Goal: Task Accomplishment & Management: Use online tool/utility

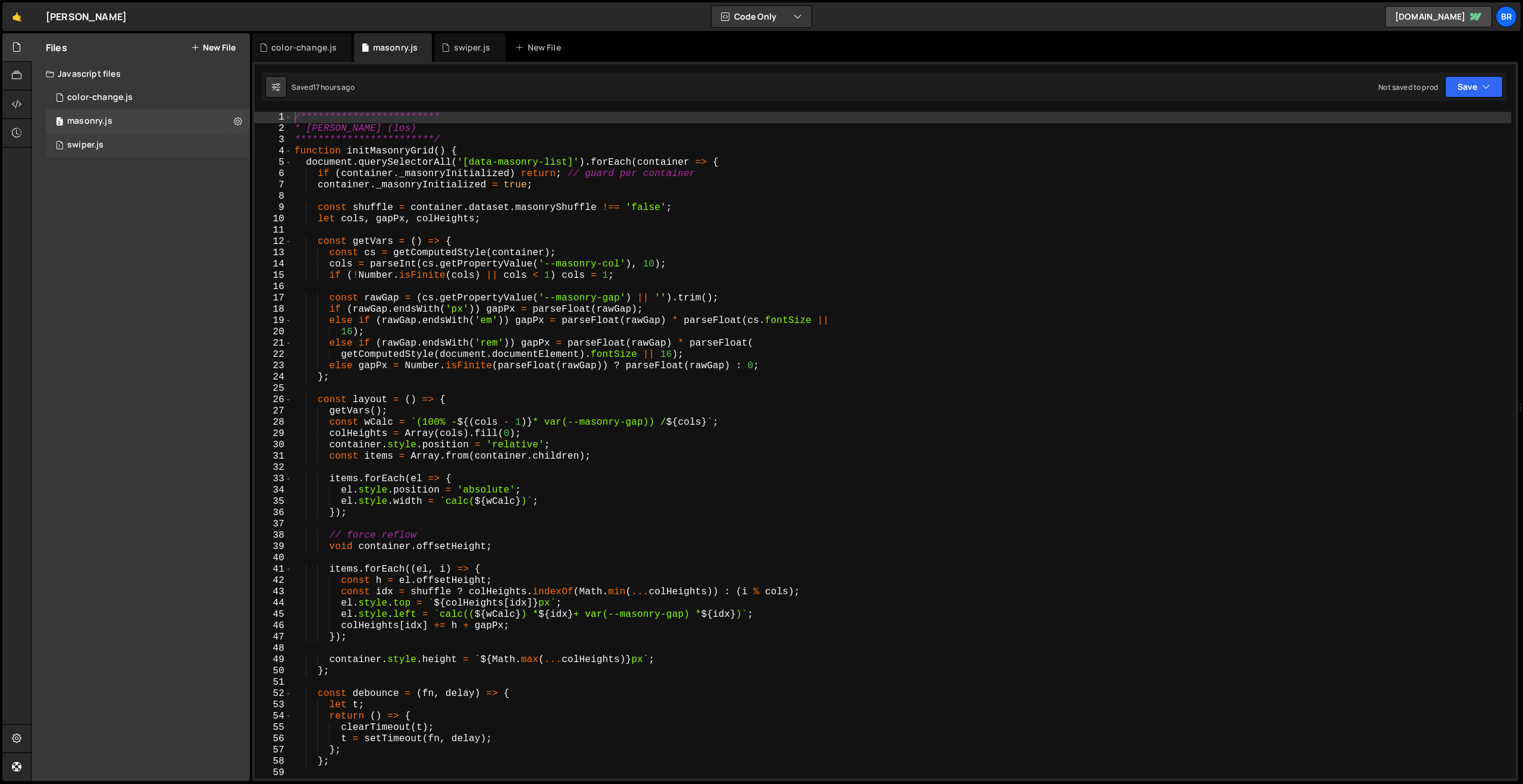
click at [89, 144] on div "swiper.js" at bounding box center [85, 145] width 37 height 11
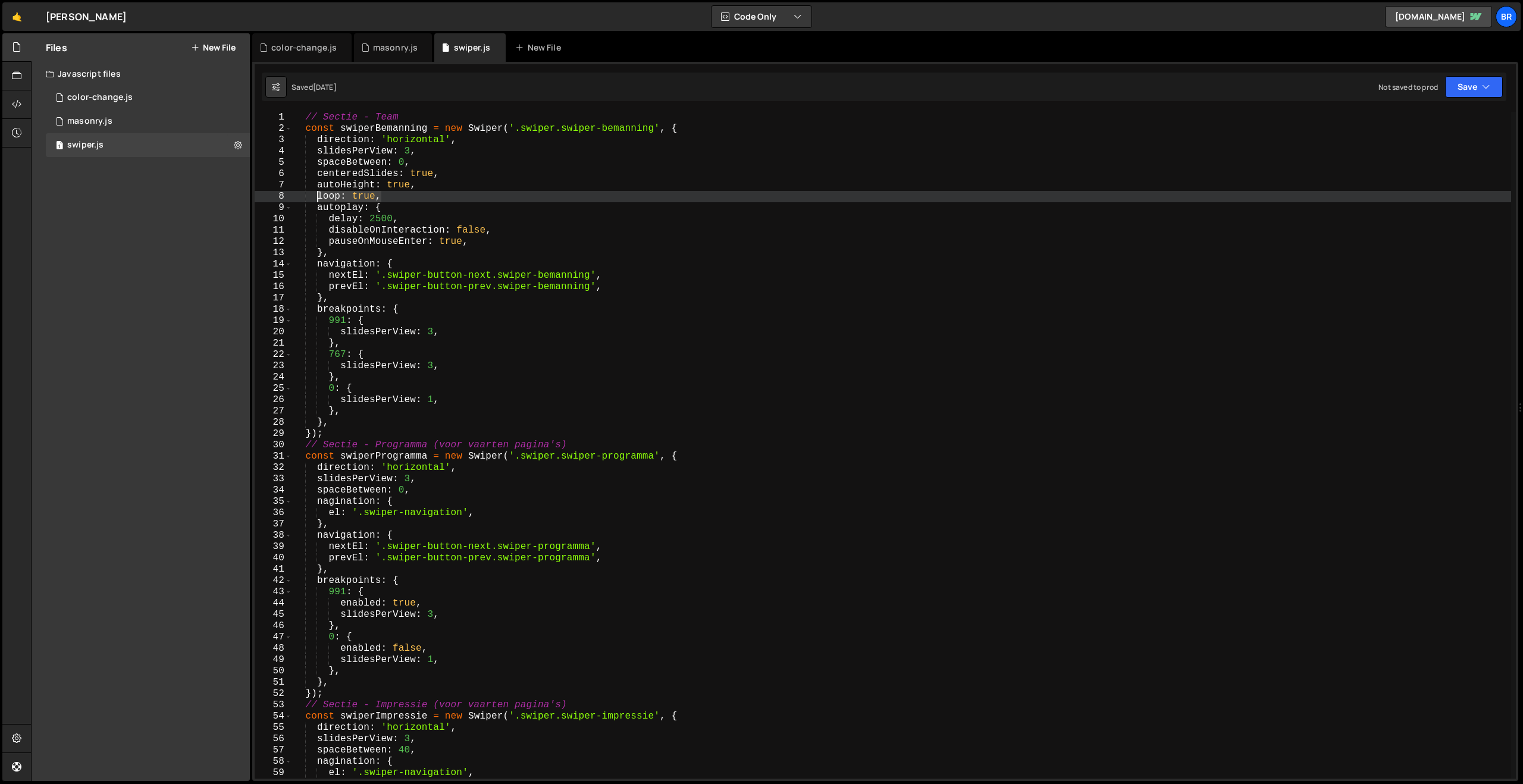
drag, startPoint x: 419, startPoint y: 198, endPoint x: 318, endPoint y: 197, distance: 101.0
click at [318, 197] on div "// Sectie - Team const swiperBemanning = new Swiper ( '.swiper.swiper-bemanning…" at bounding box center [901, 456] width 1220 height 689
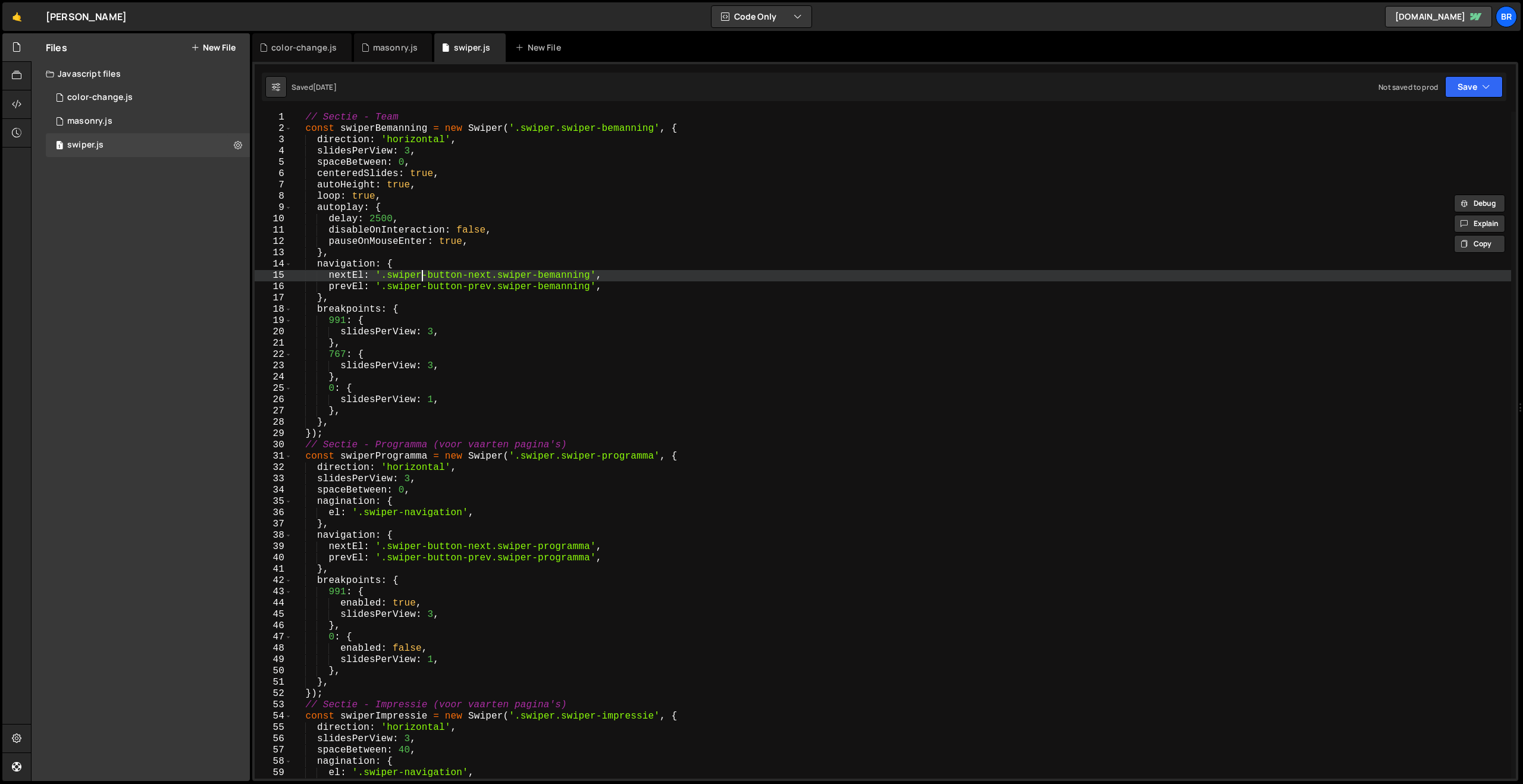
click at [423, 277] on div "// Sectie - Team const swiperBemanning = new Swiper ( '.swiper.swiper-bemanning…" at bounding box center [901, 456] width 1220 height 689
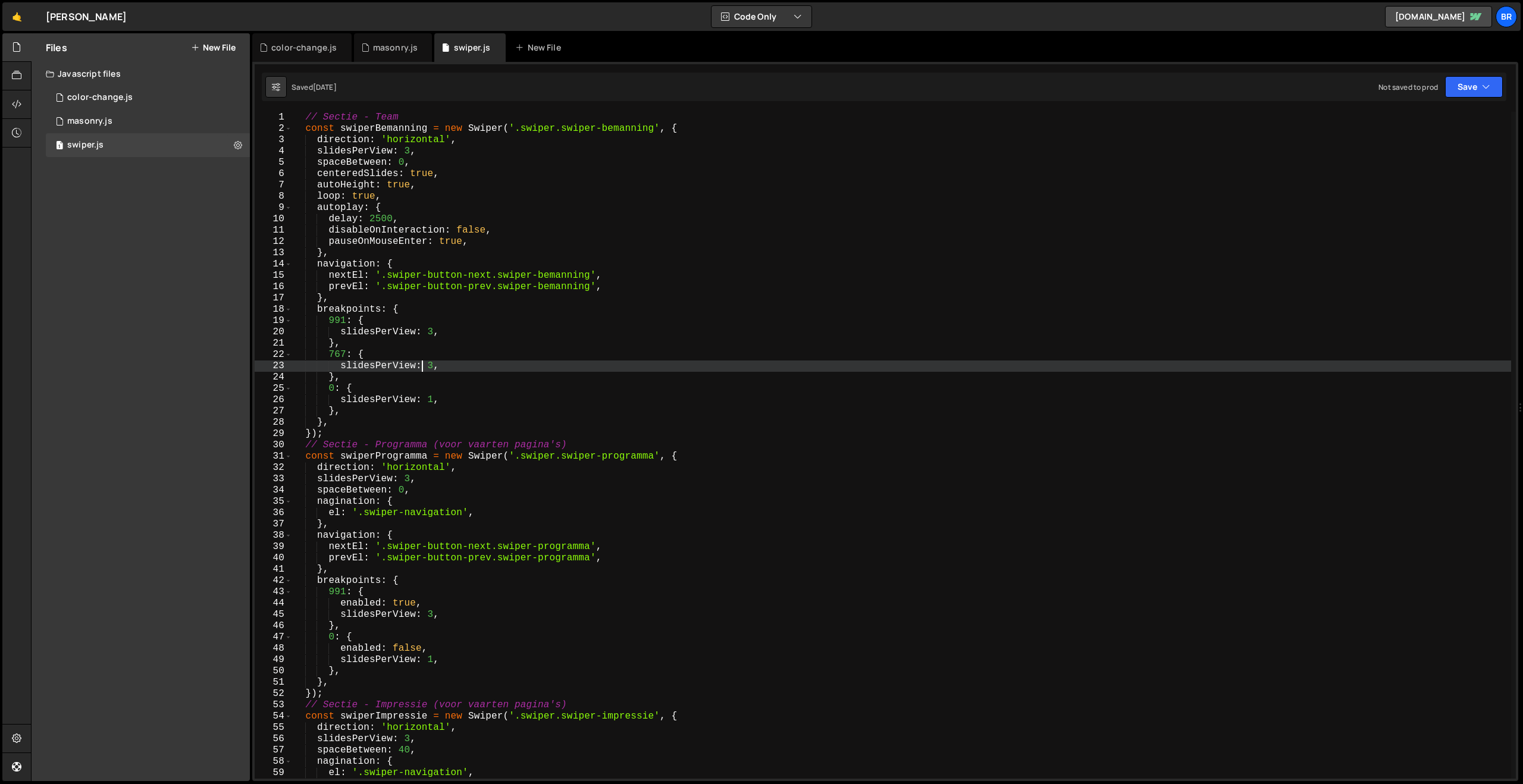
click at [425, 360] on div "// Sectie - Team const swiperBemanning = new Swiper ( '.swiper.swiper-bemanning…" at bounding box center [901, 456] width 1220 height 689
type textarea "slidesPerView: 3,"
click at [451, 367] on div "// Sectie - Team const swiperBemanning = new Swiper ( '.swiper.swiper-bemanning…" at bounding box center [901, 456] width 1220 height 689
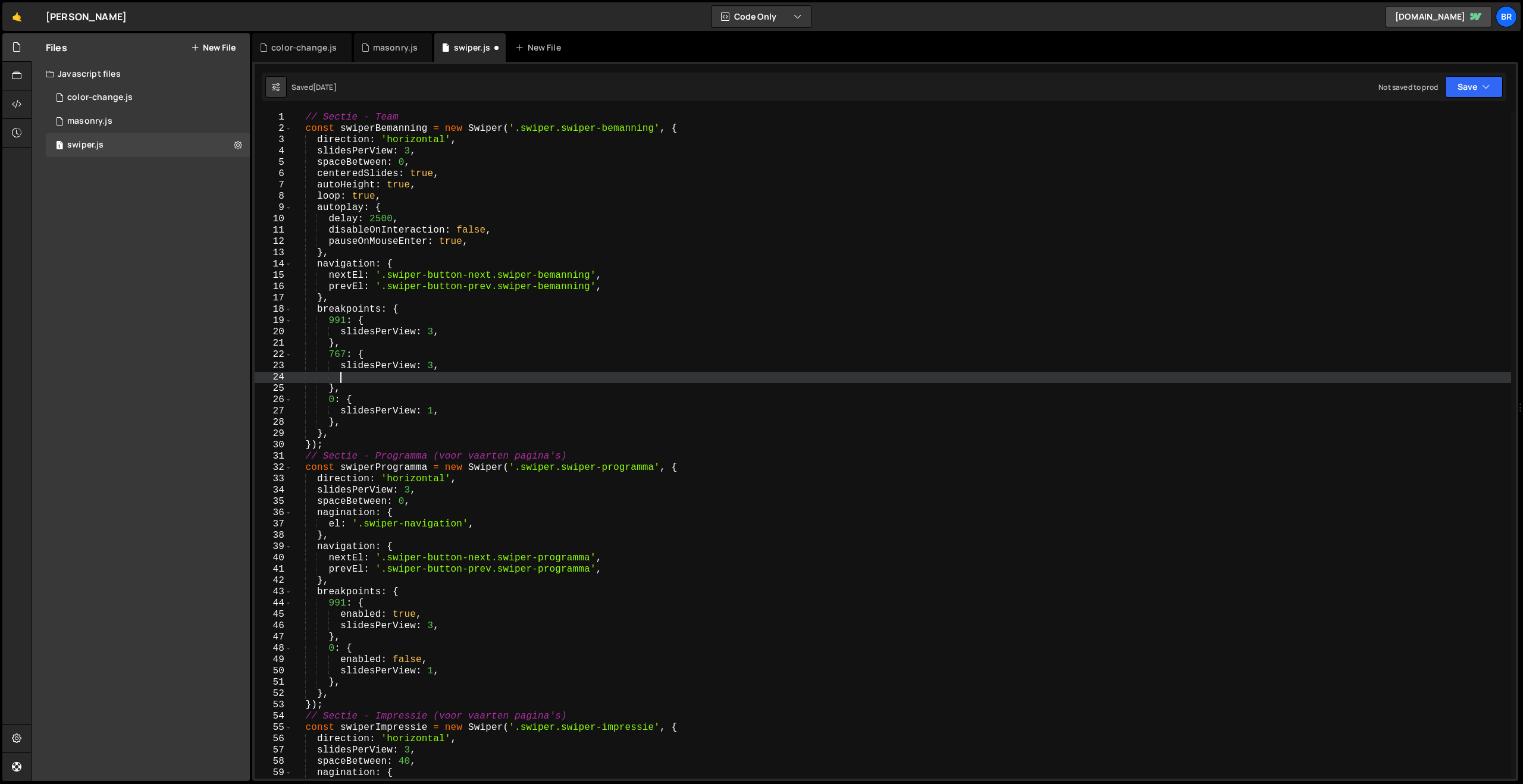
paste textarea "autoplay: false,"
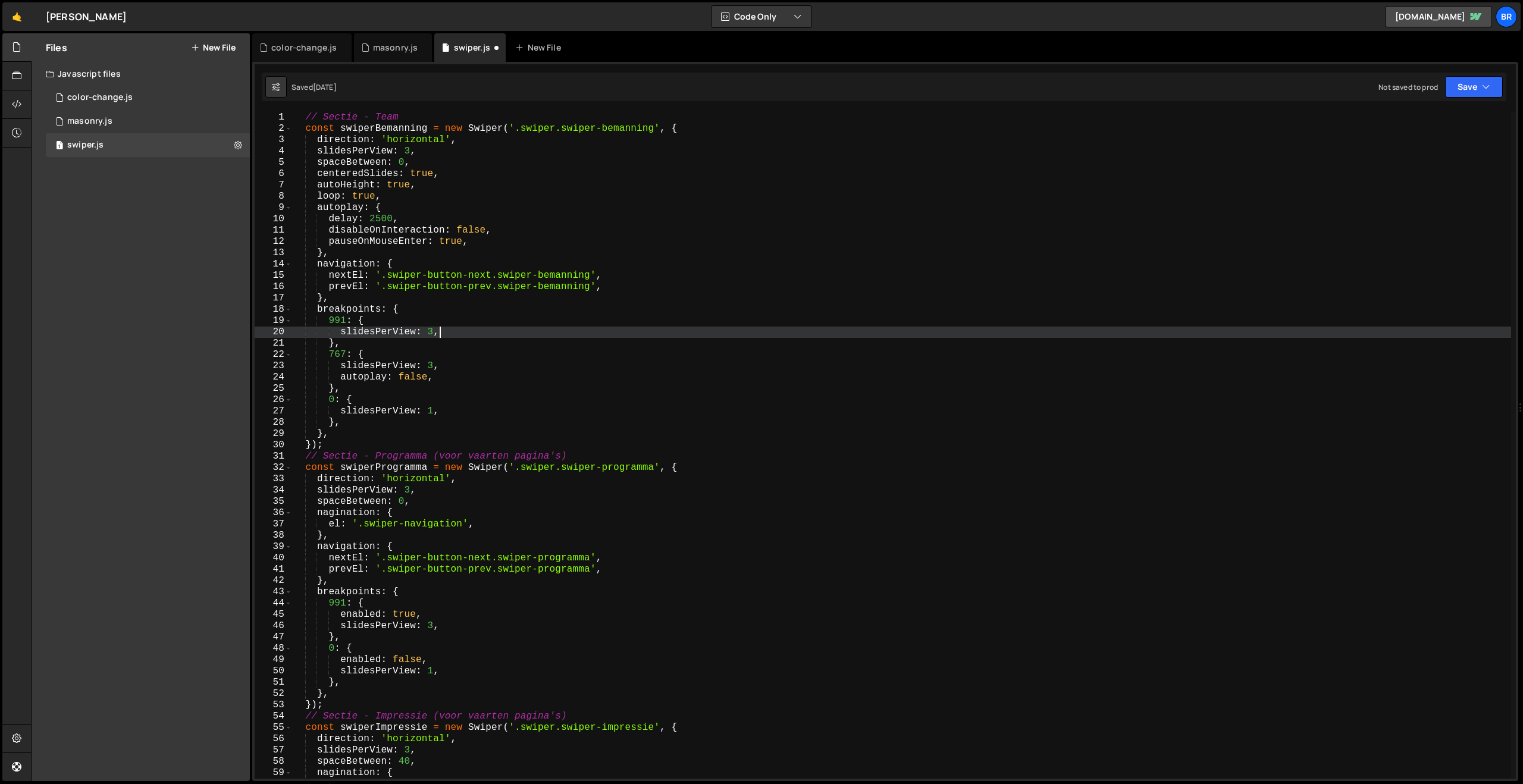
click at [459, 335] on div "// Sectie - Team const swiperBemanning = new Swiper ( '.swiper.swiper-bemanning…" at bounding box center [901, 456] width 1220 height 689
type textarea "slidesPerView: 3,"
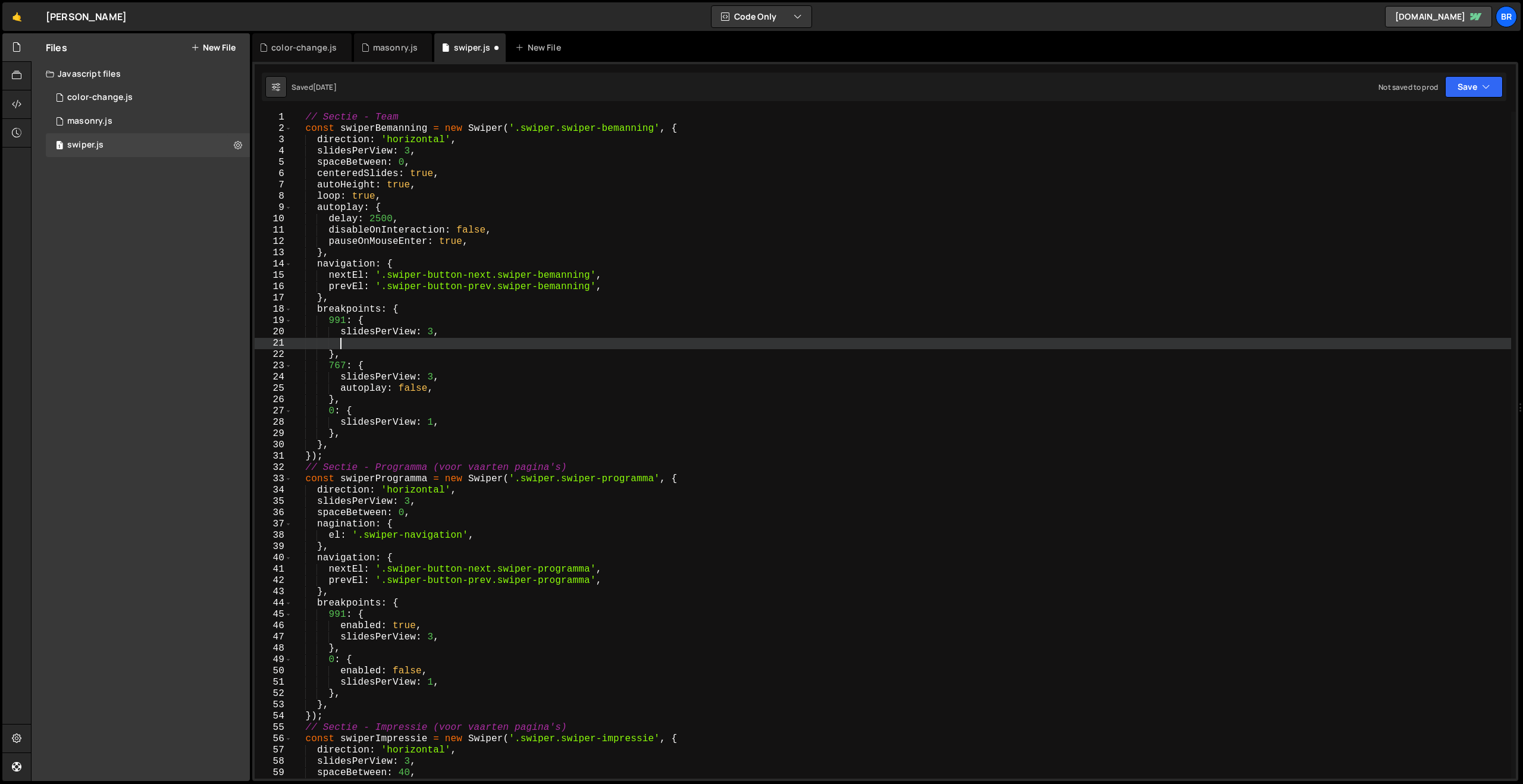
paste textarea "autoplay: false,"
click at [415, 346] on div "// Sectie - Team const swiperBemanning = new Swiper ( '.swiper.swiper-bemanning…" at bounding box center [901, 456] width 1220 height 689
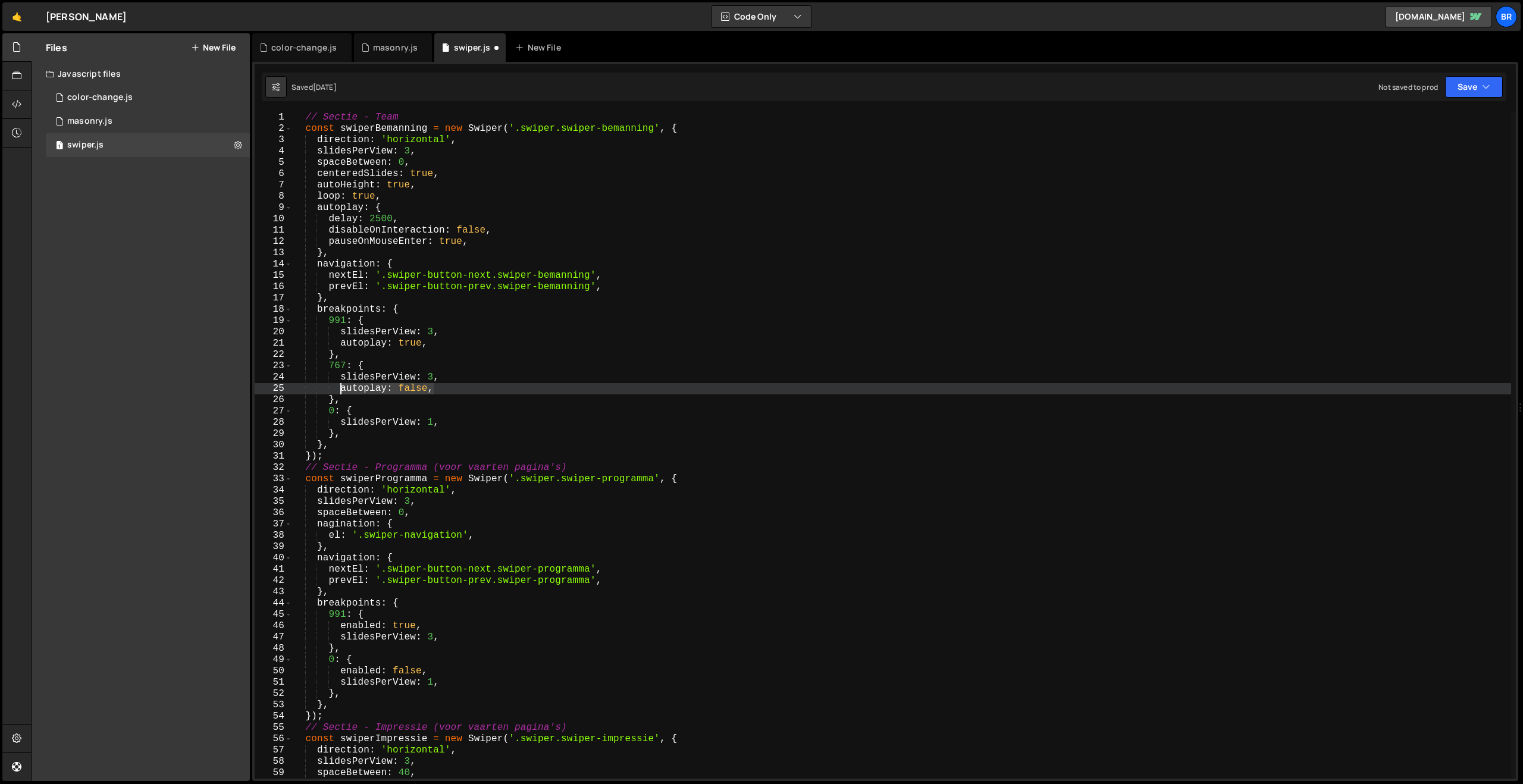
drag, startPoint x: 447, startPoint y: 390, endPoint x: 341, endPoint y: 392, distance: 106.0
click at [341, 392] on div "// Sectie - Team const swiperBemanning = new Swiper ( '.swiper.swiper-bemanning…" at bounding box center [901, 456] width 1220 height 689
type textarea "autoplay: false,"
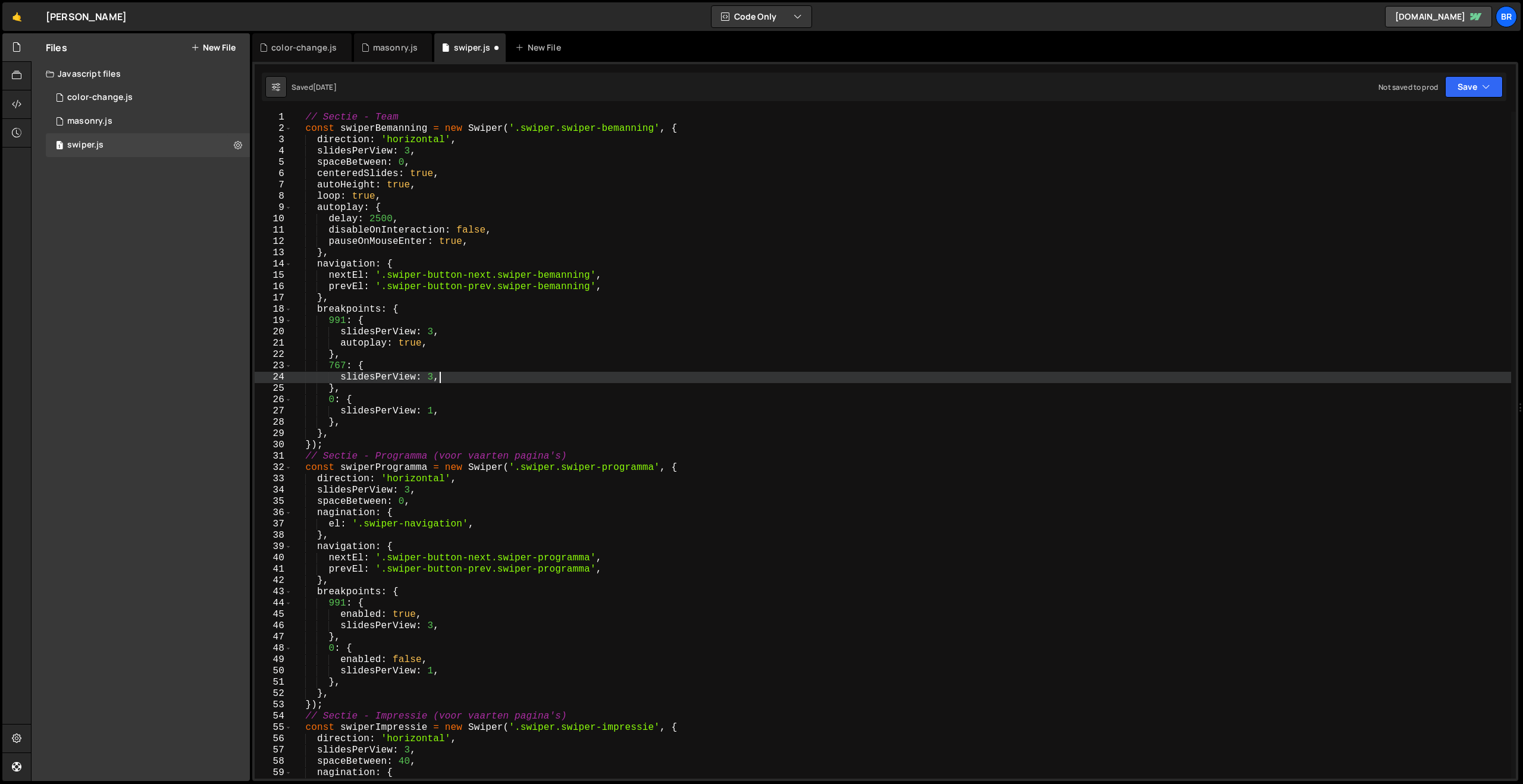
click at [447, 415] on div "// Sectie - Team const swiperBemanning = new Swiper ( '.swiper.swiper-bemanning…" at bounding box center [901, 456] width 1220 height 689
type textarea "slidesPerView: 1,"
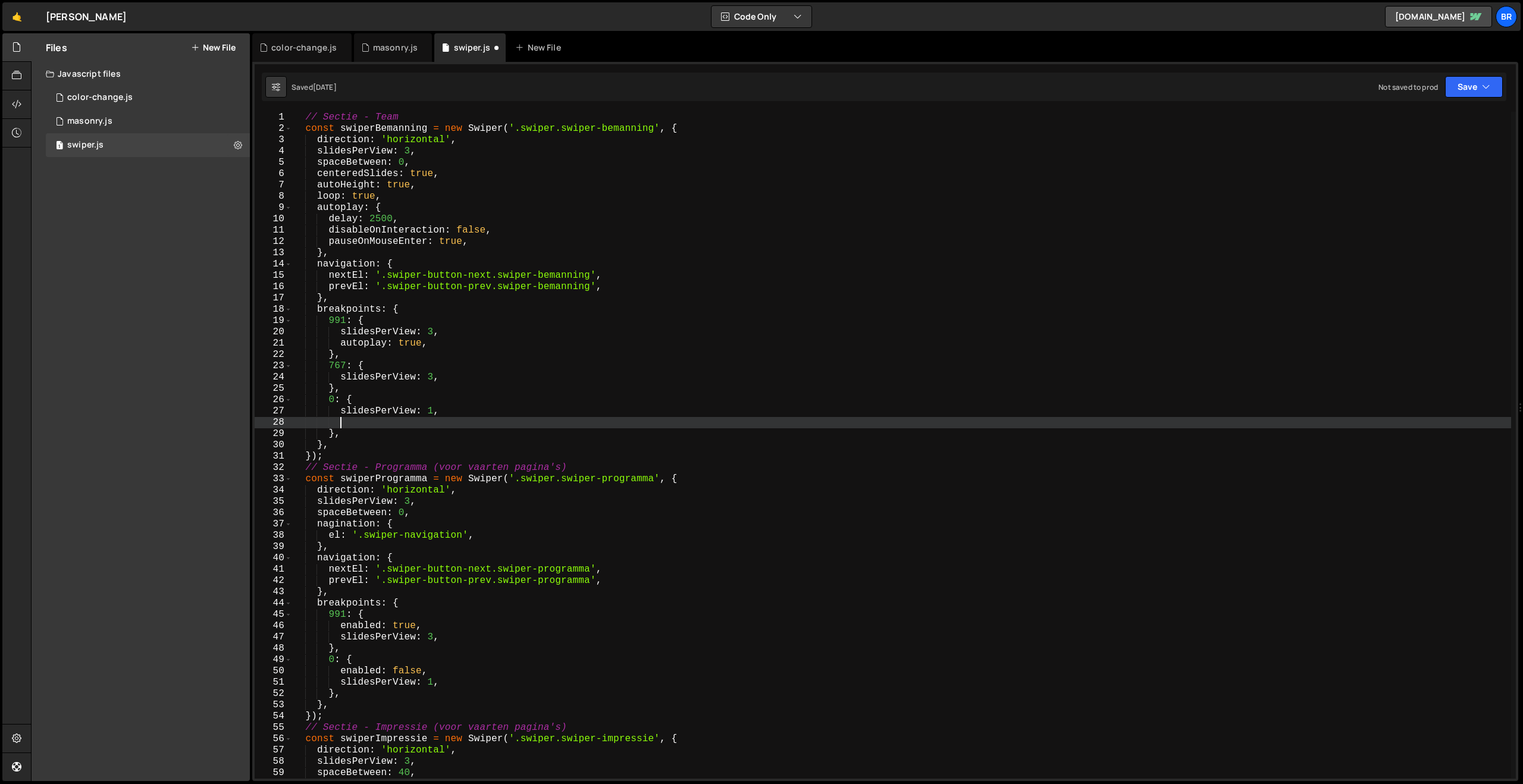
scroll to position [0, 2]
paste textarea "autoplay: false,"
click at [1465, 89] on button "Save" at bounding box center [1473, 87] width 58 height 22
click at [1416, 127] on div "2 weeks ago" at bounding box center [1404, 129] width 23 height 10
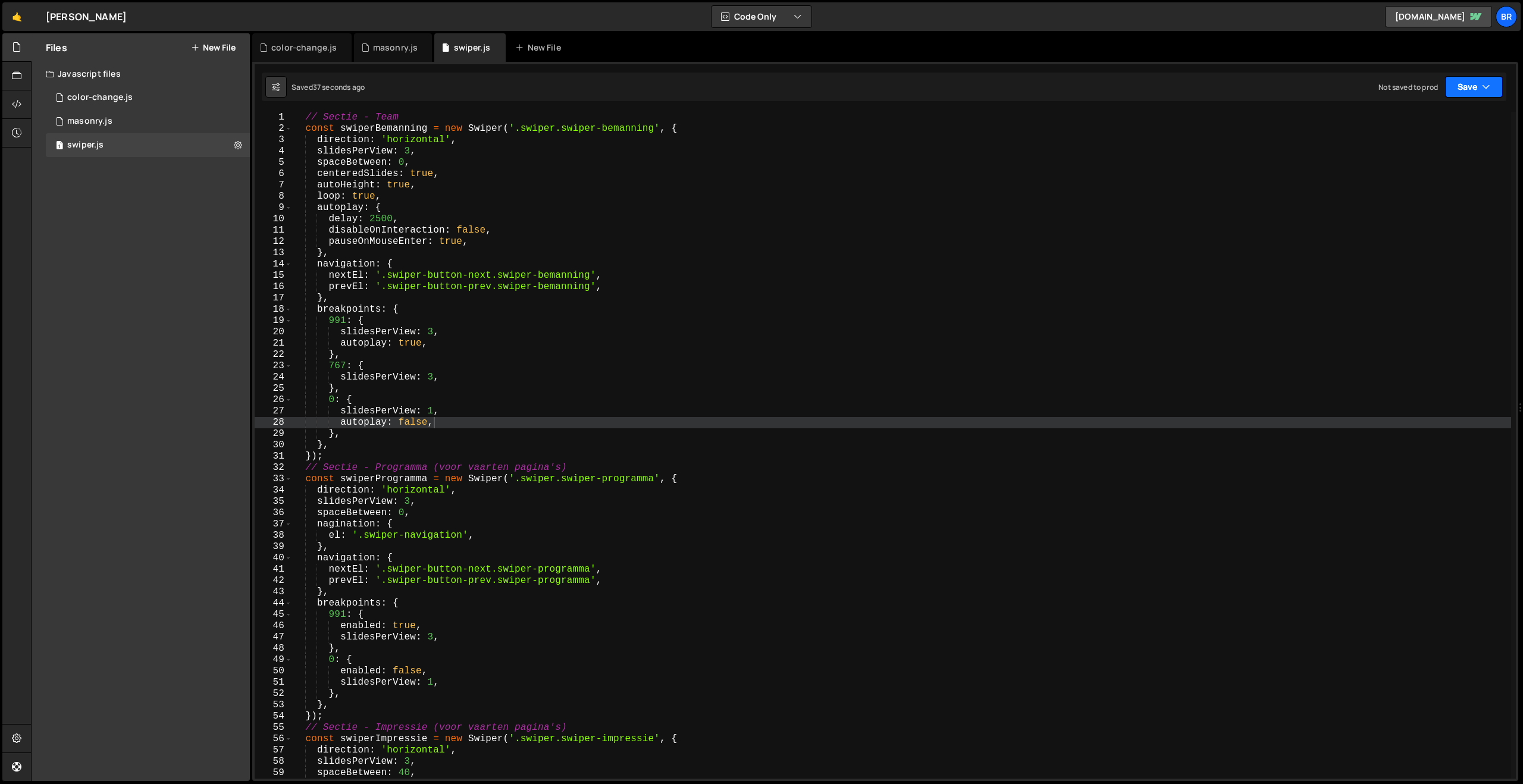
click at [1468, 91] on button "Save" at bounding box center [1473, 87] width 58 height 22
click at [1425, 123] on div "Saved 38 seconds ago" at bounding box center [1434, 129] width 124 height 14
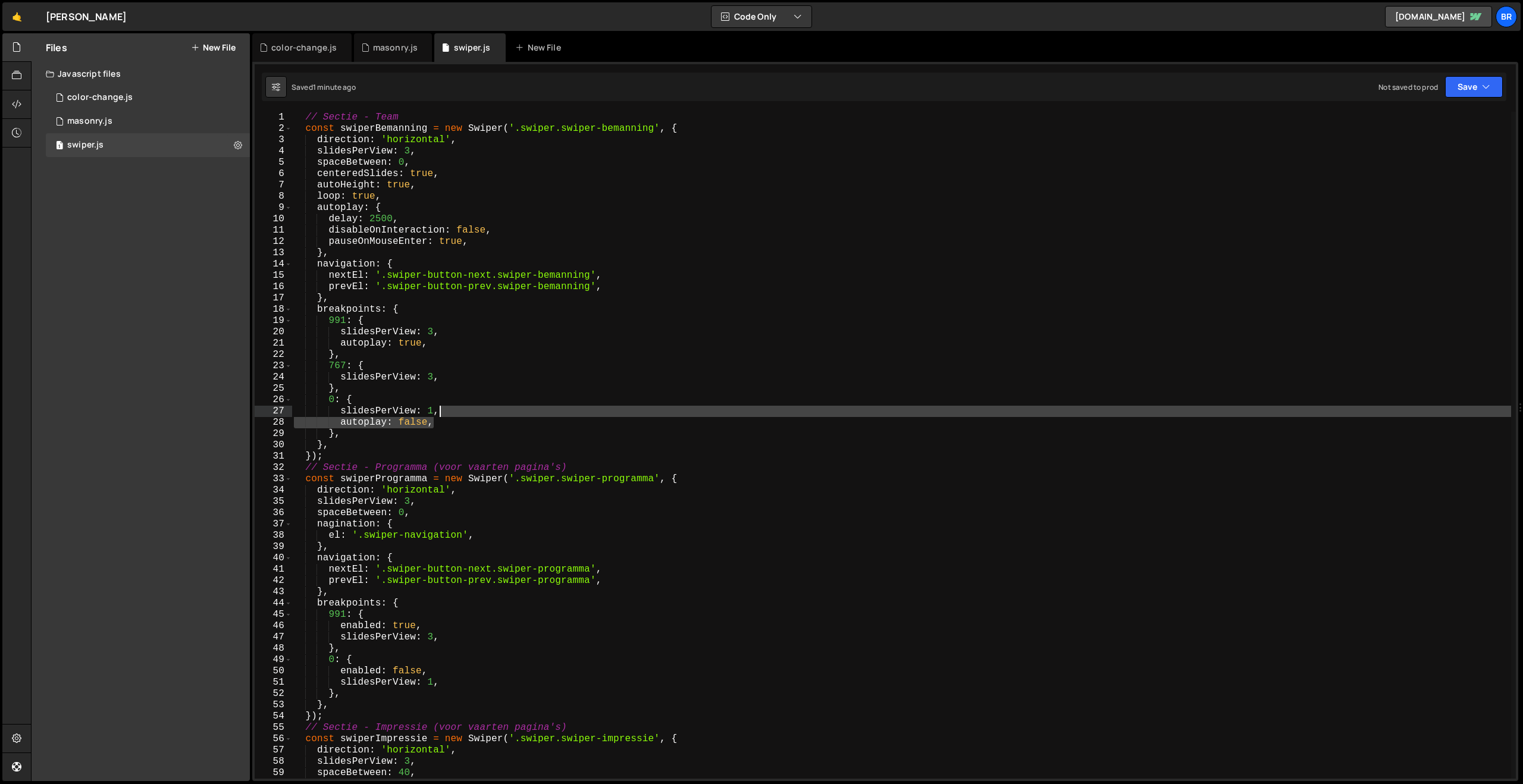
drag, startPoint x: 458, startPoint y: 421, endPoint x: 456, endPoint y: 414, distance: 7.3
click at [456, 414] on div "// Sectie - Team const swiperBemanning = new Swiper ( '.swiper.swiper-bemanning…" at bounding box center [901, 456] width 1220 height 689
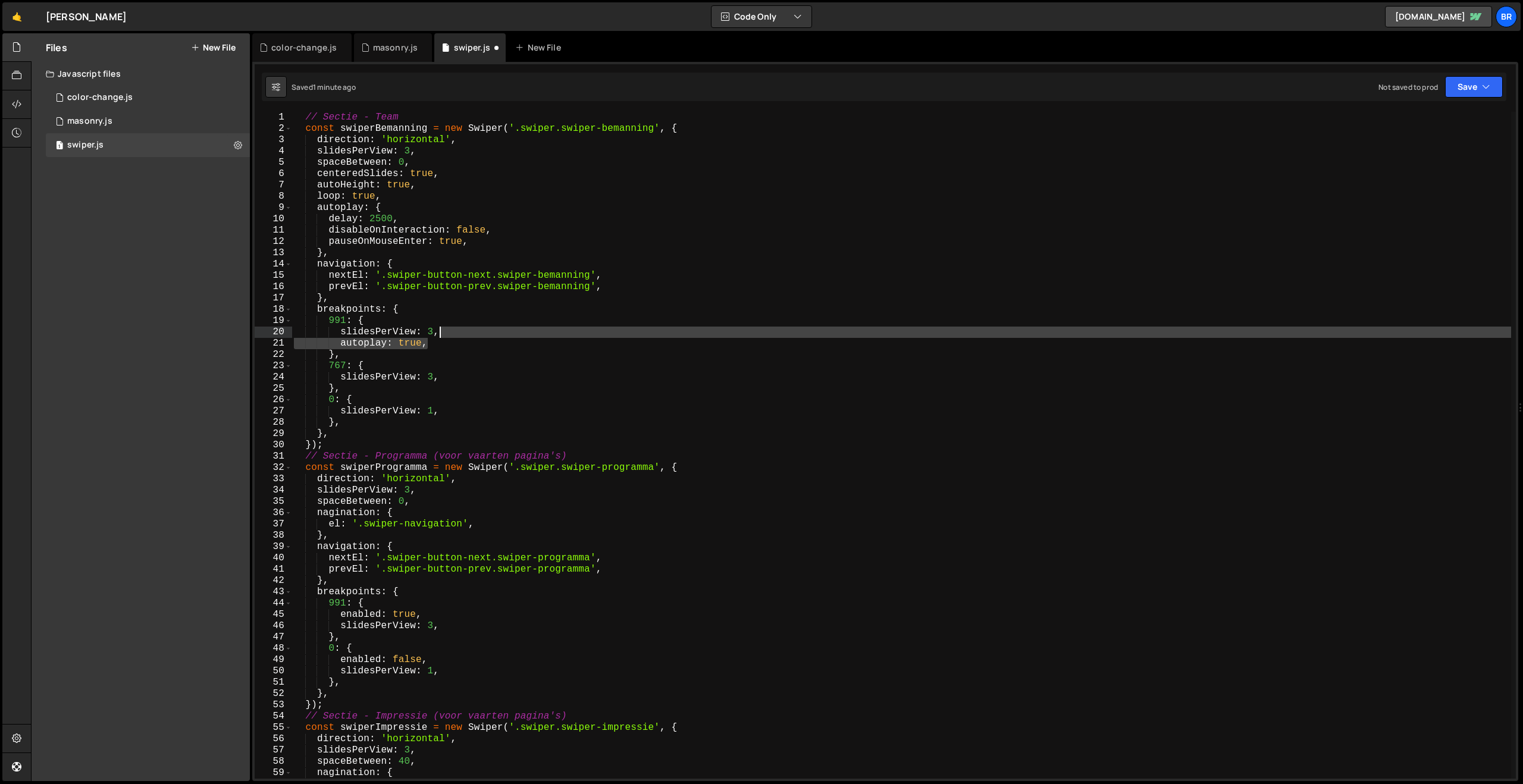
drag, startPoint x: 473, startPoint y: 348, endPoint x: 473, endPoint y: 337, distance: 11.0
click at [473, 337] on div "// Sectie - Team const swiperBemanning = new Swiper ( '.swiper.swiper-bemanning…" at bounding box center [901, 456] width 1220 height 689
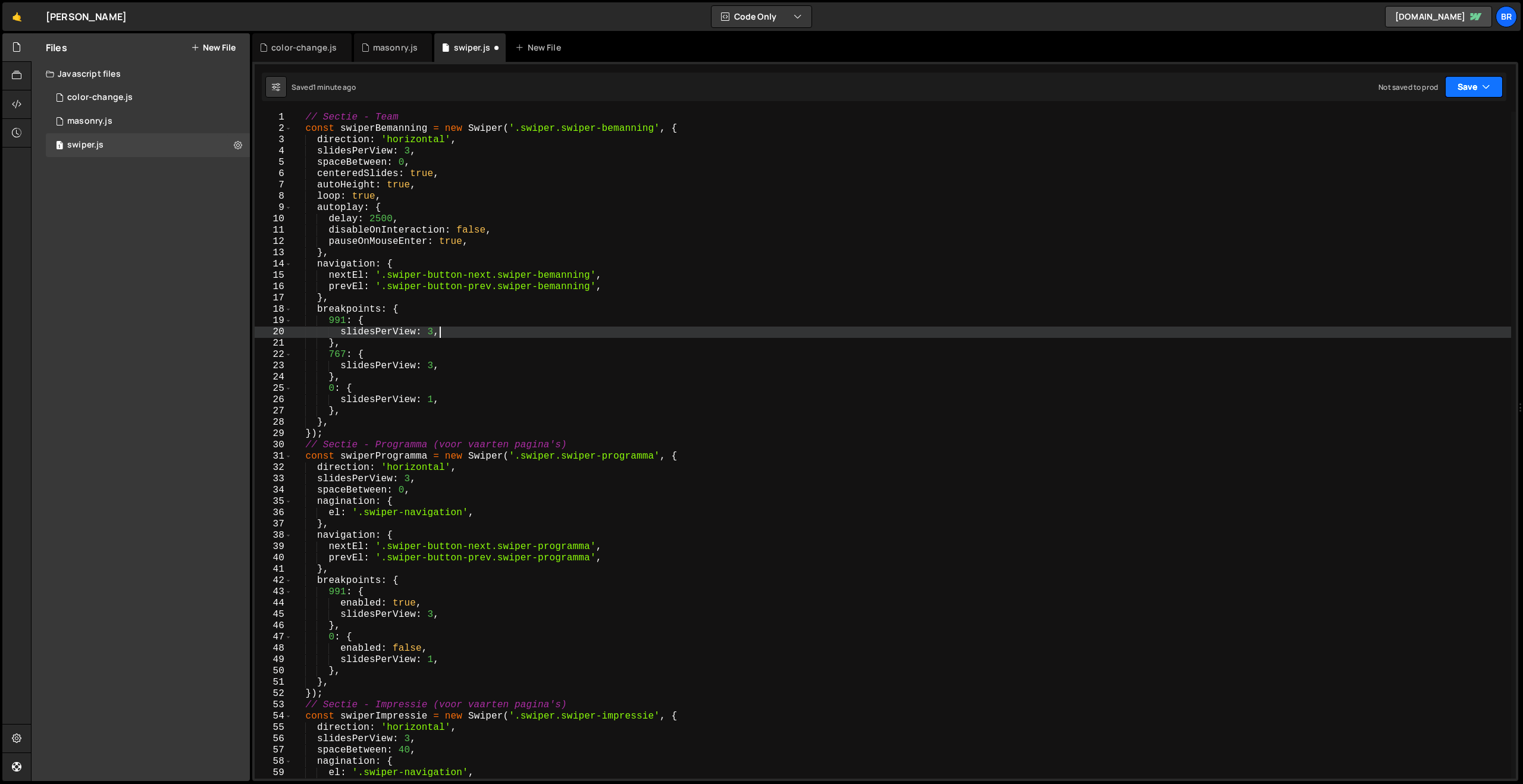
click at [1465, 89] on button "Save" at bounding box center [1473, 87] width 58 height 22
click at [1420, 118] on div "Save to Staging S" at bounding box center [1434, 116] width 124 height 12
type textarea "slidesPerView: 1,"
click at [461, 400] on div "// Sectie - Team const swiperBemanning = new Swiper ( '.swiper.swiper-bemanning…" at bounding box center [901, 456] width 1220 height 689
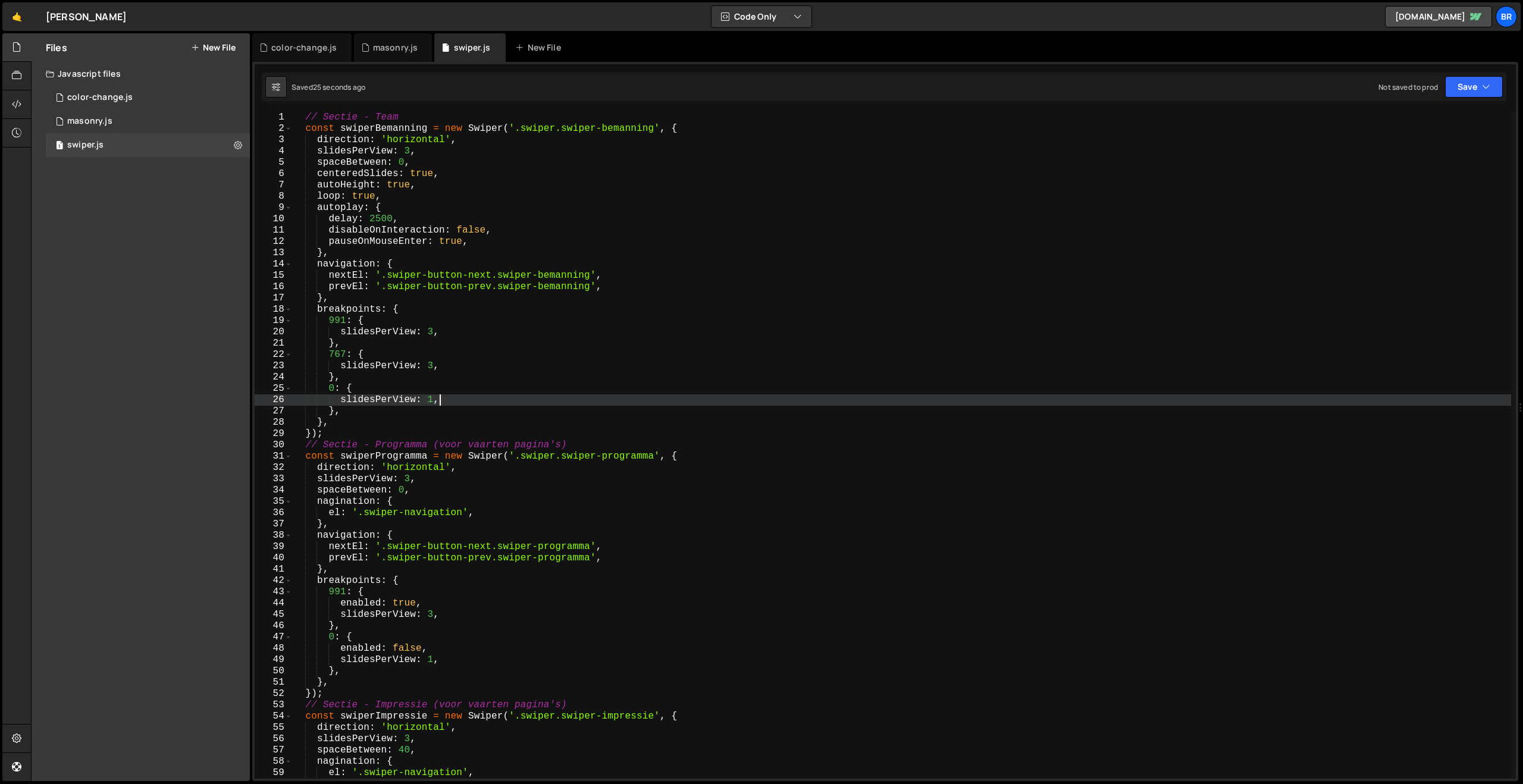
scroll to position [0, 2]
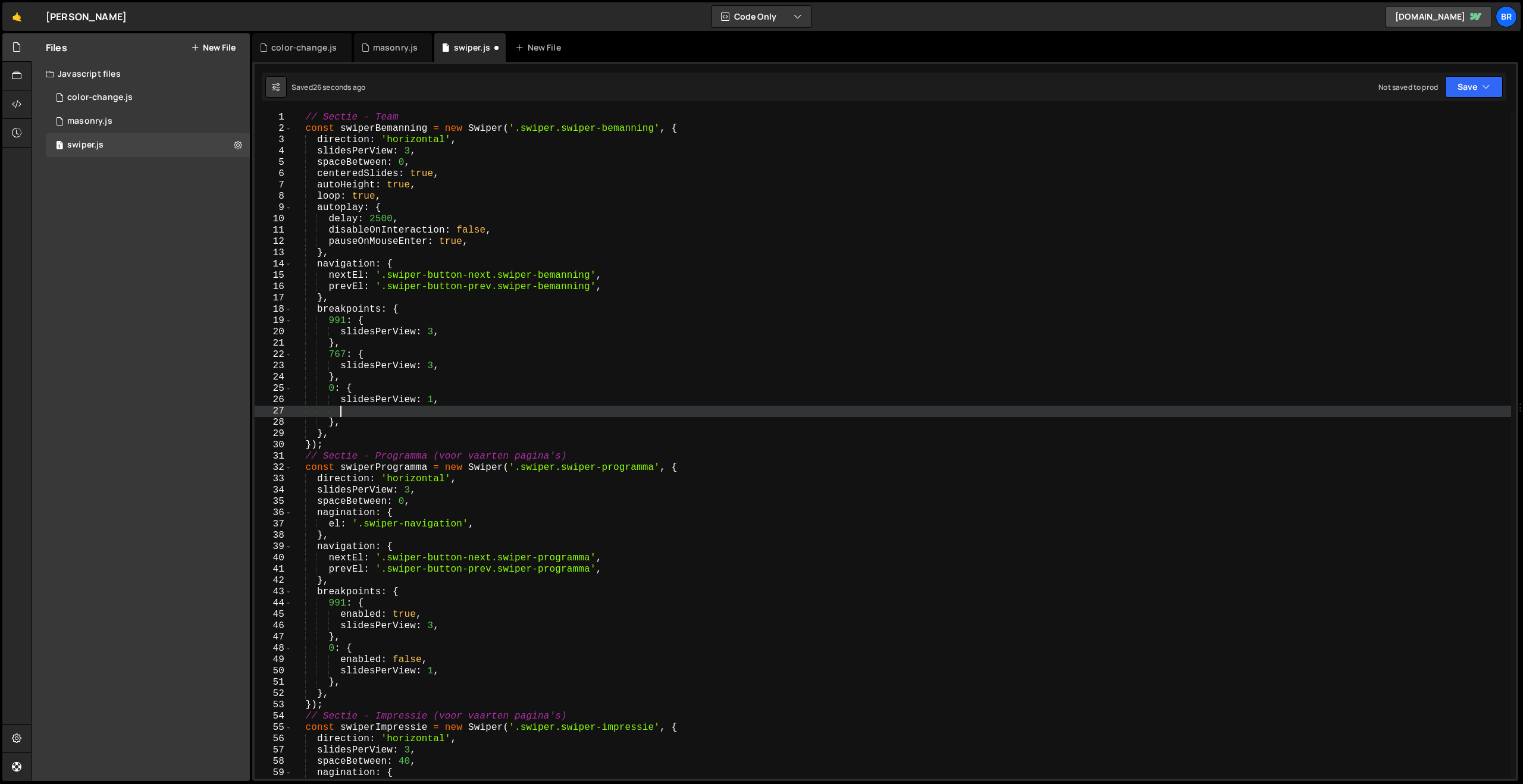
paste textarea "autoplay: true,"
type textarea "autoplay: true,"
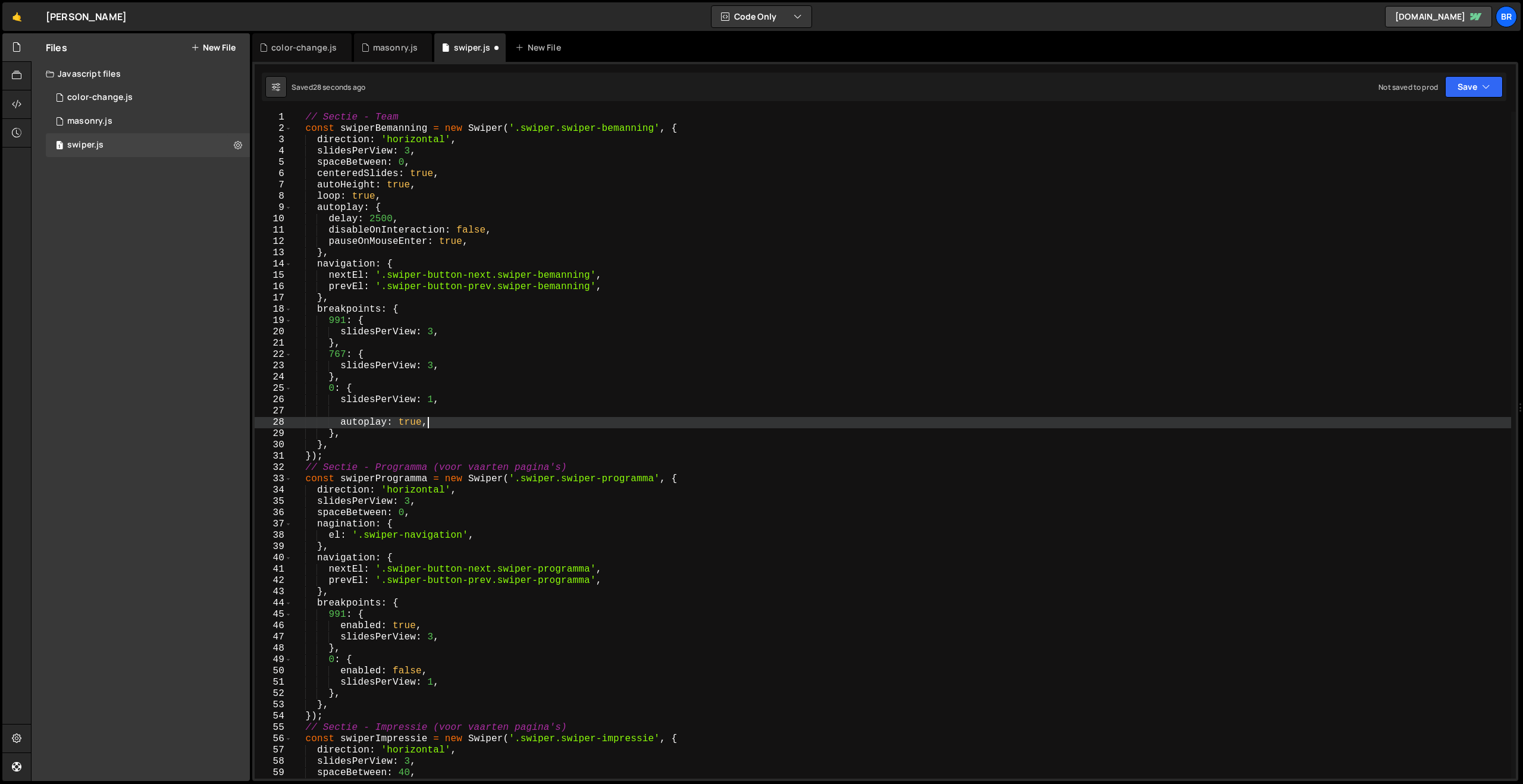
click at [406, 418] on div "// Sectie - Team const swiperBemanning = new Swiper ( '.swiper.swiper-bemanning…" at bounding box center [901, 456] width 1220 height 689
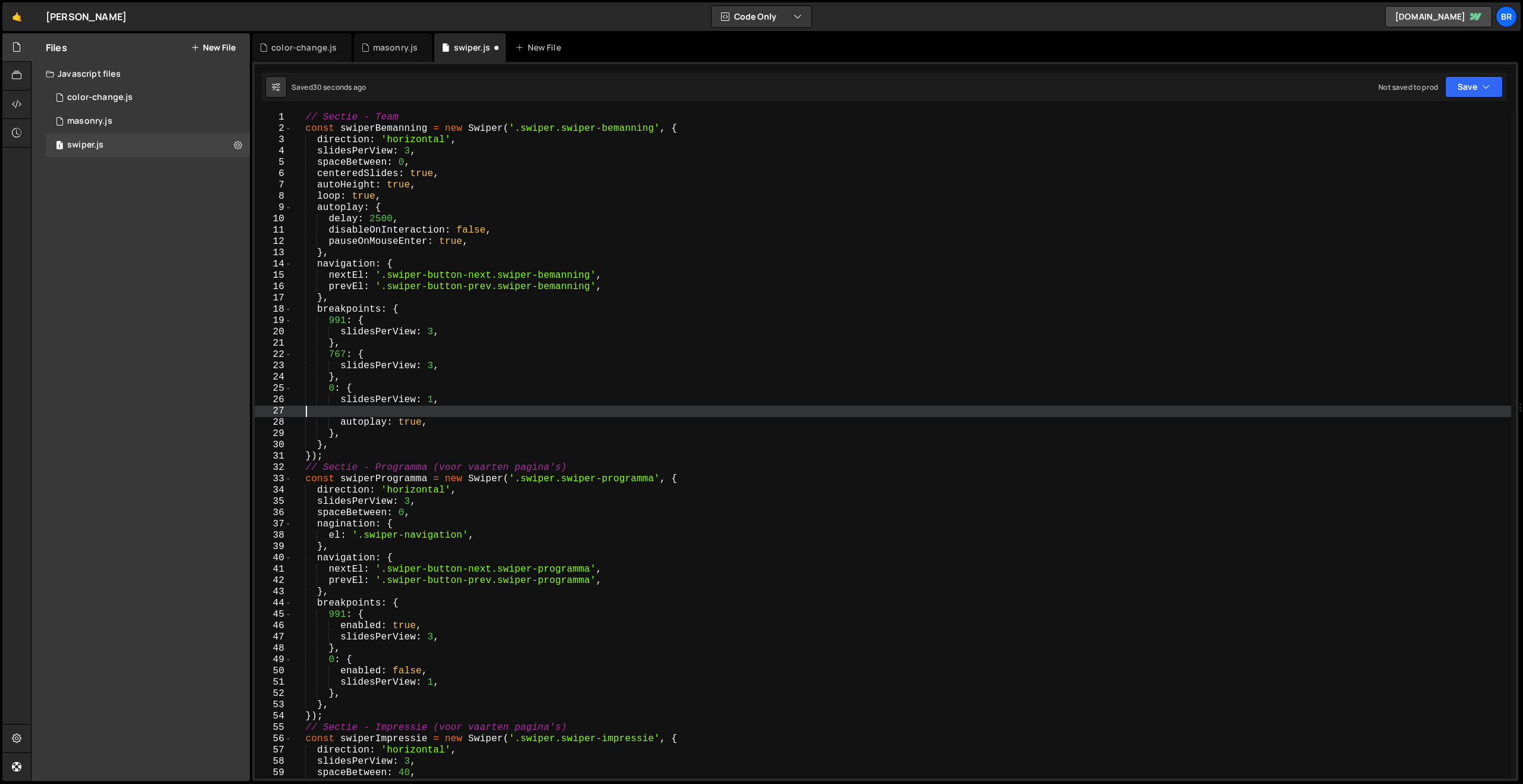
scroll to position [0, 0]
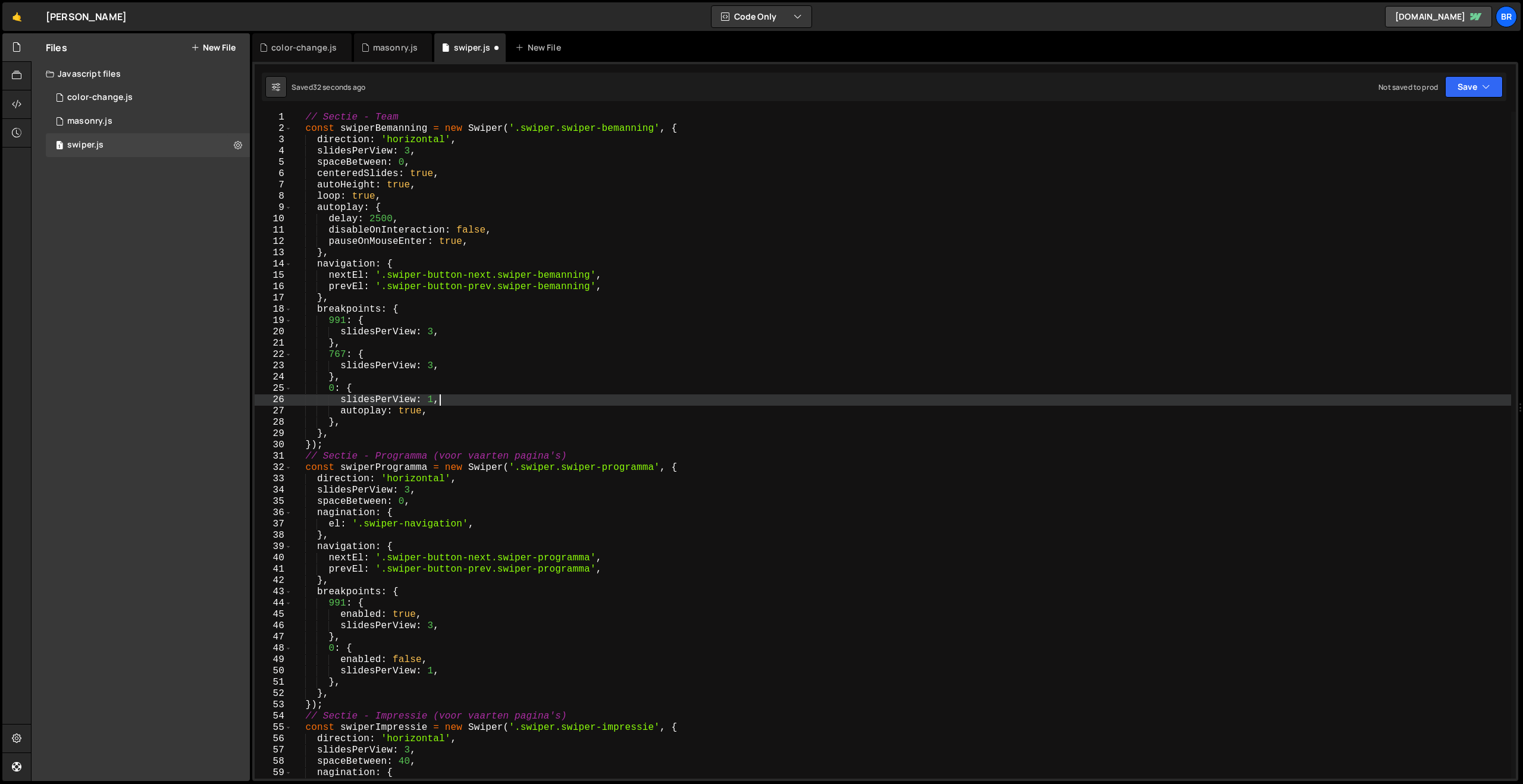
click at [409, 414] on div "// Sectie - Team const swiperBemanning = new Swiper ( '.swiper.swiper-bemanning…" at bounding box center [901, 456] width 1220 height 689
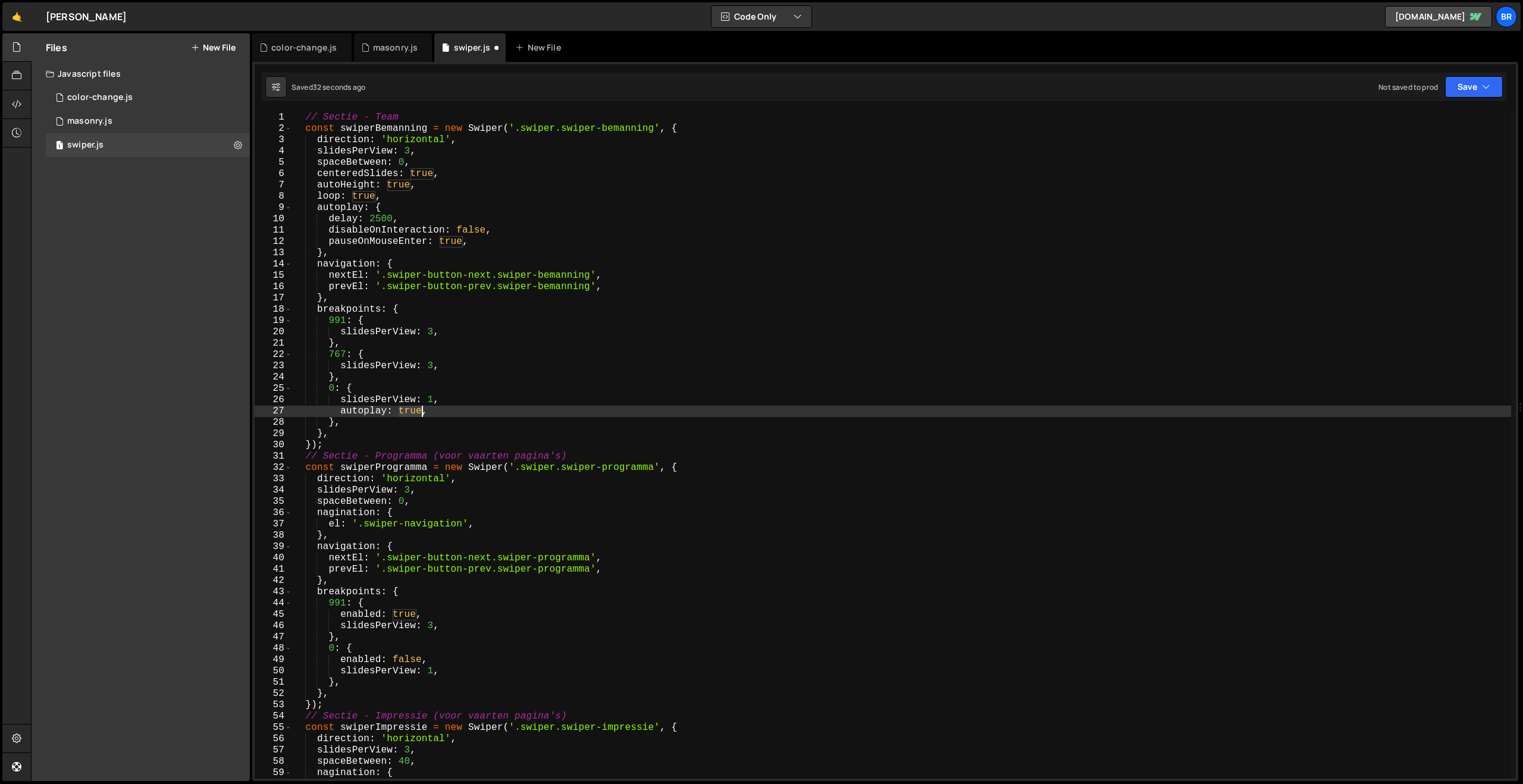
click at [409, 414] on div "// Sectie - Team const swiperBemanning = new Swiper ( '.swiper.swiper-bemanning…" at bounding box center [901, 456] width 1220 height 689
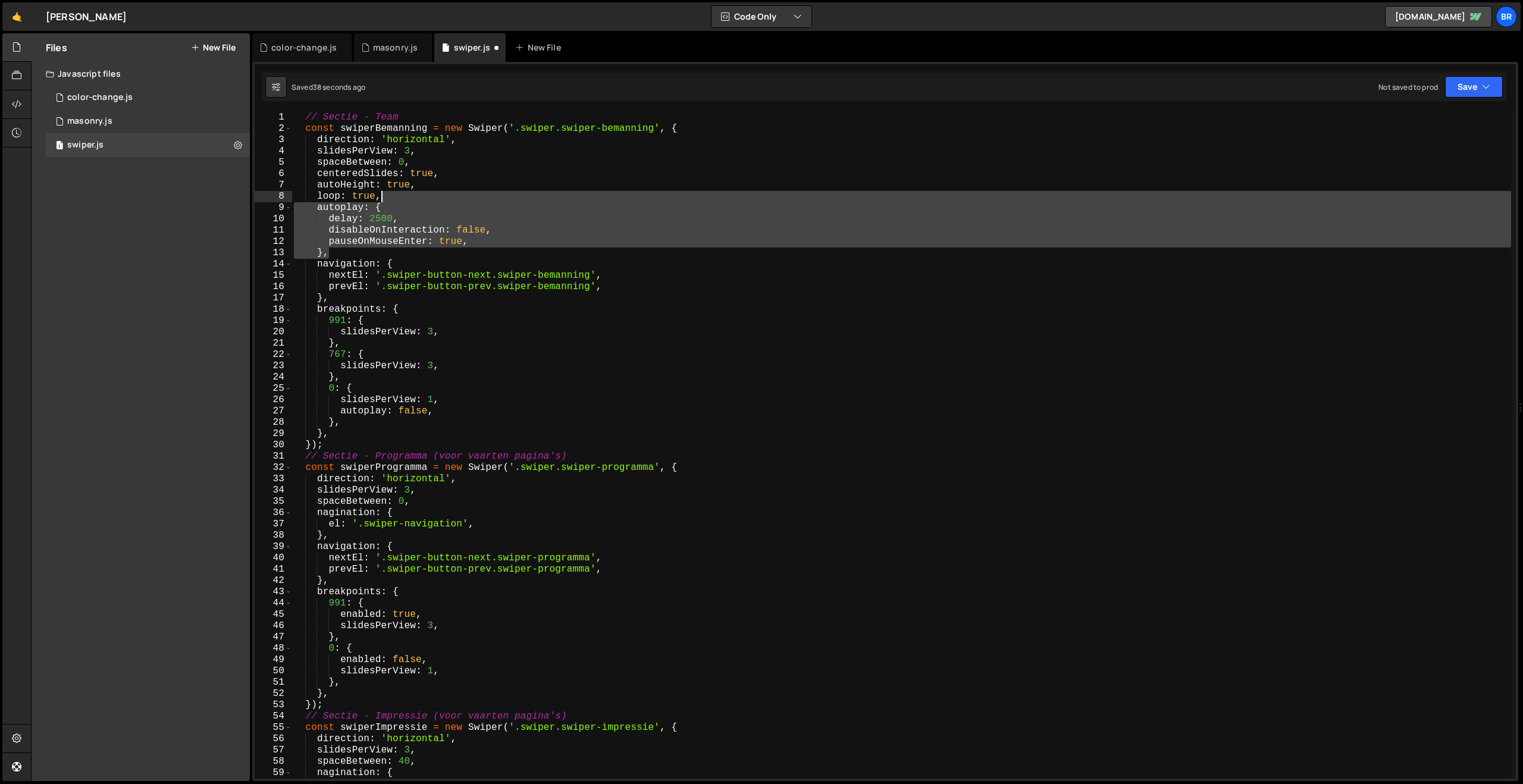
drag, startPoint x: 366, startPoint y: 253, endPoint x: 388, endPoint y: 195, distance: 62.0
click at [388, 195] on div "// Sectie - Team const swiperBemanning = new Swiper ( '.swiper.swiper-bemanning…" at bounding box center [901, 456] width 1220 height 689
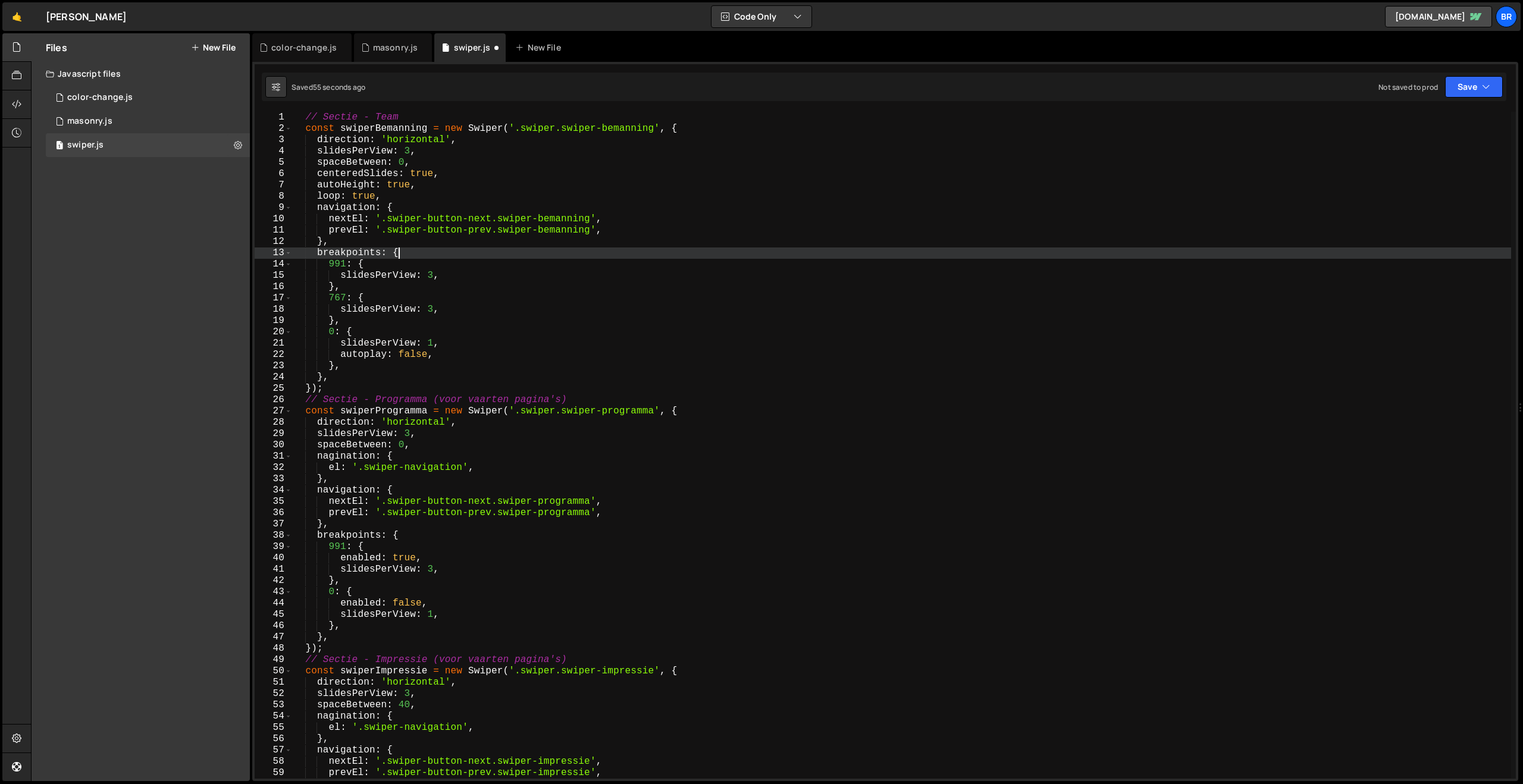
click at [413, 255] on div "// Sectie - Team const swiperBemanning = new Swiper ( '.swiper.swiper-bemanning…" at bounding box center [901, 456] width 1220 height 689
type textarea "breakpoints: {"
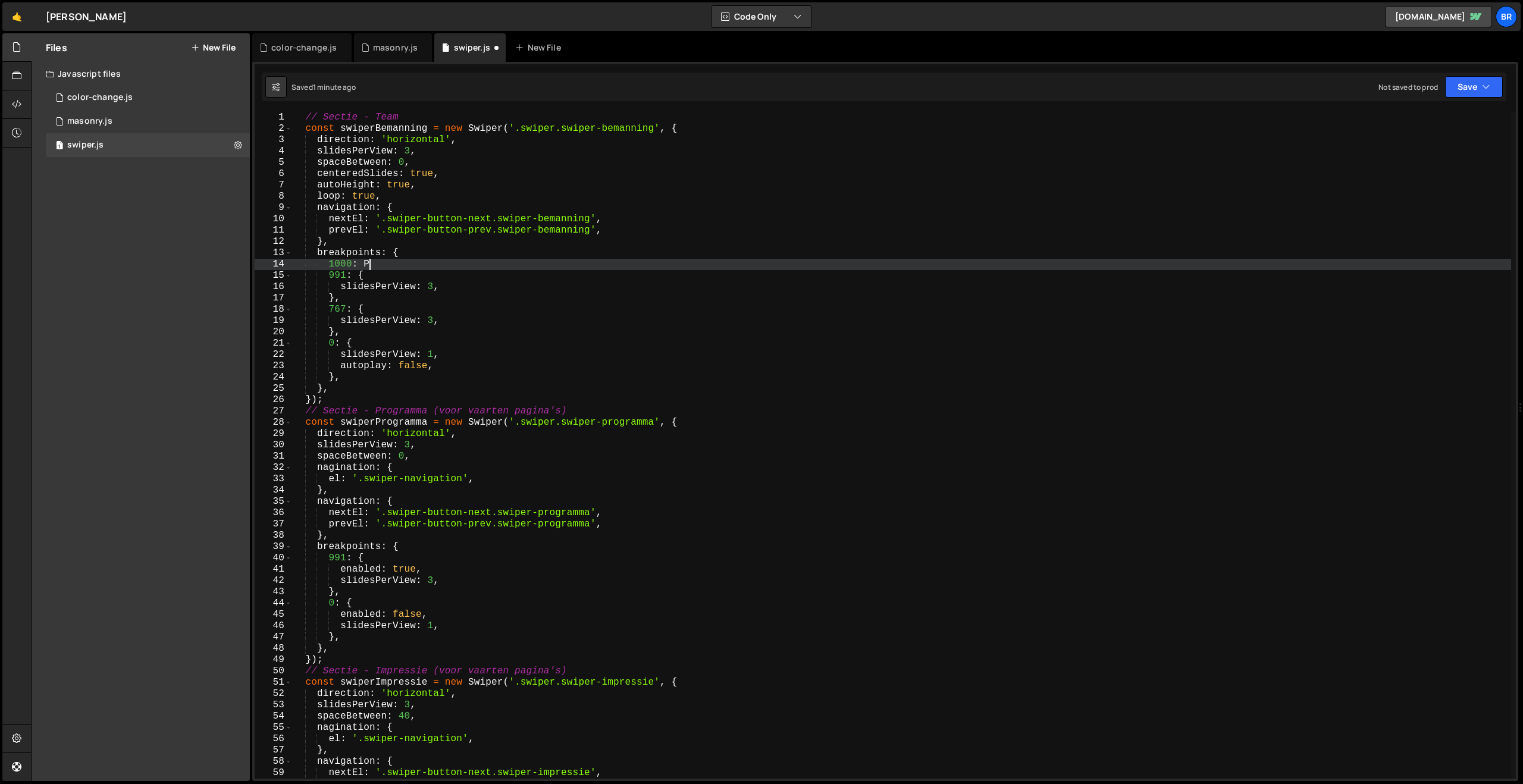
scroll to position [0, 4]
type textarea "1000: {}"
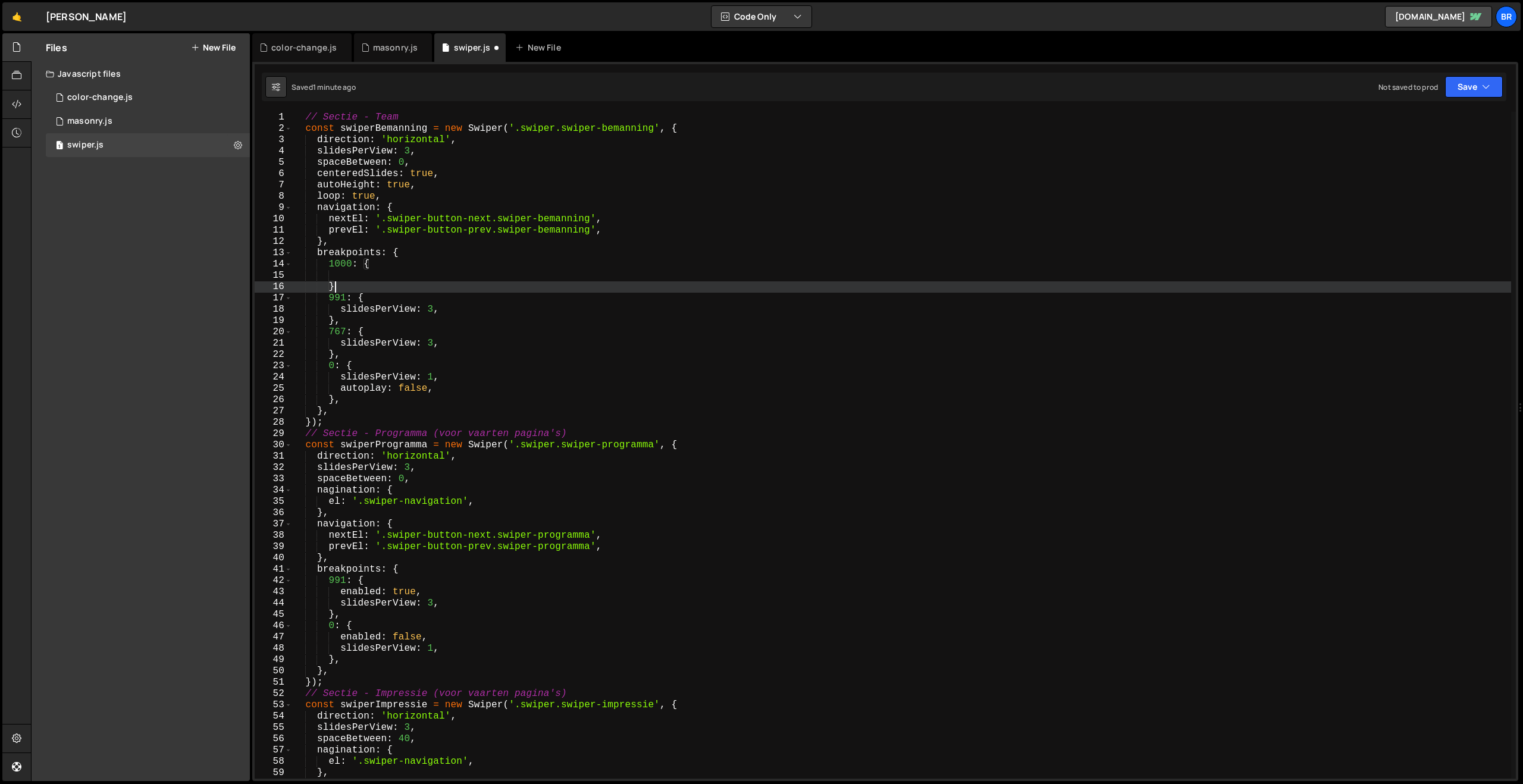
scroll to position [0, 2]
type textarea "},"
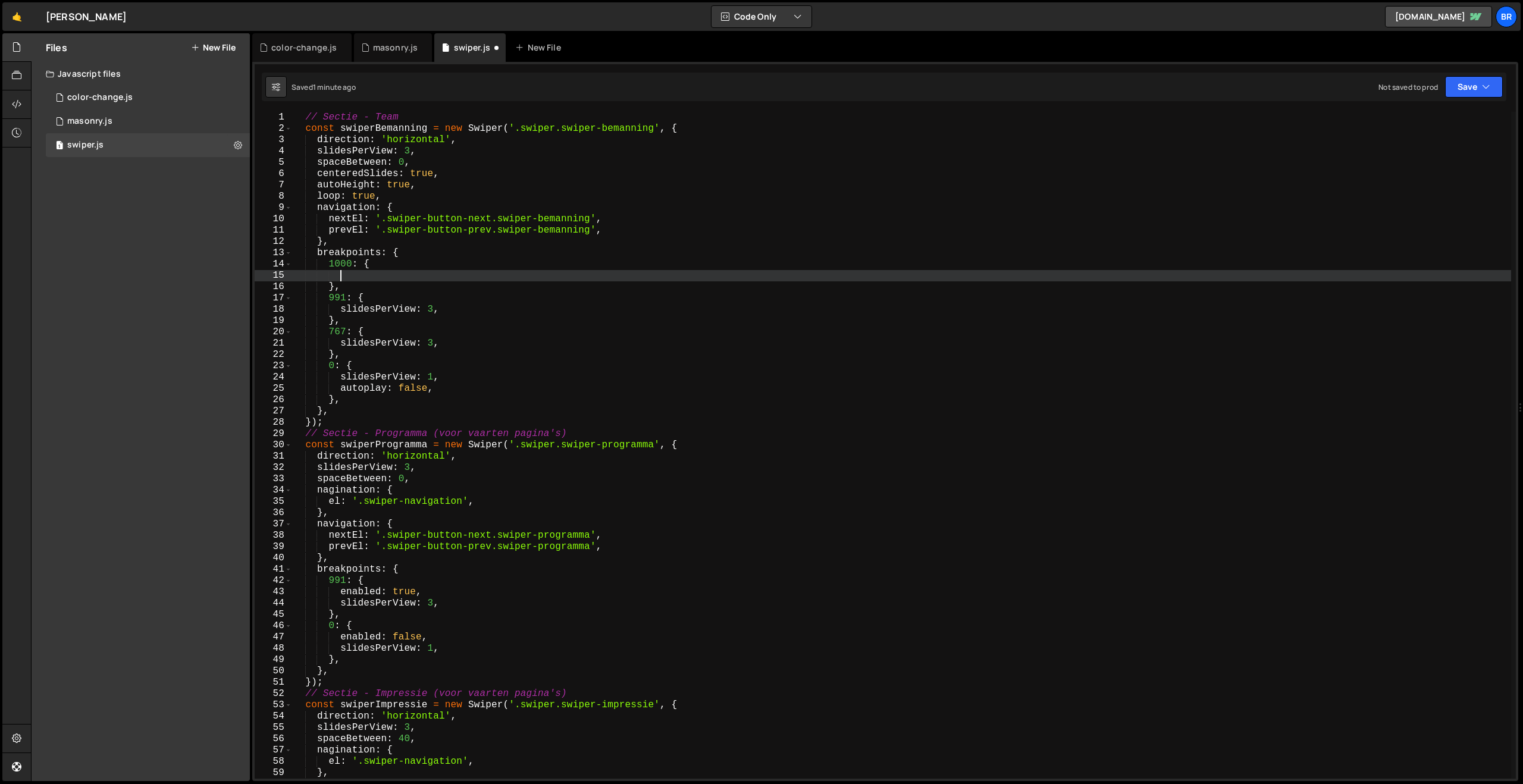
paste textarea "},"
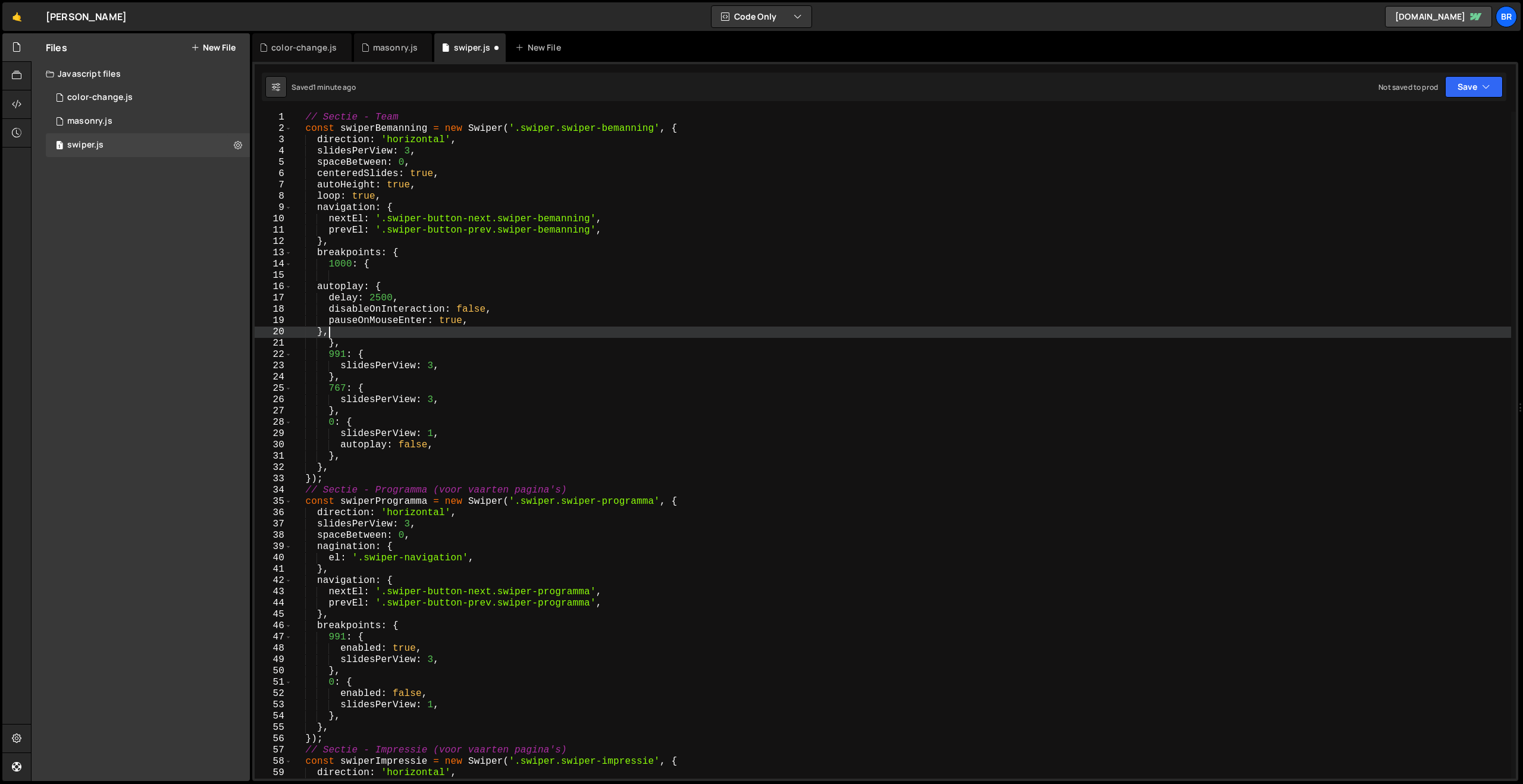
scroll to position [0, 1]
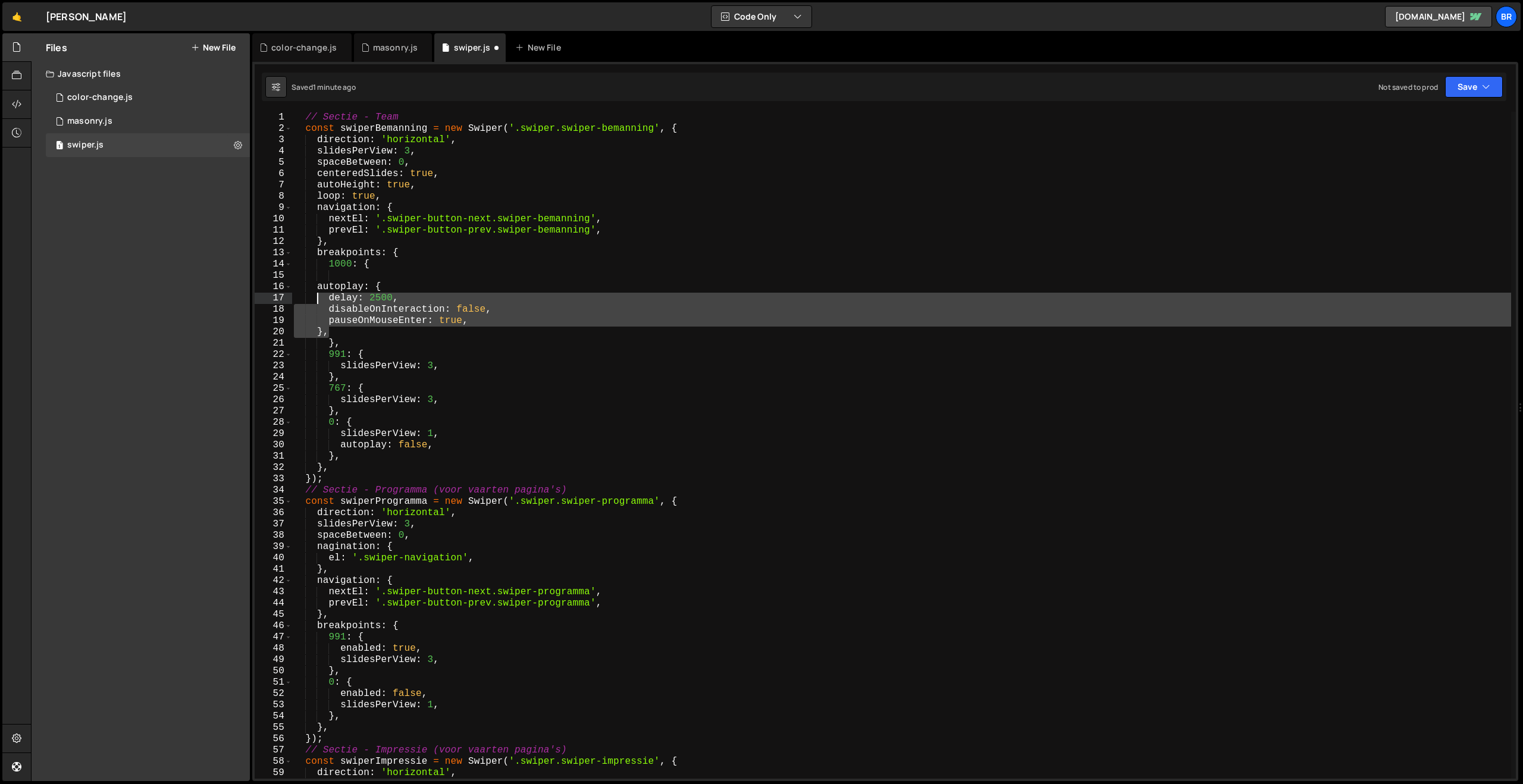
drag, startPoint x: 347, startPoint y: 334, endPoint x: 315, endPoint y: 294, distance: 51.2
click at [315, 294] on div "// Sectie - Team const swiperBemanning = new Swiper ( '.swiper.swiper-bemanning…" at bounding box center [901, 456] width 1220 height 689
type textarea "delay: 2500, disableOnInteraction: false,"
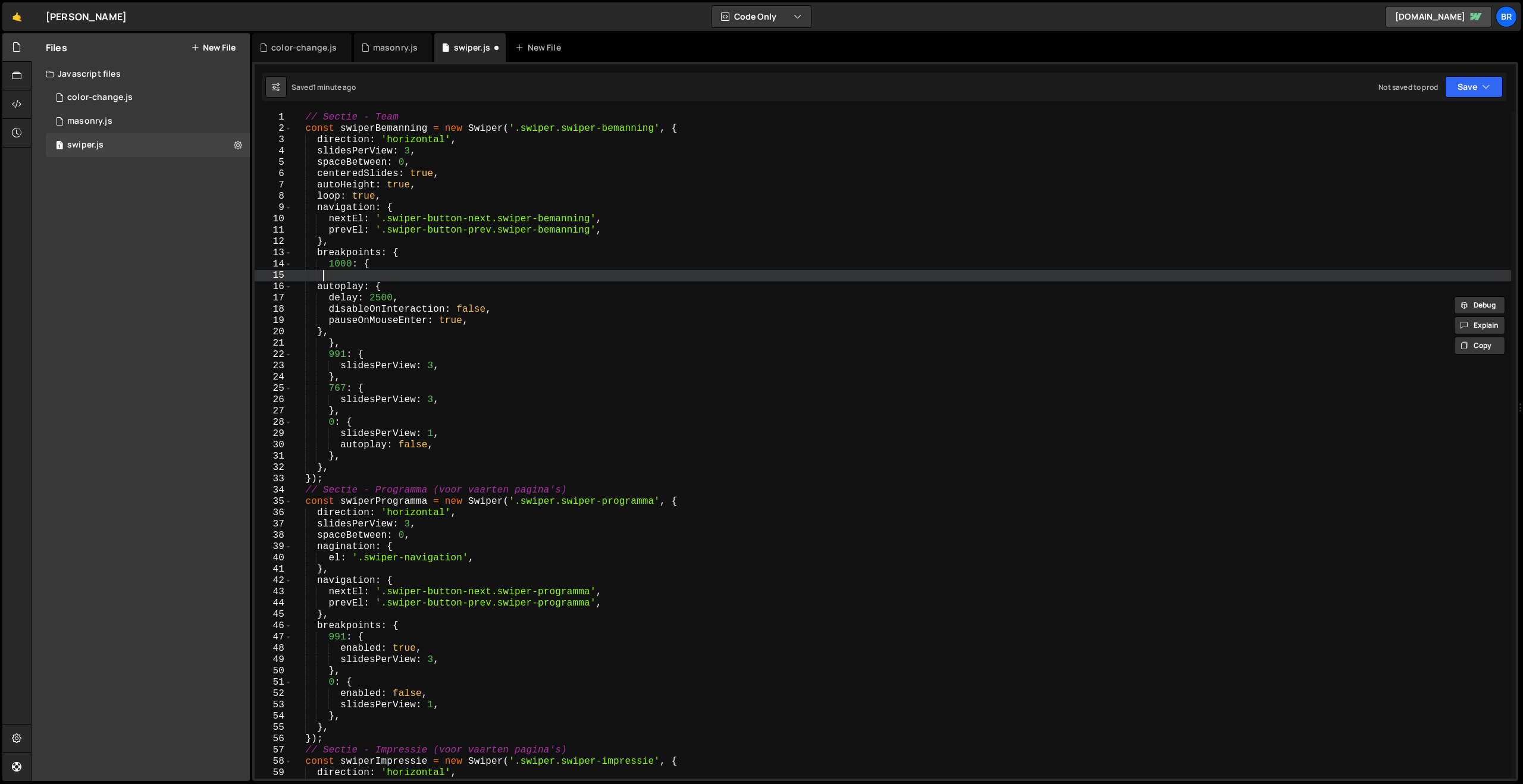
click at [323, 278] on div "// Sectie - Team const swiperBemanning = new Swiper ( '.swiper.swiper-bemanning…" at bounding box center [901, 456] width 1220 height 689
type textarea "]"
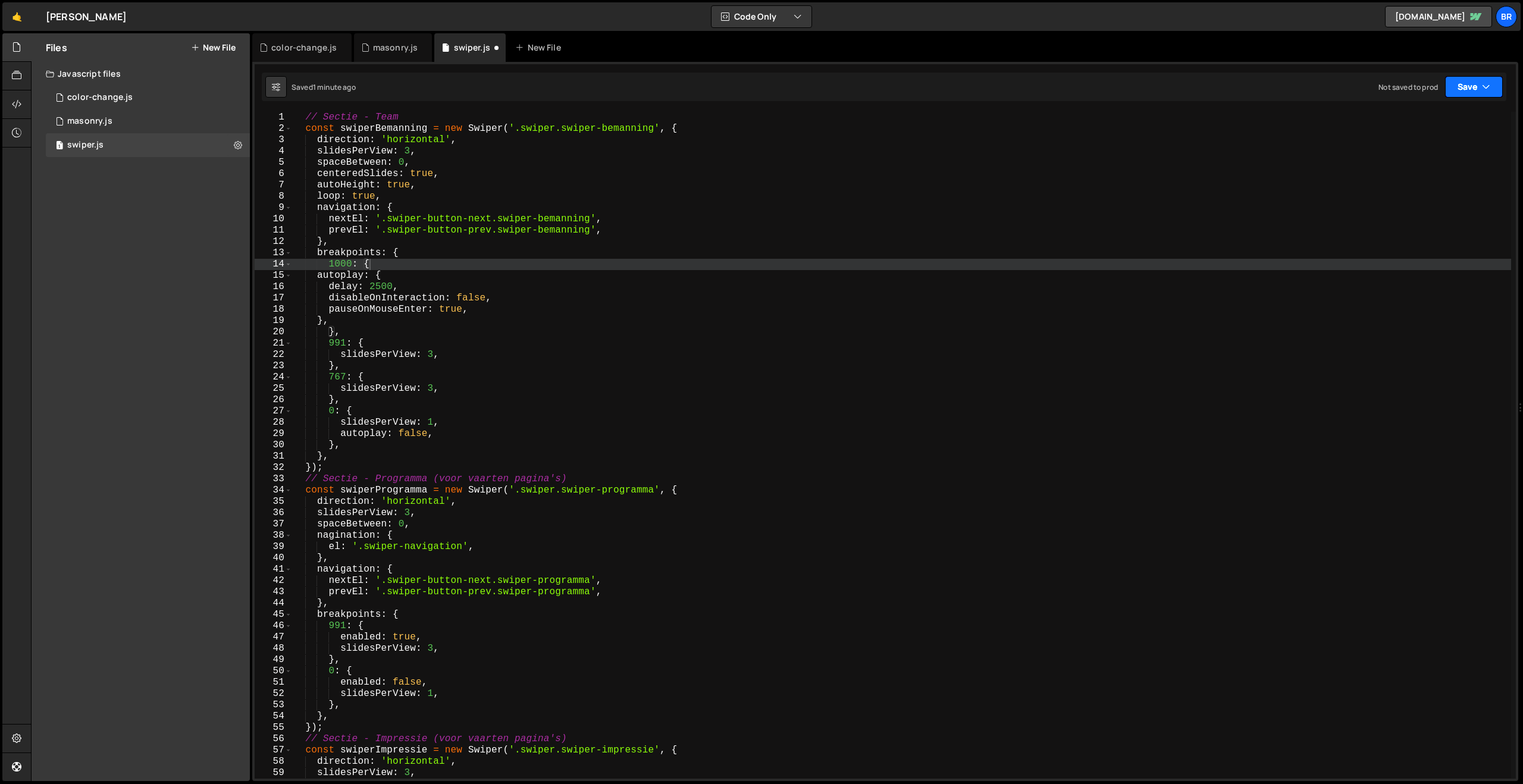
click at [1469, 84] on button "Save" at bounding box center [1473, 87] width 58 height 22
click at [1441, 113] on div "Save to Staging S" at bounding box center [1434, 116] width 124 height 12
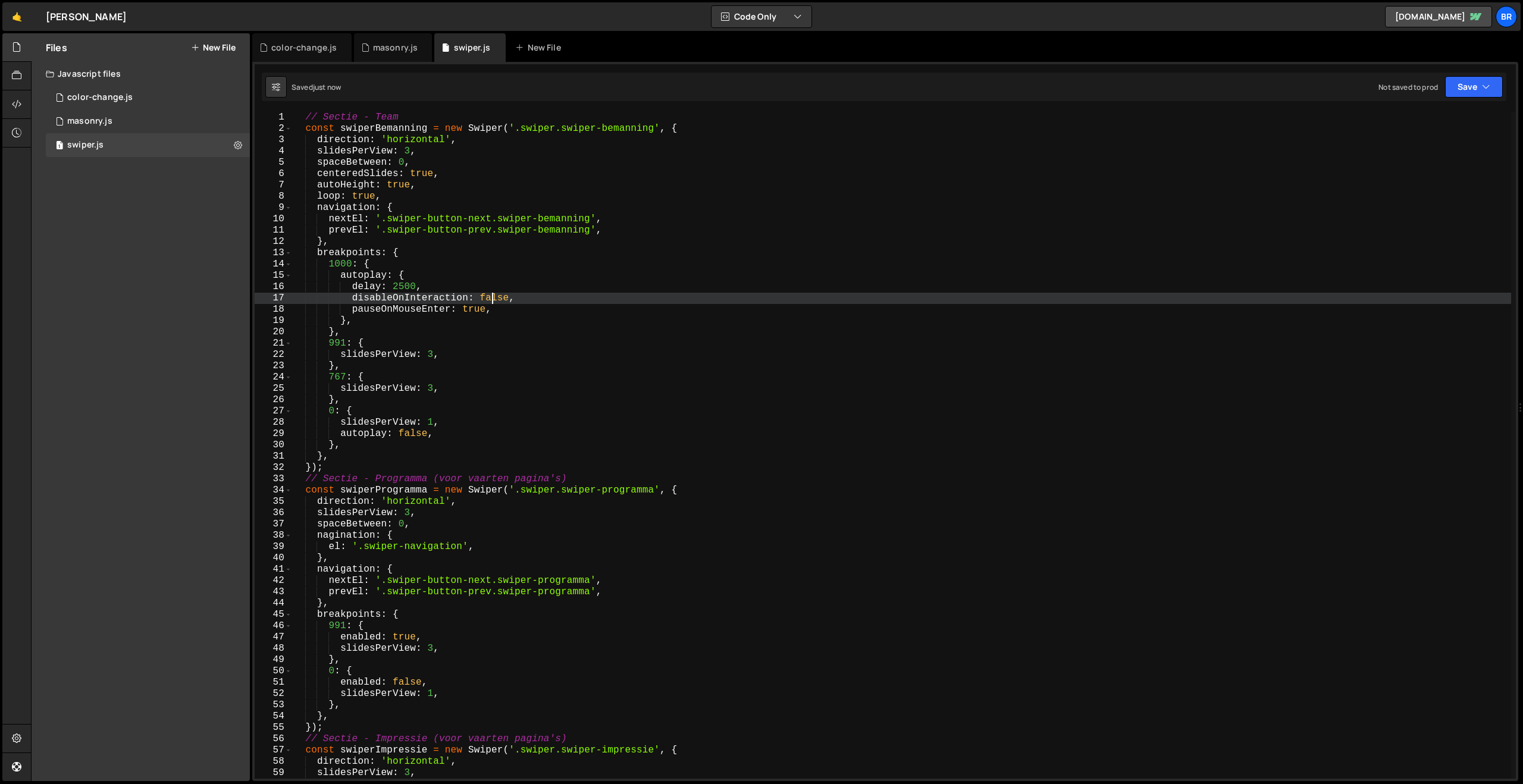
click at [491, 303] on div "// Sectie - Team const swiperBemanning = new Swiper ( '.swiper.swiper-bemanning…" at bounding box center [901, 456] width 1220 height 689
click at [341, 263] on div "// Sectie - Team const swiperBemanning = new Swiper ( '.swiper.swiper-bemanning…" at bounding box center [901, 456] width 1220 height 689
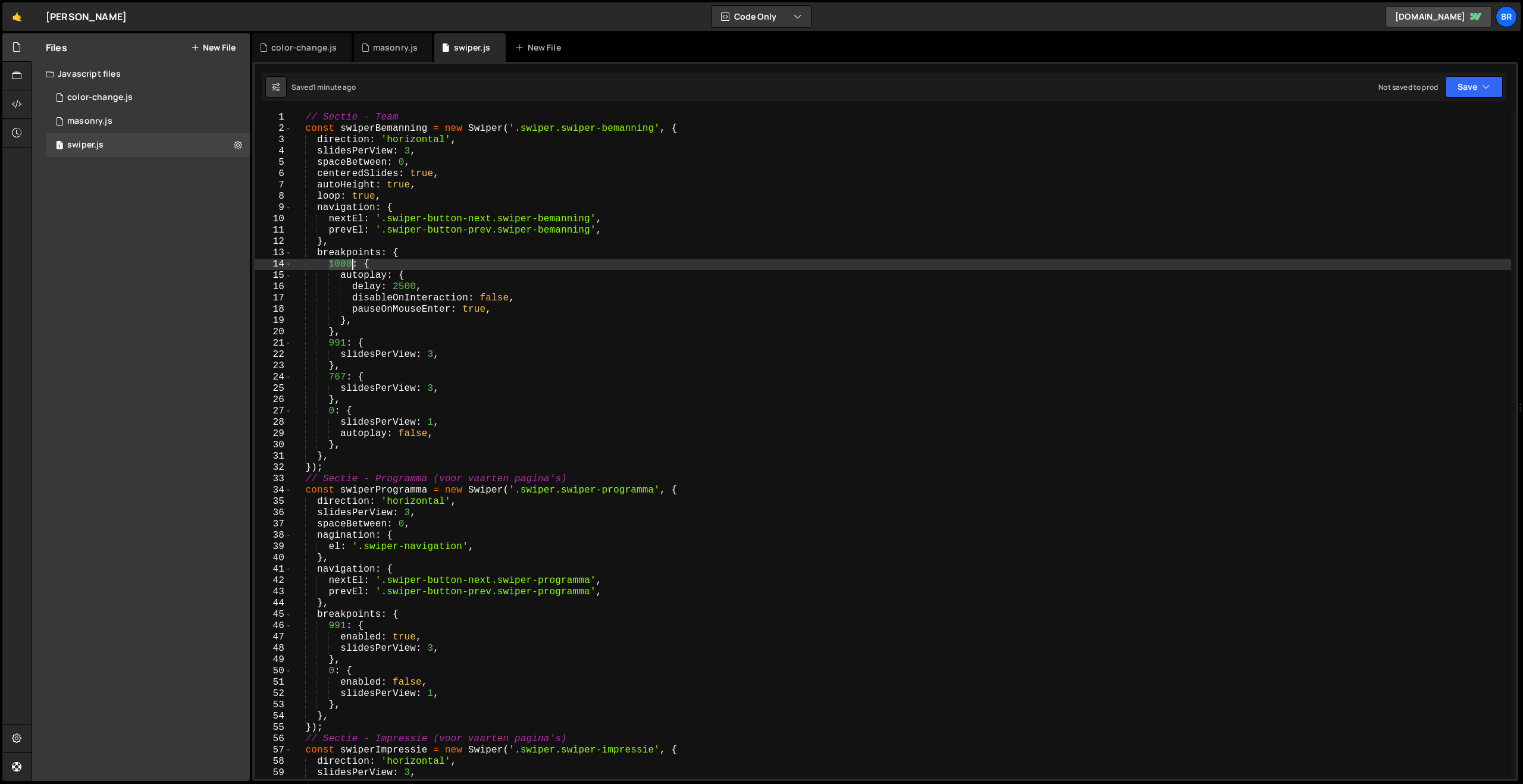
click at [341, 263] on div "// Sectie - Team const swiperBemanning = new Swiper ( '.swiper.swiper-bemanning…" at bounding box center [901, 456] width 1220 height 689
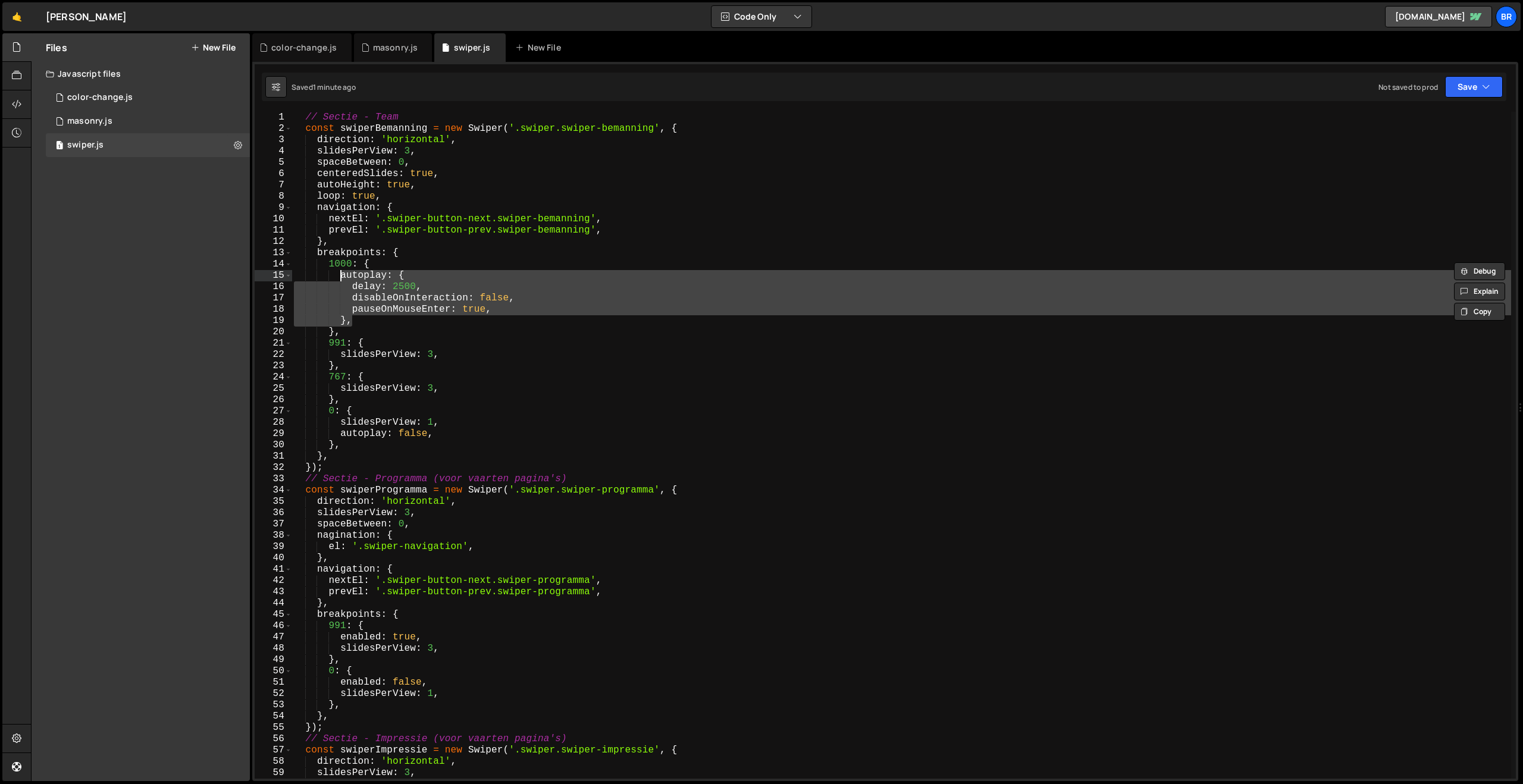
drag, startPoint x: 357, startPoint y: 323, endPoint x: 341, endPoint y: 281, distance: 44.9
click at [341, 281] on div "// Sectie - Team const swiperBemanning = new Swiper ( '.swiper.swiper-bemanning…" at bounding box center [901, 456] width 1220 height 689
type textarea "autoplay: { delay: 2500,"
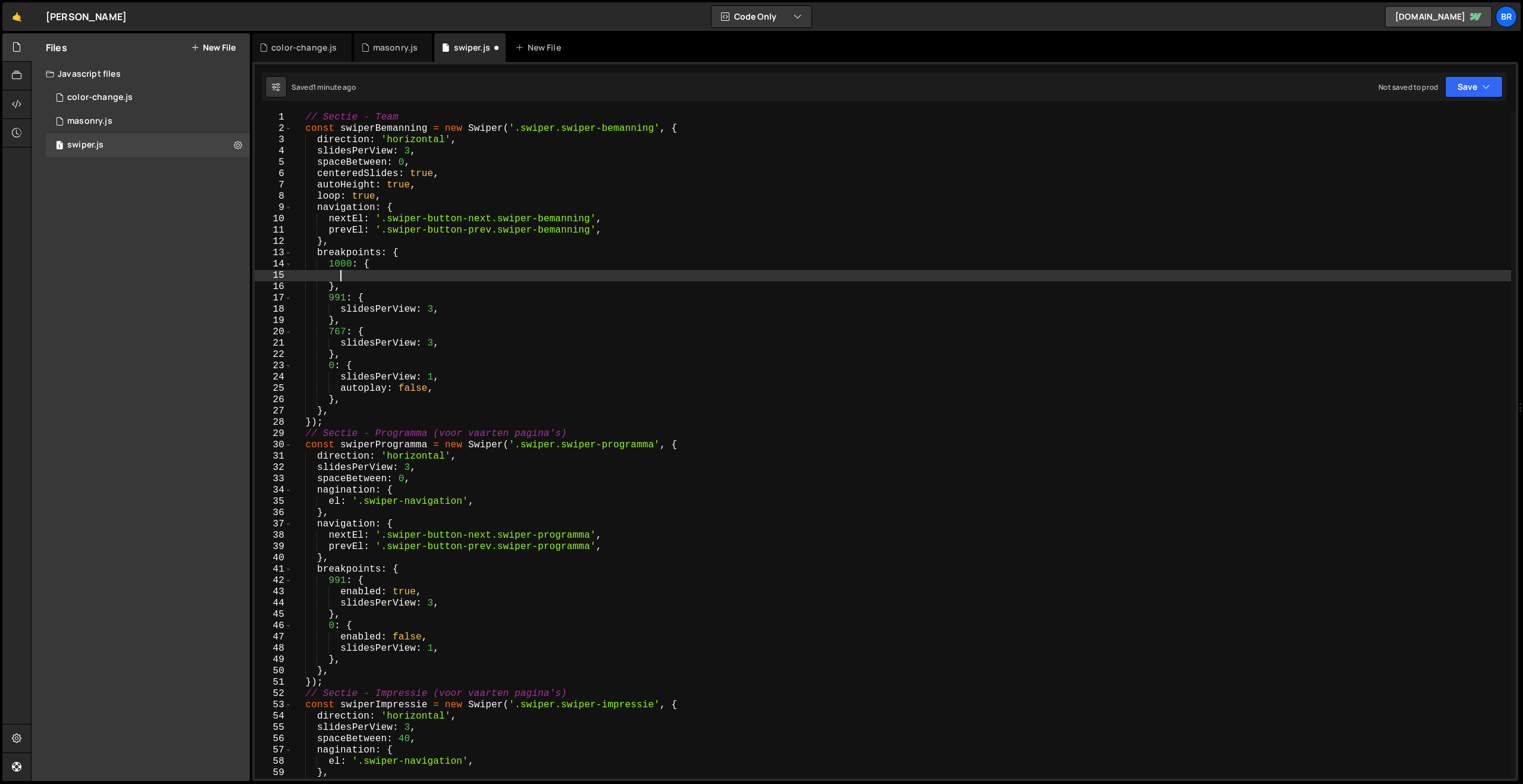
click at [375, 299] on div "// Sectie - Team const swiperBemanning = new Swiper ( '.swiper.swiper-bemanning…" at bounding box center [901, 456] width 1220 height 689
type textarea "991: {"
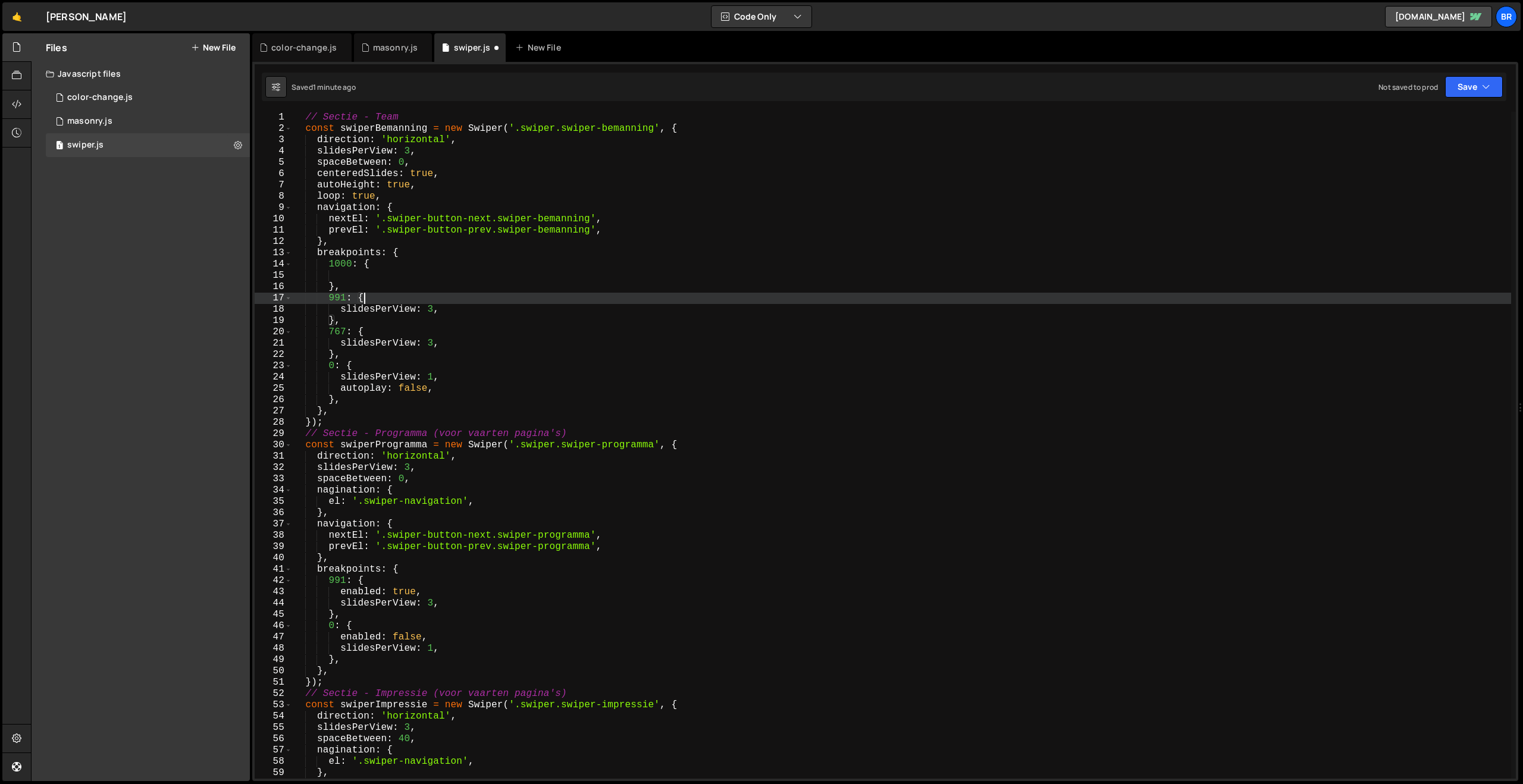
scroll to position [0, 2]
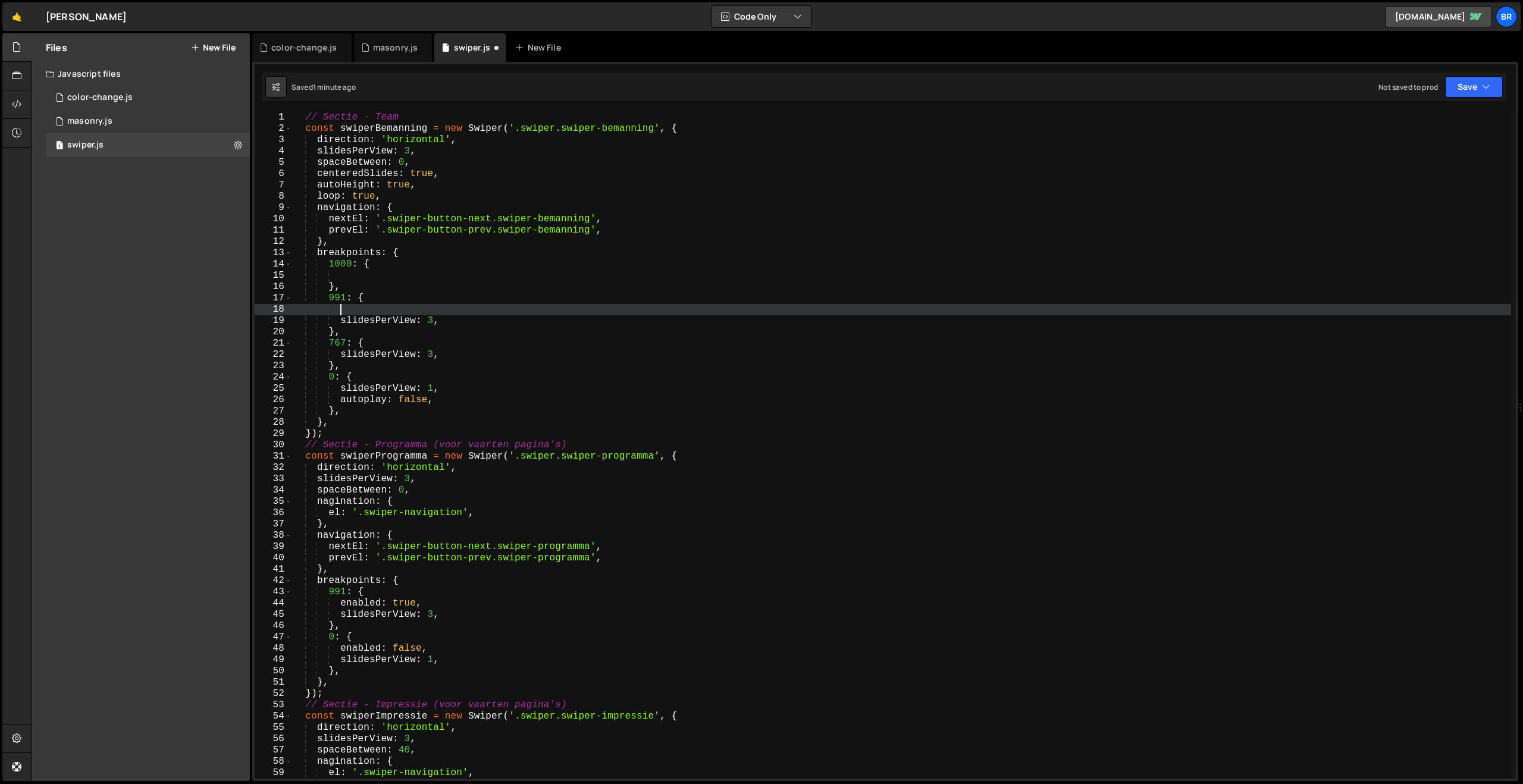
paste textarea "},"
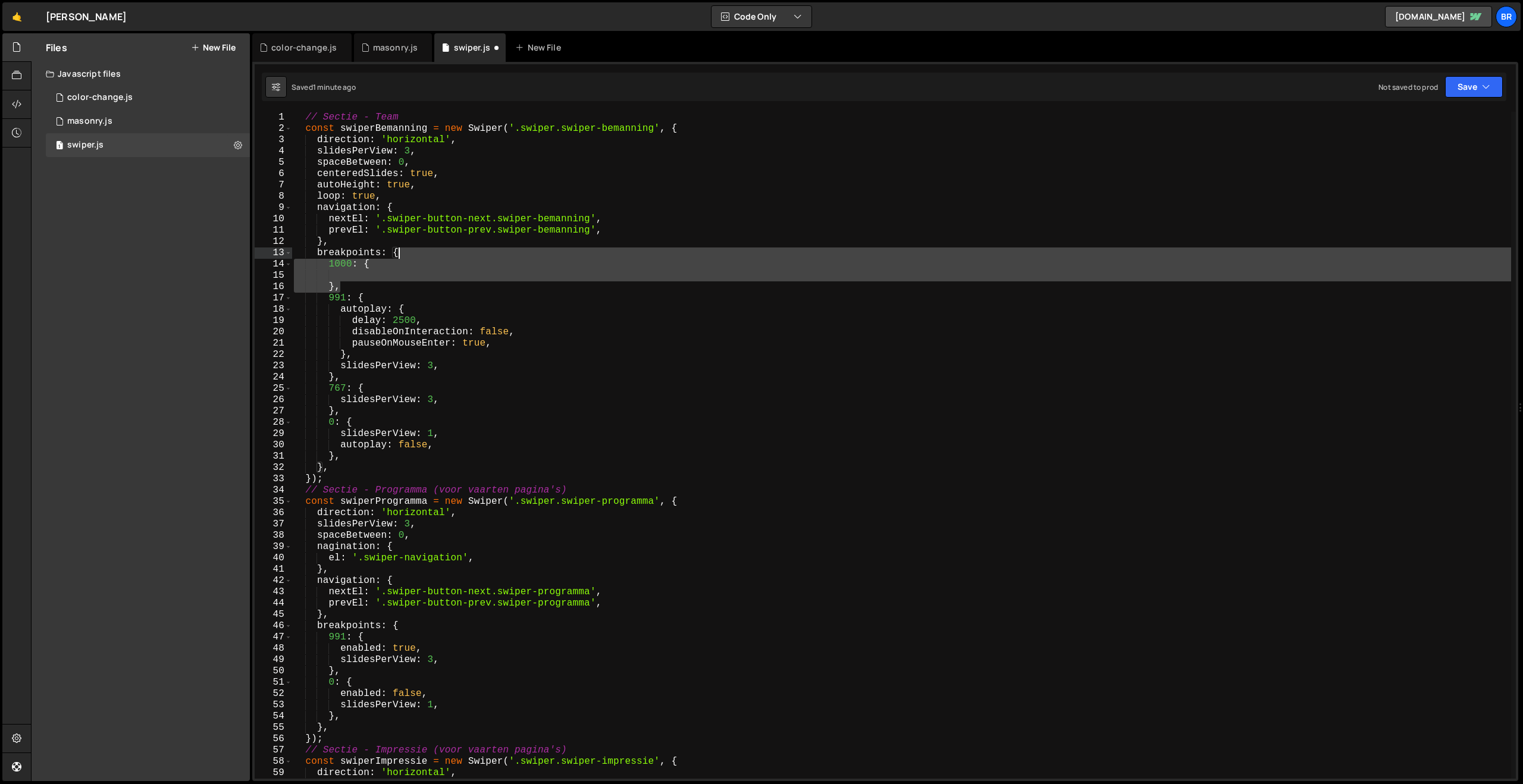
drag, startPoint x: 365, startPoint y: 285, endPoint x: 432, endPoint y: 250, distance: 75.6
click at [432, 250] on div "// Sectie - Team const swiperBemanning = new Swiper ( '.swiper.swiper-bemanning…" at bounding box center [901, 456] width 1220 height 689
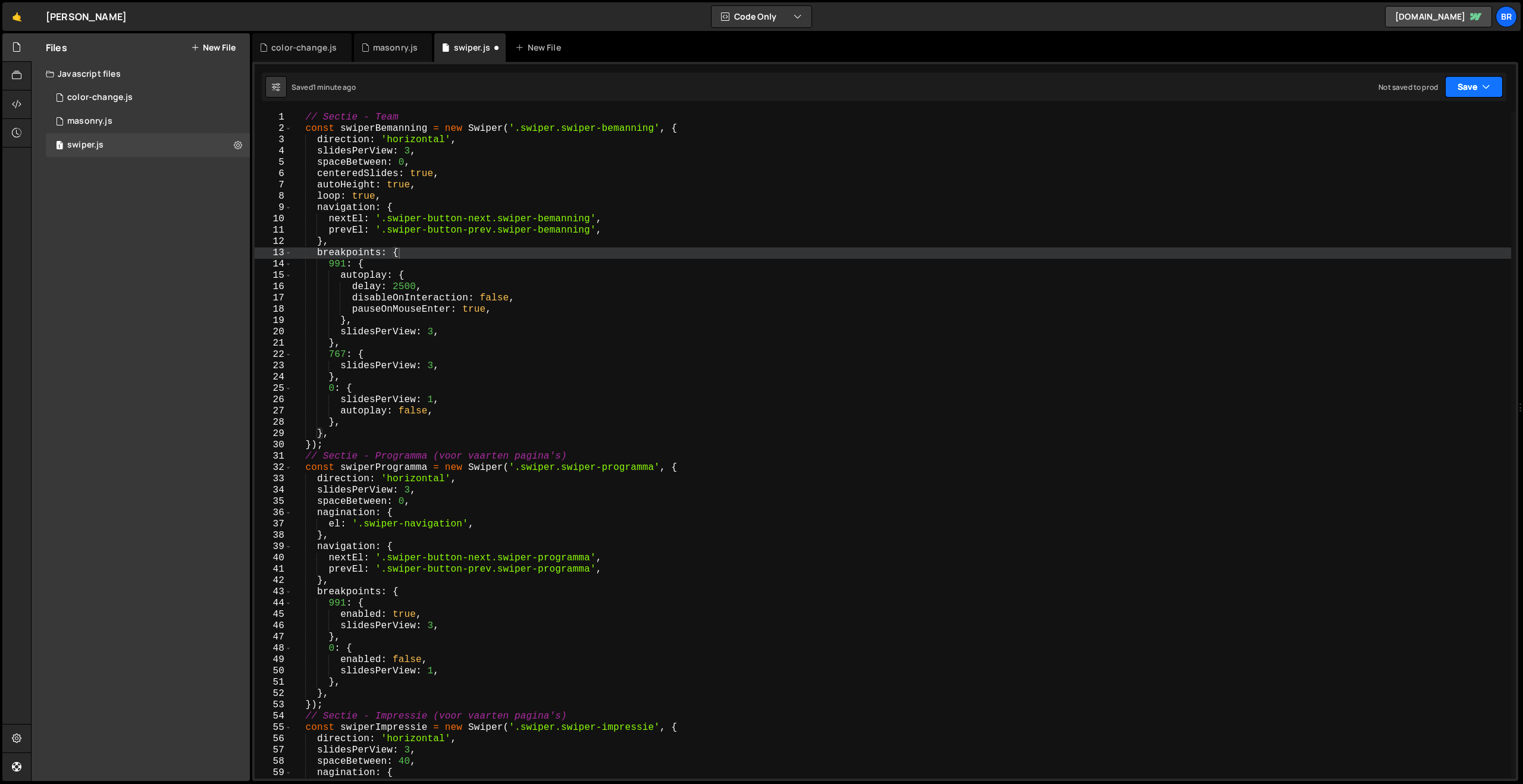
click at [1464, 87] on button "Save" at bounding box center [1473, 87] width 58 height 22
click at [1439, 124] on div "2 minutes ago" at bounding box center [1416, 129] width 46 height 10
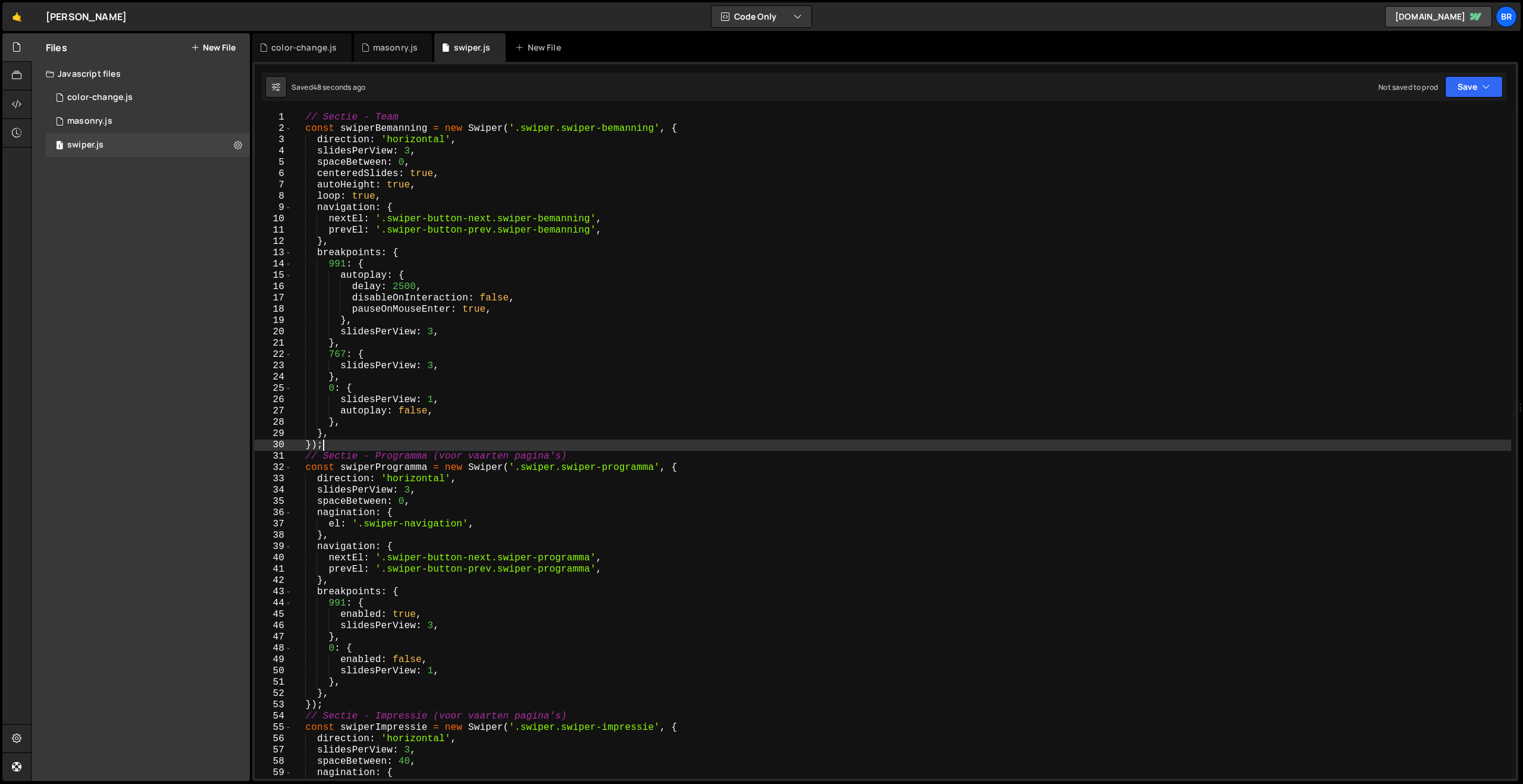
scroll to position [0, 1]
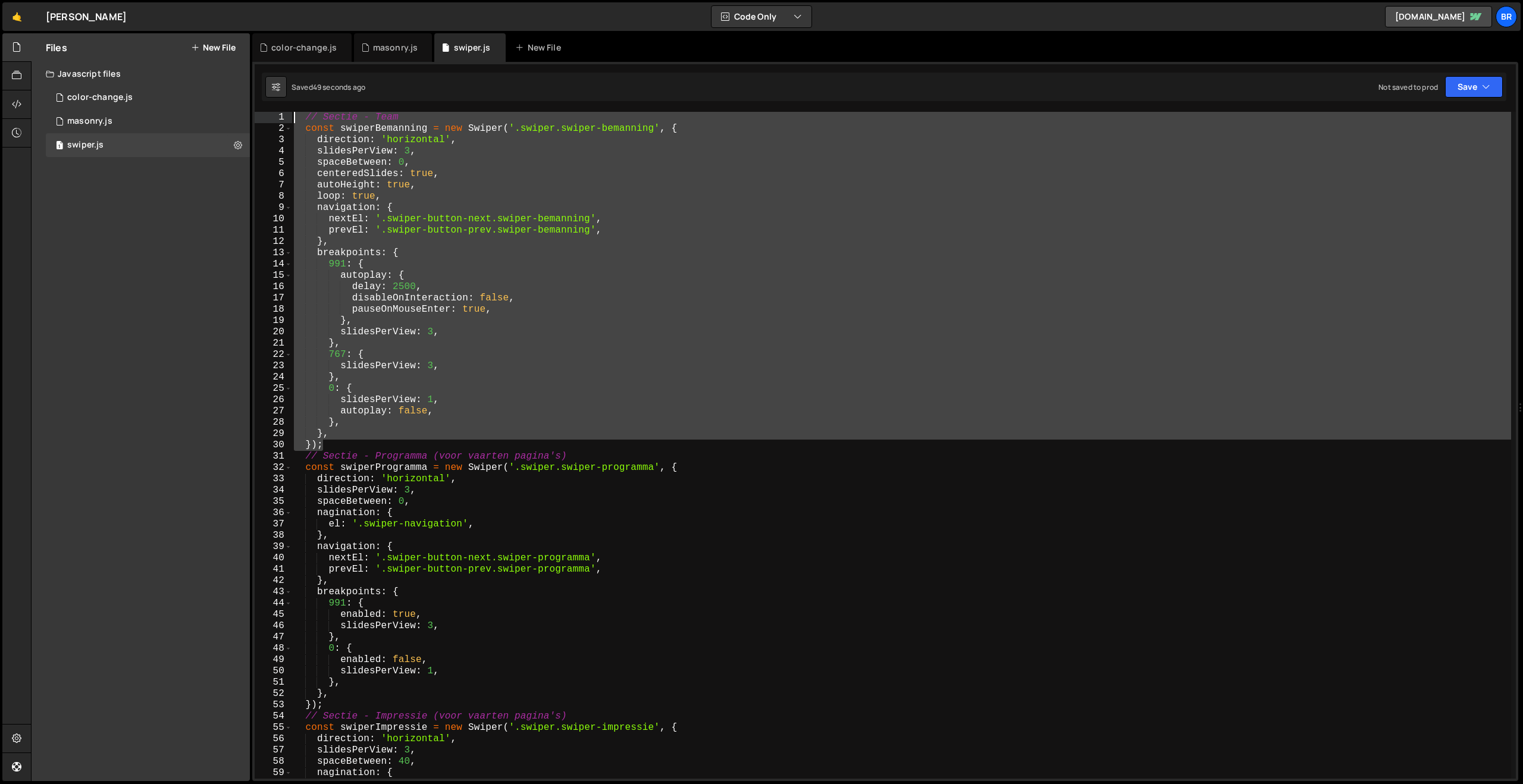
drag, startPoint x: 344, startPoint y: 442, endPoint x: 289, endPoint y: 110, distance: 336.5
click at [289, 110] on div "}); 1 2 3 4 5 6 7 8 9 10 11 12 13 14 15 16 17 18 19 20 21 22 23 24 25 26 27 28 …" at bounding box center [885, 421] width 1266 height 719
click at [356, 447] on div "// Sectie - Team const swiperBemanning = new Swiper ( '.swiper.swiper-bemanning…" at bounding box center [901, 445] width 1220 height 667
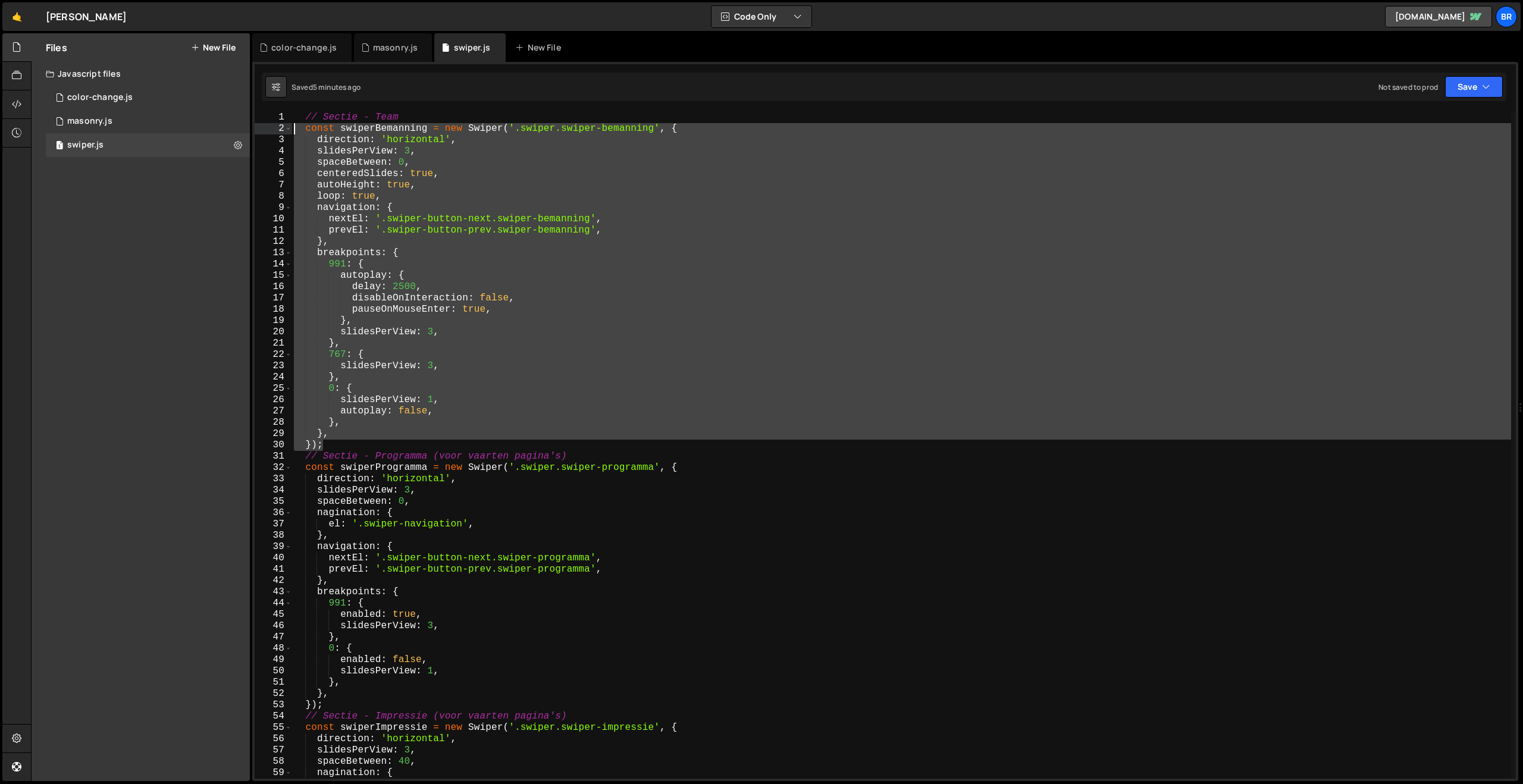
drag, startPoint x: 349, startPoint y: 448, endPoint x: 284, endPoint y: 130, distance: 324.6
click at [283, 130] on div "}); 1 2 3 4 5 6 7 8 9 10 11 12 13 14 15 16 17 18 19 20 21 22 23 24 25 26 27 28 …" at bounding box center [885, 445] width 1261 height 667
paste textarea "});"
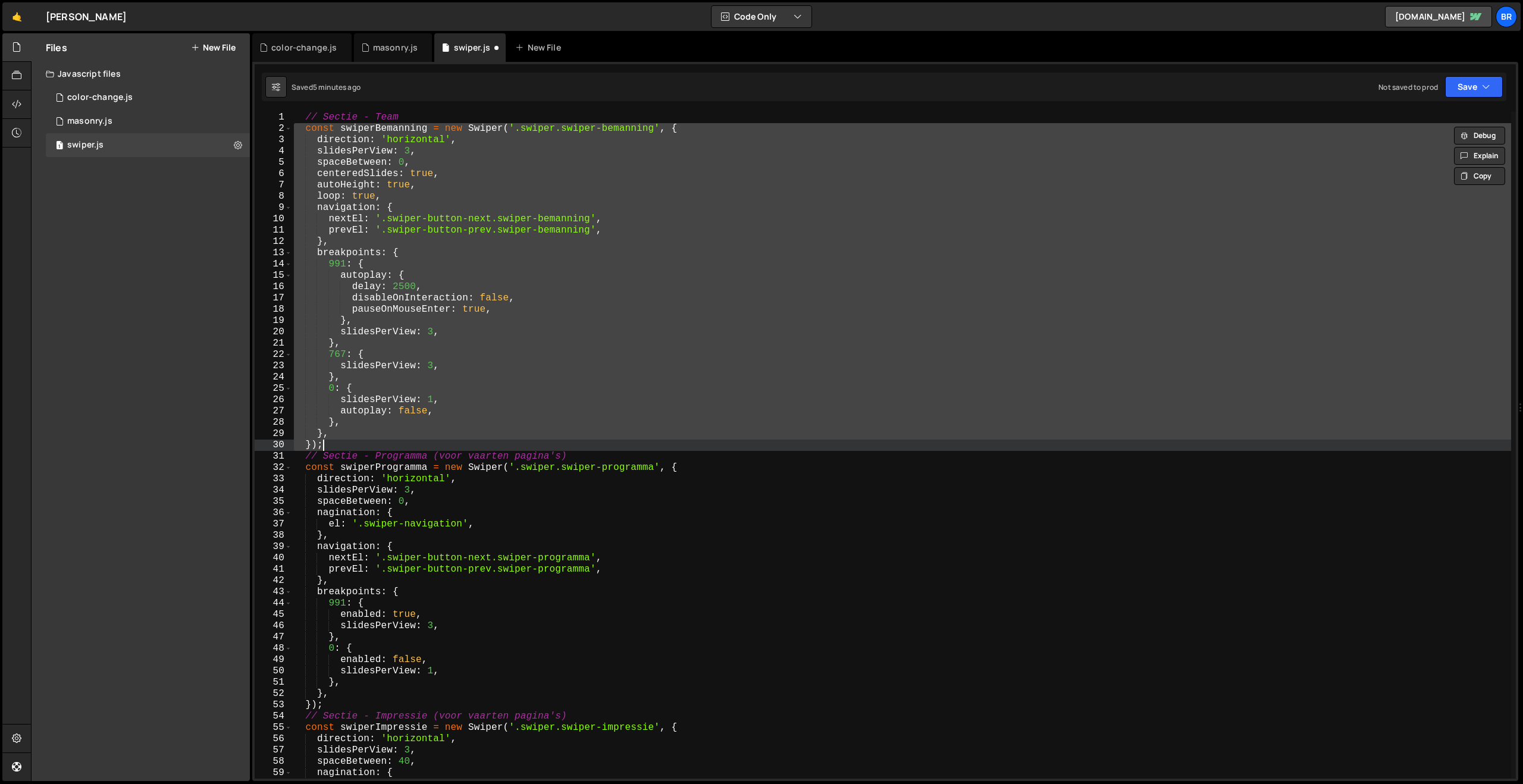
paste textarea
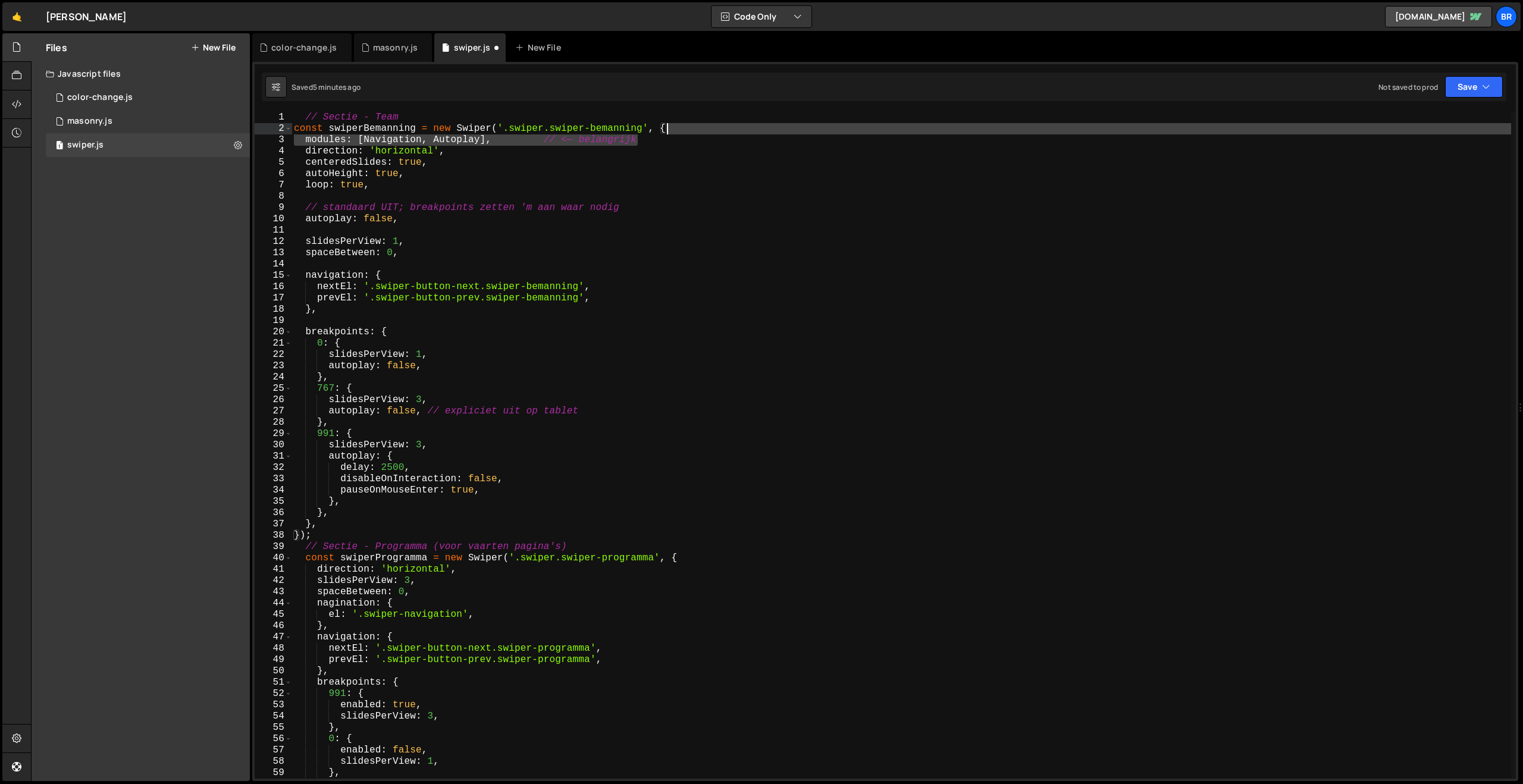
drag, startPoint x: 679, startPoint y: 144, endPoint x: 695, endPoint y: 129, distance: 21.9
click at [695, 129] on div "// Sectie - Team const swiperBemanning = new Swiper ( '.swiper.swiper-bemanning…" at bounding box center [901, 456] width 1220 height 689
type textarea "const swiperBemanning = new Swiper('.swiper.swiper-bemanning', {"
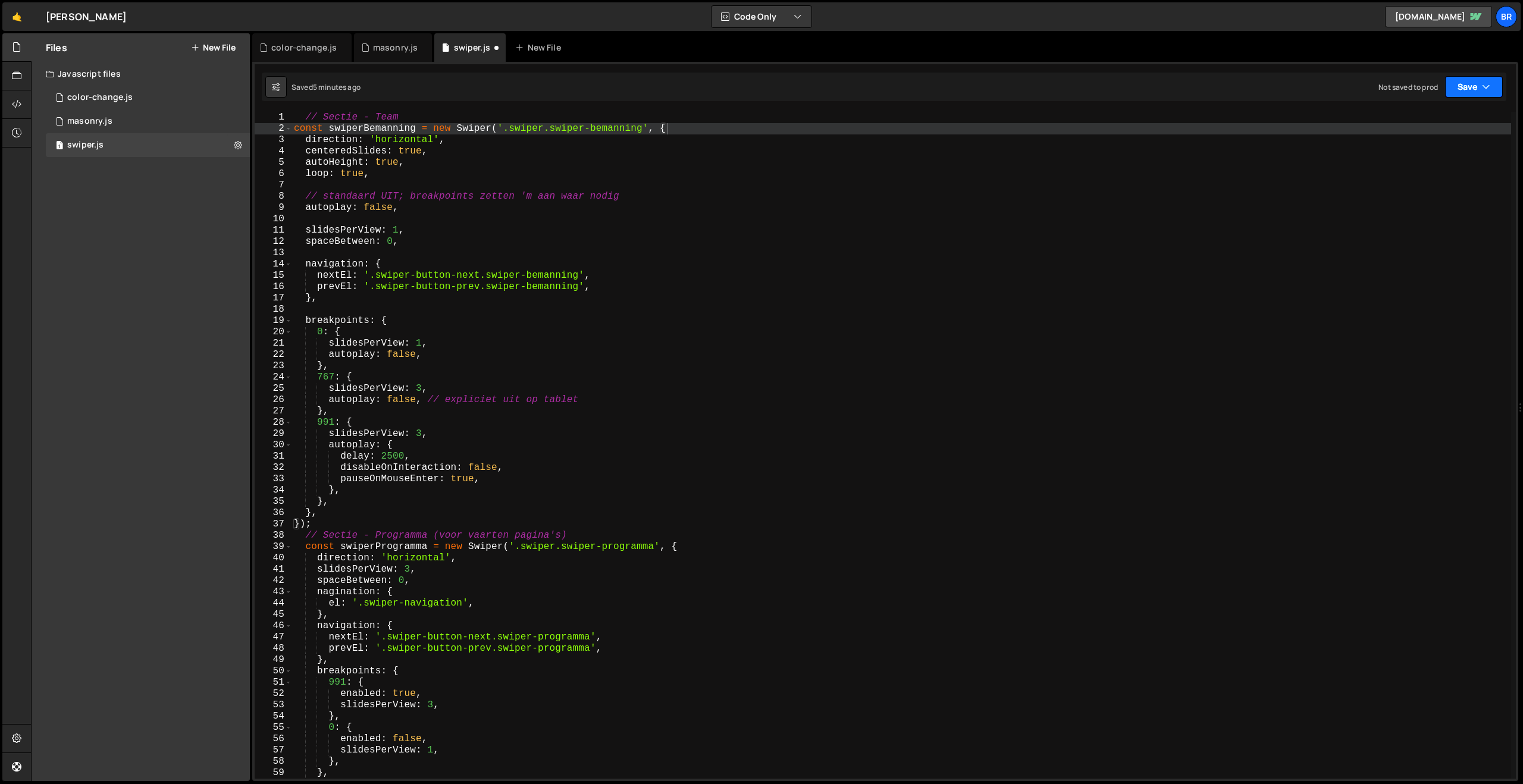
click at [1459, 87] on button "Save" at bounding box center [1473, 87] width 58 height 22
click at [1405, 125] on div "5 minutes ago" at bounding box center [1416, 129] width 46 height 10
click at [1464, 89] on button "Save" at bounding box center [1473, 87] width 58 height 22
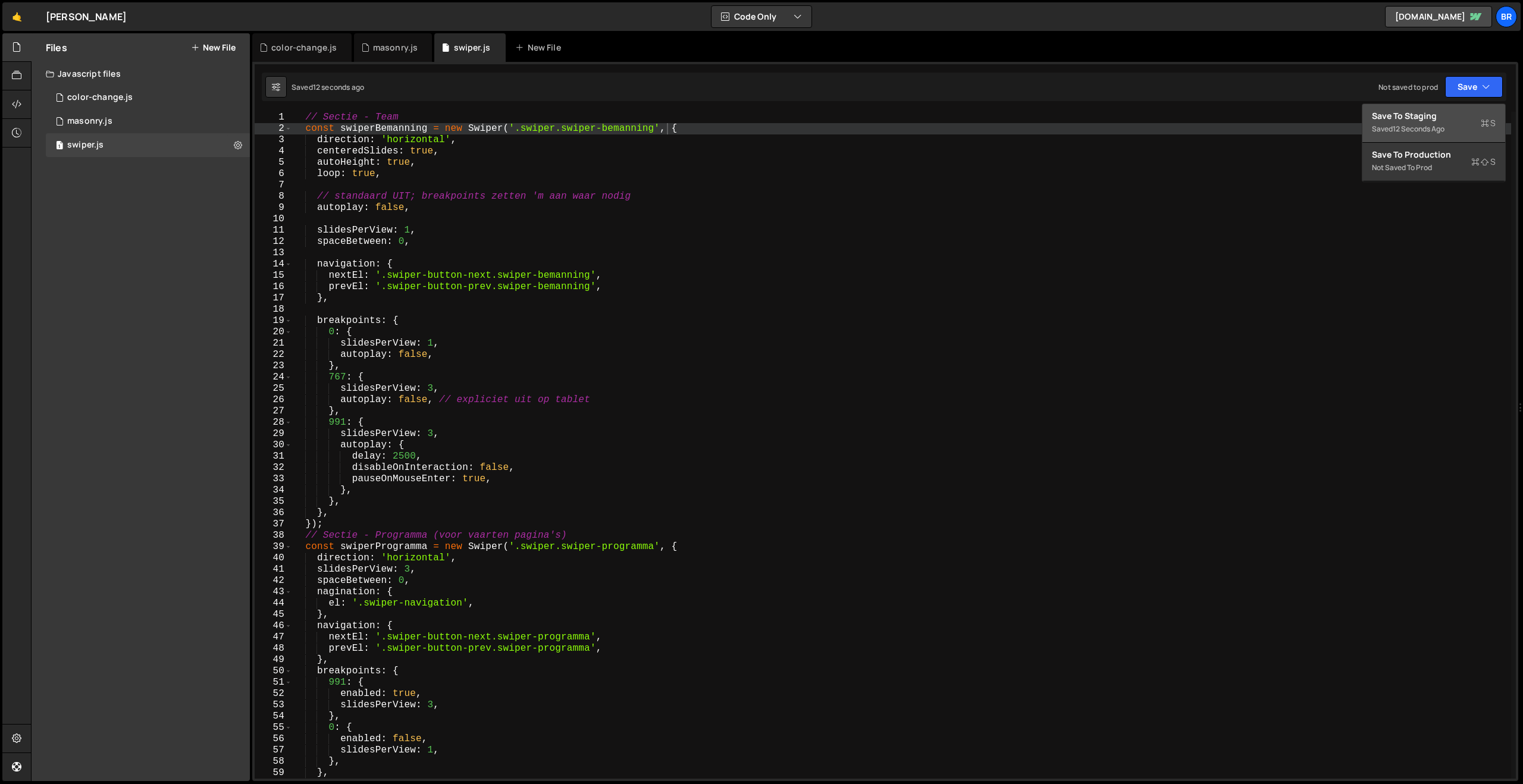
click at [1426, 123] on div "Saved 12 seconds ago" at bounding box center [1434, 129] width 124 height 14
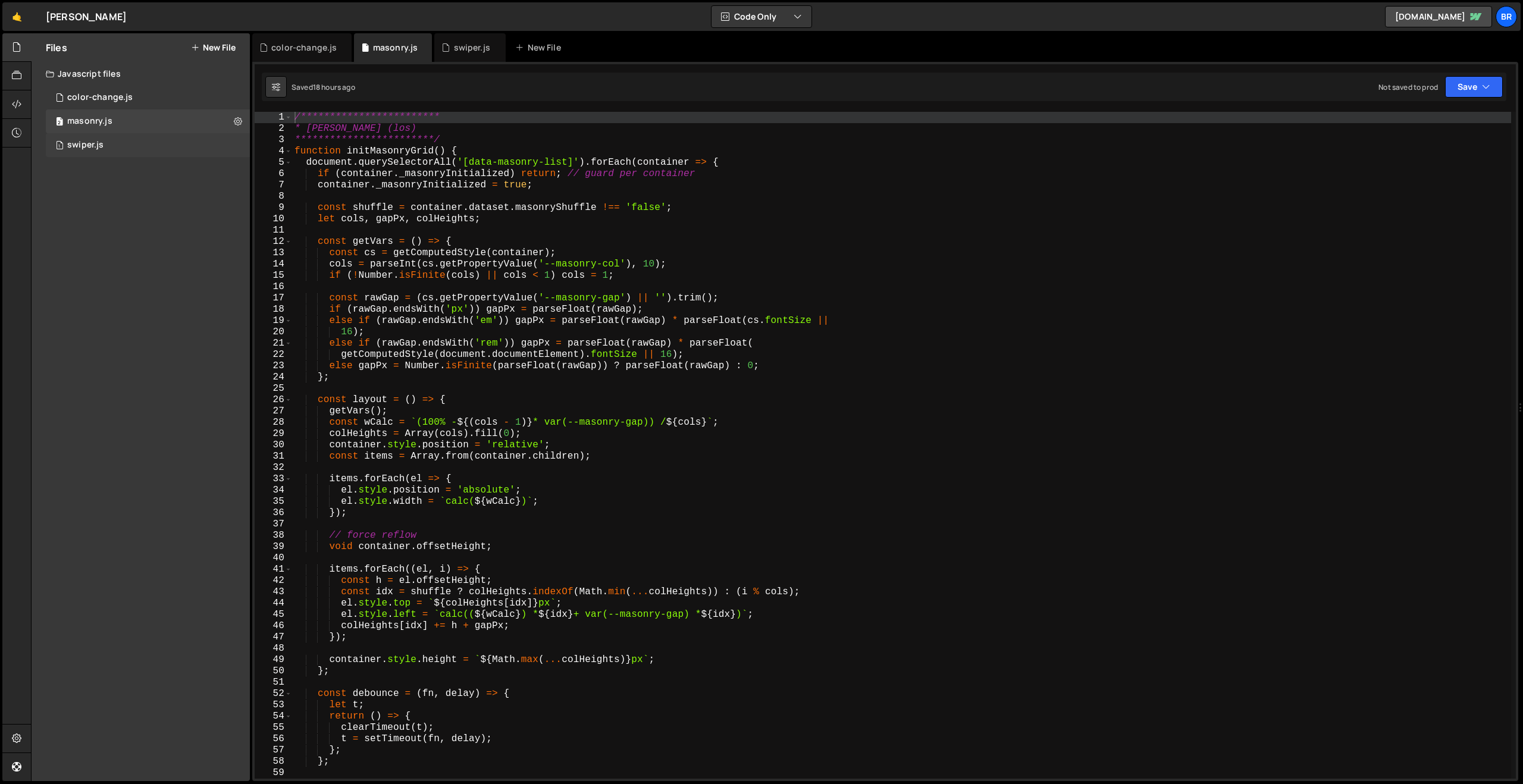
click at [90, 145] on div "swiper.js" at bounding box center [85, 145] width 37 height 11
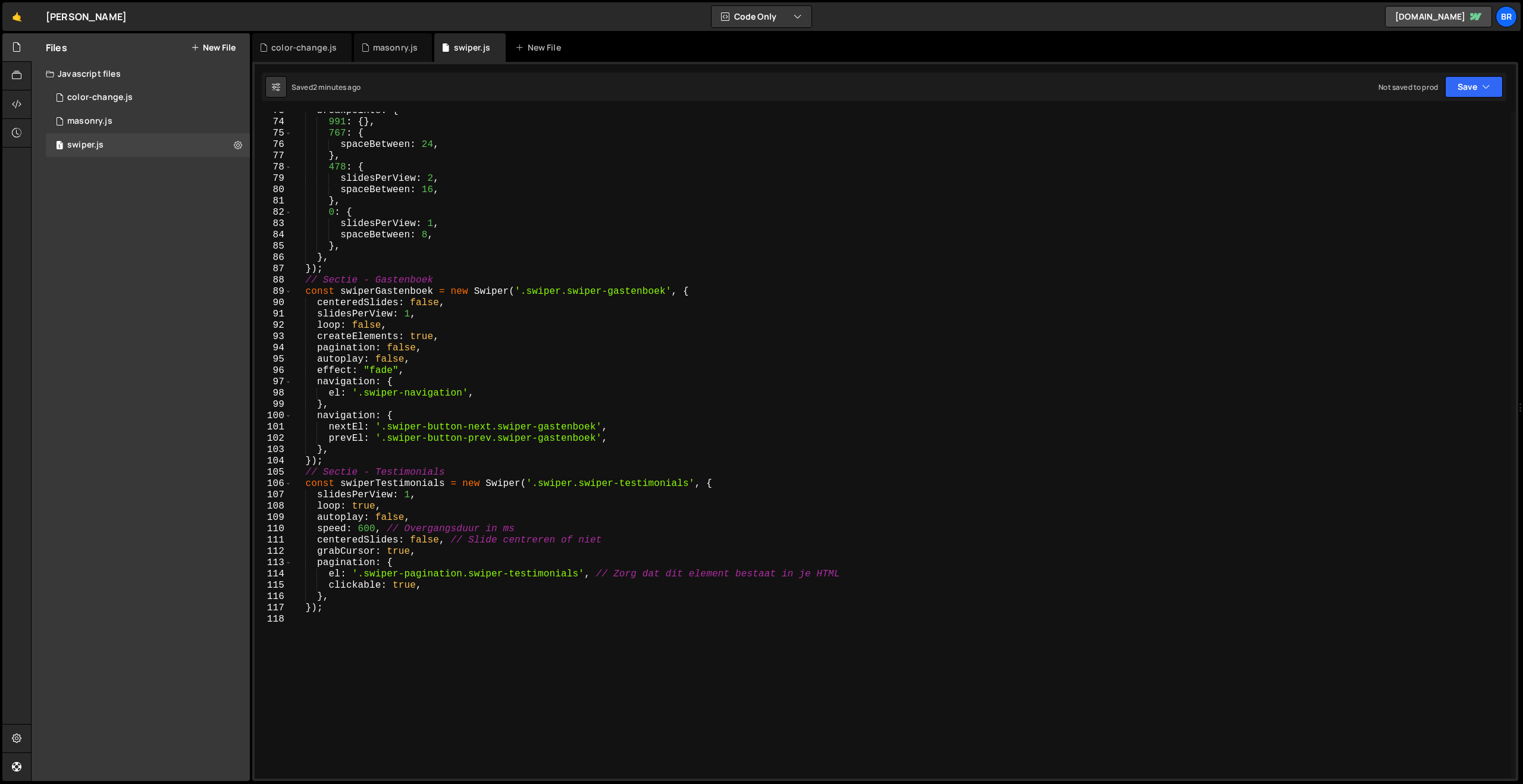
scroll to position [821, 0]
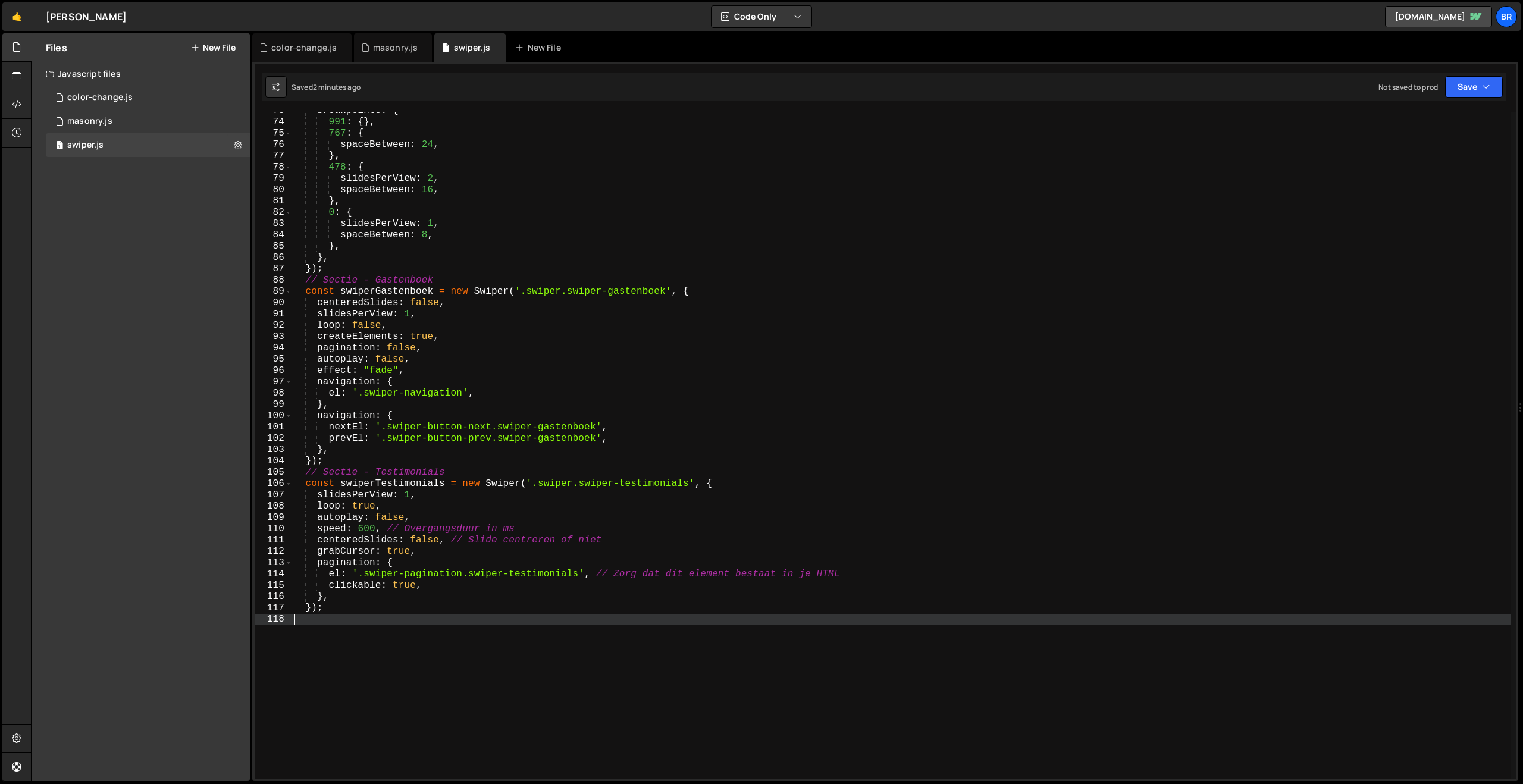
click at [450, 639] on div "breakpoints : { 991 : { } , 767 : { spaceBetween : 24 , } , 478 : { slidesPerVi…" at bounding box center [901, 450] width 1220 height 689
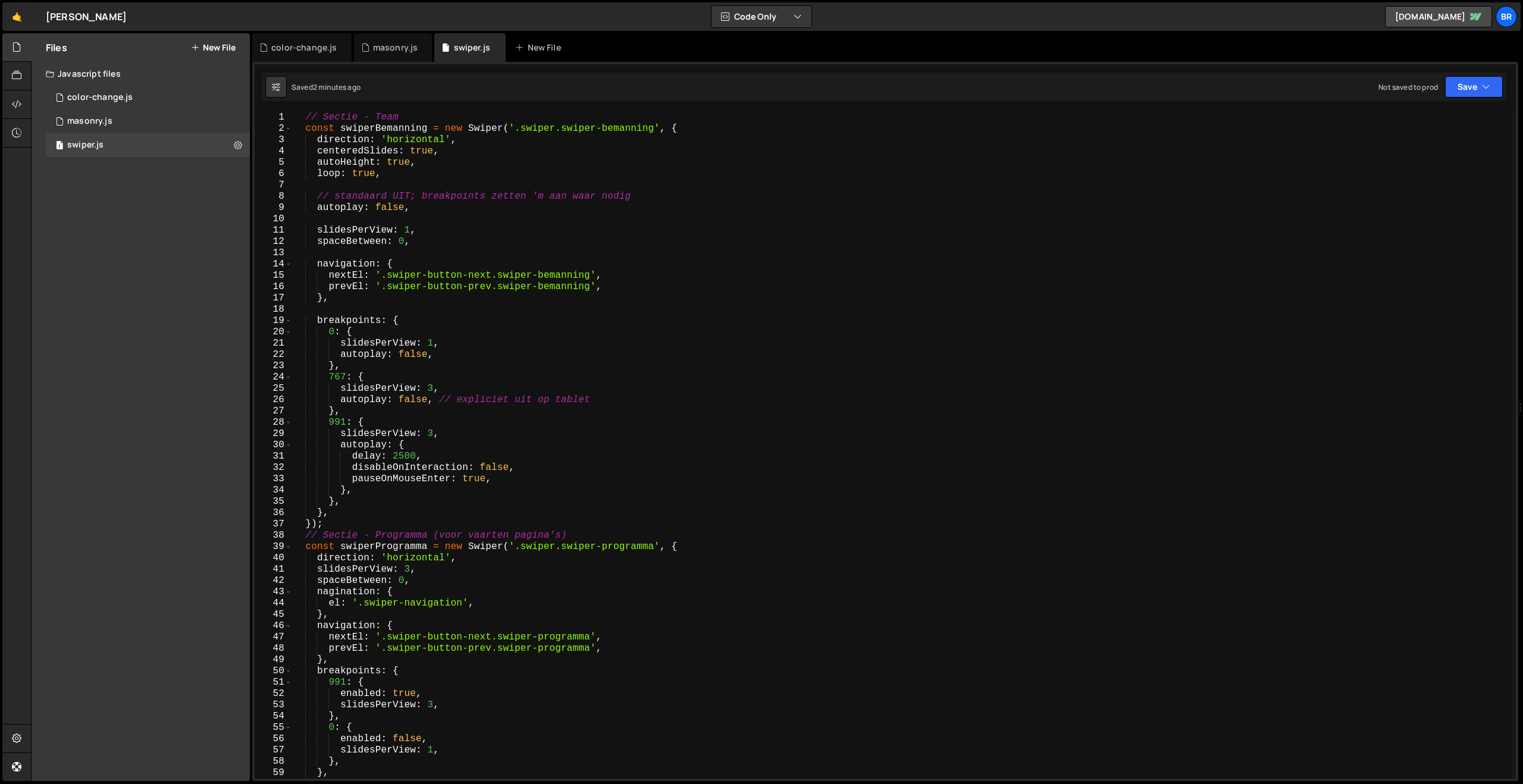
scroll to position [0, 0]
click at [370, 490] on div "// Sectie - Team const swiperBemanning = new Swiper ( '.swiper.swiper-bemanning…" at bounding box center [901, 456] width 1220 height 689
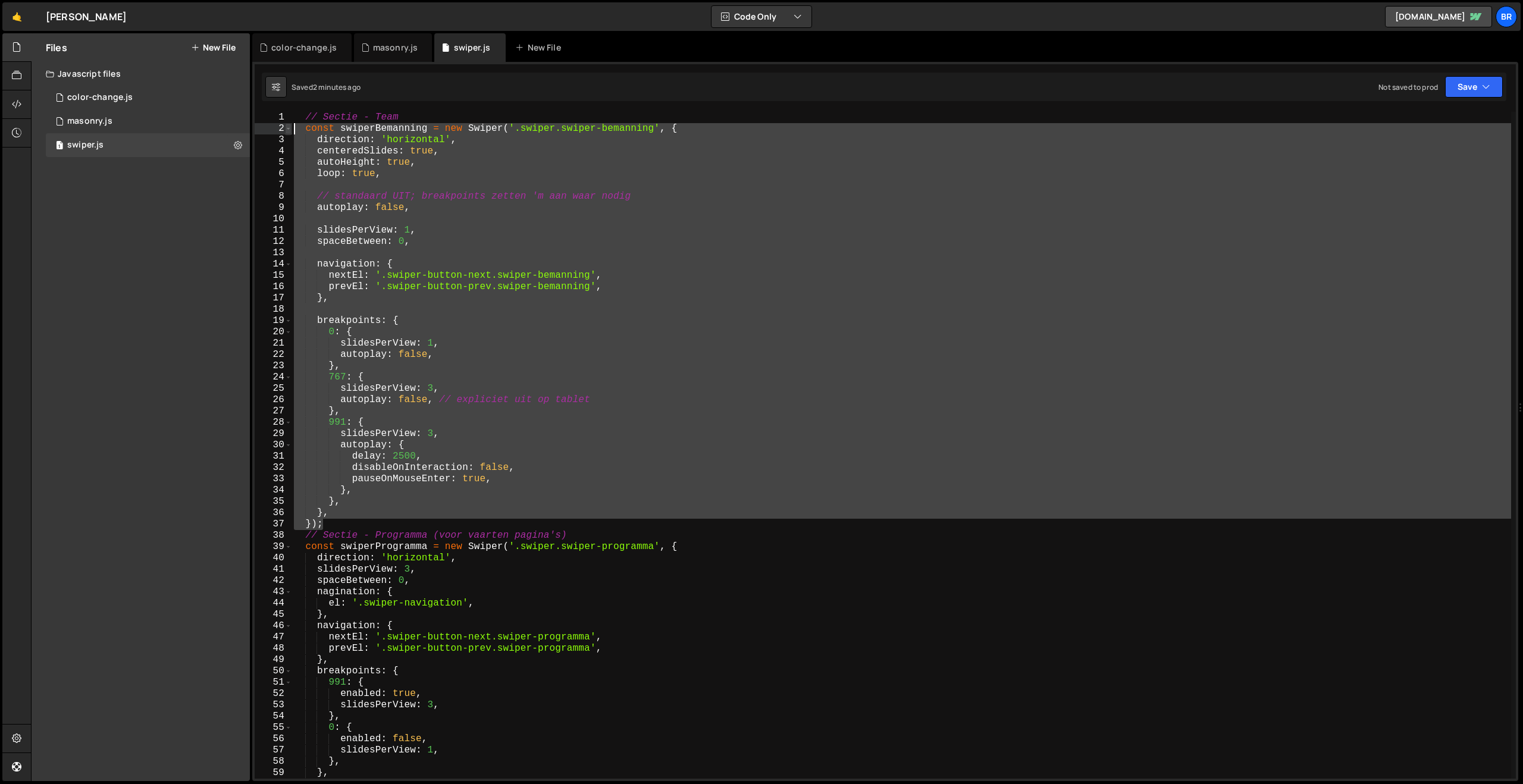
drag, startPoint x: 331, startPoint y: 525, endPoint x: 287, endPoint y: 133, distance: 394.5
click at [287, 133] on div "}, 1 2 3 4 5 6 7 8 9 10 11 12 13 14 15 16 17 18 19 20 21 22 23 24 25 26 27 28 2…" at bounding box center [885, 445] width 1261 height 667
paste textarea "});"
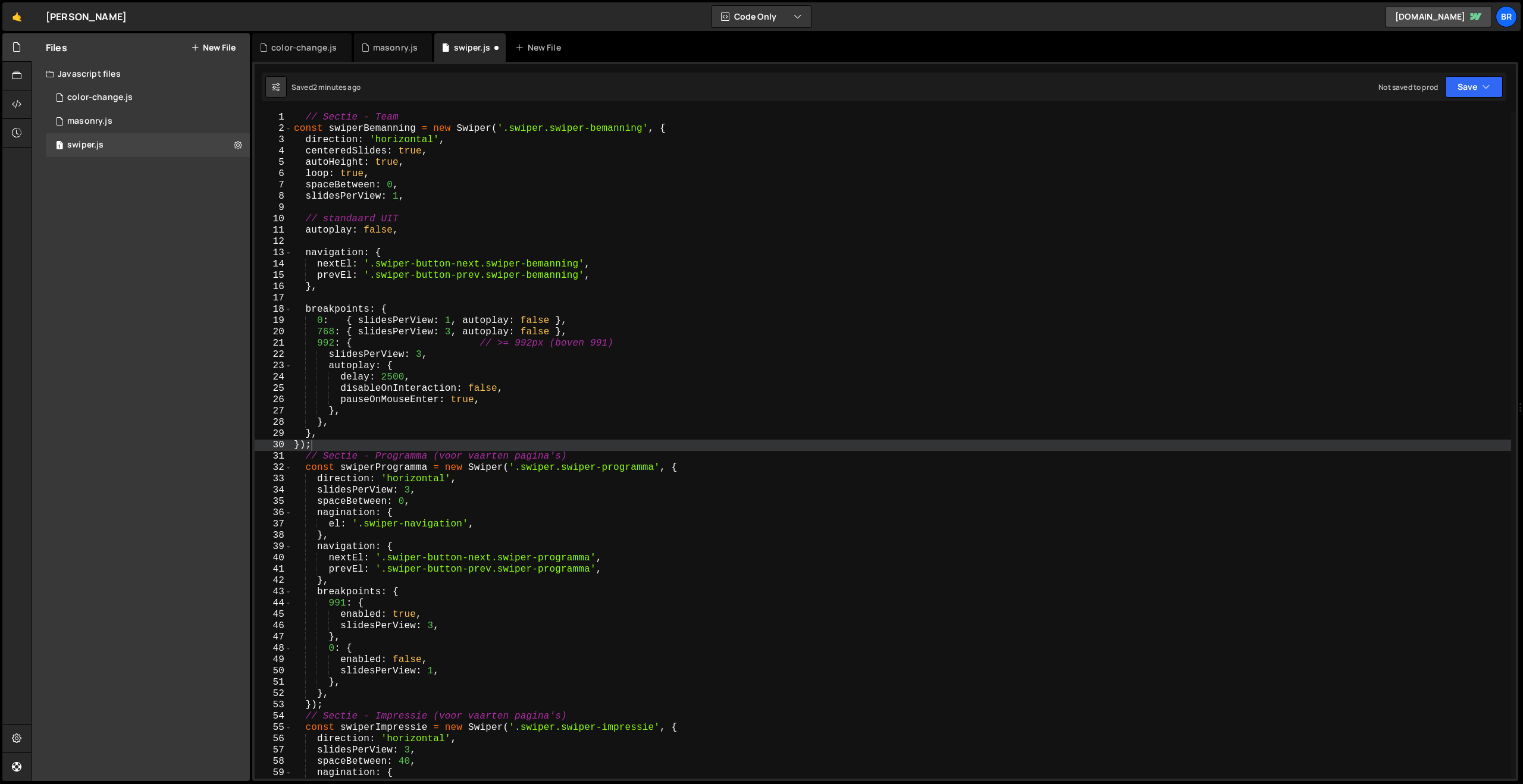
click at [187, 467] on div "Files New File Javascript files 1 color-change.js 0 2 masonry.js 0 1 swiper.js …" at bounding box center [141, 407] width 219 height 747
click at [647, 90] on div "Saved 2 minutes ago Not saved to prod Upgrade to Edit Save Save to Staging S Sa…" at bounding box center [884, 87] width 1245 height 28
click at [1468, 84] on button "Save" at bounding box center [1473, 87] width 58 height 22
click at [1428, 119] on div "Save to Staging S" at bounding box center [1434, 116] width 124 height 12
click at [343, 449] on div "// Sectie - Team const swiperBemanning = new Swiper ( '.swiper.swiper-bemanning…" at bounding box center [901, 456] width 1220 height 689
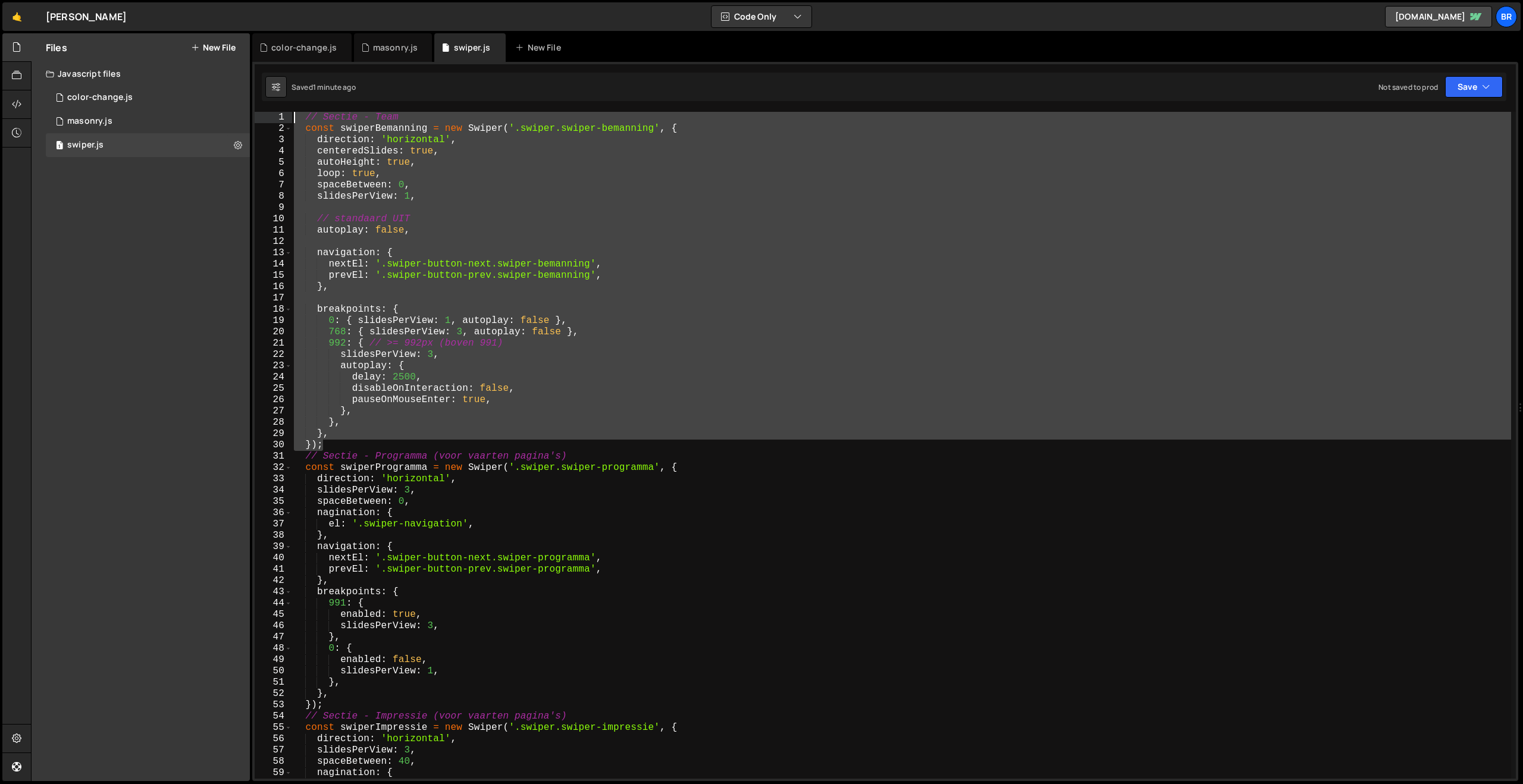
drag, startPoint x: 334, startPoint y: 446, endPoint x: 256, endPoint y: 123, distance: 332.3
click at [256, 123] on div "}); 1 2 3 4 5 6 7 8 9 10 11 12 13 14 15 16 17 18 19 20 21 22 23 24 25 26 27 28 …" at bounding box center [885, 445] width 1261 height 667
paste textarea "});"
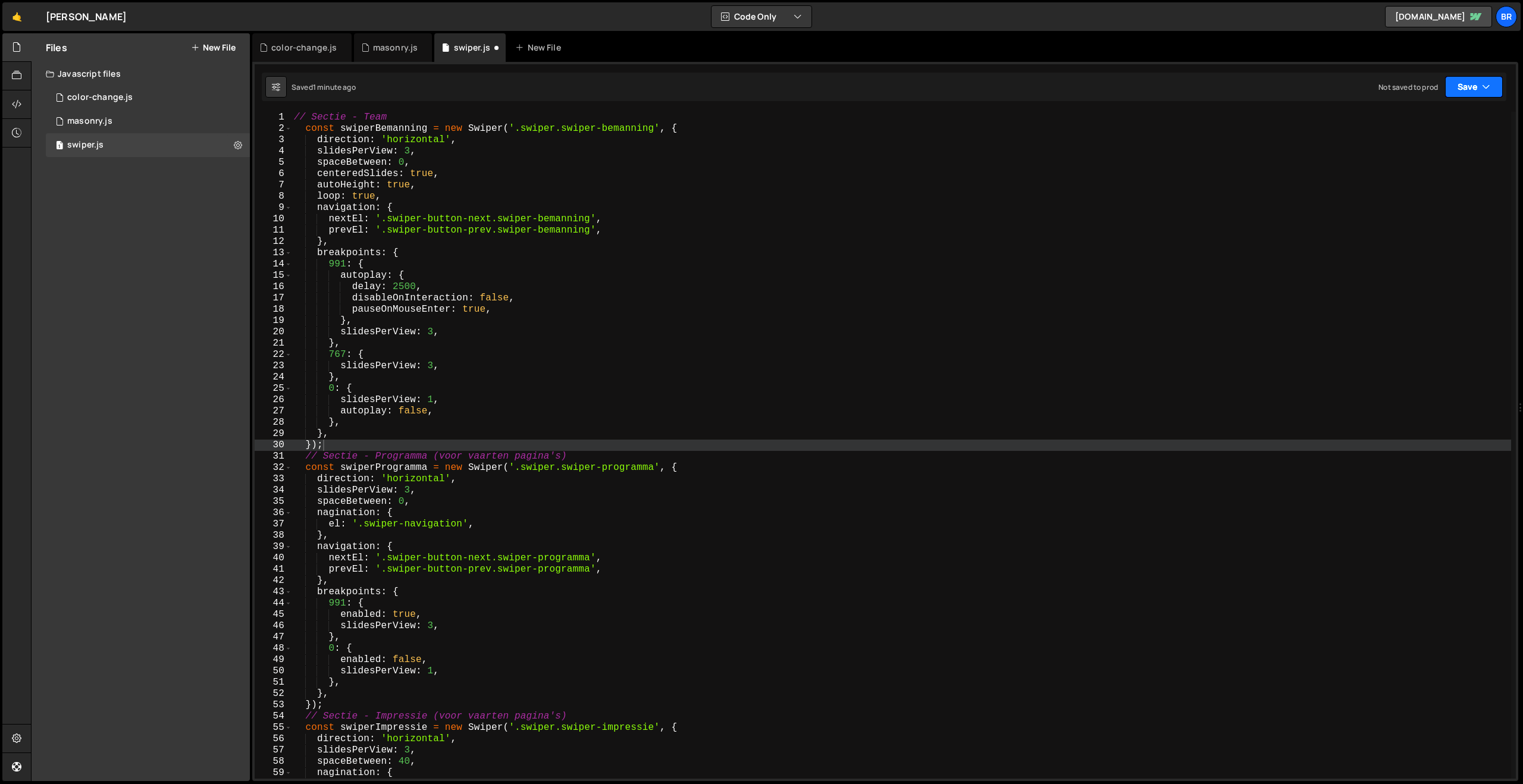
click at [1469, 87] on button "Save" at bounding box center [1473, 87] width 58 height 22
click at [1431, 120] on div "Save to Staging S" at bounding box center [1434, 116] width 124 height 12
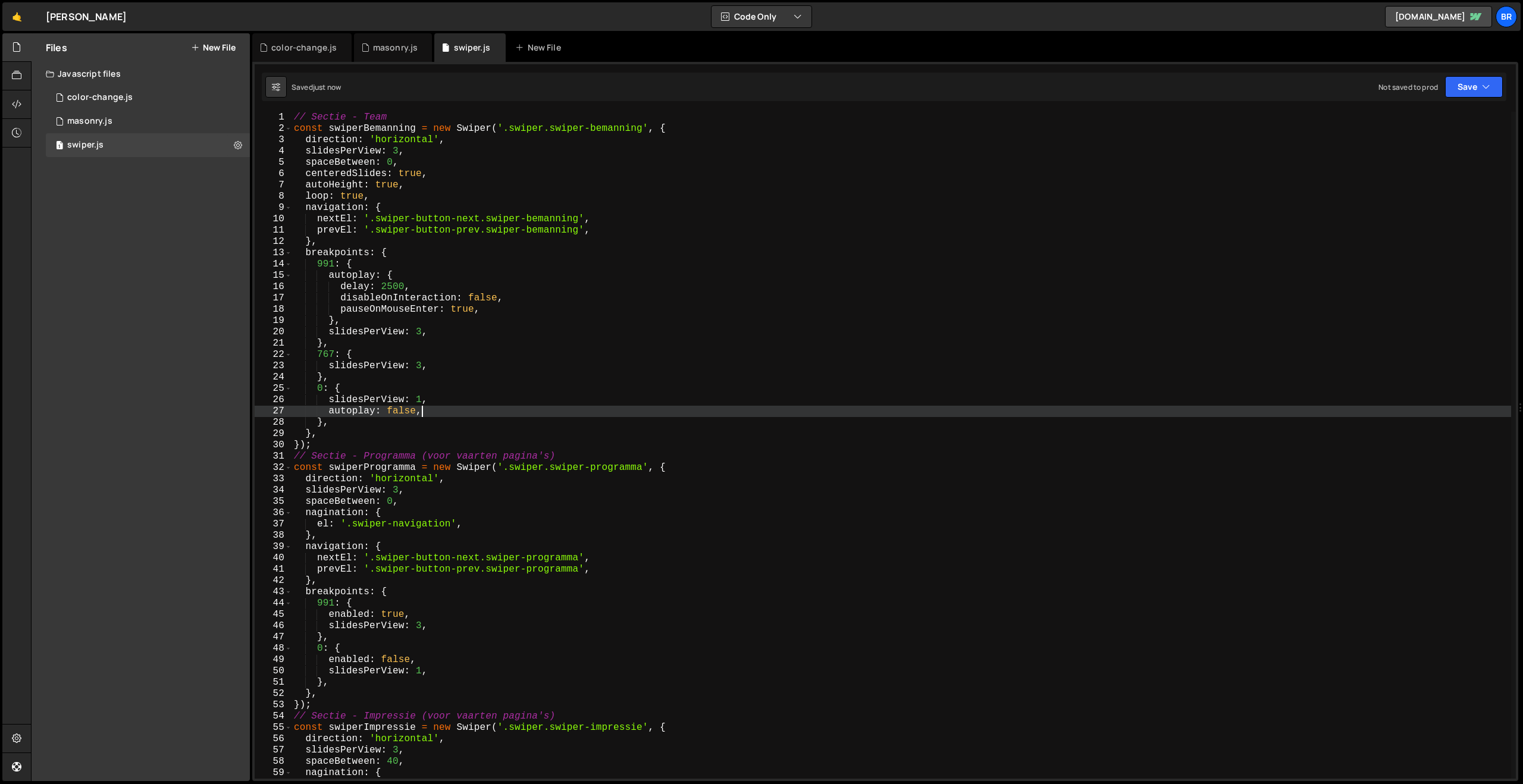
click at [438, 416] on div "// Sectie - Team const swiperBemanning = new Swiper ( '.swiper.swiper-bemanning…" at bounding box center [901, 456] width 1220 height 689
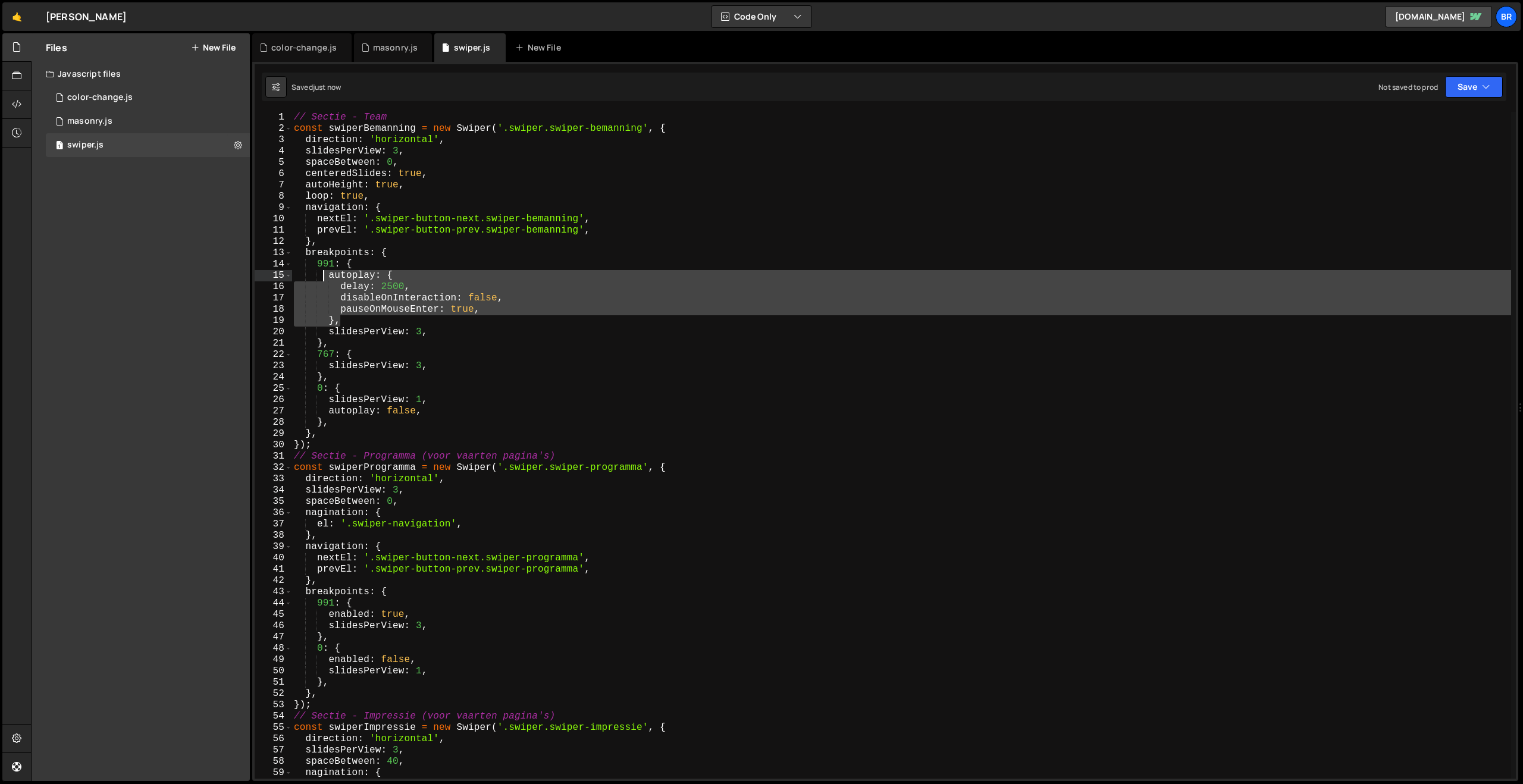
drag, startPoint x: 520, startPoint y: 320, endPoint x: 322, endPoint y: 272, distance: 203.7
click at [322, 272] on div "// Sectie - Team const swiperBemanning = new Swiper ( '.swiper.swiper-bemanning…" at bounding box center [901, 456] width 1220 height 689
click at [357, 324] on div "// Sectie - Team const swiperBemanning = new Swiper ( '.swiper.swiper-bemanning…" at bounding box center [901, 445] width 1220 height 667
drag, startPoint x: 326, startPoint y: 277, endPoint x: 343, endPoint y: 318, distance: 44.4
click at [343, 318] on div "// Sectie - Team const swiperBemanning = new Swiper ( '.swiper.swiper-bemanning…" at bounding box center [901, 456] width 1220 height 689
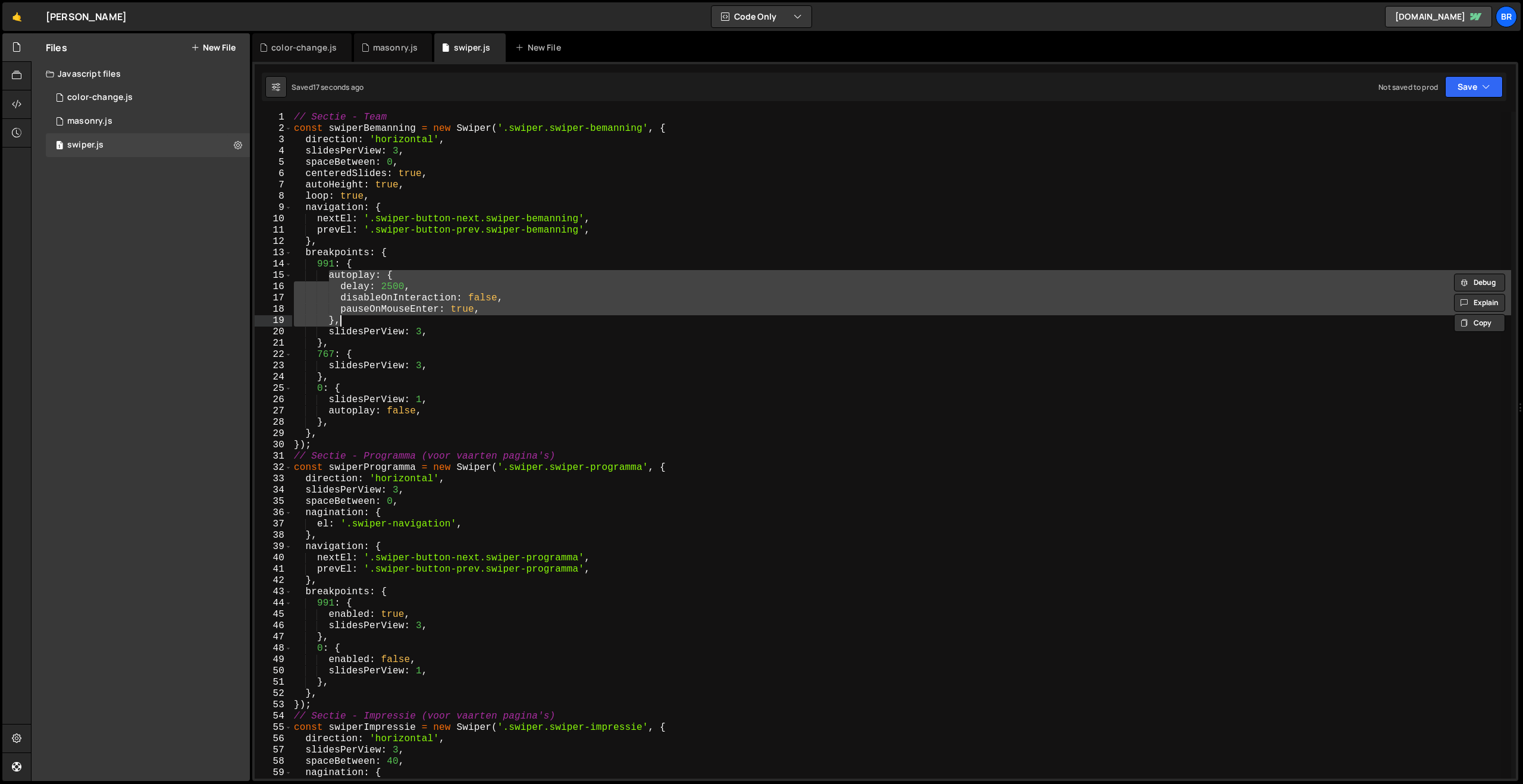
click at [384, 302] on div "// Sectie - Team const swiperBemanning = new Swiper ( '.swiper.swiper-bemanning…" at bounding box center [901, 445] width 1220 height 667
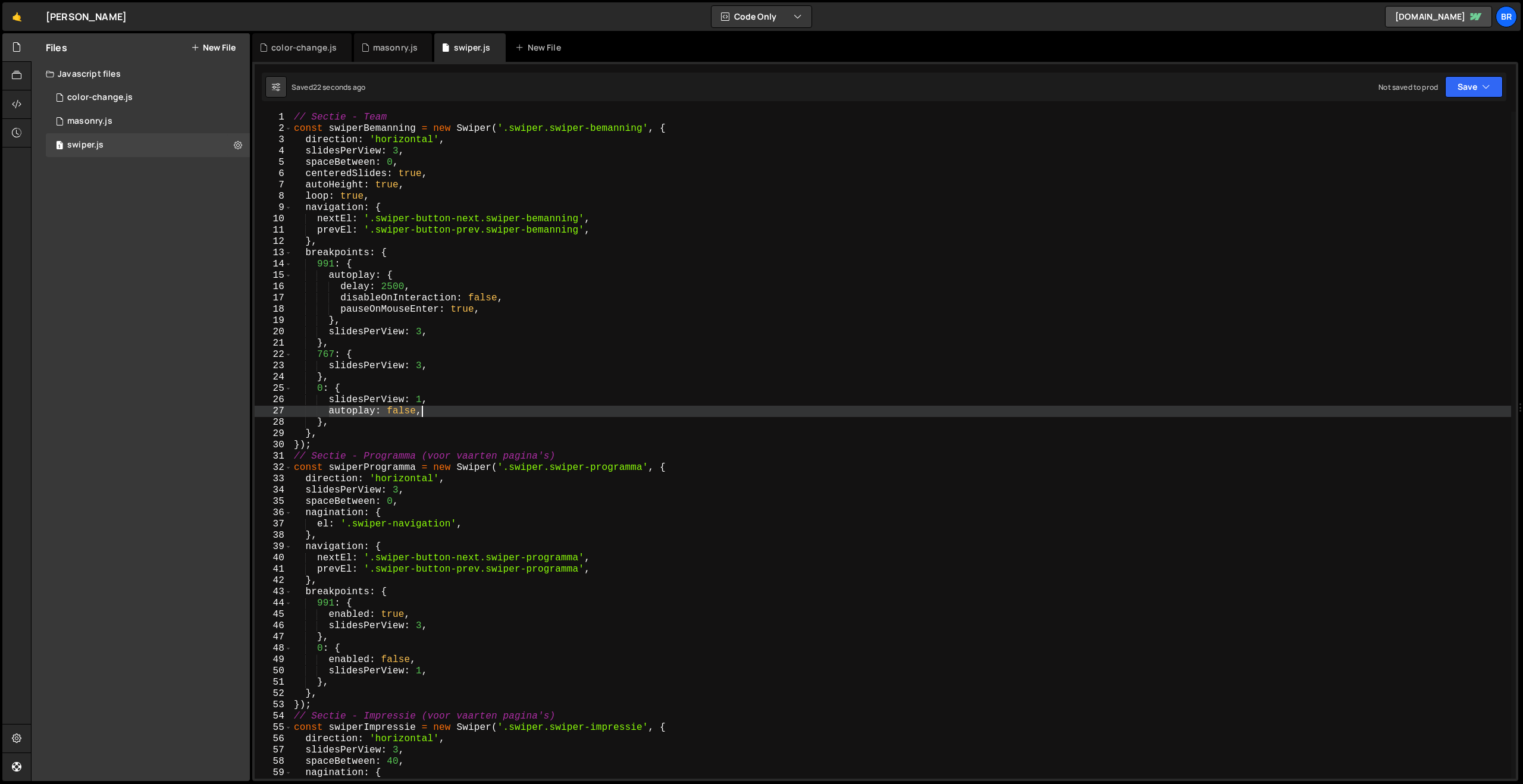
drag, startPoint x: 329, startPoint y: 414, endPoint x: 424, endPoint y: 415, distance: 95.0
click at [424, 415] on div "// Sectie - Team const swiperBemanning = new Swiper ( '.swiper.swiper-bemanning…" at bounding box center [901, 456] width 1220 height 689
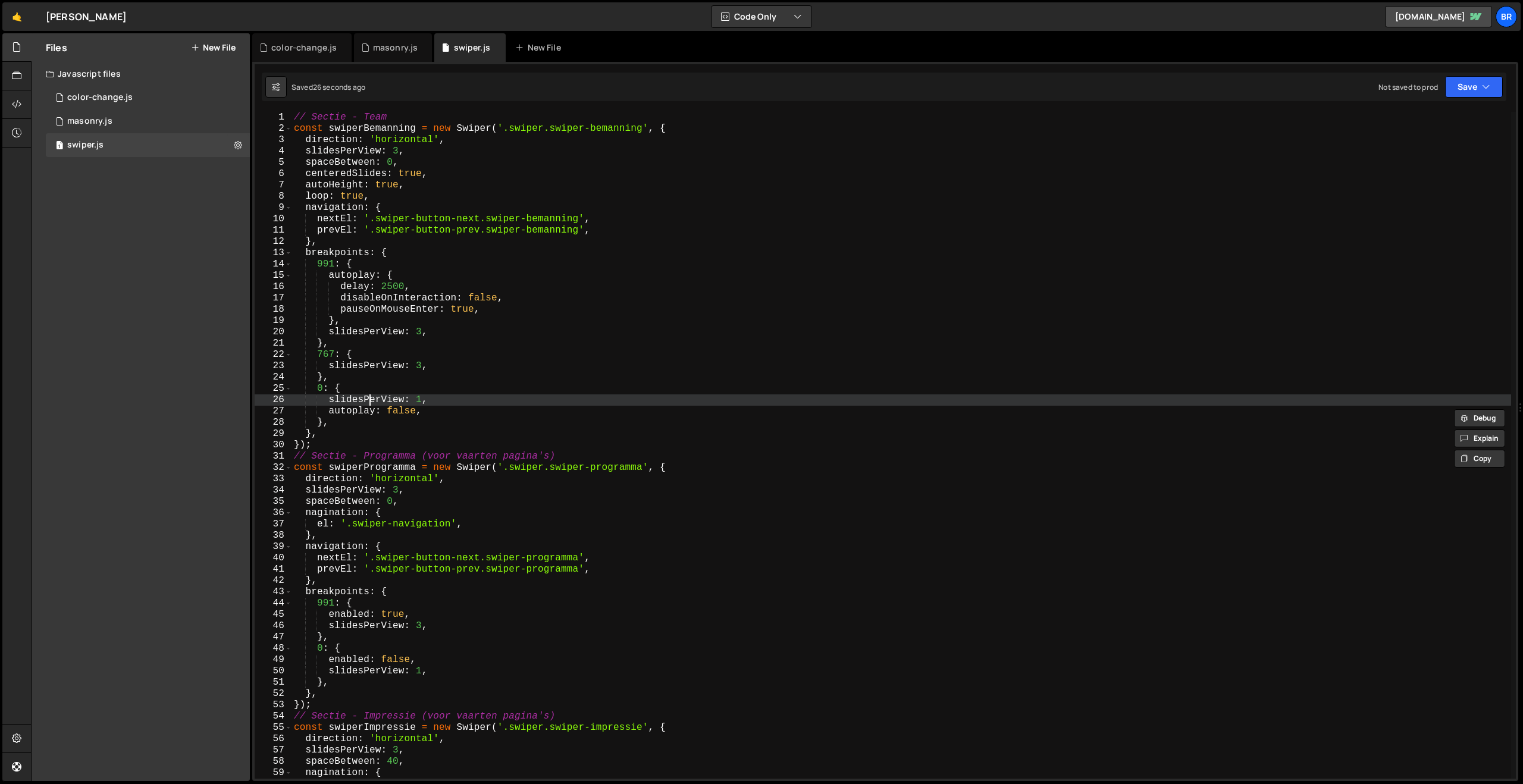
click at [372, 404] on div "// Sectie - Team const swiperBemanning = new Swiper ( '.swiper.swiper-bemanning…" at bounding box center [901, 456] width 1220 height 689
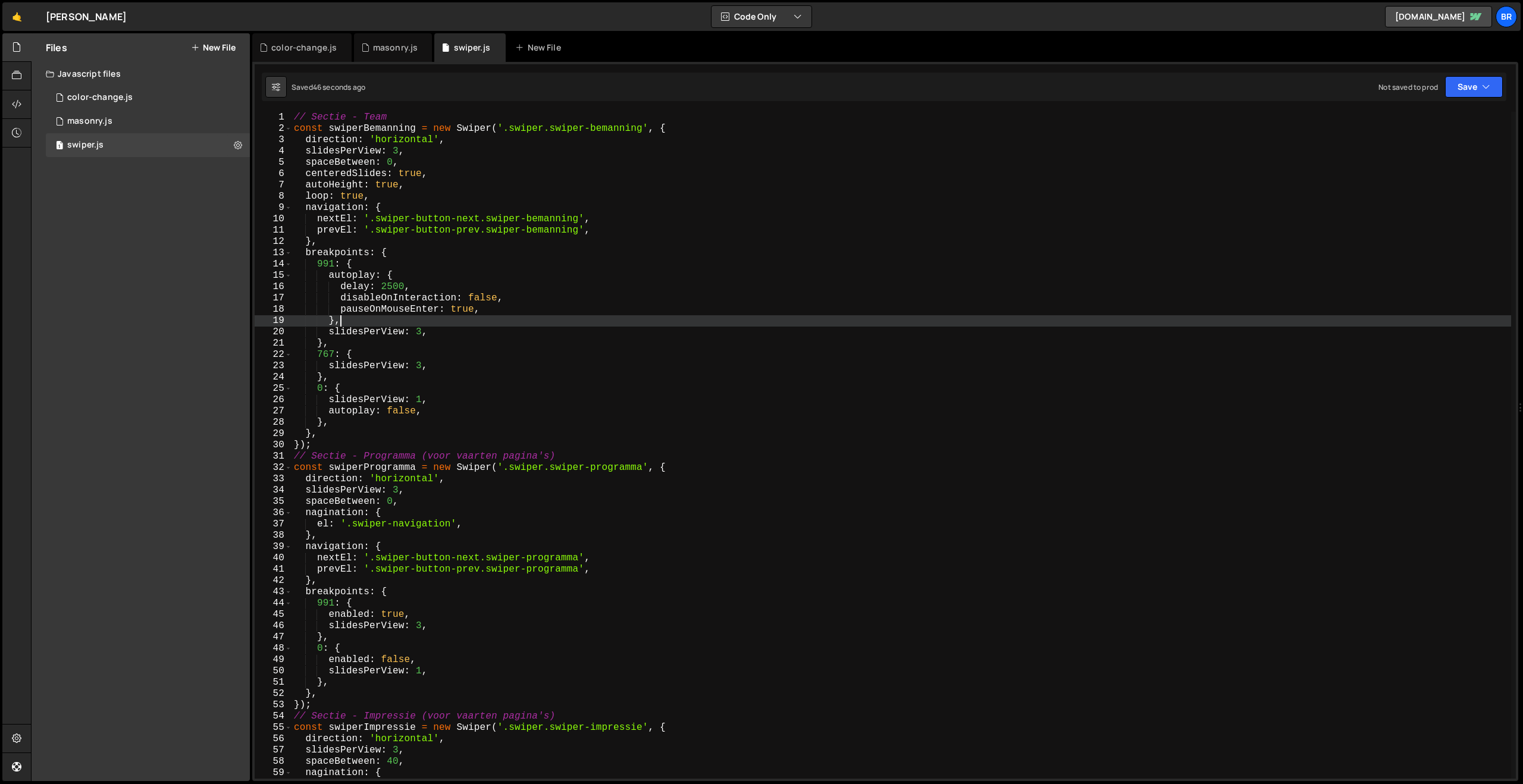
click at [339, 318] on div "// Sectie - Team const swiperBemanning = new Swiper ( '.swiper.swiper-bemanning…" at bounding box center [901, 456] width 1220 height 689
click at [401, 414] on div "// Sectie - Team const swiperBemanning = new Swiper ( '.swiper.swiper-bemanning…" at bounding box center [901, 456] width 1220 height 689
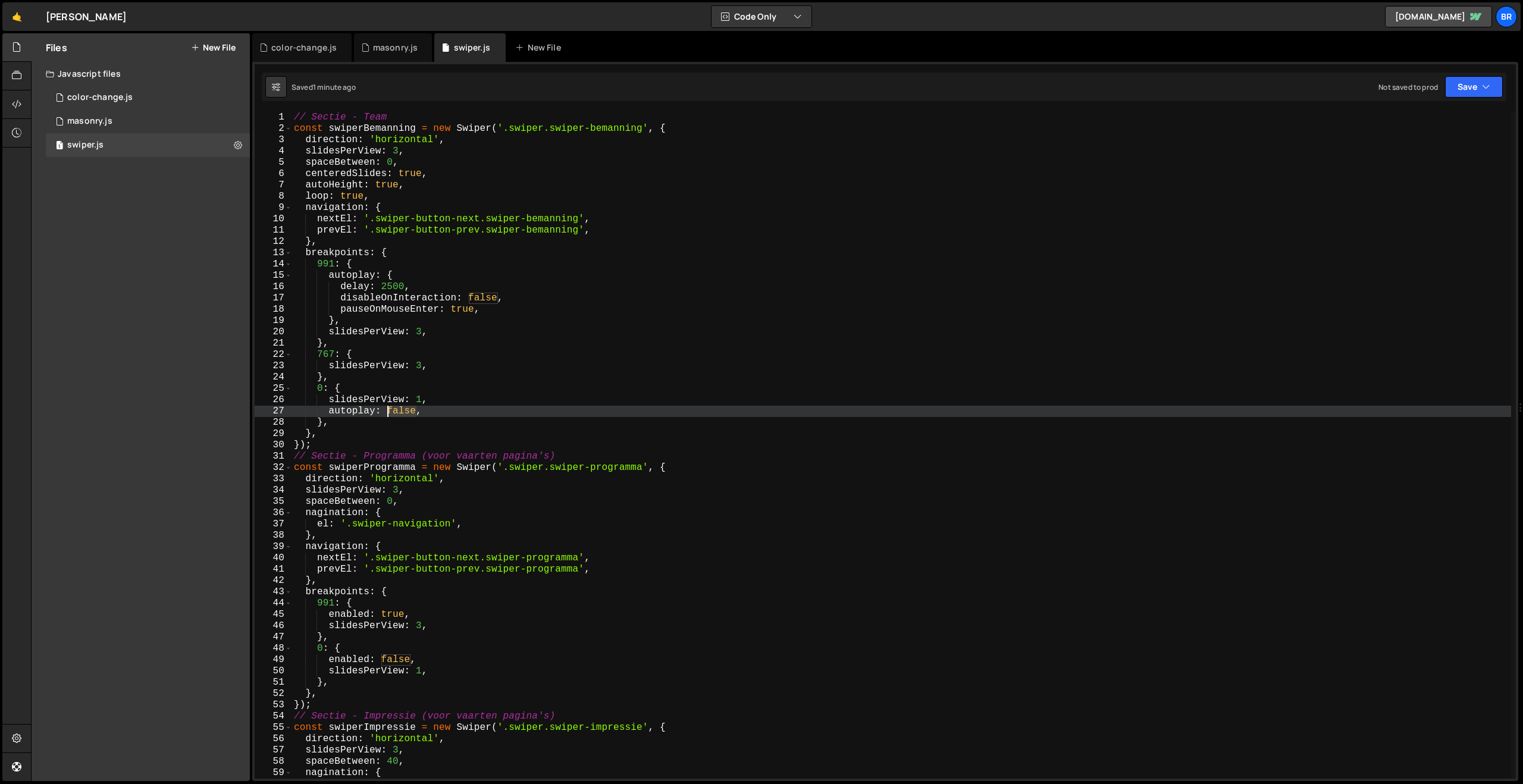
click at [401, 414] on div "// Sectie - Team const swiperBemanning = new Swiper ( '.swiper.swiper-bemanning…" at bounding box center [901, 456] width 1220 height 689
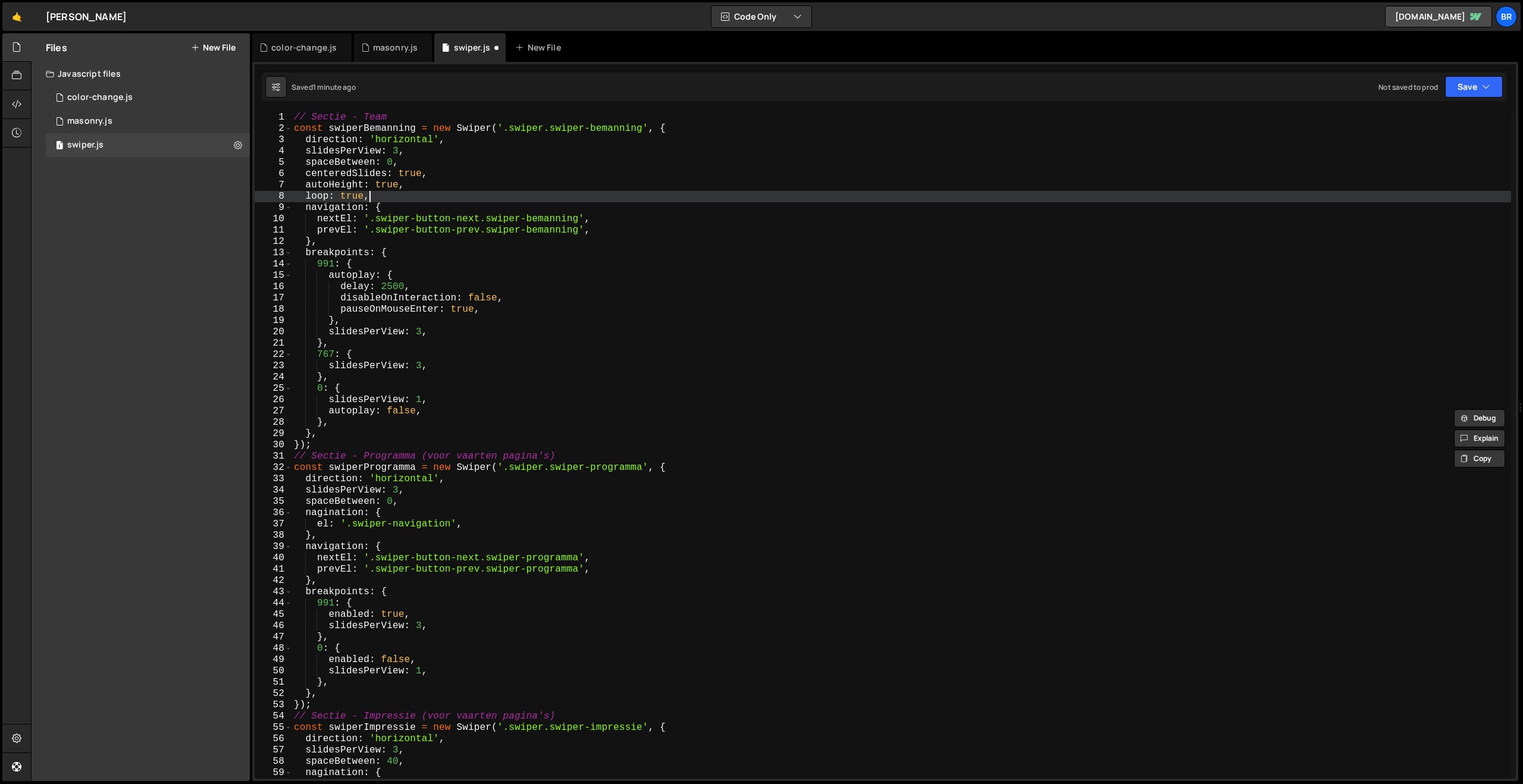
click at [378, 202] on div "// Sectie - Team const swiperBemanning = new Swiper ( '.swiper.swiper-bemanning…" at bounding box center [901, 456] width 1220 height 689
type textarea "loop: true,"
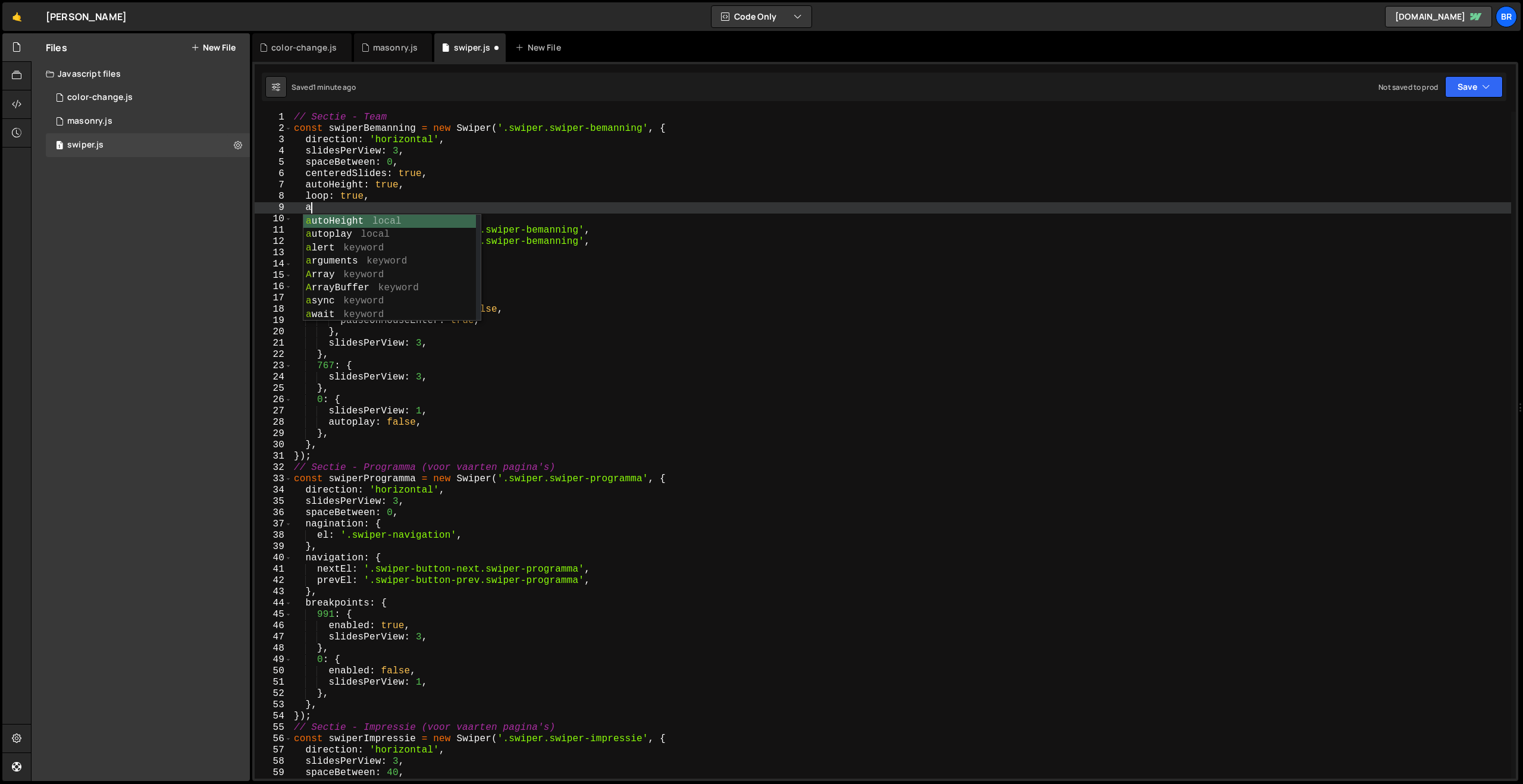
scroll to position [0, 1]
type textarea "a"
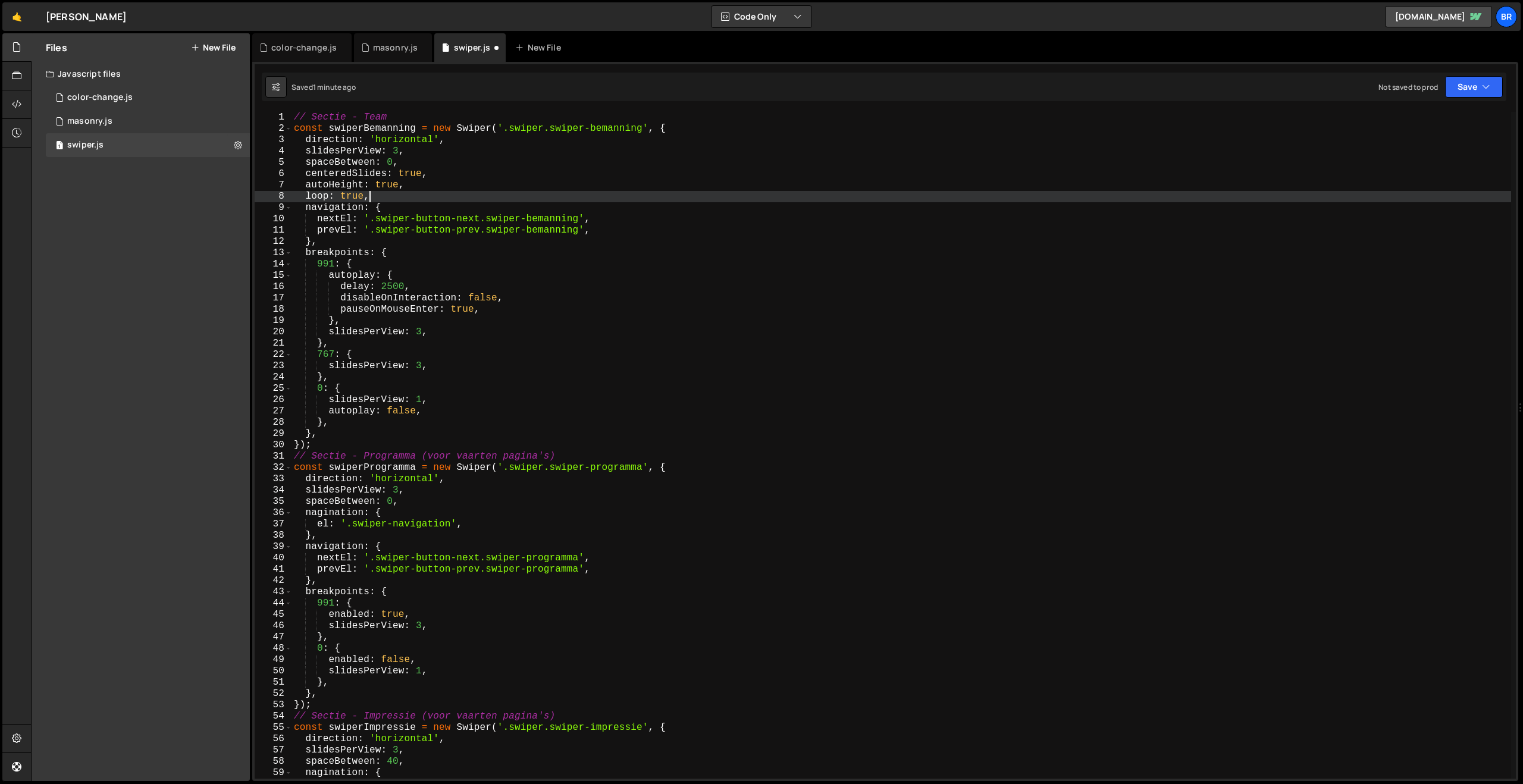
click at [383, 277] on div "// Sectie - Team const swiperBemanning = new Swiper ( '.swiper.swiper-bemanning…" at bounding box center [901, 456] width 1220 height 689
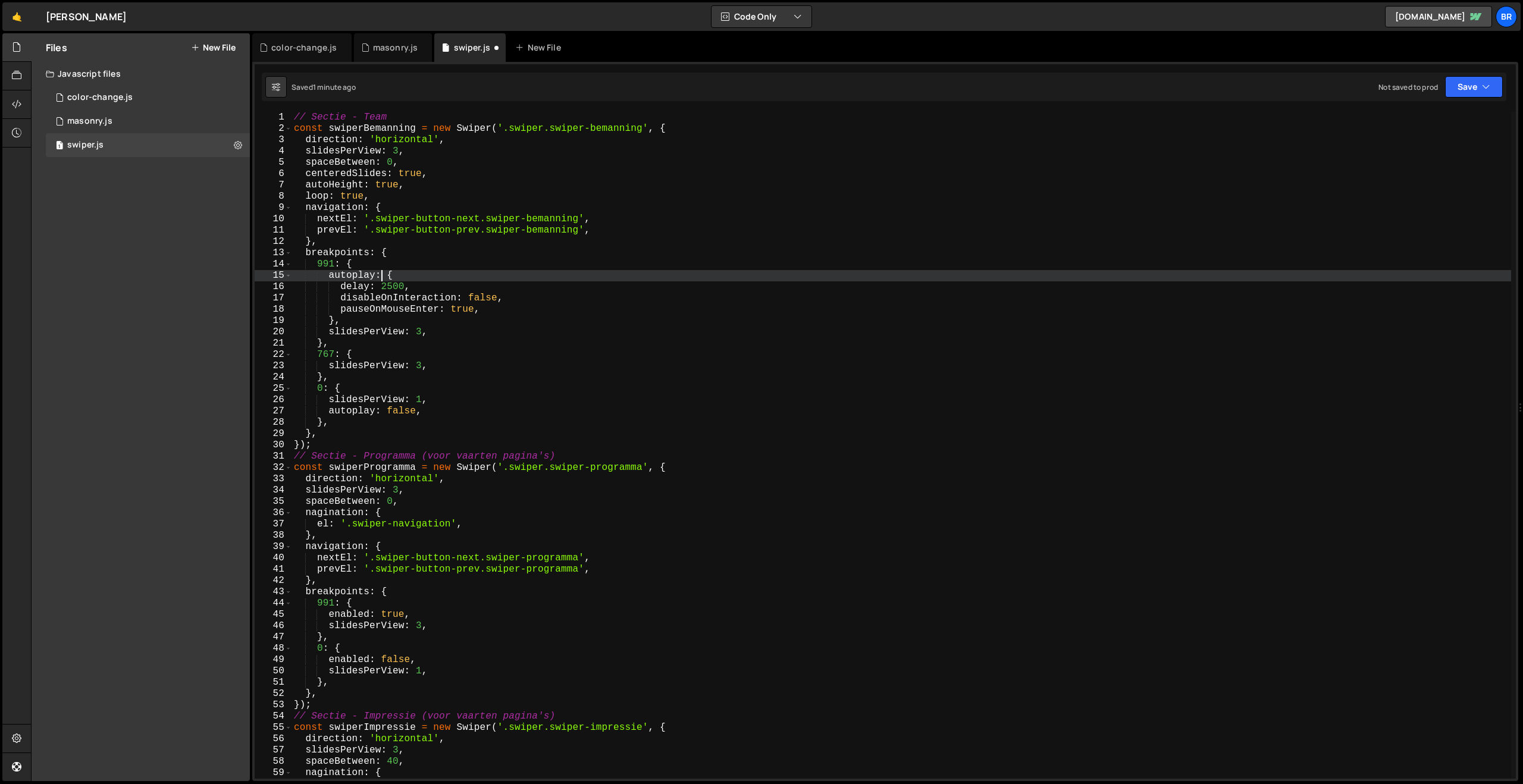
scroll to position [0, 6]
click at [493, 269] on div "// Sectie - Team const swiperBemanning = new Swiper ( '.swiper.swiper-bemanning…" at bounding box center [901, 456] width 1220 height 689
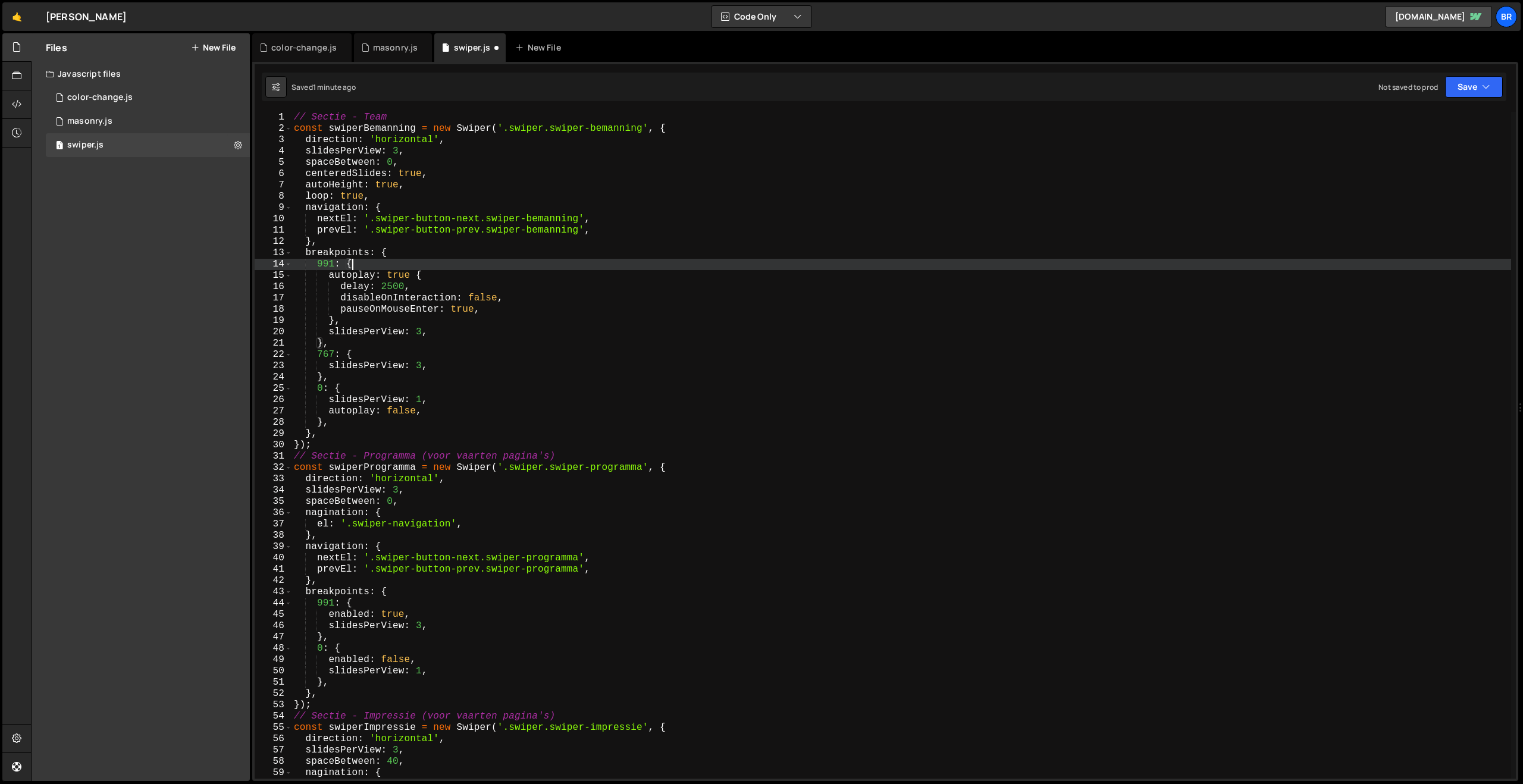
scroll to position [0, 3]
click at [1465, 89] on button "Save" at bounding box center [1473, 87] width 58 height 22
click at [1426, 124] on div "1 minute ago" at bounding box center [1413, 129] width 41 height 10
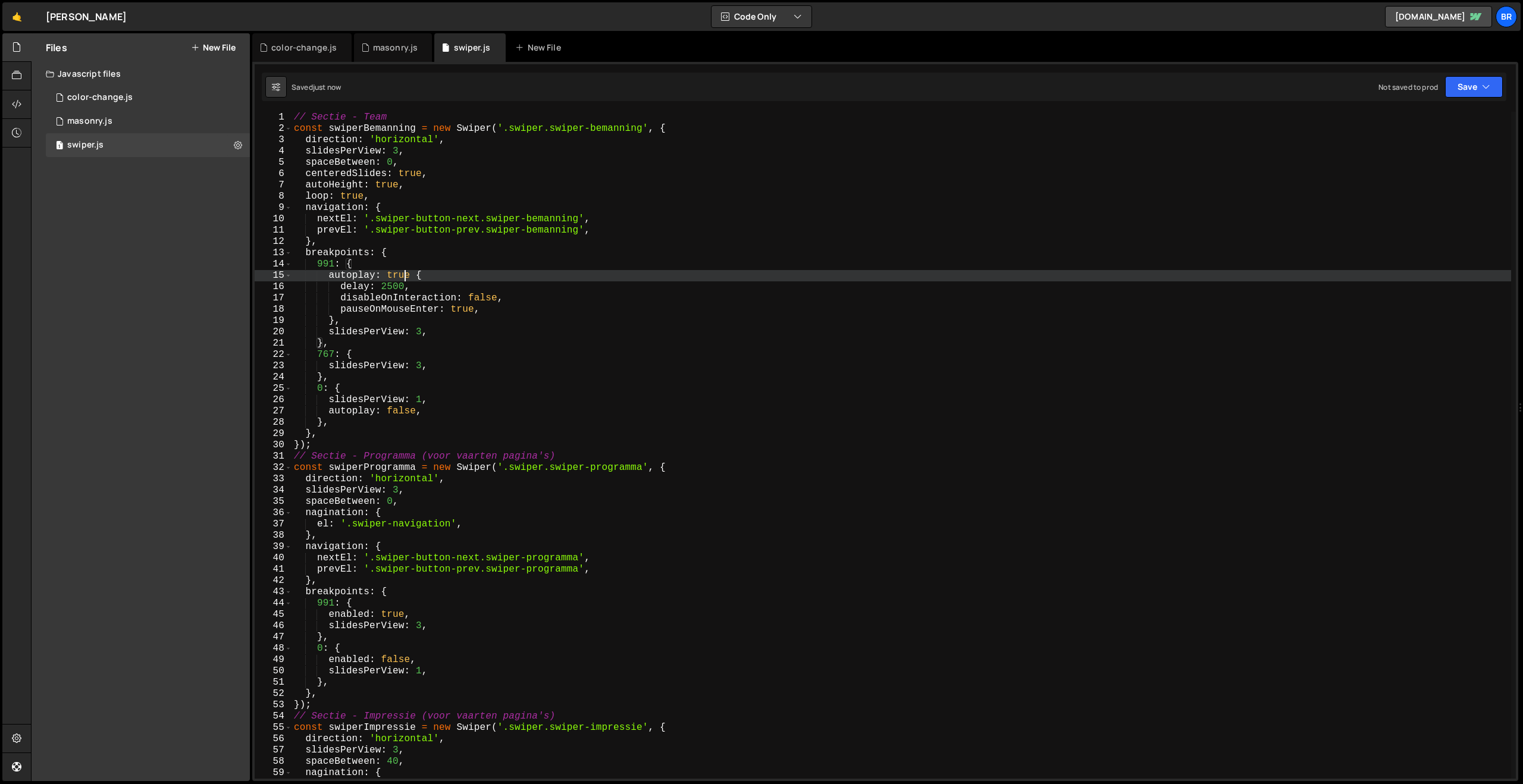
click at [403, 275] on div "// Sectie - Team const swiperBemanning = new Swiper ( '.swiper.swiper-bemanning…" at bounding box center [901, 456] width 1220 height 689
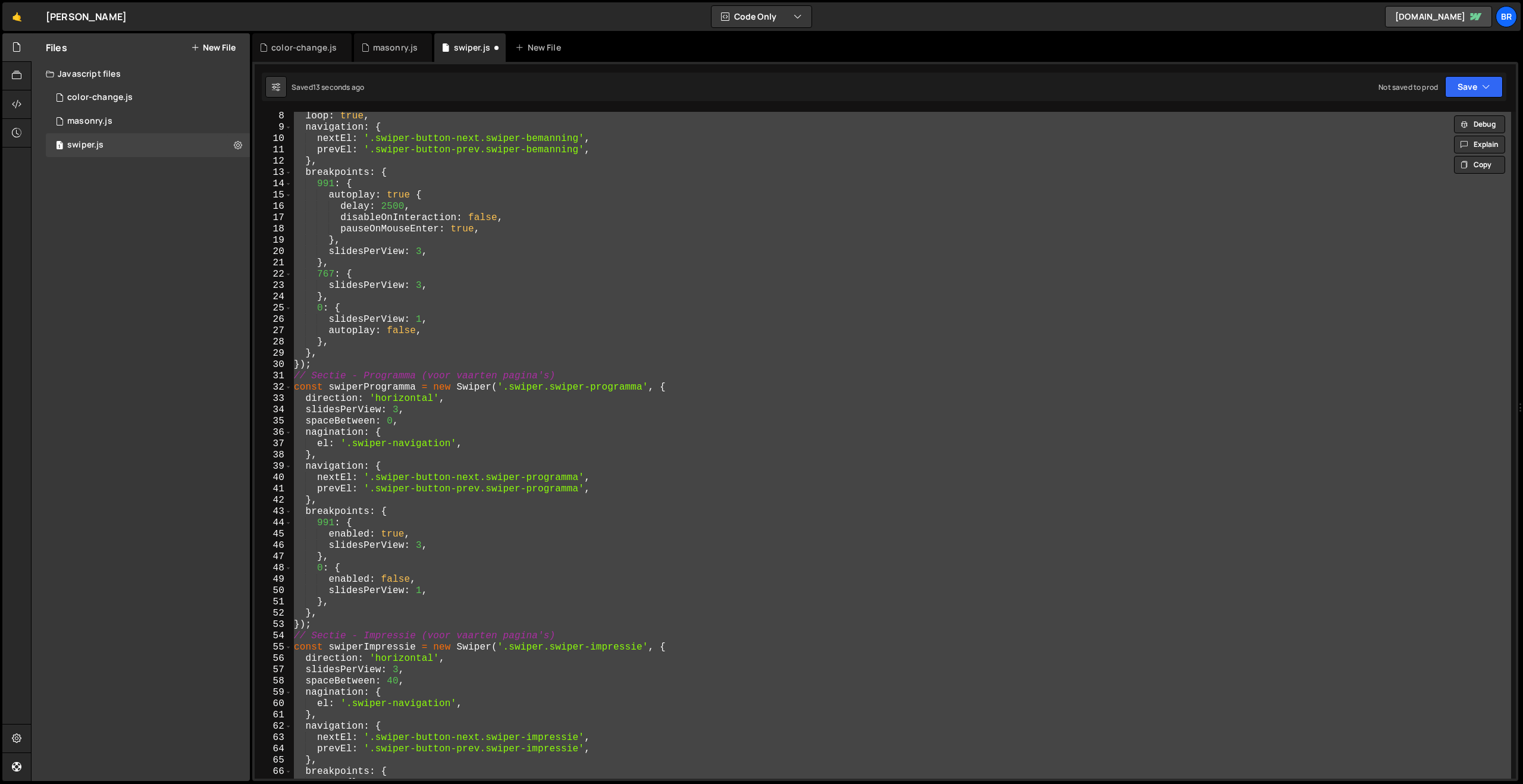
scroll to position [0, 0]
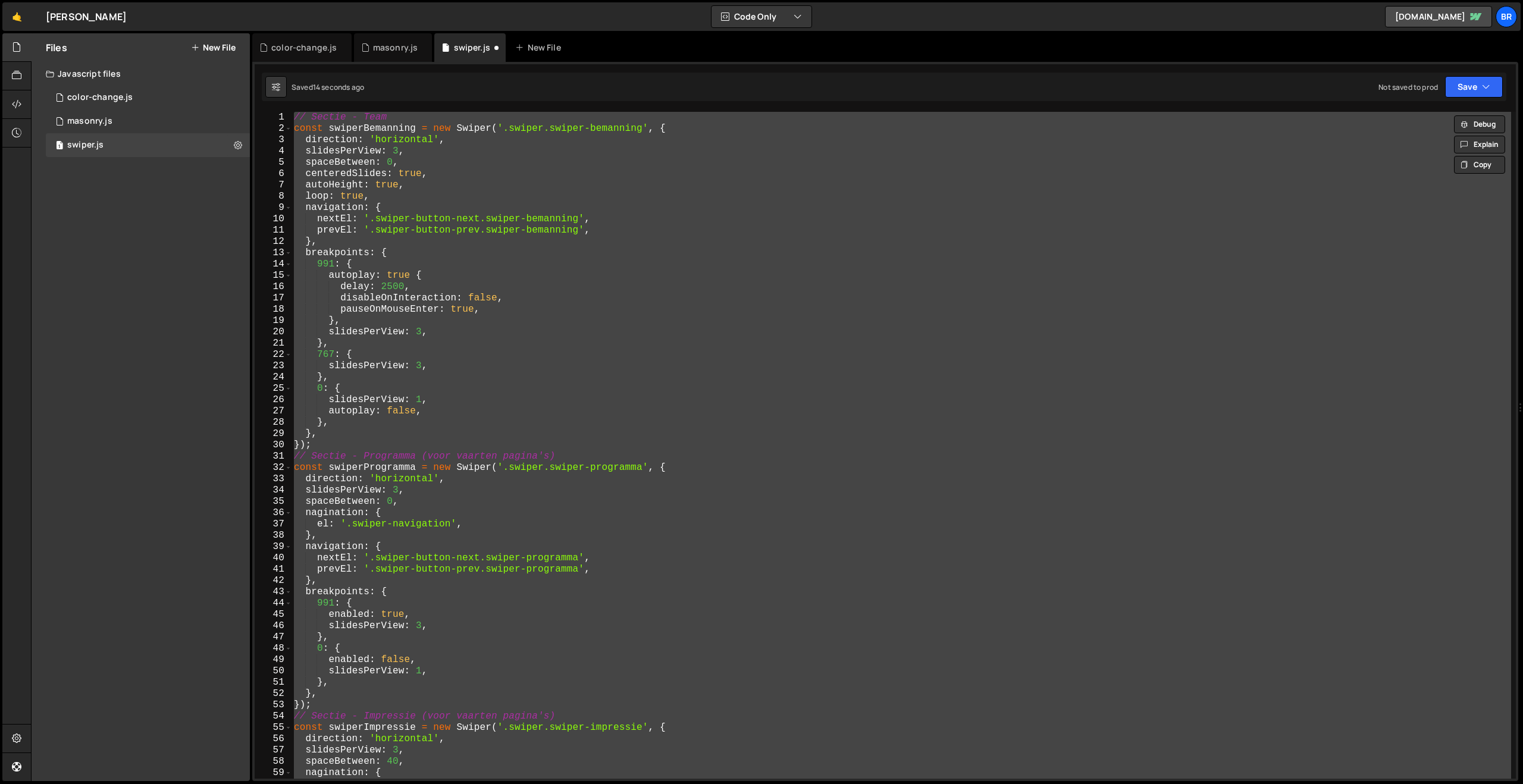
click at [393, 276] on div "// Sectie - Team const swiperBemanning = new Swiper ( '.swiper.swiper-bemanning…" at bounding box center [901, 445] width 1220 height 667
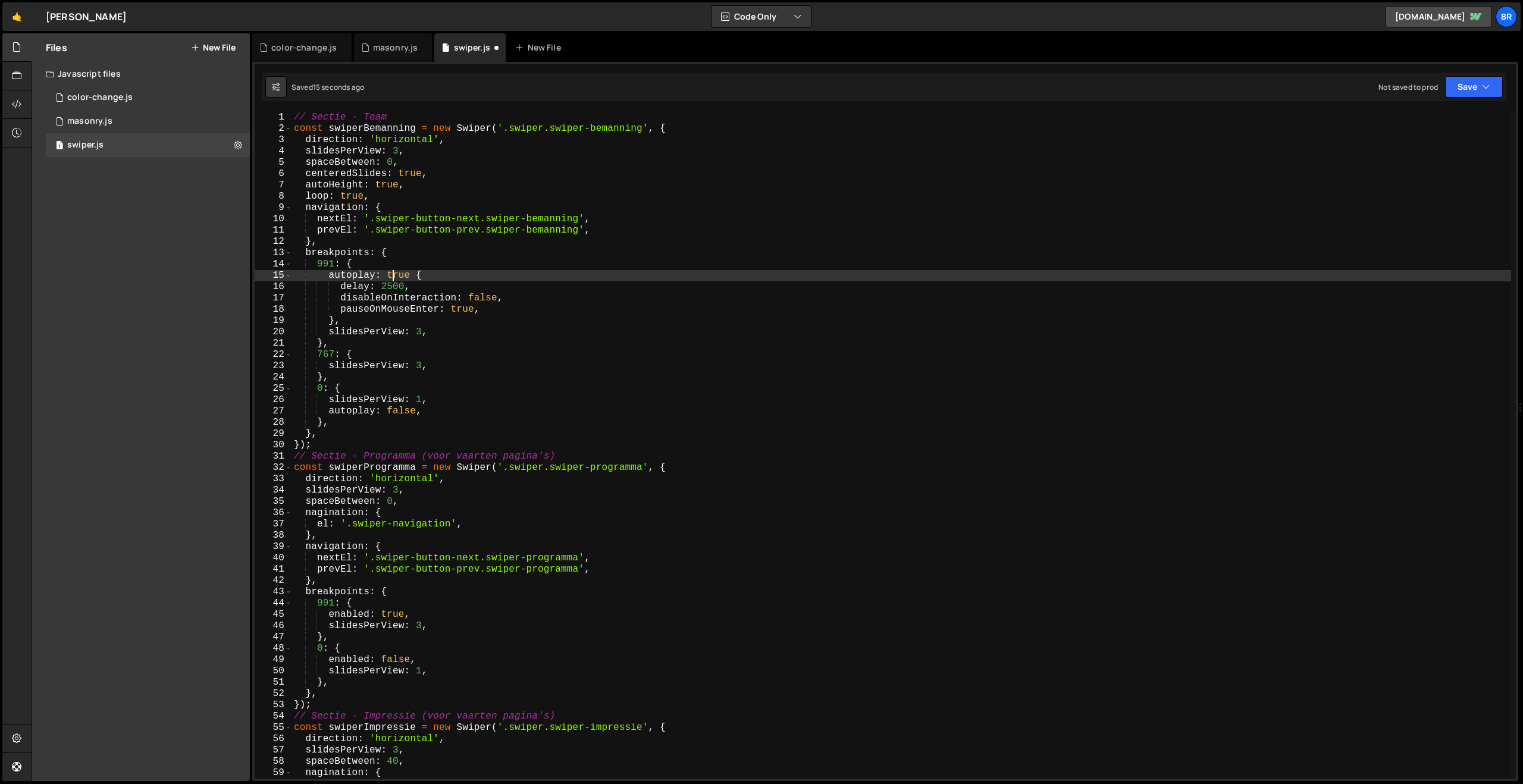
click at [404, 278] on div "// Sectie - Team const swiperBemanning = new Swiper ( '.swiper.swiper-bemanning…" at bounding box center [901, 456] width 1220 height 689
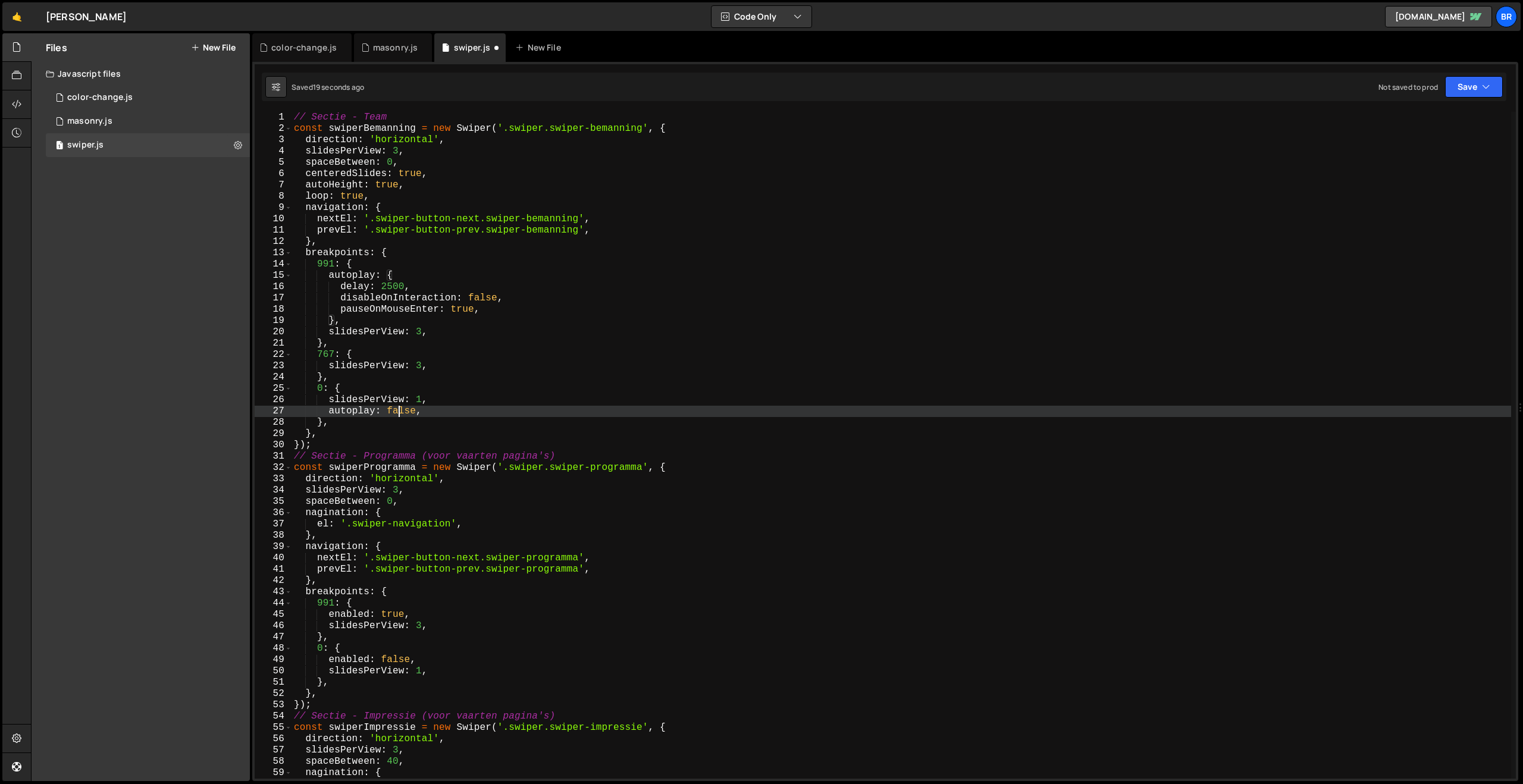
click at [399, 415] on div "// Sectie - Team const swiperBemanning = new Swiper ( '.swiper.swiper-bemanning…" at bounding box center [901, 456] width 1220 height 689
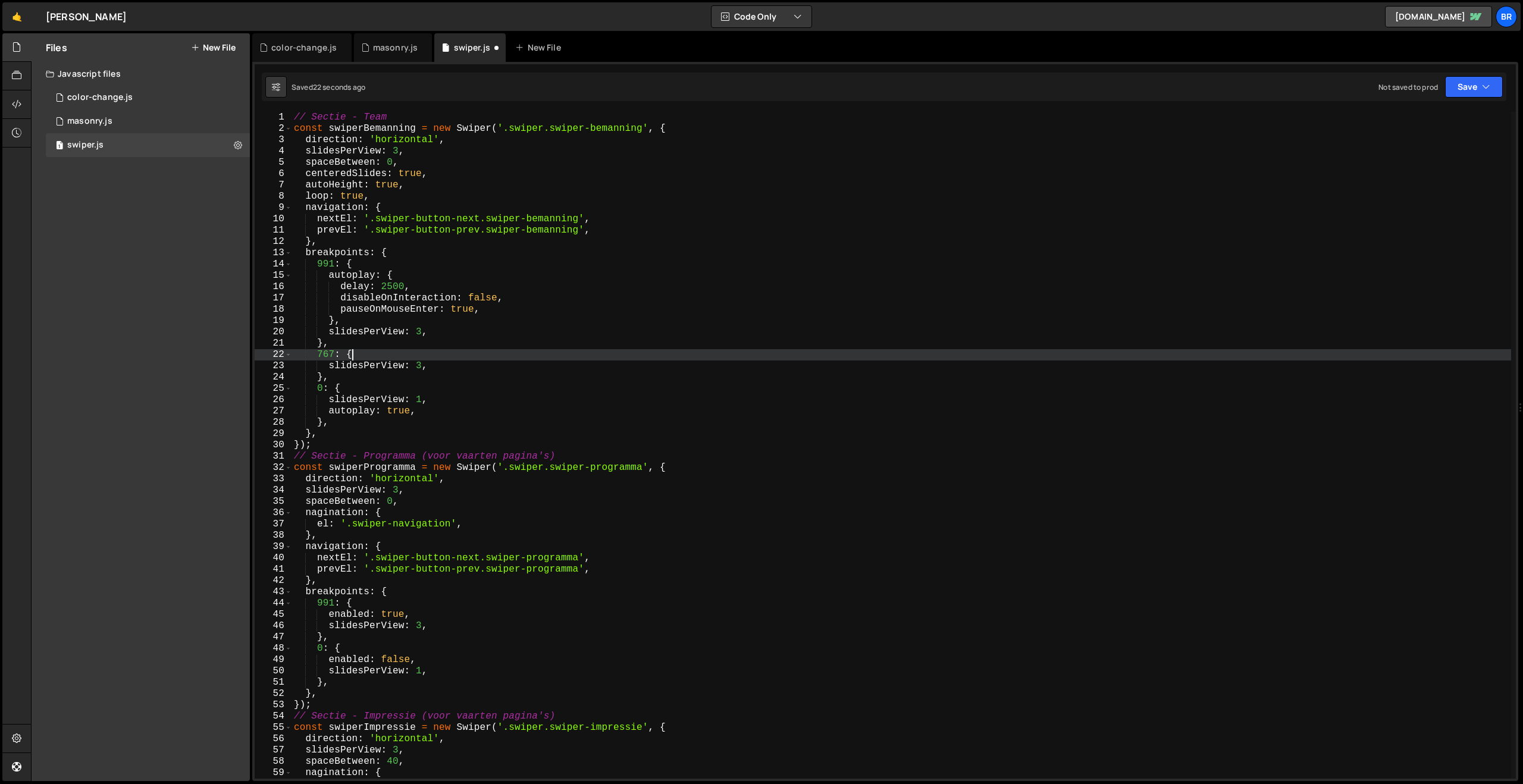
click at [504, 357] on div "// Sectie - Team const swiperBemanning = new Swiper ( '.swiper.swiper-bemanning…" at bounding box center [901, 456] width 1220 height 689
click at [1470, 81] on button "Save" at bounding box center [1473, 87] width 58 height 22
click at [1437, 128] on div "24 seconds ago" at bounding box center [1419, 129] width 53 height 10
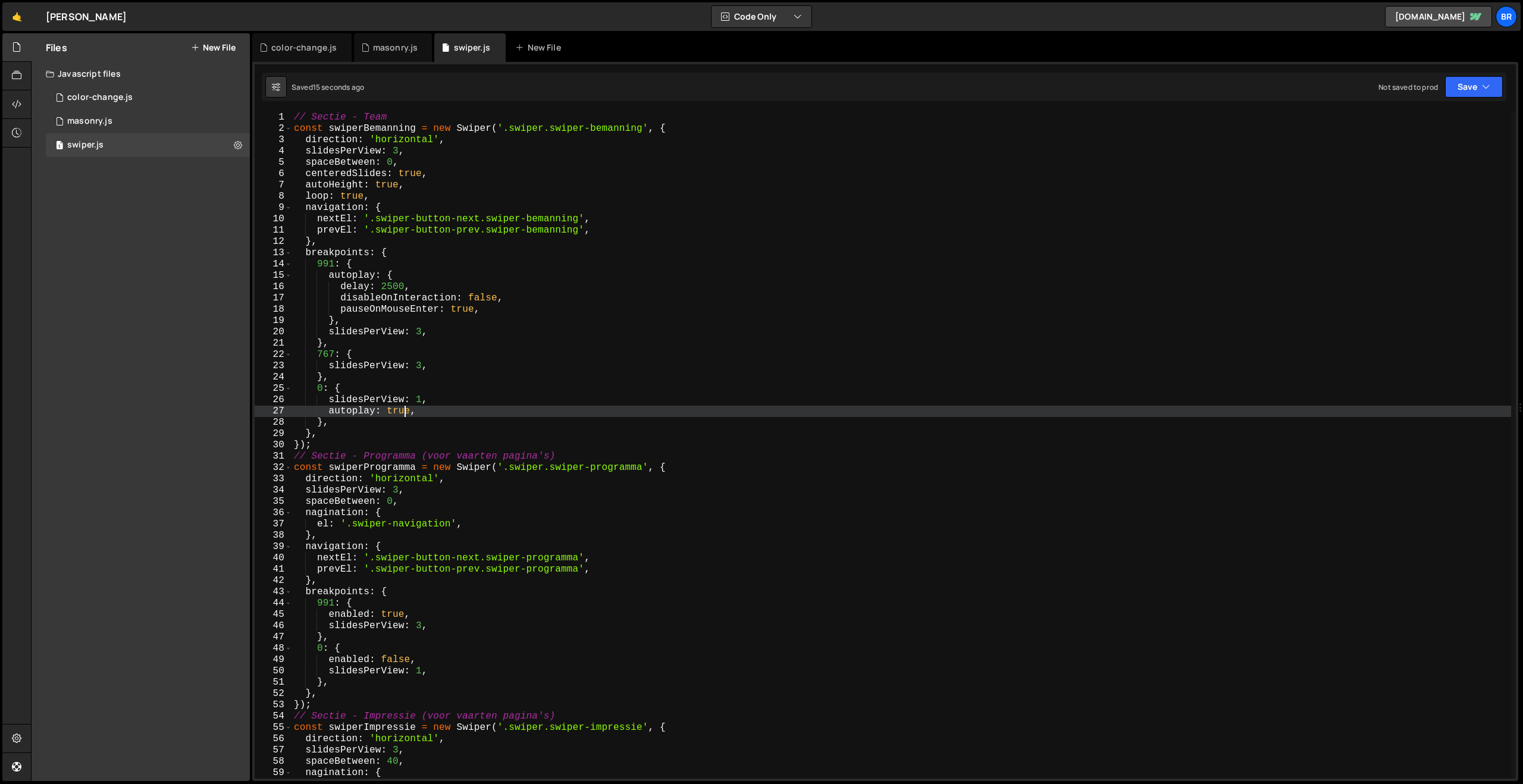
click at [403, 409] on div "// Sectie - Team const swiperBemanning = new Swiper ( '.swiper.swiper-bemanning…" at bounding box center [901, 456] width 1220 height 689
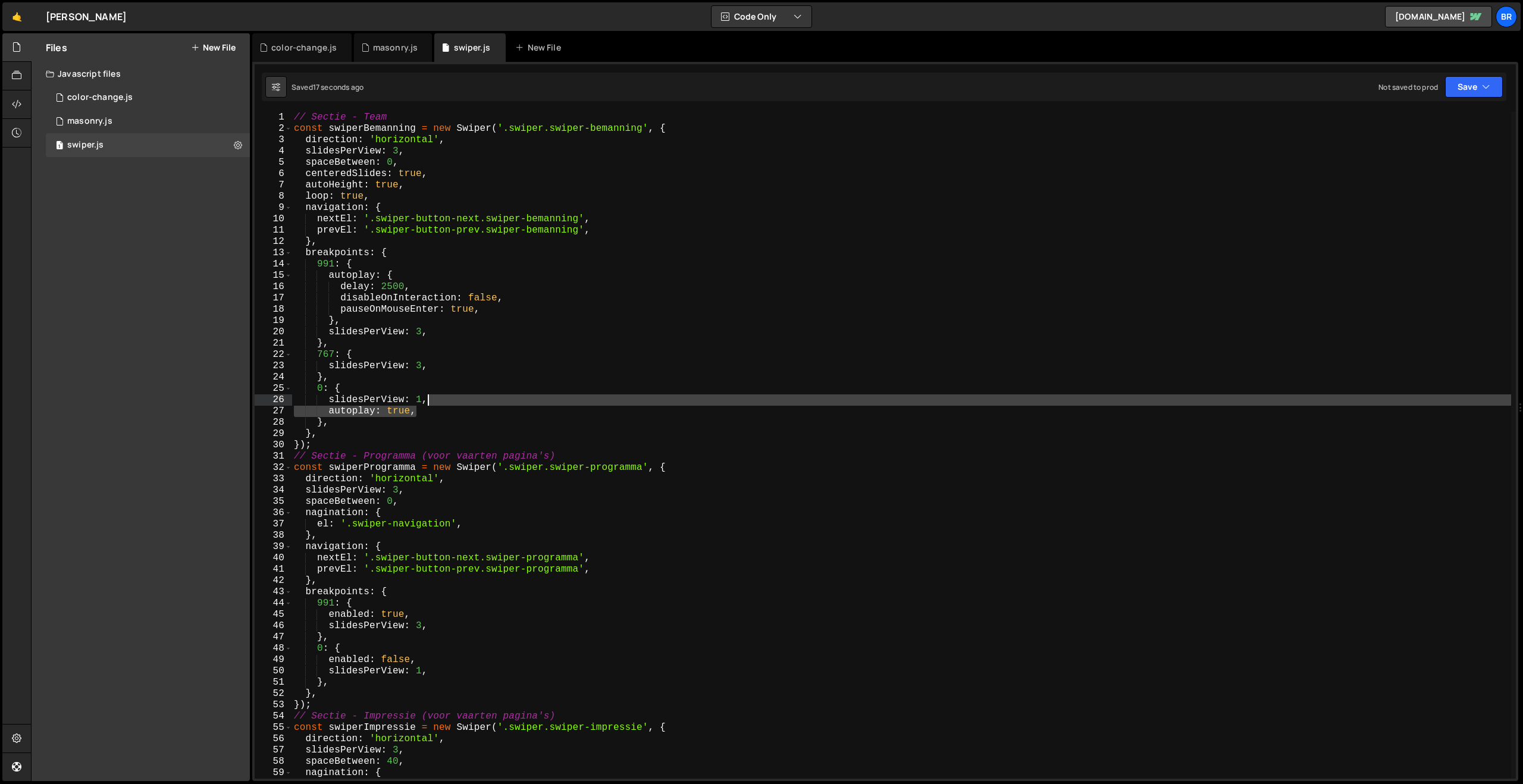
drag, startPoint x: 419, startPoint y: 412, endPoint x: 434, endPoint y: 404, distance: 17.0
click at [434, 404] on div "// Sectie - Team const swiperBemanning = new Swiper ( '.swiper.swiper-bemanning…" at bounding box center [901, 456] width 1220 height 689
click at [450, 410] on div "// Sectie - Team const swiperBemanning = new Swiper ( '.swiper.swiper-bemanning…" at bounding box center [901, 445] width 1220 height 667
click at [427, 399] on div "// Sectie - Team const swiperBemanning = new Swiper ( '.swiper.swiper-bemanning…" at bounding box center [901, 456] width 1220 height 689
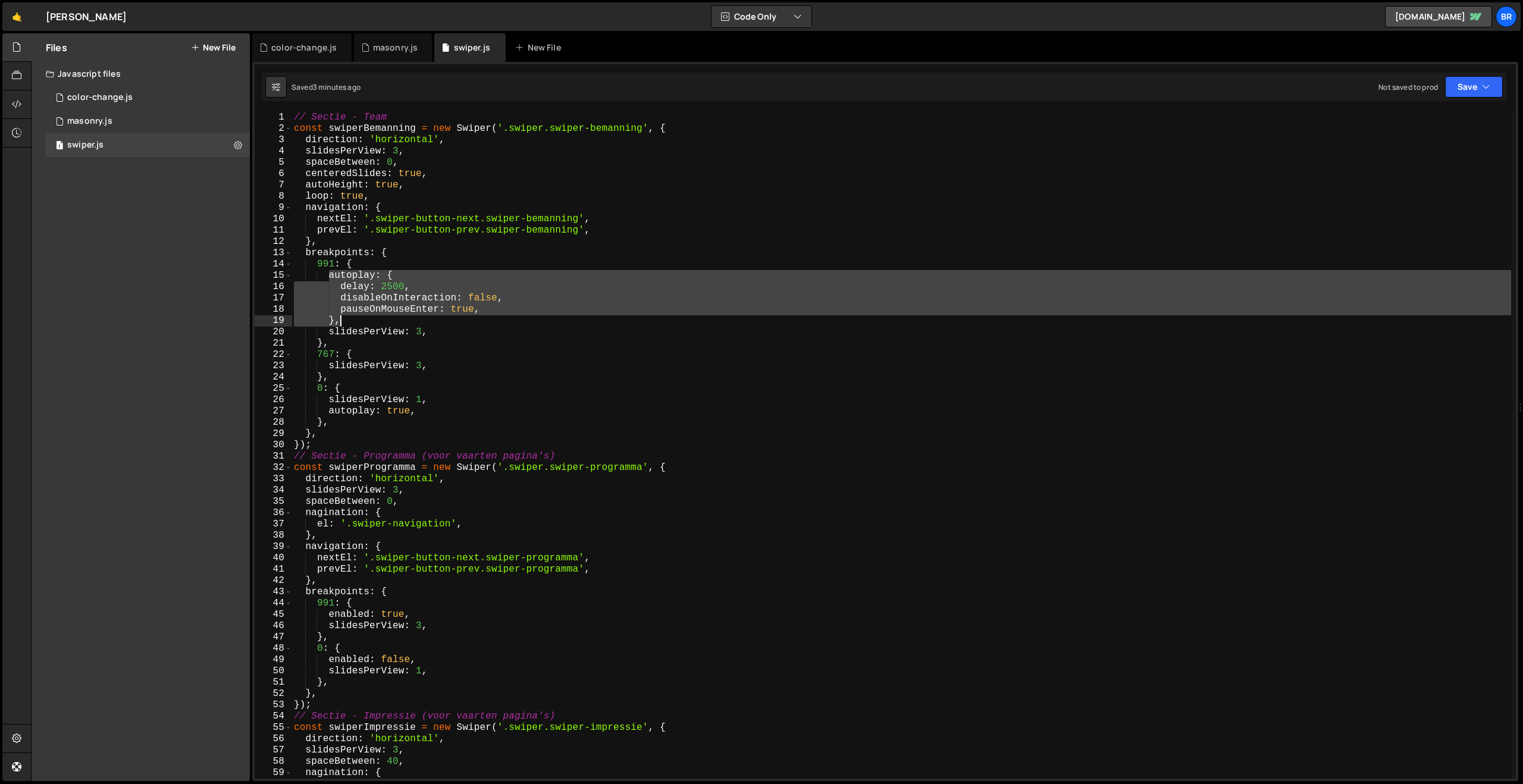
drag, startPoint x: 329, startPoint y: 279, endPoint x: 353, endPoint y: 323, distance: 50.1
click at [353, 323] on div "// Sectie - Team const swiperBemanning = new Swiper ( '.swiper.swiper-bemanning…" at bounding box center [901, 456] width 1220 height 689
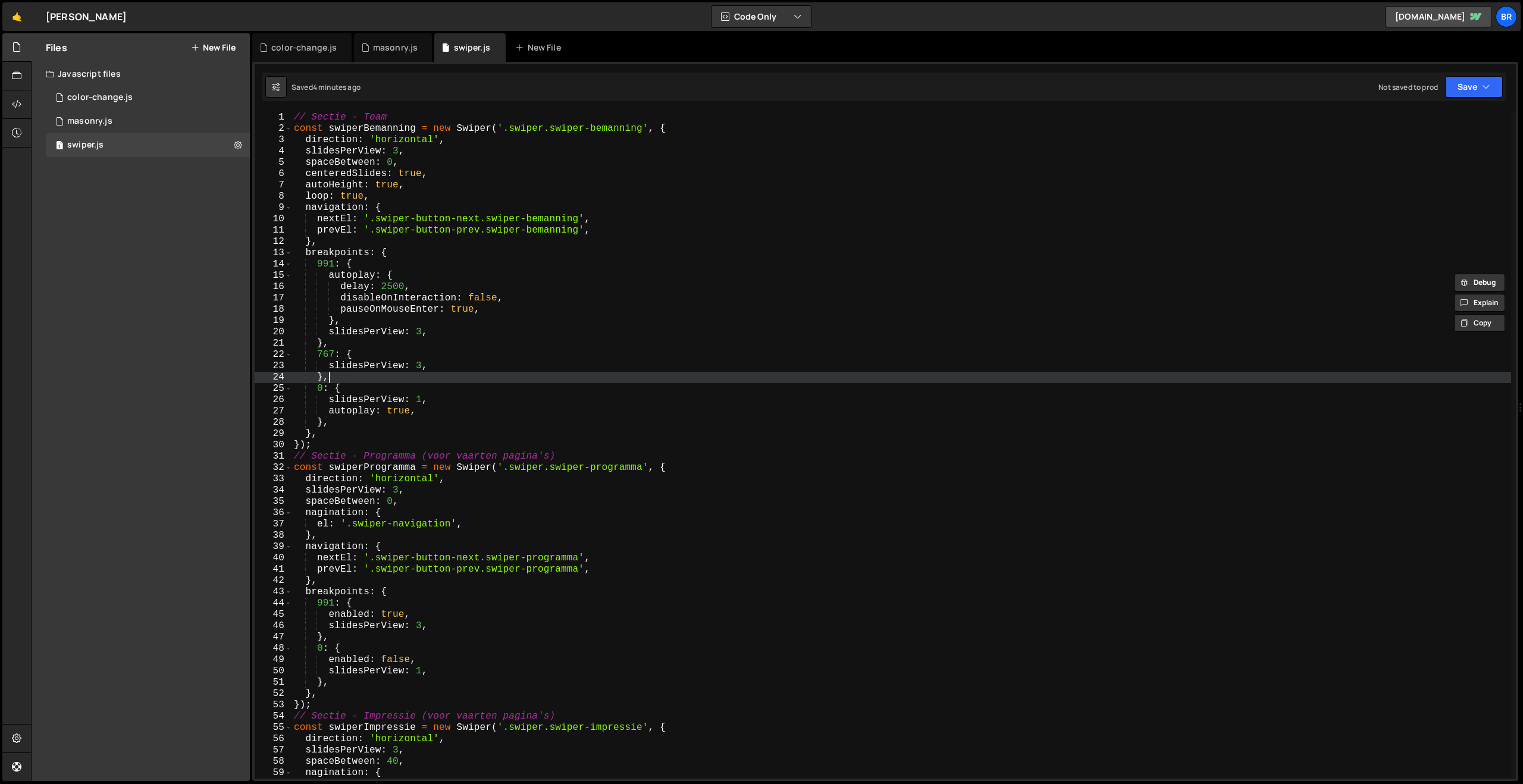
click at [425, 377] on div "// Sectie - Team const swiperBemanning = new Swiper ( '.swiper.swiper-bemanning…" at bounding box center [901, 456] width 1220 height 689
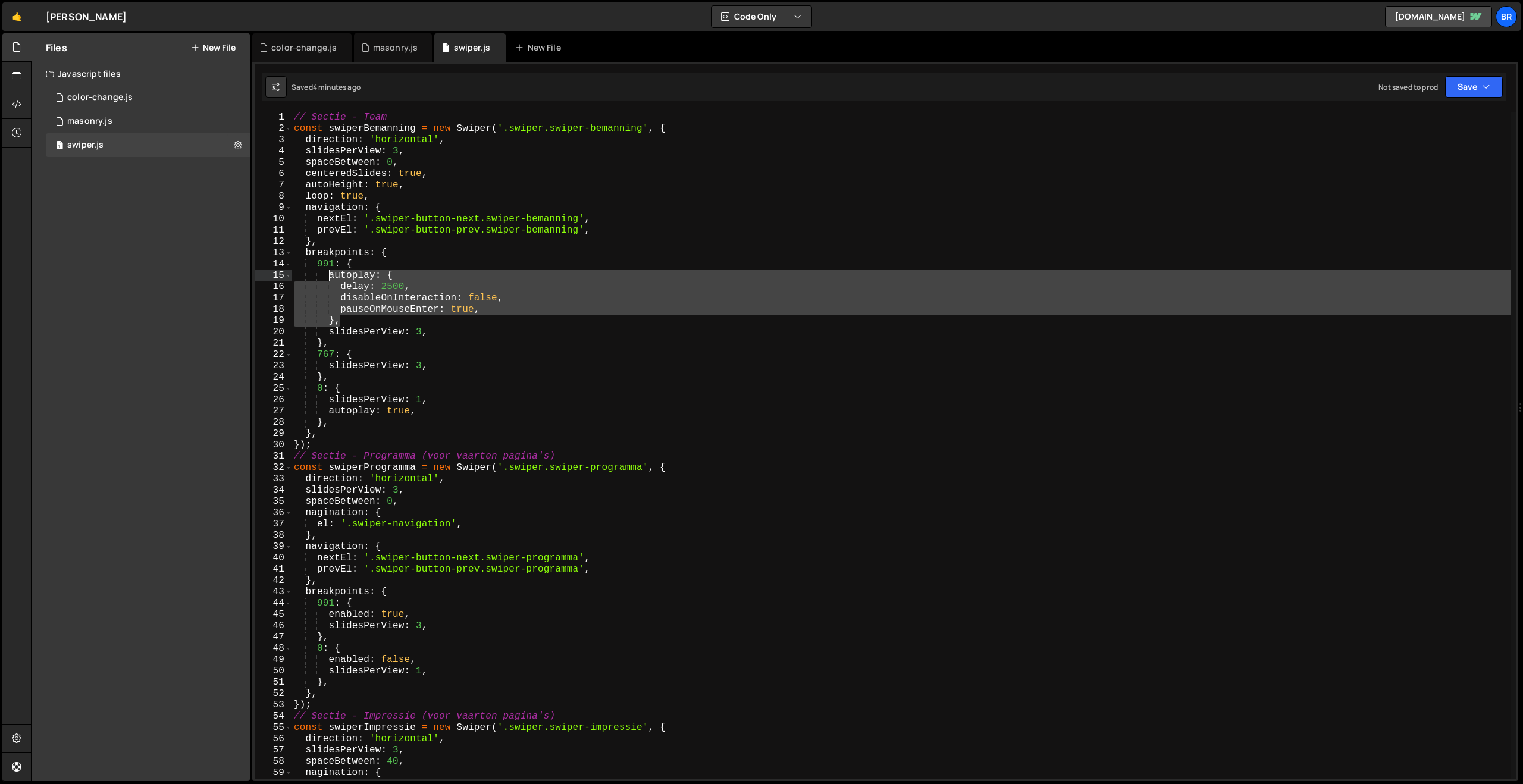
drag, startPoint x: 350, startPoint y: 319, endPoint x: 329, endPoint y: 278, distance: 46.1
click at [329, 278] on div "// Sectie - Team const swiperBemanning = new Swiper ( '.swiper.swiper-bemanning…" at bounding box center [901, 456] width 1220 height 689
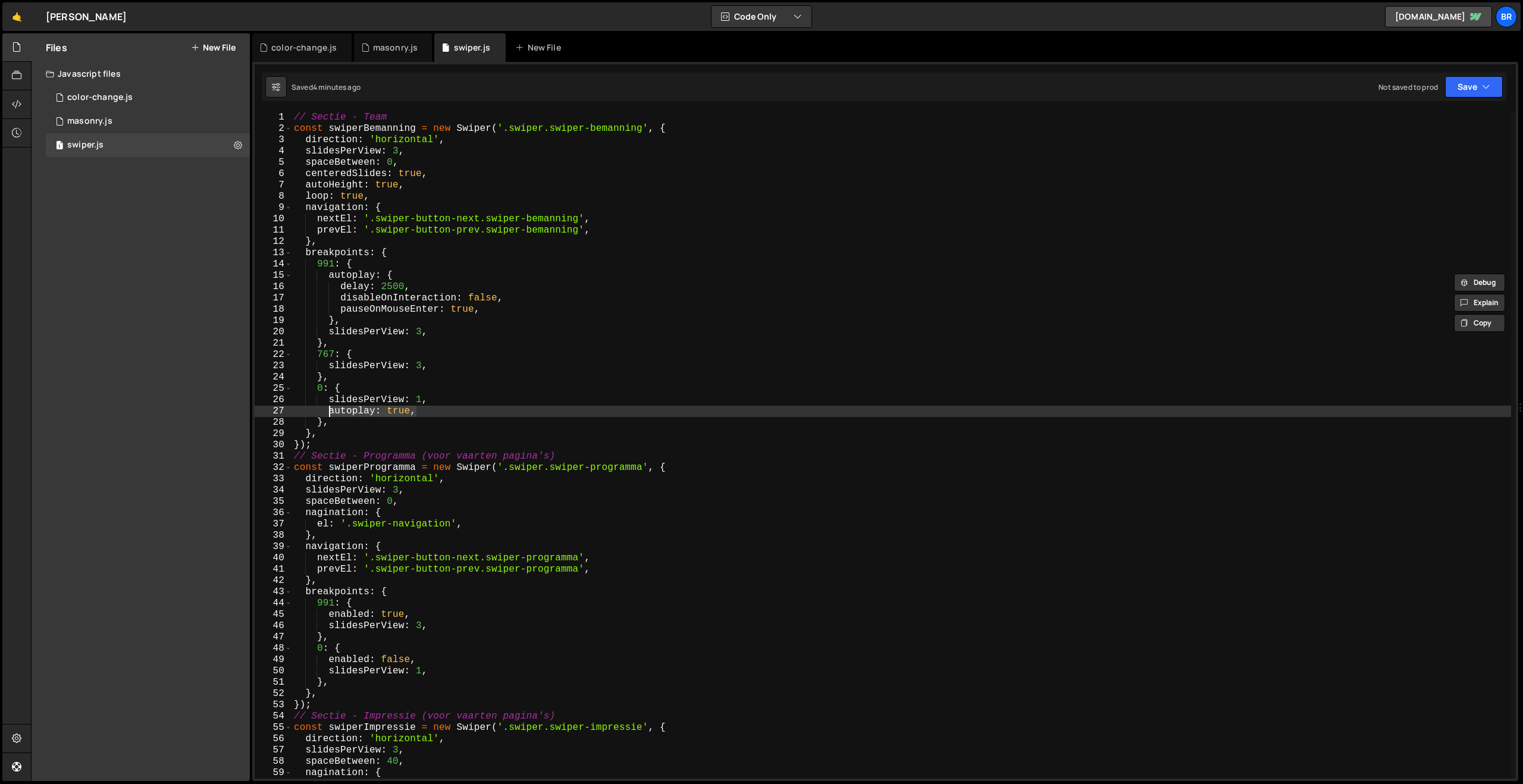
drag, startPoint x: 439, startPoint y: 409, endPoint x: 331, endPoint y: 407, distance: 108.0
click at [331, 407] on div "// Sectie - Team const swiperBemanning = new Swiper ( '.swiper.swiper-bemanning…" at bounding box center [901, 456] width 1220 height 689
paste textarea "}"
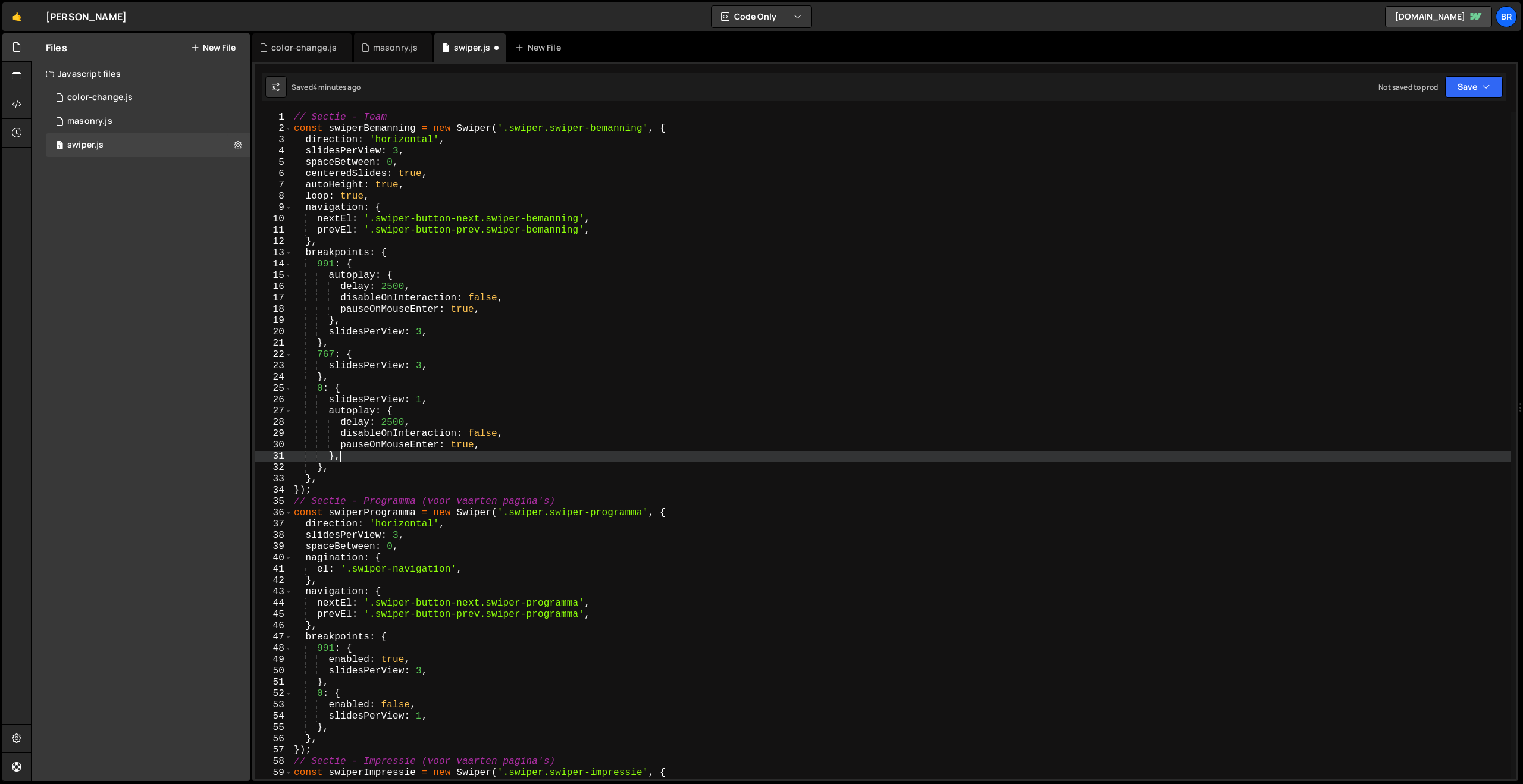
click at [399, 422] on div "// Sectie - Team const swiperBemanning = new Swiper ( '.swiper.swiper-bemanning…" at bounding box center [901, 456] width 1220 height 689
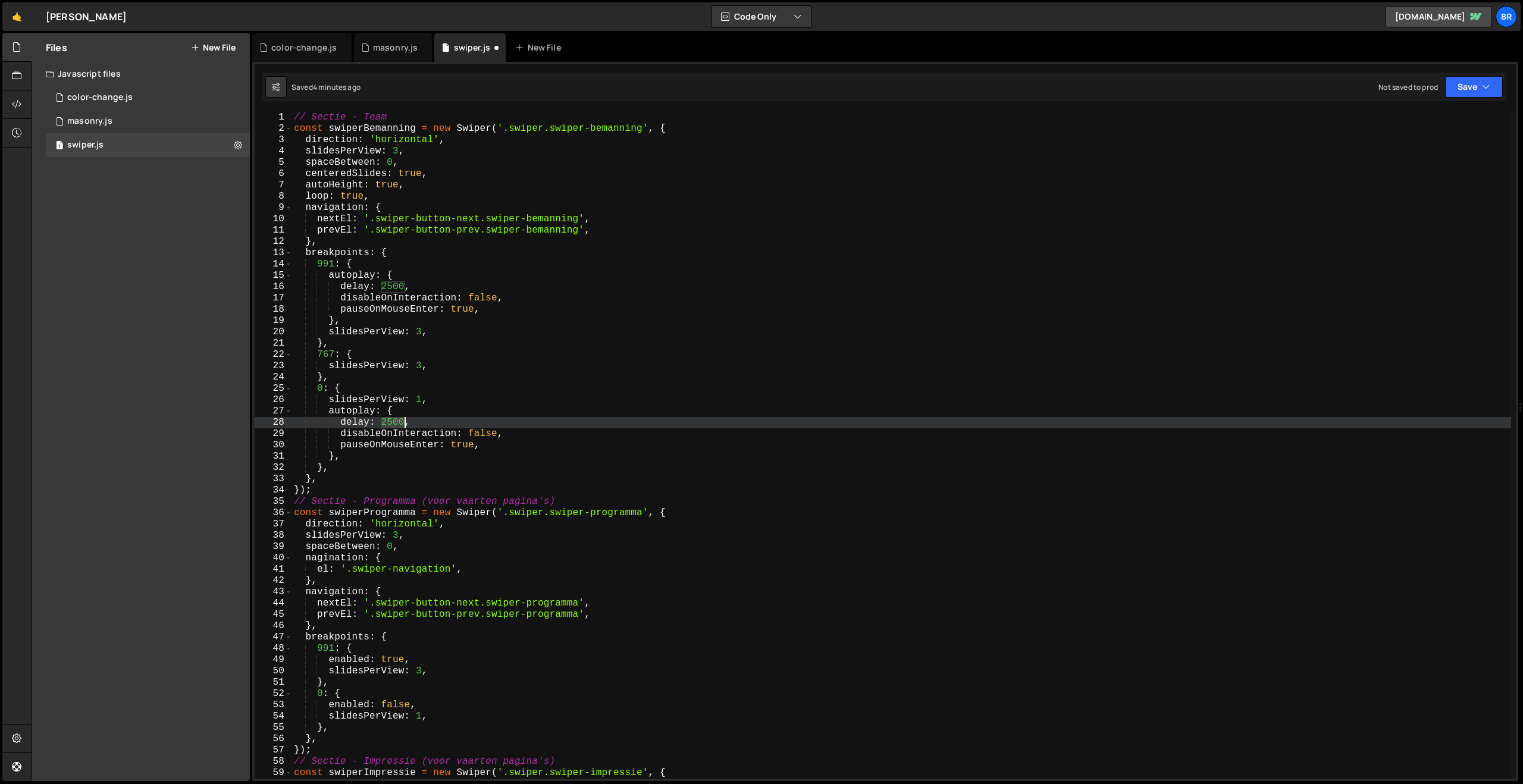
click at [399, 422] on div "// Sectie - Team const swiperBemanning = new Swiper ( '.swiper.swiper-bemanning…" at bounding box center [901, 456] width 1220 height 689
click at [1462, 91] on button "Save" at bounding box center [1473, 87] width 58 height 22
click at [1441, 119] on div "Save to Staging S" at bounding box center [1434, 116] width 124 height 12
click at [365, 445] on div "// Sectie - Team const swiperBemanning = new Swiper ( '.swiper.swiper-bemanning…" at bounding box center [901, 456] width 1220 height 689
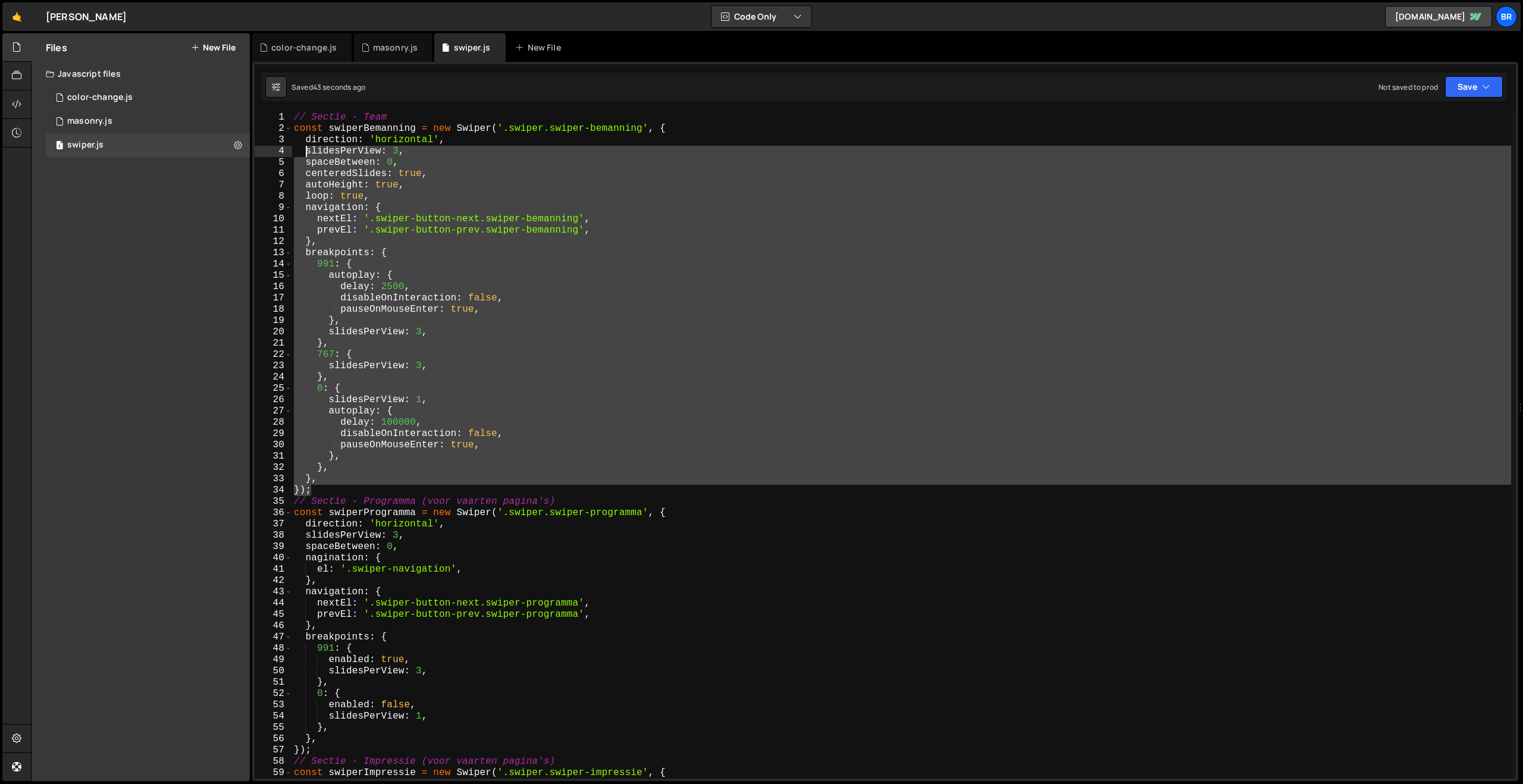
drag, startPoint x: 323, startPoint y: 494, endPoint x: 303, endPoint y: 146, distance: 348.6
click at [303, 146] on div "// Sectie - Team const swiperBemanning = new Swiper ( '.swiper.swiper-bemanning…" at bounding box center [901, 456] width 1220 height 689
click at [344, 481] on div "// Sectie - Team const swiperBemanning = new Swiper ( '.swiper.swiper-bemanning…" at bounding box center [901, 445] width 1220 height 667
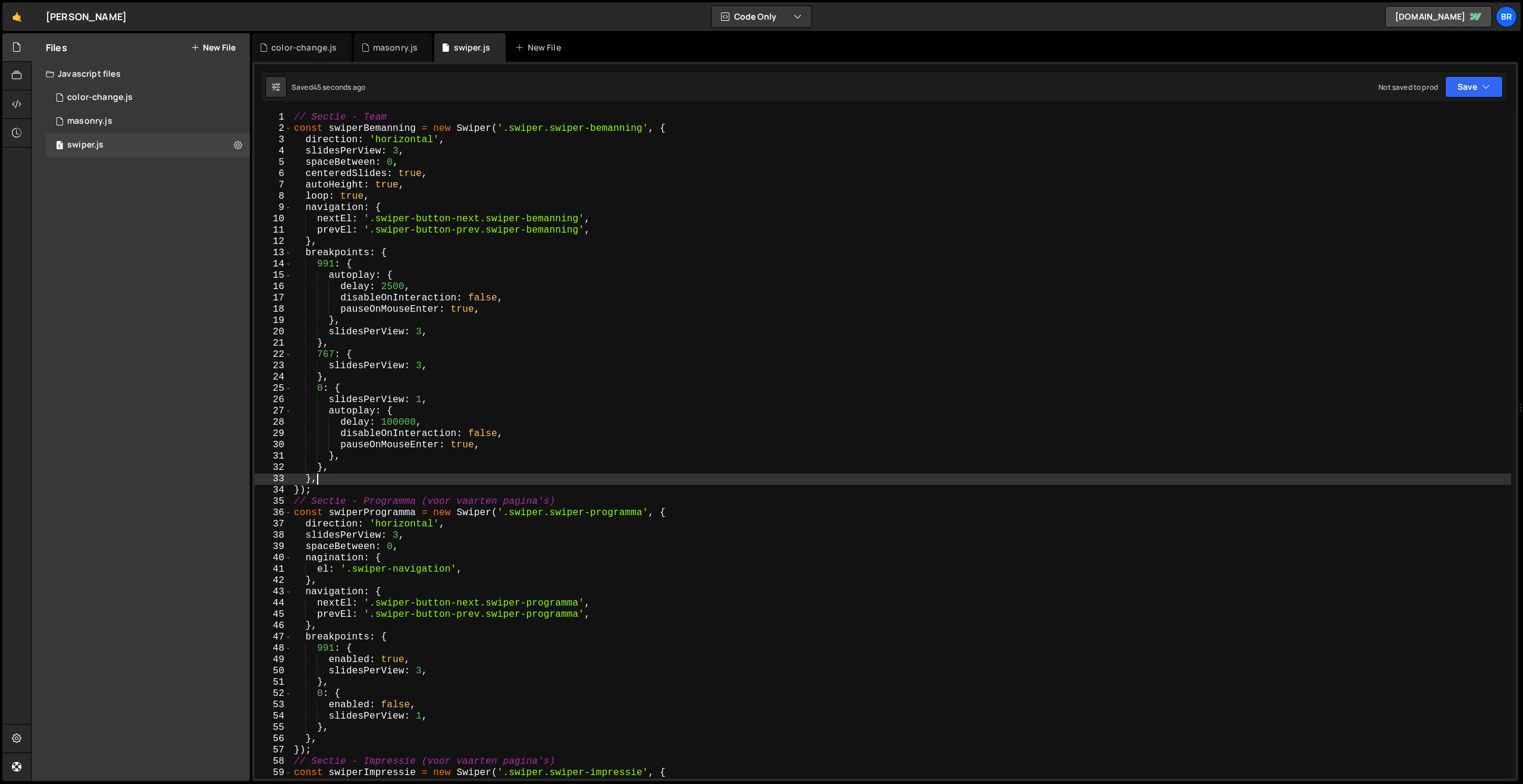
click at [336, 481] on div "// Sectie - Team const swiperBemanning = new Swiper ( '.swiper.swiper-bemanning…" at bounding box center [901, 456] width 1220 height 689
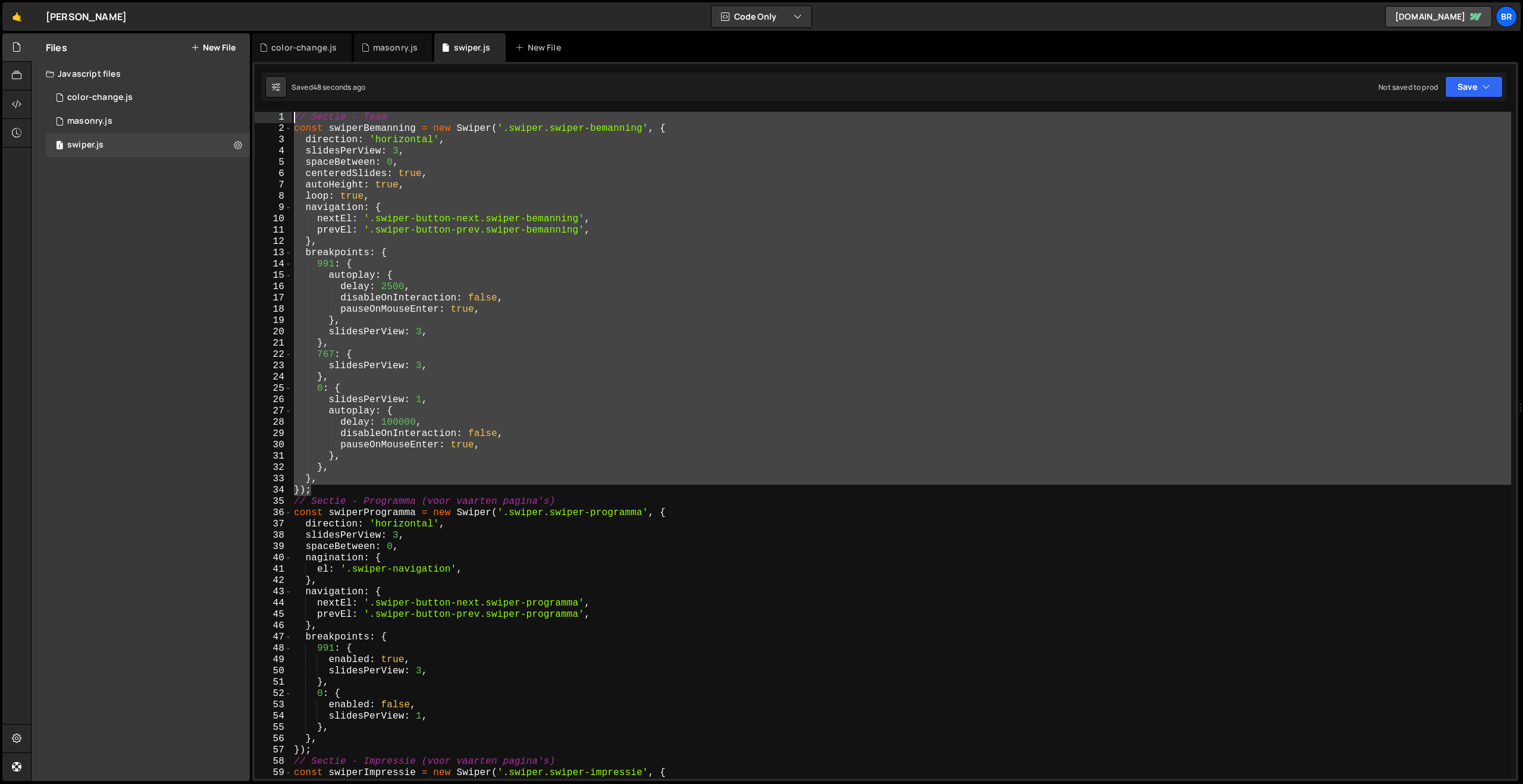
drag, startPoint x: 336, startPoint y: 490, endPoint x: 284, endPoint y: 118, distance: 375.6
click at [284, 118] on div "}, 1 2 3 4 5 6 7 8 9 10 11 12 13 14 15 16 17 18 19 20 21 22 23 24 25 26 27 28 2…" at bounding box center [885, 445] width 1261 height 667
click at [370, 451] on div "// Sectie - Team const swiperBemanning = new Swiper ( '.swiper.swiper-bemanning…" at bounding box center [901, 445] width 1220 height 667
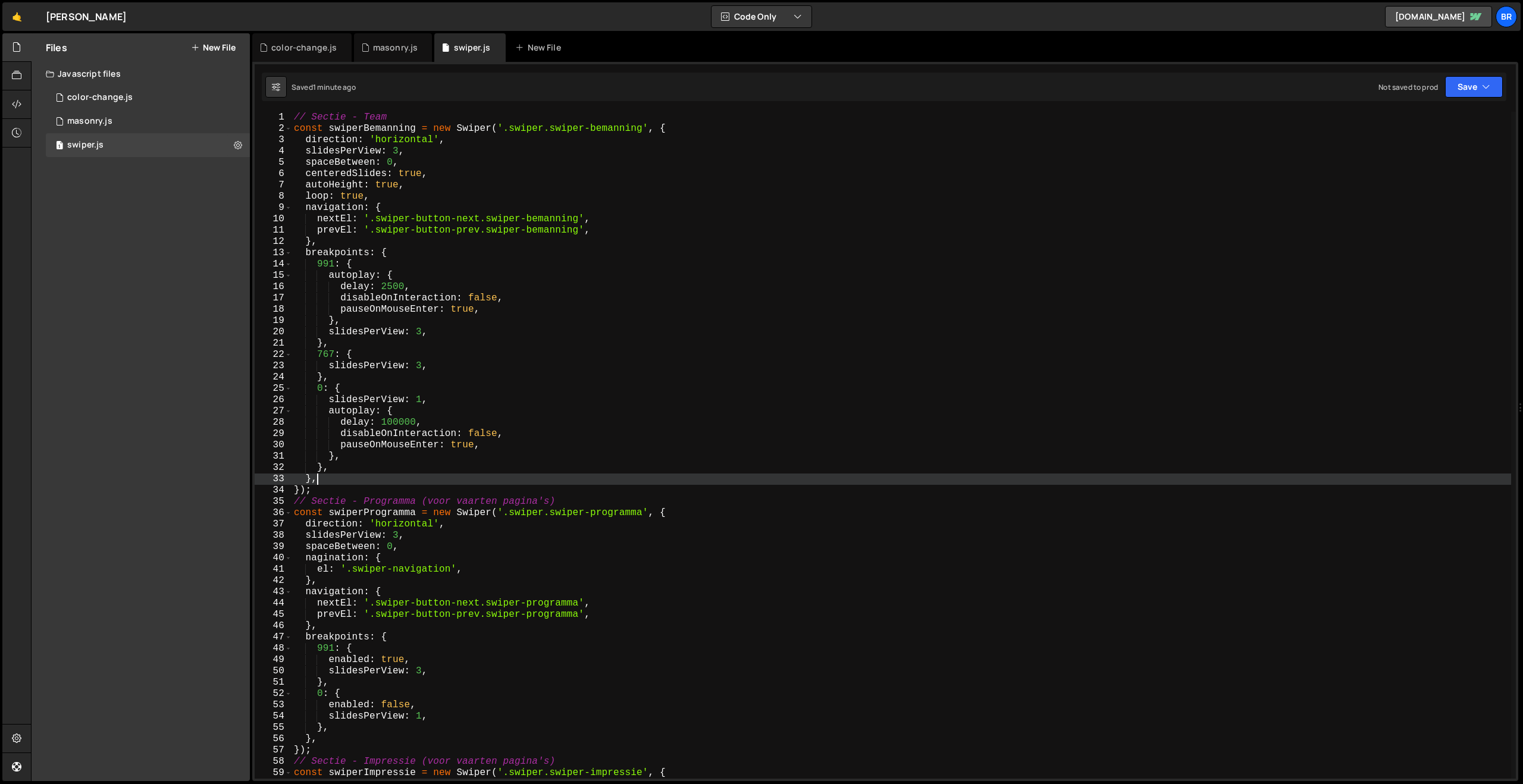
click at [364, 476] on div "// Sectie - Team const swiperBemanning = new Swiper ( '.swiper.swiper-bemanning…" at bounding box center [901, 456] width 1220 height 689
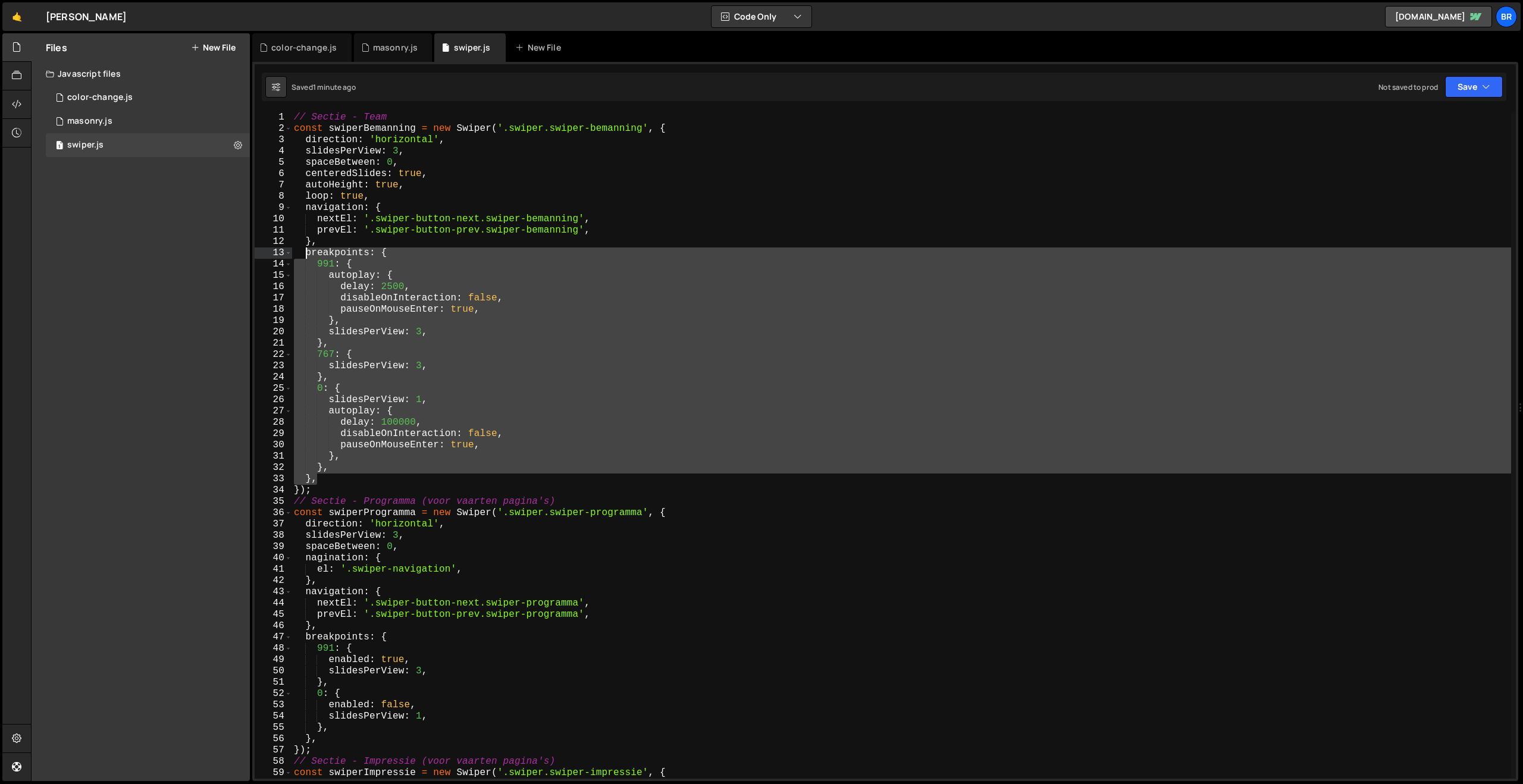
drag, startPoint x: 343, startPoint y: 482, endPoint x: 305, endPoint y: 258, distance: 227.2
click at [305, 258] on div "// Sectie - Team const swiperBemanning = new Swiper ( '.swiper.swiper-bemanning…" at bounding box center [901, 456] width 1220 height 689
paste textarea "},"
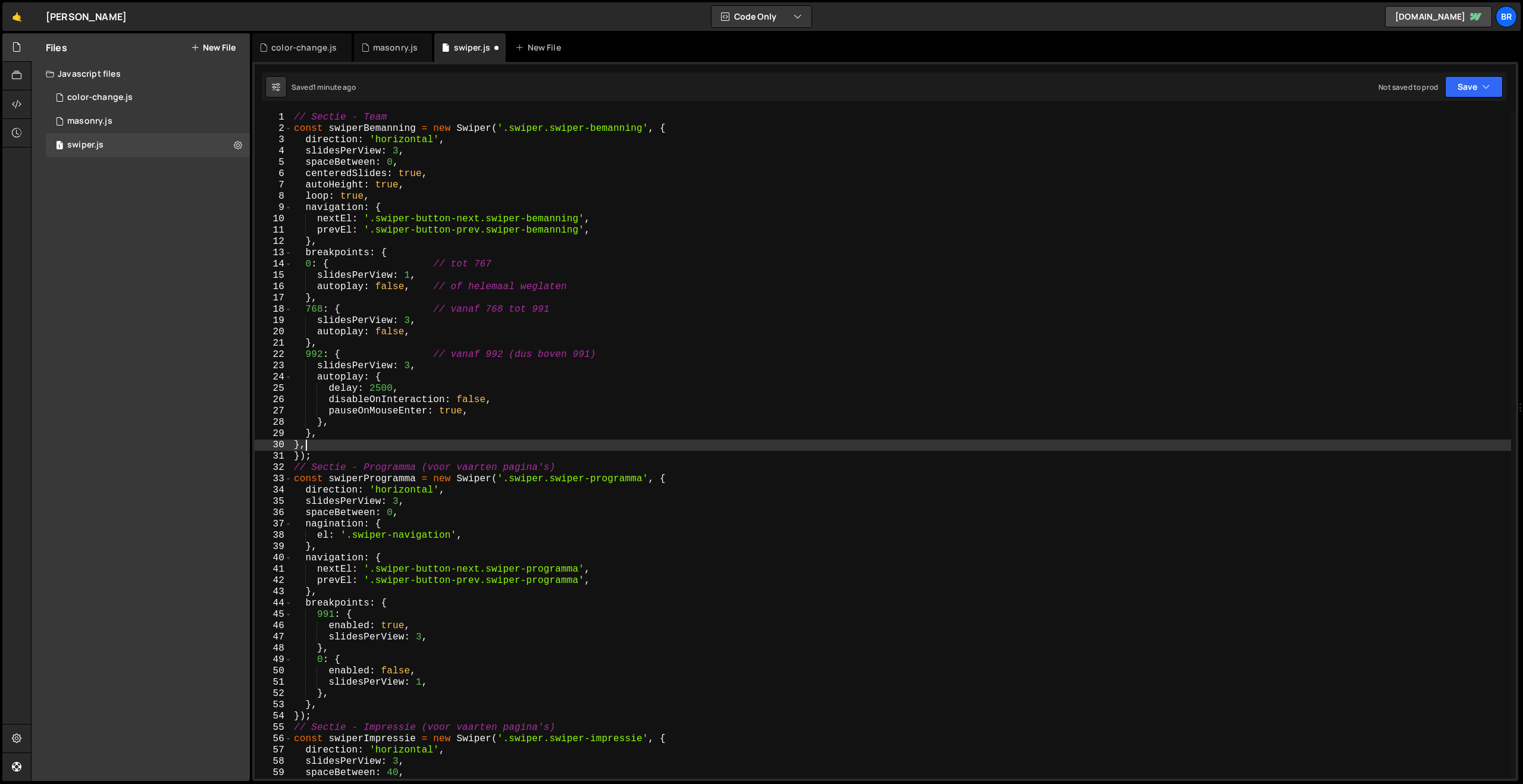
click at [800, 181] on div "// Sectie - Team const swiperBemanning = new Swiper ( '.swiper.swiper-bemanning…" at bounding box center [901, 456] width 1220 height 689
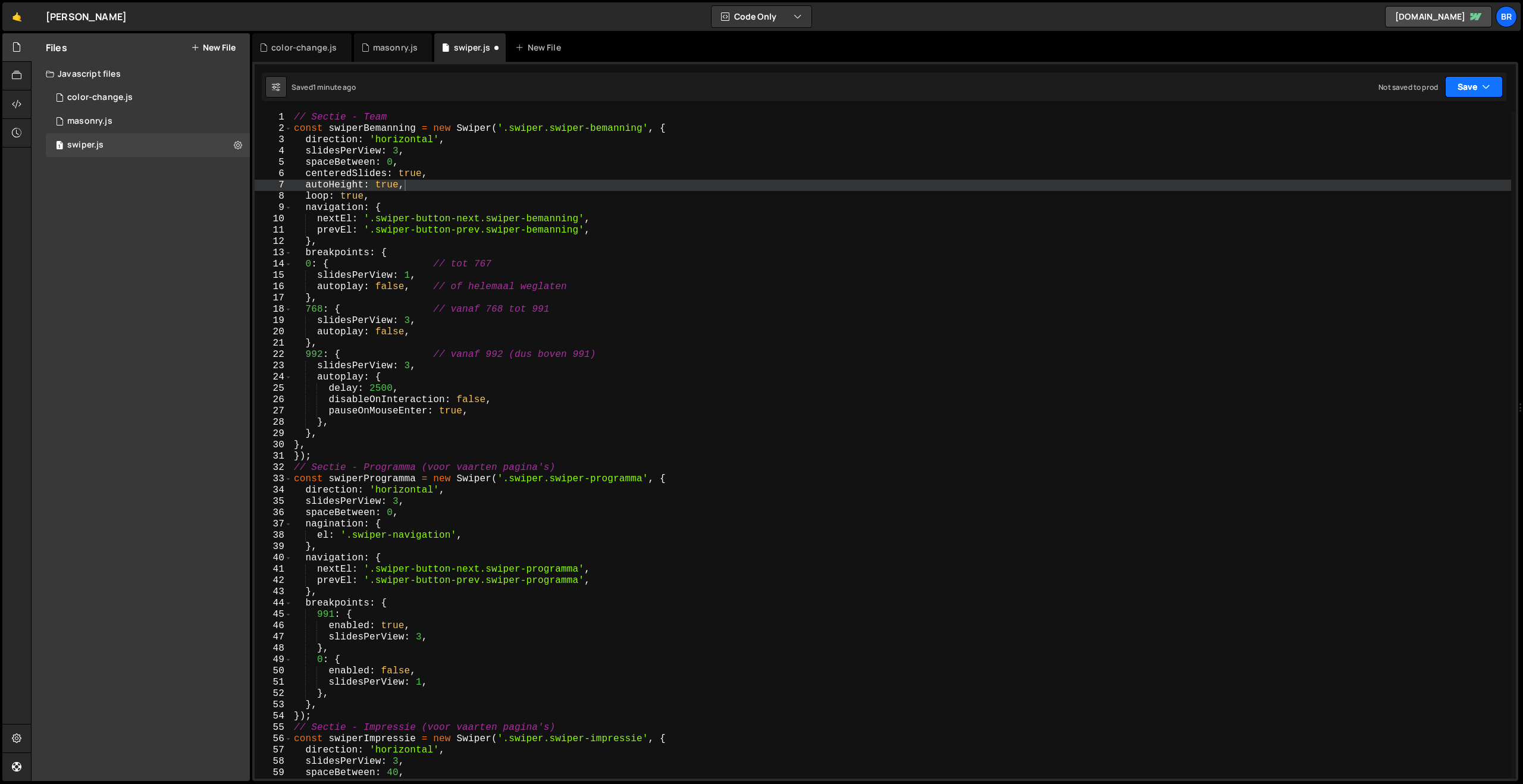
click at [1463, 85] on button "Save" at bounding box center [1473, 87] width 58 height 22
click at [1441, 113] on div "Save to Staging S" at bounding box center [1434, 116] width 124 height 12
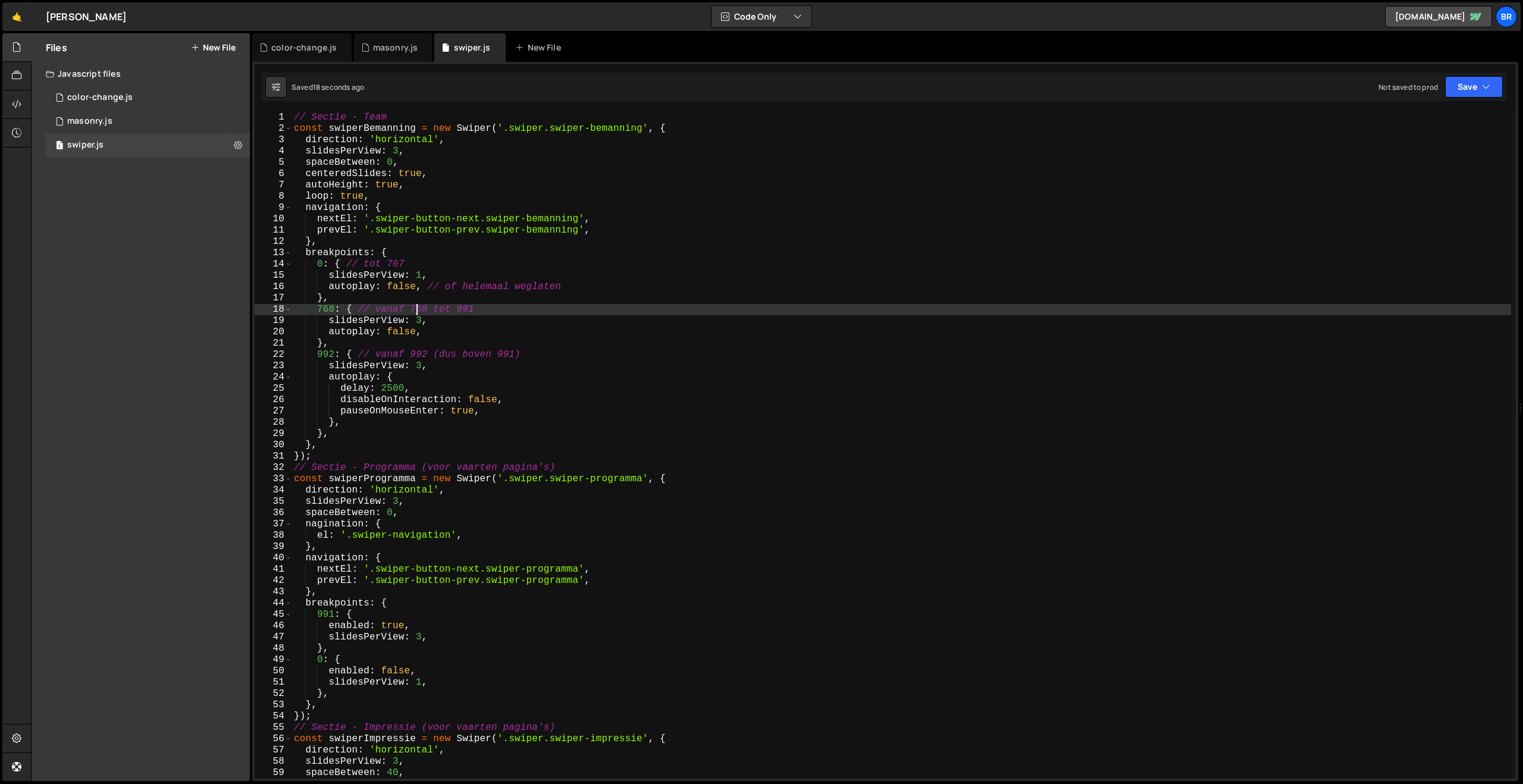
click at [418, 310] on div "// Sectie - Team const swiperBemanning = new Swiper ( '.swiper.swiper-bemanning…" at bounding box center [901, 456] width 1220 height 689
click at [428, 401] on div "// Sectie - Team const swiperBemanning = new Swiper ( '.swiper.swiper-bemanning…" at bounding box center [901, 456] width 1220 height 689
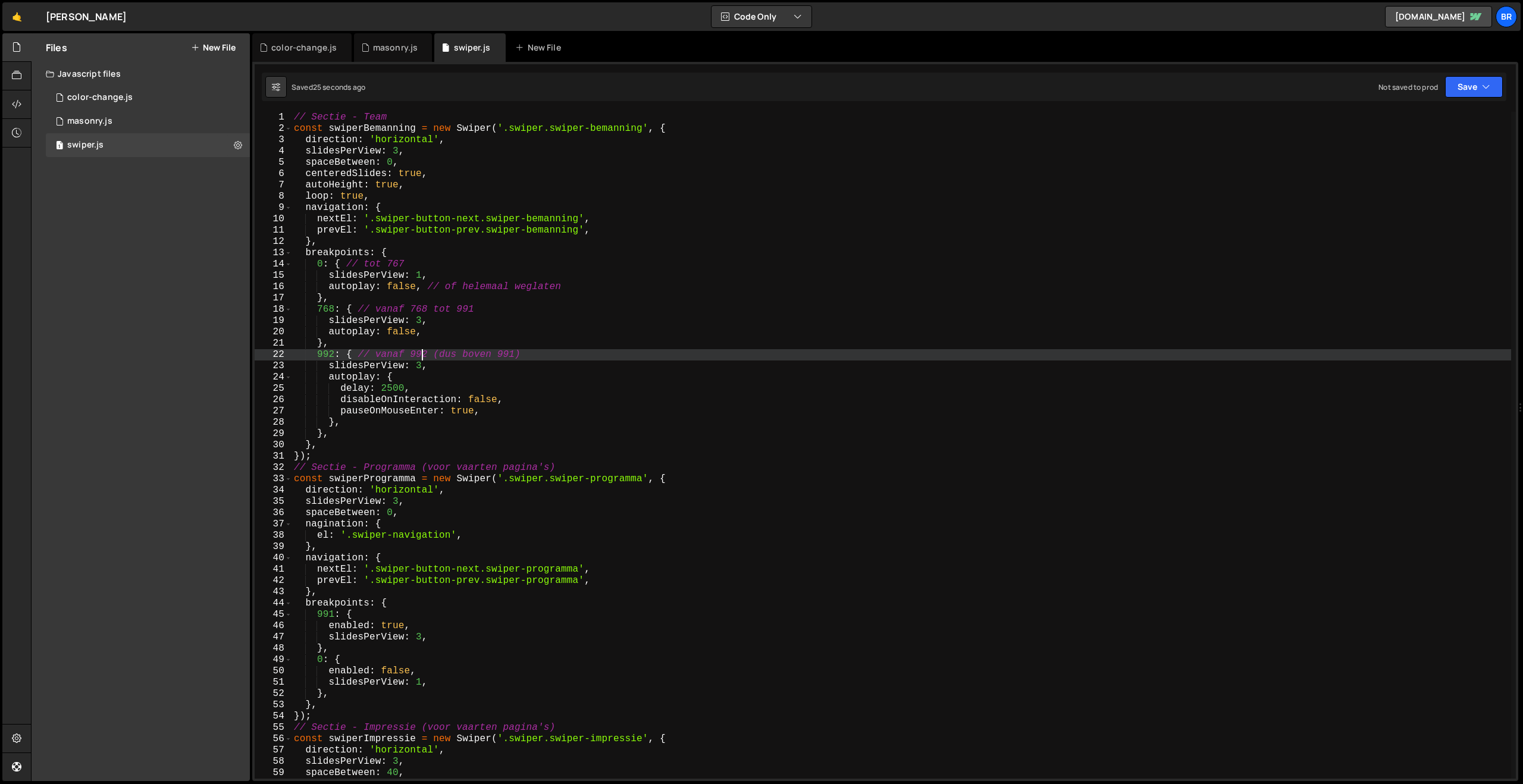
click at [425, 351] on div "// Sectie - Team const swiperBemanning = new Swiper ( '.swiper.swiper-bemanning…" at bounding box center [901, 456] width 1220 height 689
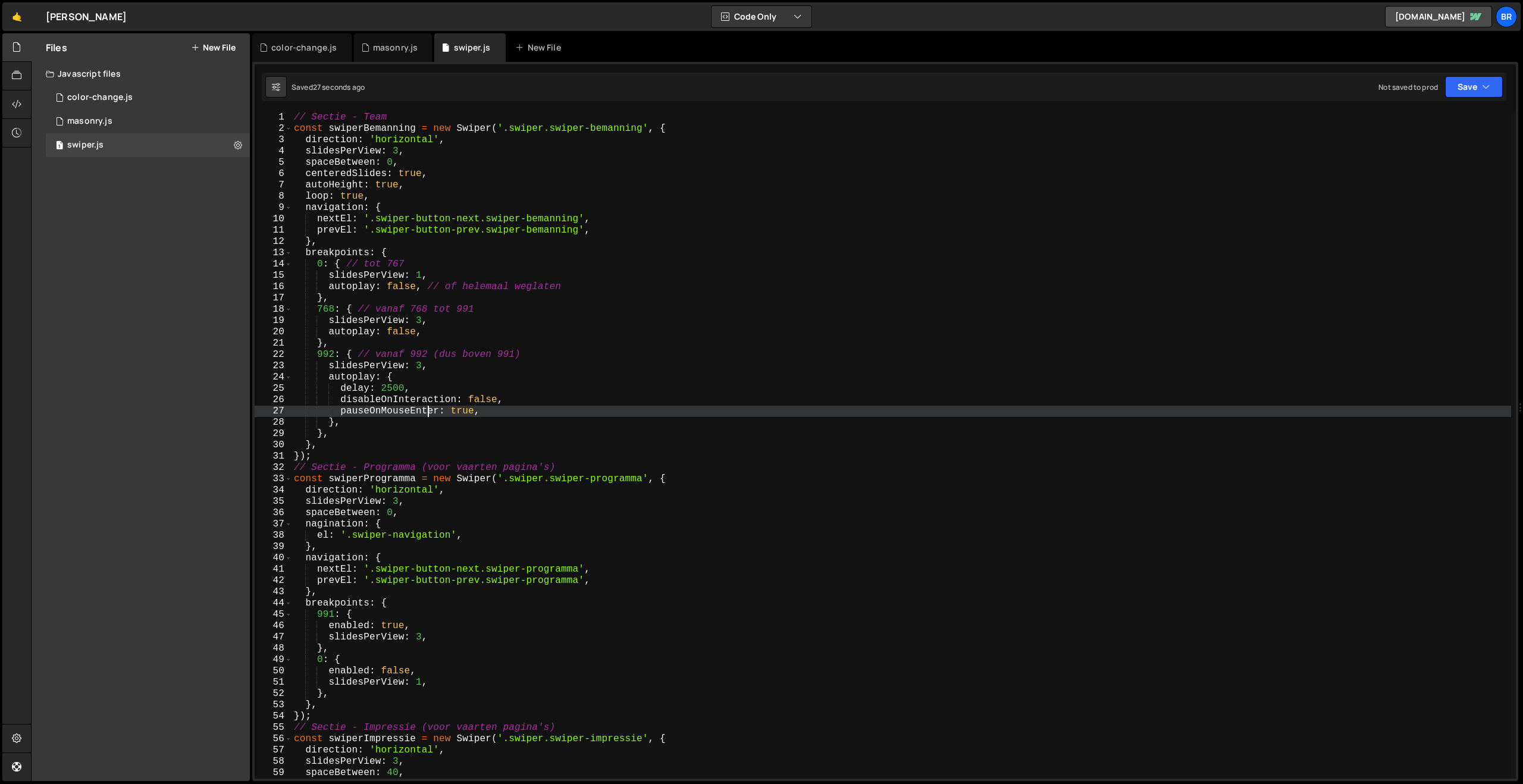
click at [427, 408] on div "// Sectie - Team const swiperBemanning = new Swiper ( '.swiper.swiper-bemanning…" at bounding box center [901, 456] width 1220 height 689
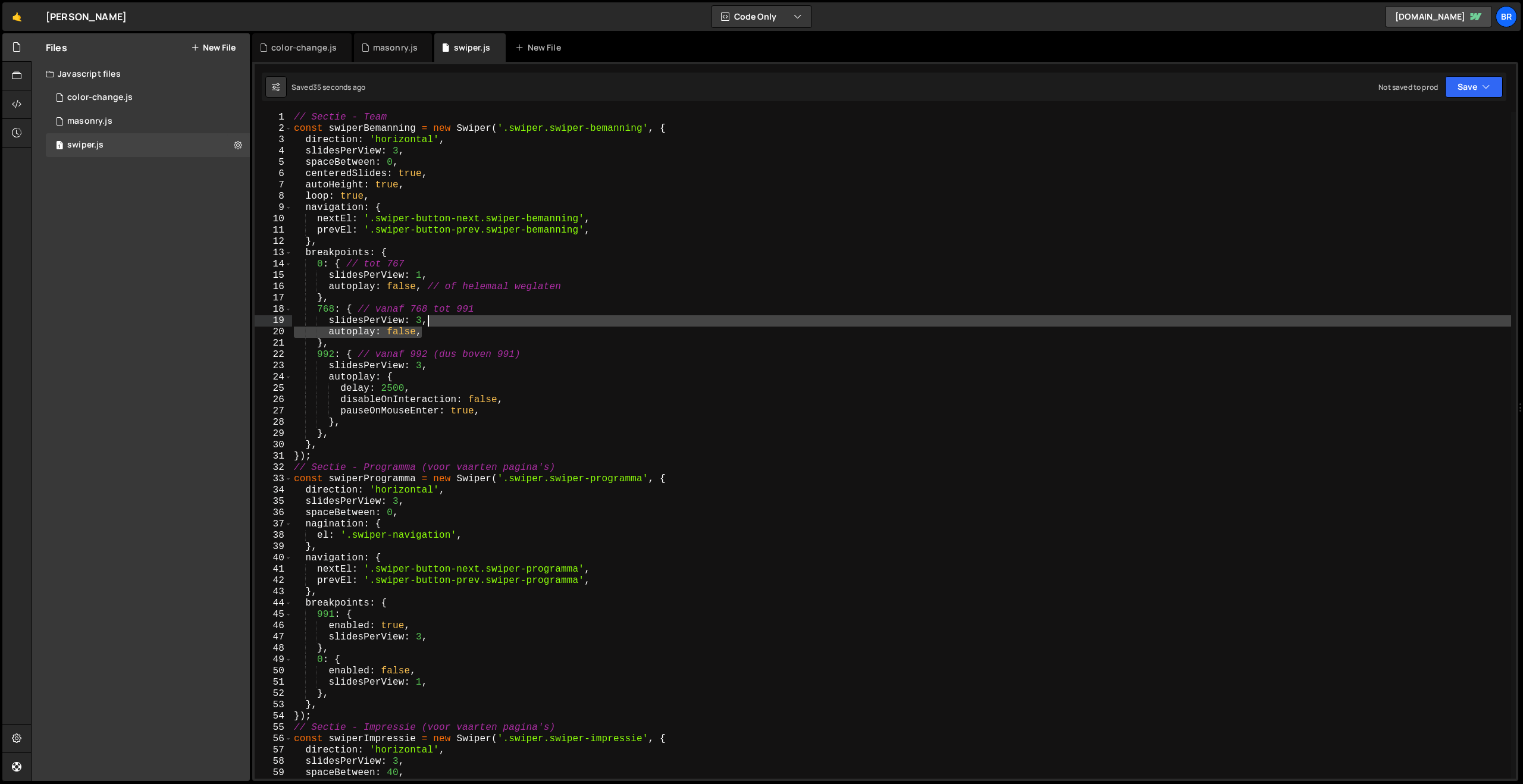
drag, startPoint x: 443, startPoint y: 333, endPoint x: 443, endPoint y: 319, distance: 14.0
click at [443, 320] on div "// Sectie - Team const swiperBemanning = new Swiper ( '.swiper.swiper-bemanning…" at bounding box center [901, 456] width 1220 height 689
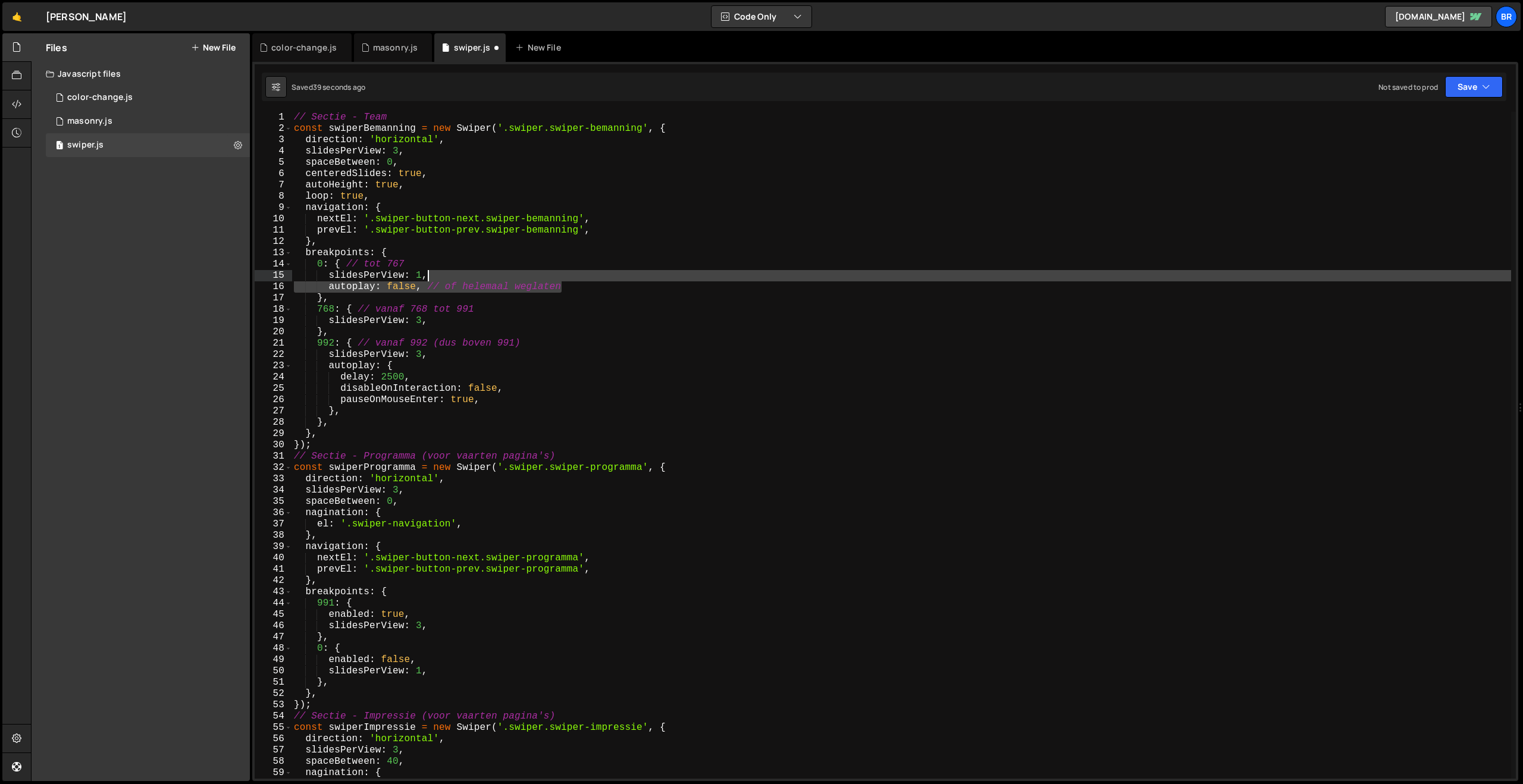
drag, startPoint x: 604, startPoint y: 287, endPoint x: 596, endPoint y: 270, distance: 18.8
click at [596, 270] on div "// Sectie - Team const swiperBemanning = new Swiper ( '.swiper.swiper-bemanning…" at bounding box center [901, 456] width 1220 height 689
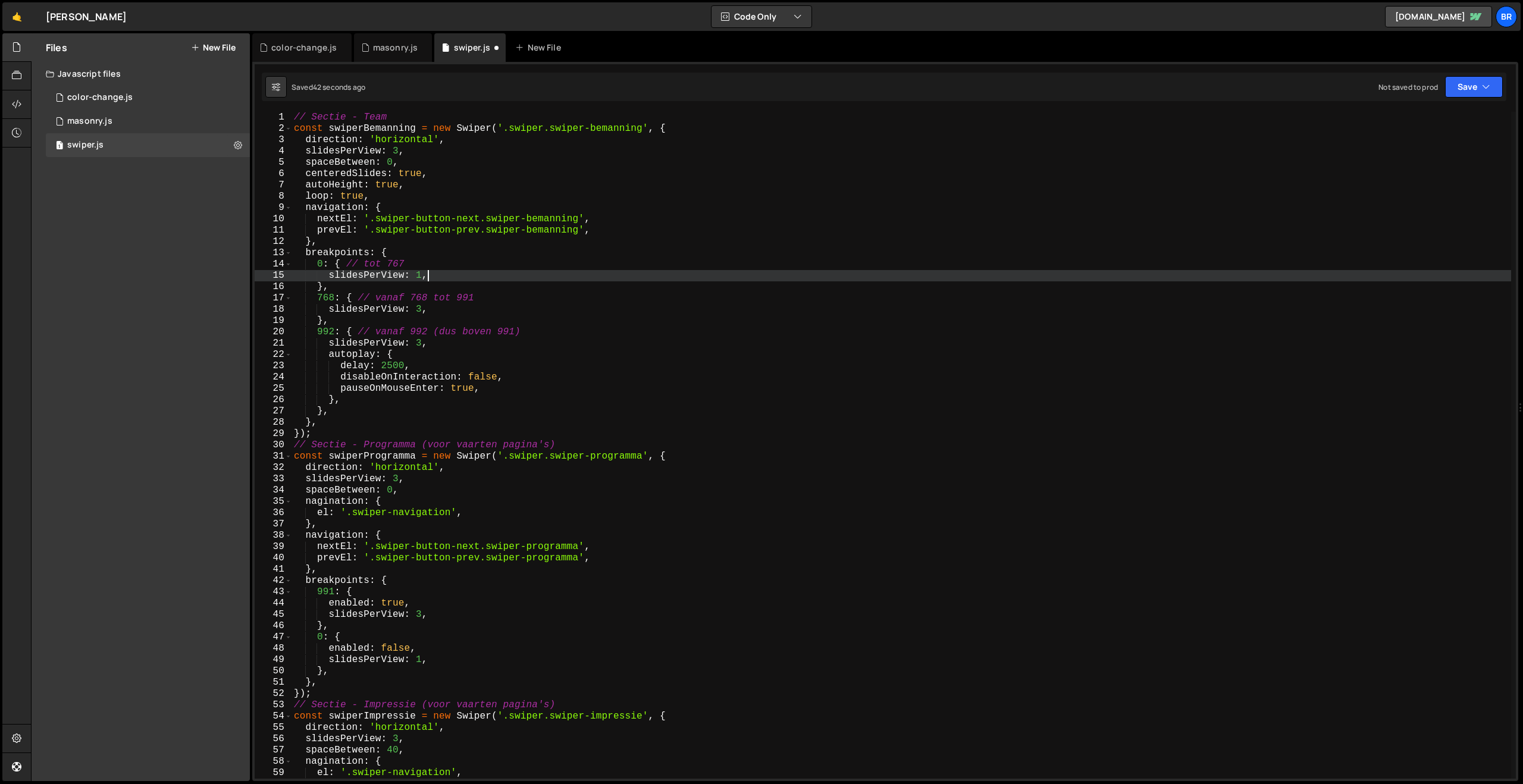
scroll to position [0, 7]
click at [456, 325] on div "// Sectie - Team const swiperBemanning = new Swiper ( '.swiper.swiper-bemanning…" at bounding box center [901, 456] width 1220 height 689
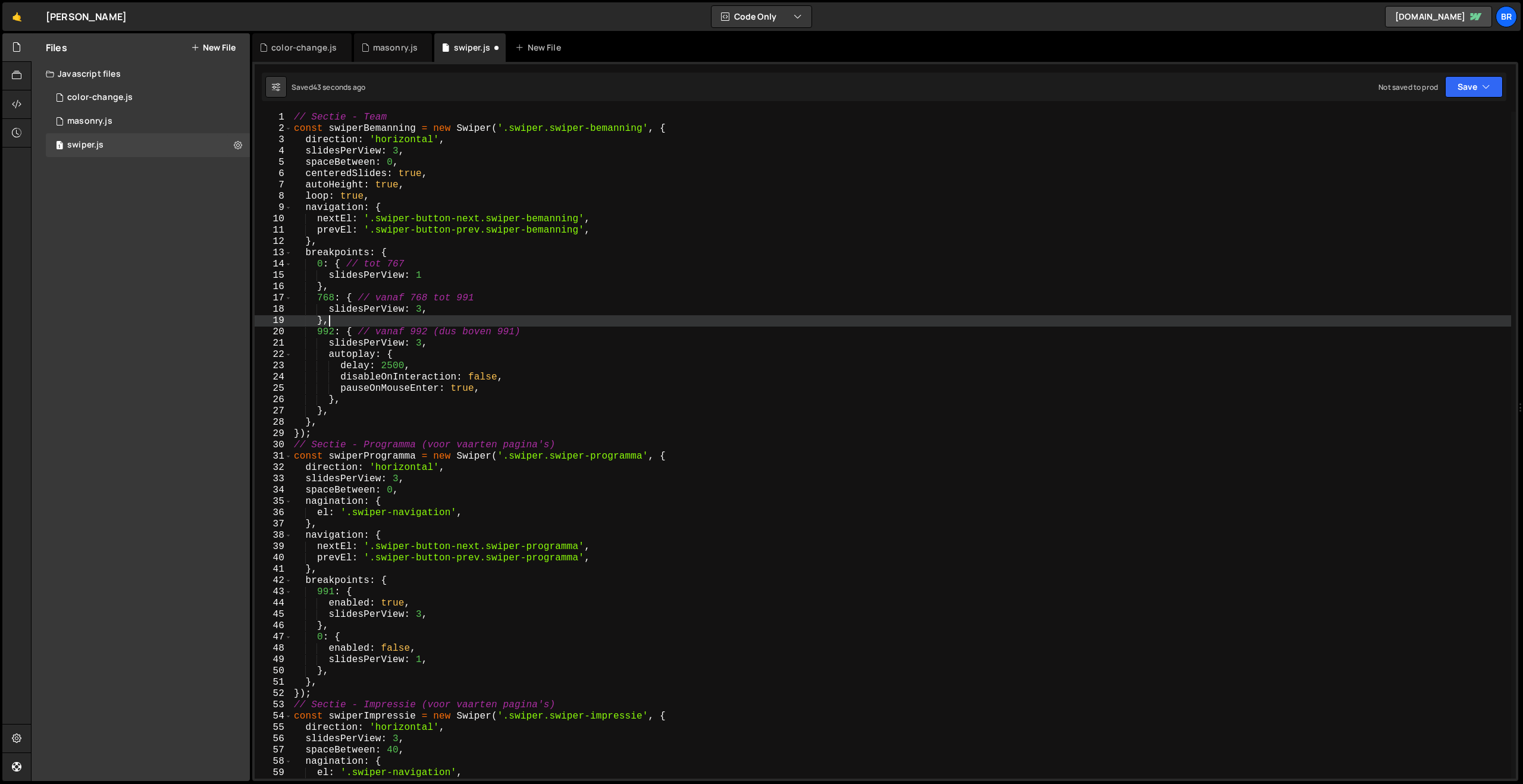
click at [447, 313] on div "// Sectie - Team const swiperBemanning = new Swiper ( '.swiper.swiper-bemanning…" at bounding box center [901, 456] width 1220 height 689
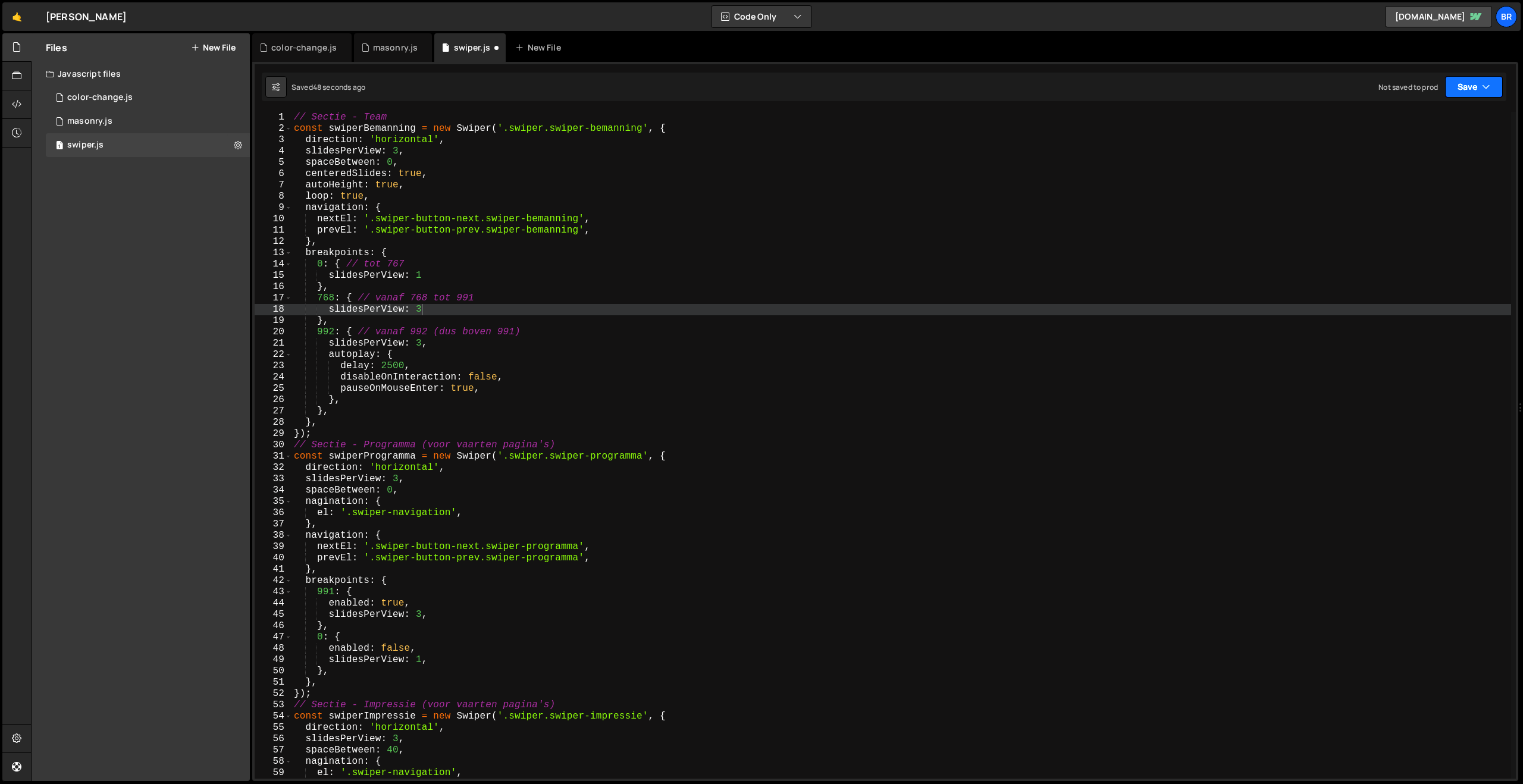
click at [1465, 87] on button "Save" at bounding box center [1473, 87] width 58 height 22
click at [1442, 120] on div "Save to Staging S" at bounding box center [1434, 116] width 124 height 12
click at [1469, 89] on button "Save" at bounding box center [1473, 87] width 58 height 22
click at [1421, 126] on div "34 seconds ago" at bounding box center [1419, 129] width 53 height 10
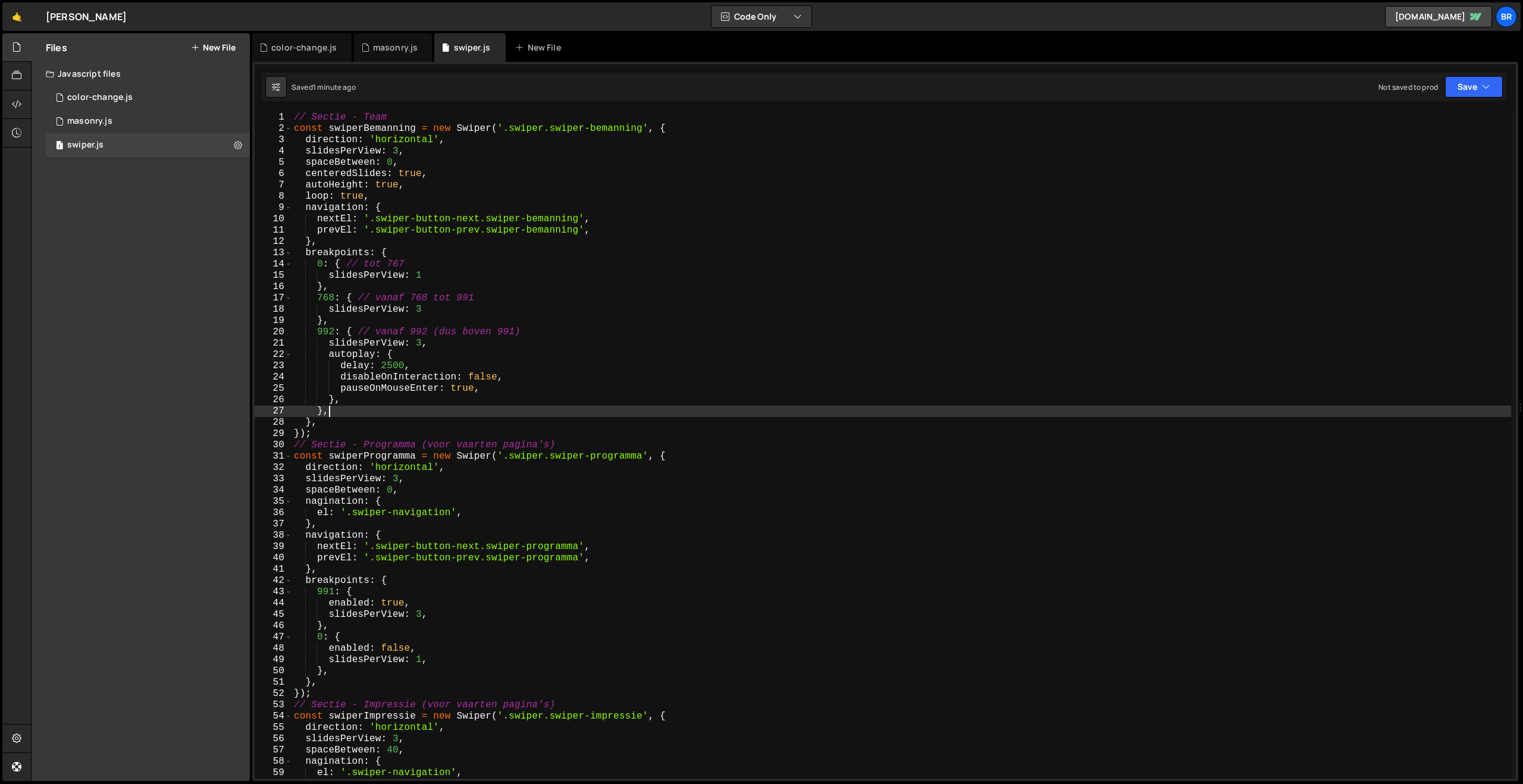
click at [450, 412] on div "// Sectie - Team const swiperBemanning = new Swiper ( '.swiper.swiper-bemanning…" at bounding box center [901, 456] width 1220 height 689
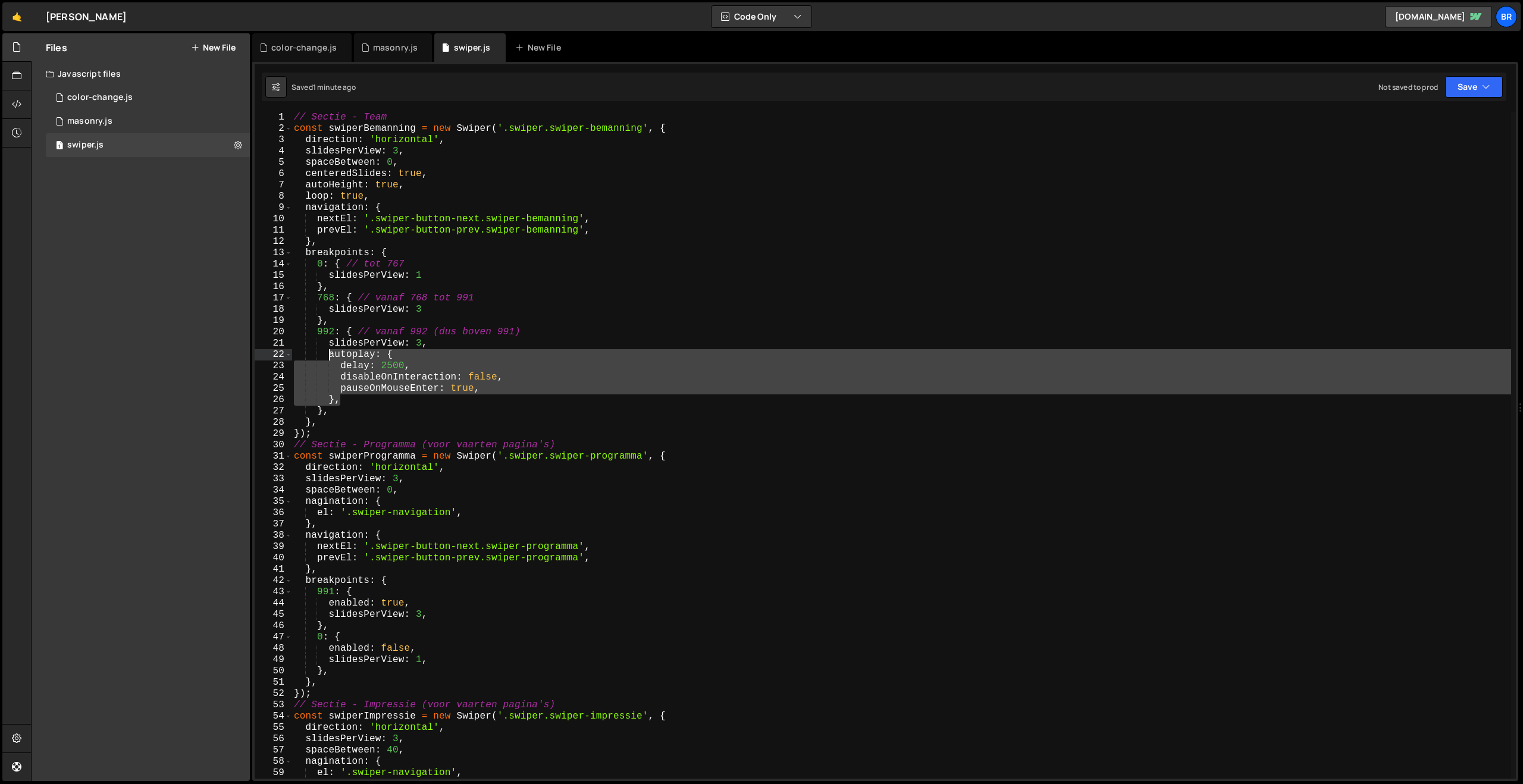
drag, startPoint x: 352, startPoint y: 403, endPoint x: 330, endPoint y: 359, distance: 49.2
click at [330, 359] on div "// Sectie - Team const swiperBemanning = new Swiper ( '.swiper.swiper-bemanning…" at bounding box center [901, 456] width 1220 height 689
type textarea "autoplay: { delay: 2500,"
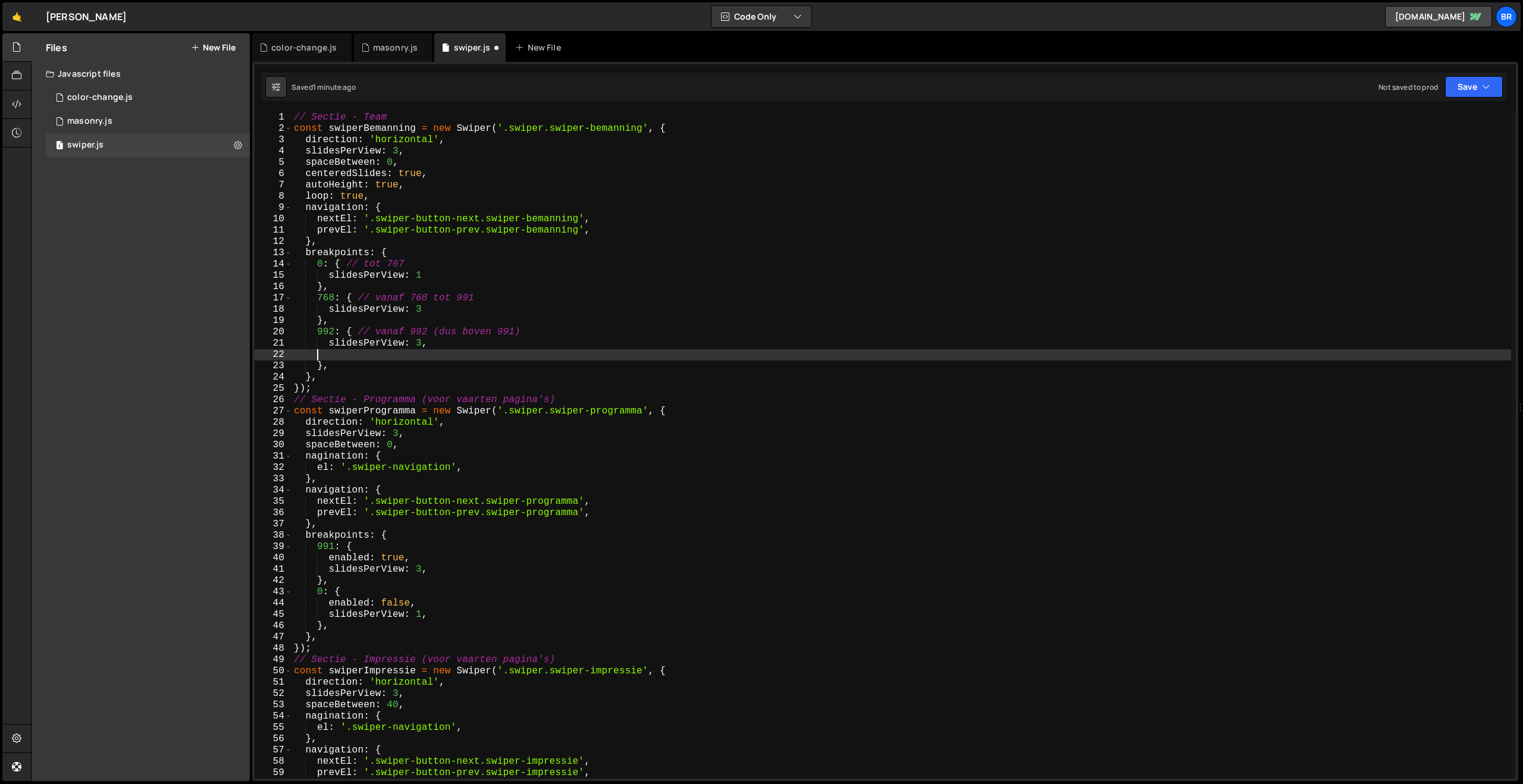
scroll to position [0, 0]
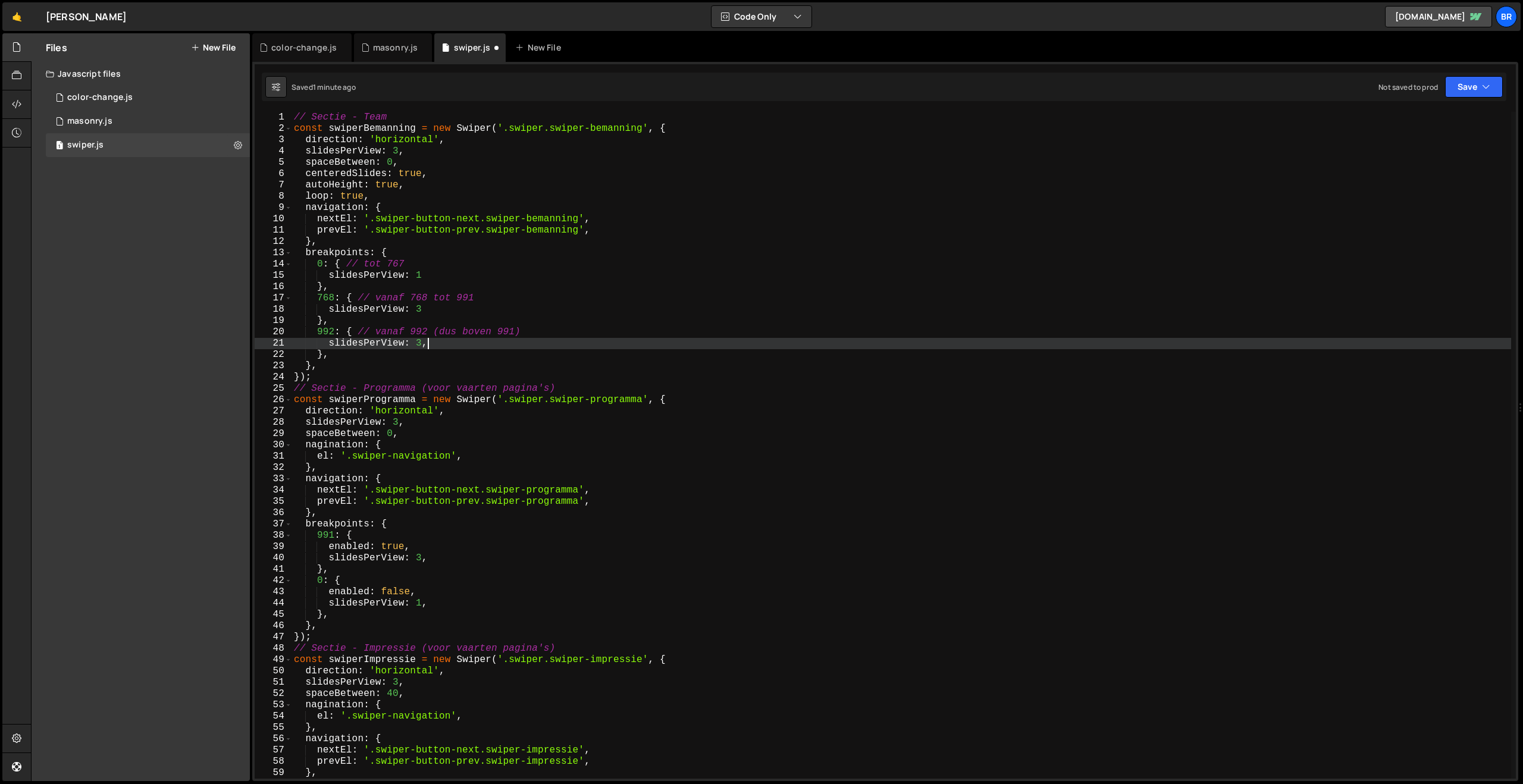
click at [414, 199] on div "// Sectie - Team const swiperBemanning = new Swiper ( '.swiper.swiper-bemanning…" at bounding box center [901, 456] width 1220 height 689
type textarea "loop: true,"
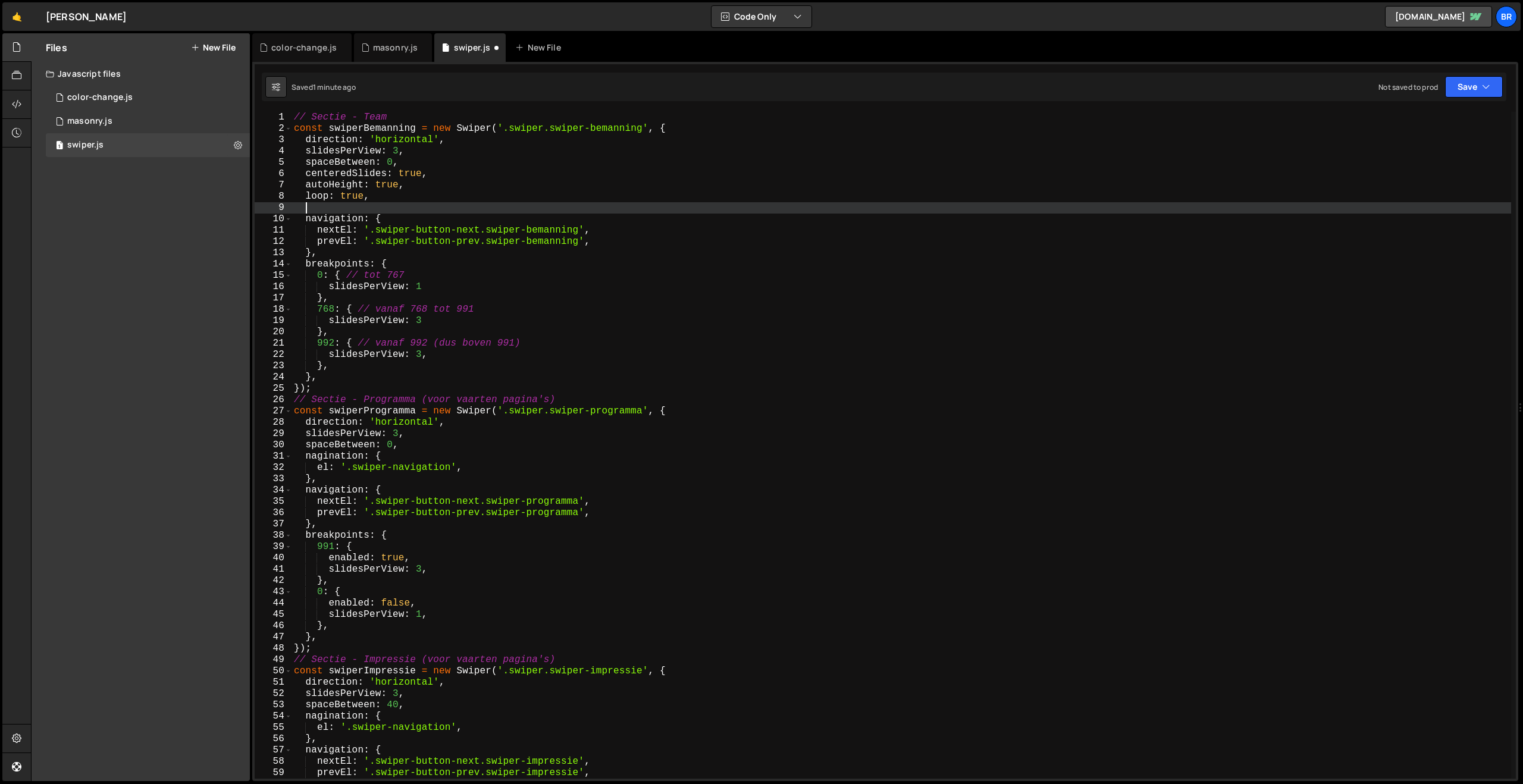
paste textarea "},"
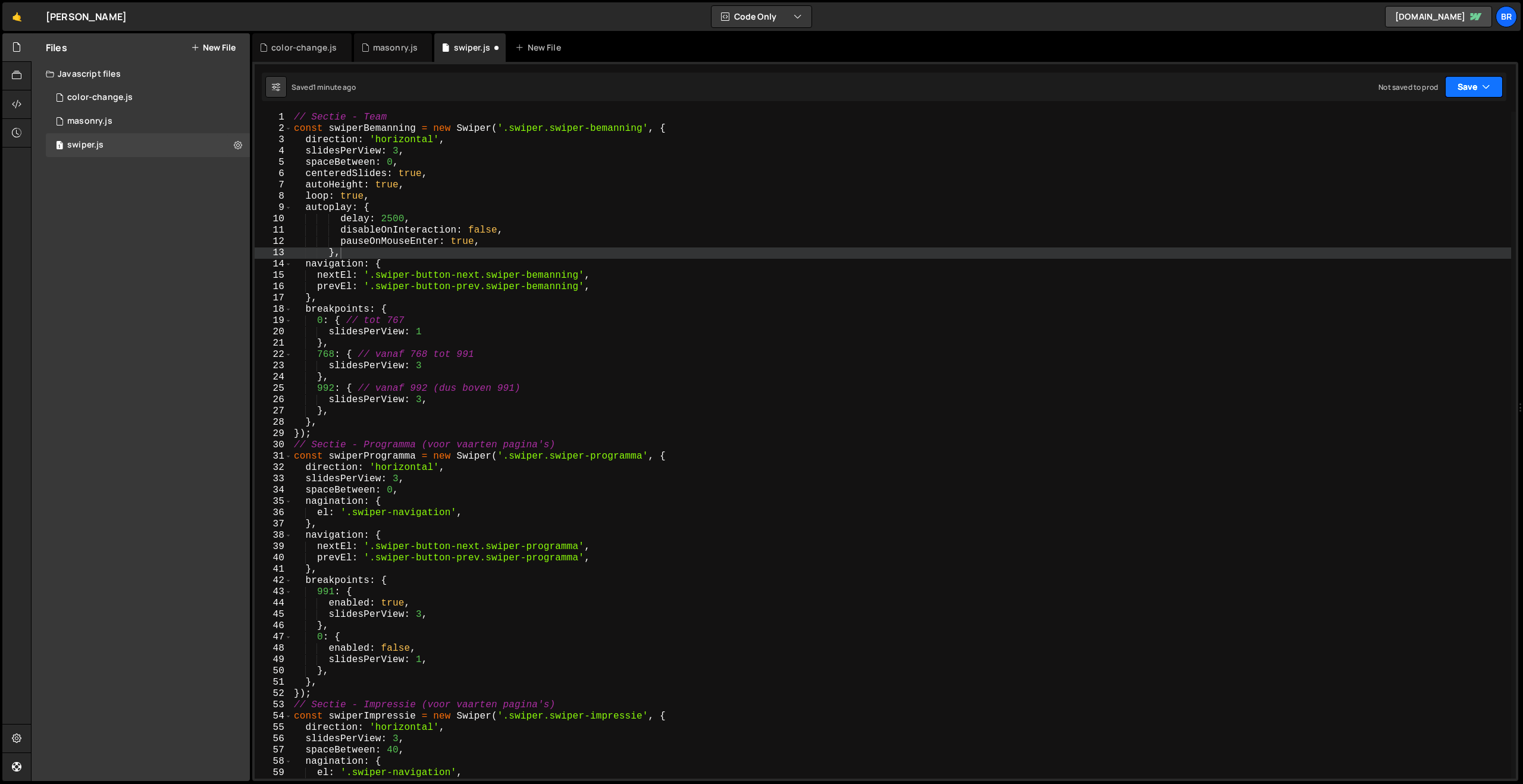
click at [1463, 79] on button "Save" at bounding box center [1473, 87] width 58 height 22
click at [1441, 116] on div "Save to Staging S" at bounding box center [1434, 116] width 124 height 12
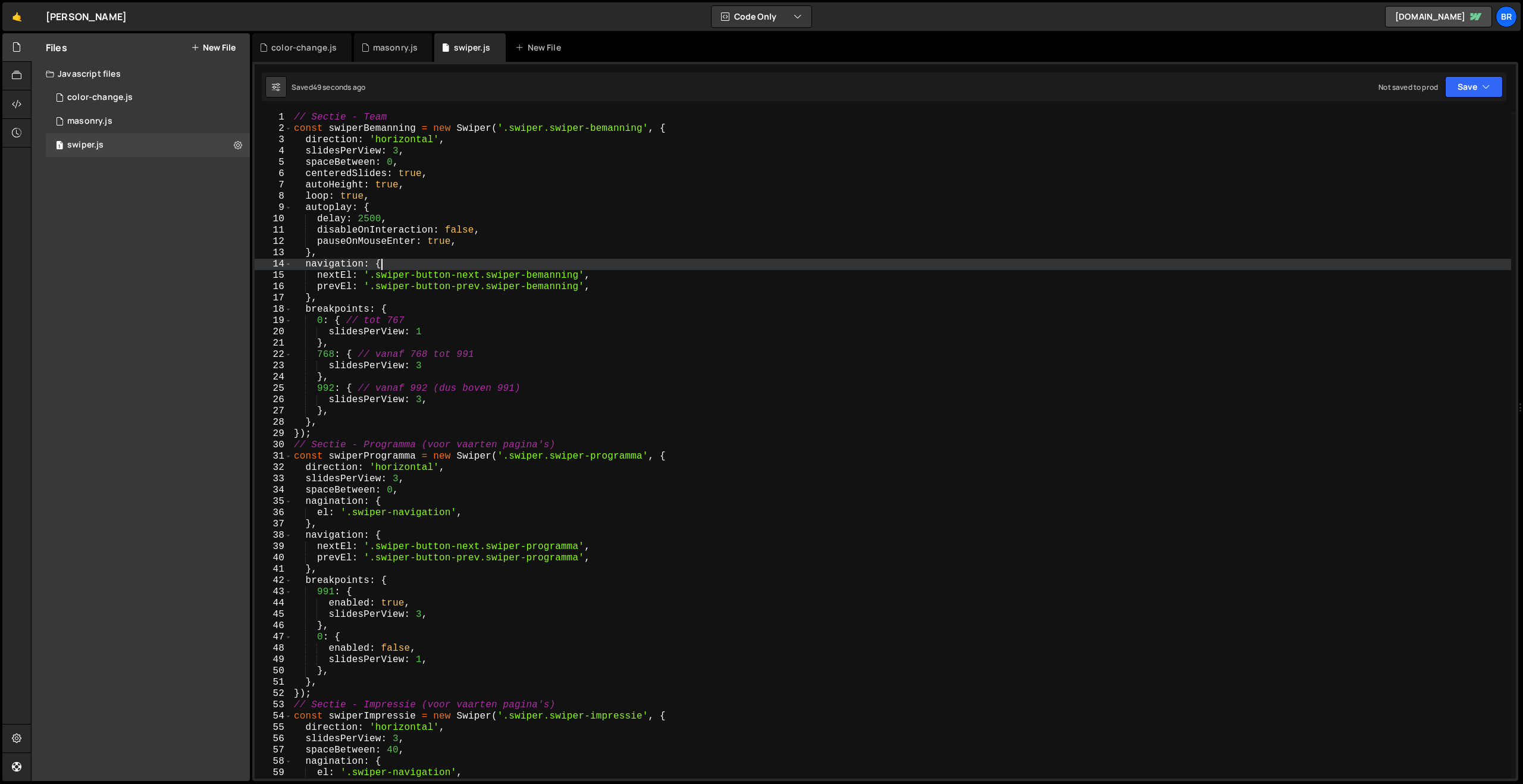
click at [507, 260] on div "// Sectie - Team const swiperBemanning = new Swiper ( '.swiper.swiper-bemanning…" at bounding box center [901, 456] width 1220 height 689
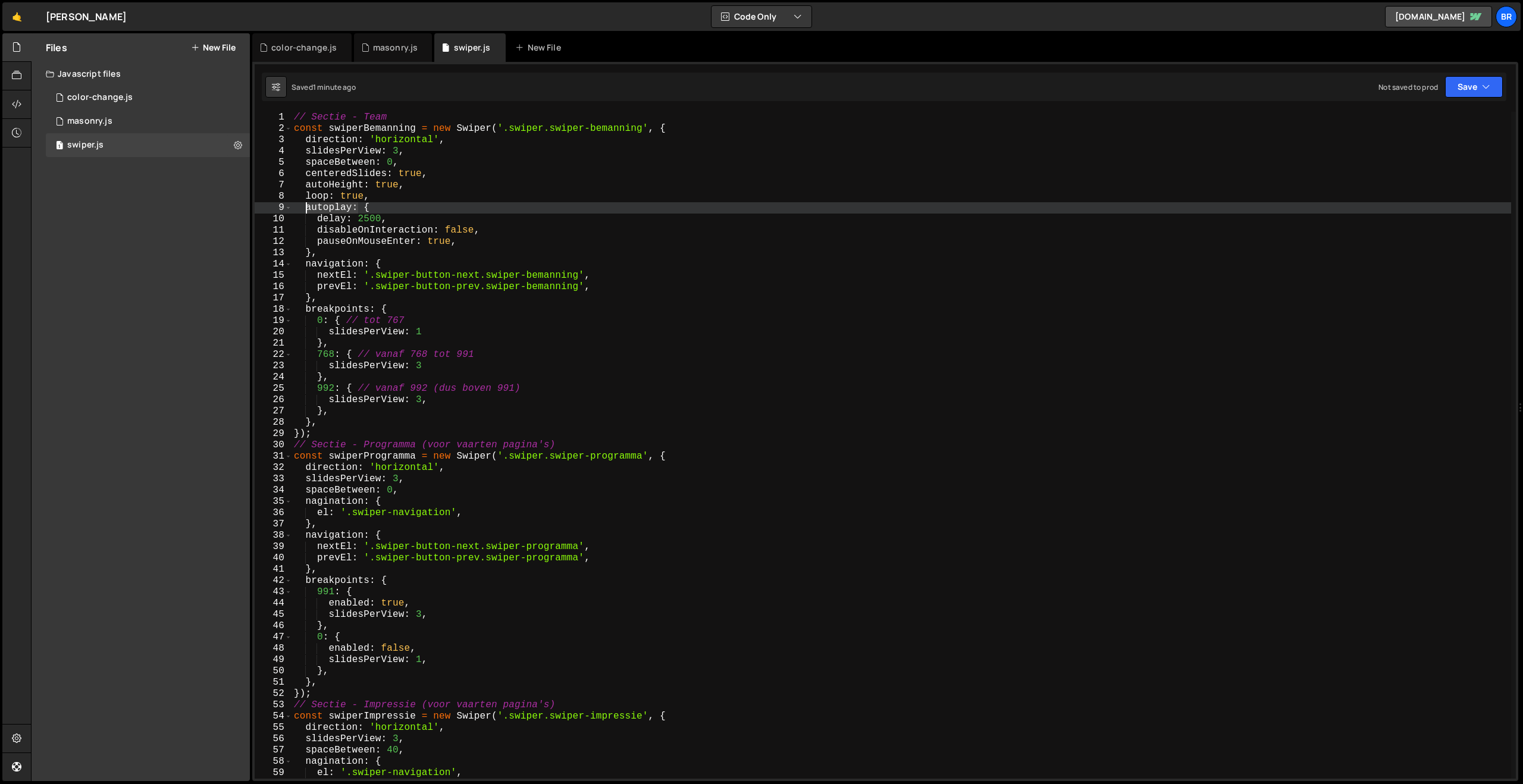
drag, startPoint x: 358, startPoint y: 206, endPoint x: 304, endPoint y: 204, distance: 54.0
click at [304, 204] on div "// Sectie - Team const swiperBemanning = new Swiper ( '.swiper.swiper-bemanning…" at bounding box center [901, 456] width 1220 height 689
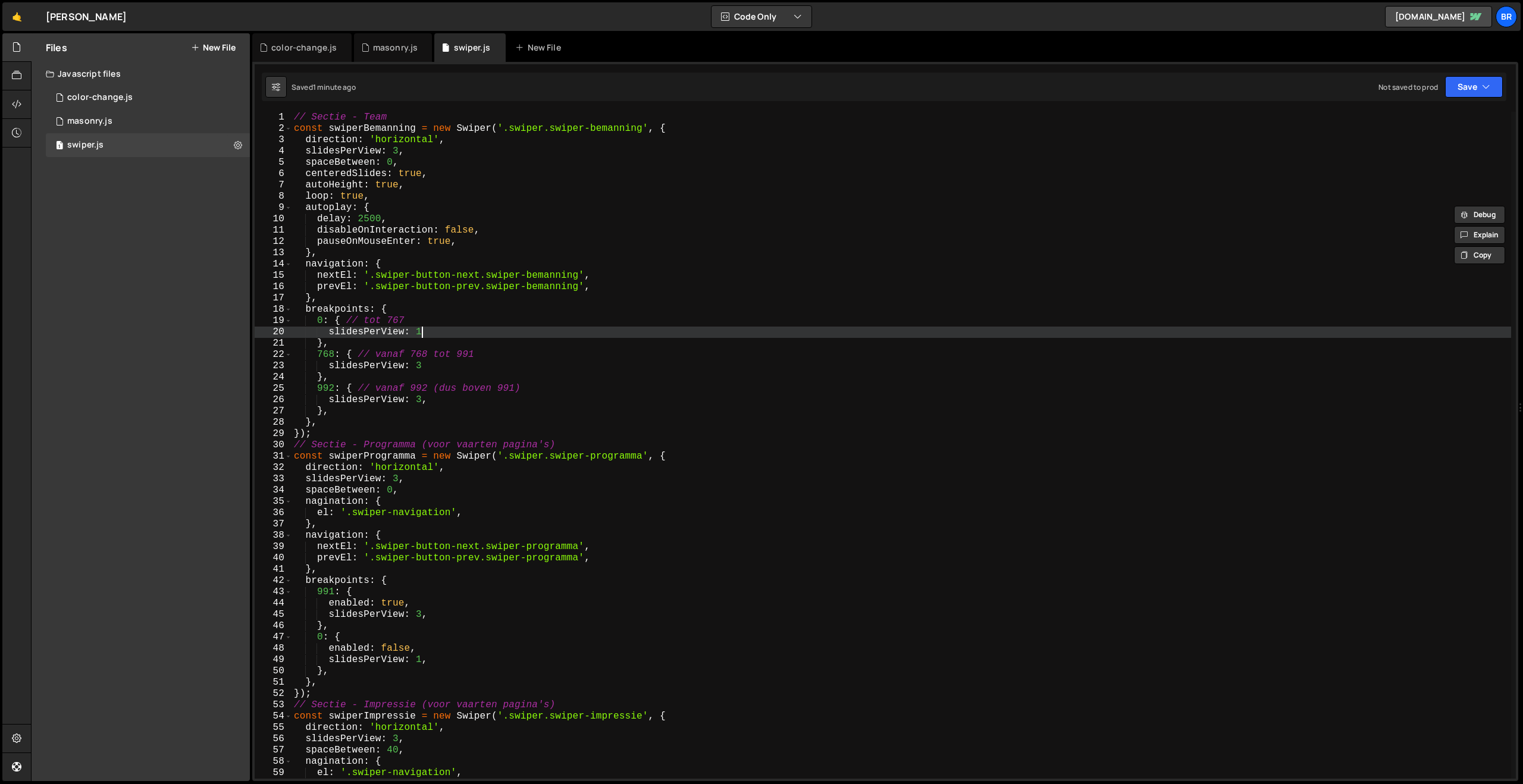
click at [437, 335] on div "// Sectie - Team const swiperBemanning = new Swiper ( '.swiper.swiper-bemanning…" at bounding box center [901, 456] width 1220 height 689
type textarea "slidesPerView: 1,"
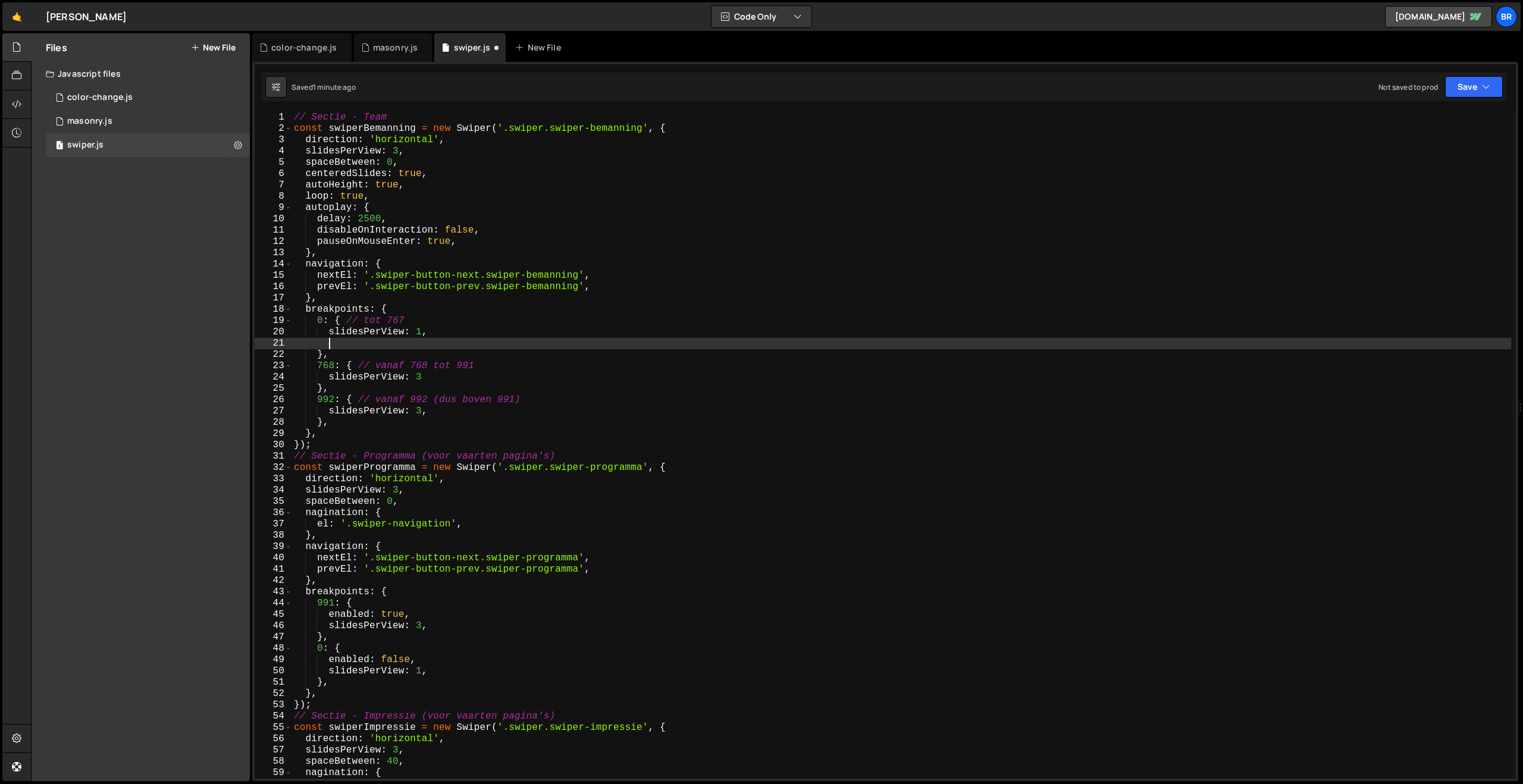
scroll to position [0, 1]
paste textarea "autoplay:"
click at [458, 378] on div "// Sectie - Team const swiperBemanning = new Swiper ( '.swiper.swiper-bemanning…" at bounding box center [901, 456] width 1220 height 689
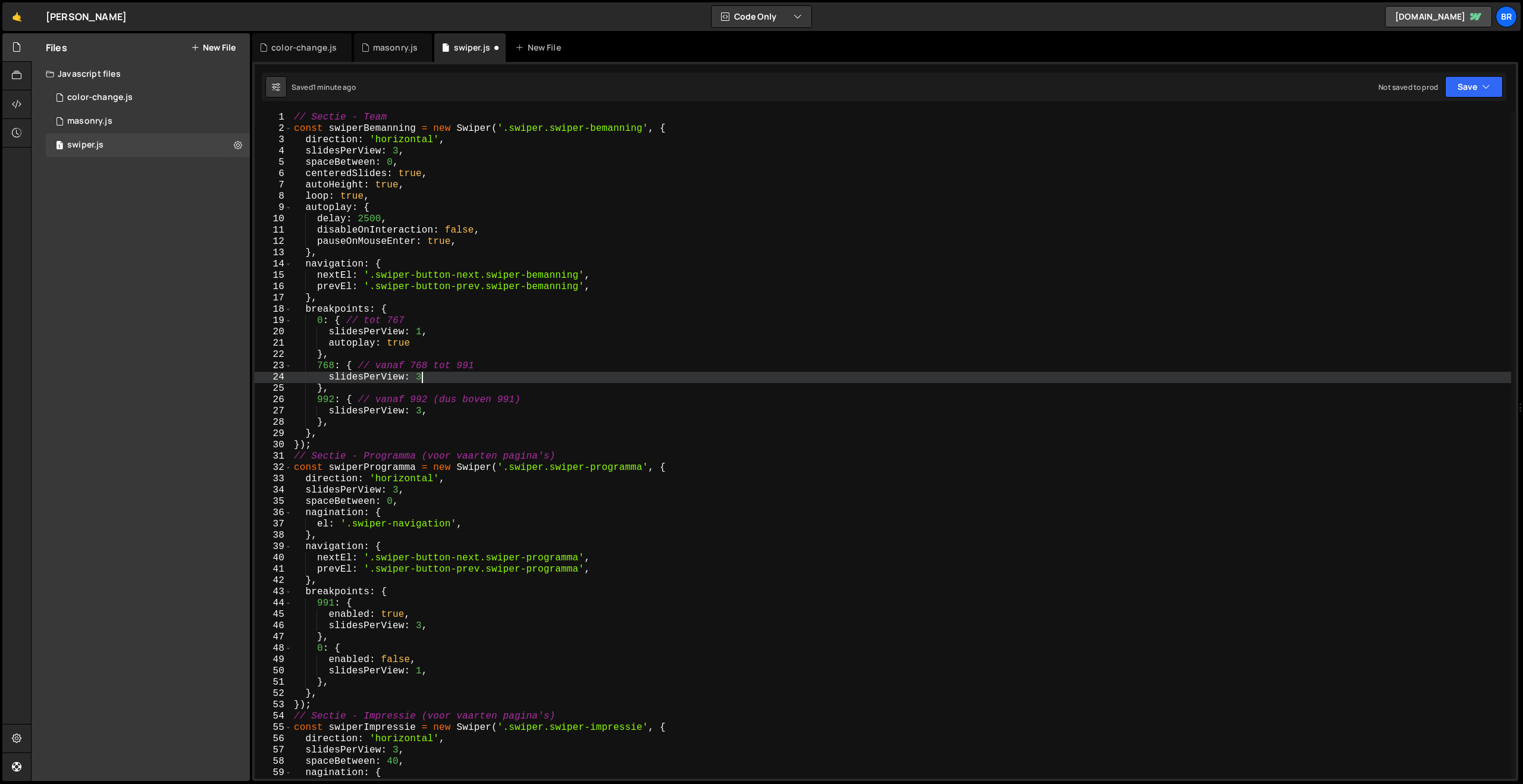
click at [440, 412] on div "// Sectie - Team const swiperBemanning = new Swiper ( '.swiper.swiper-bemanning…" at bounding box center [901, 456] width 1220 height 689
type textarea "slidesPerView: 3,"
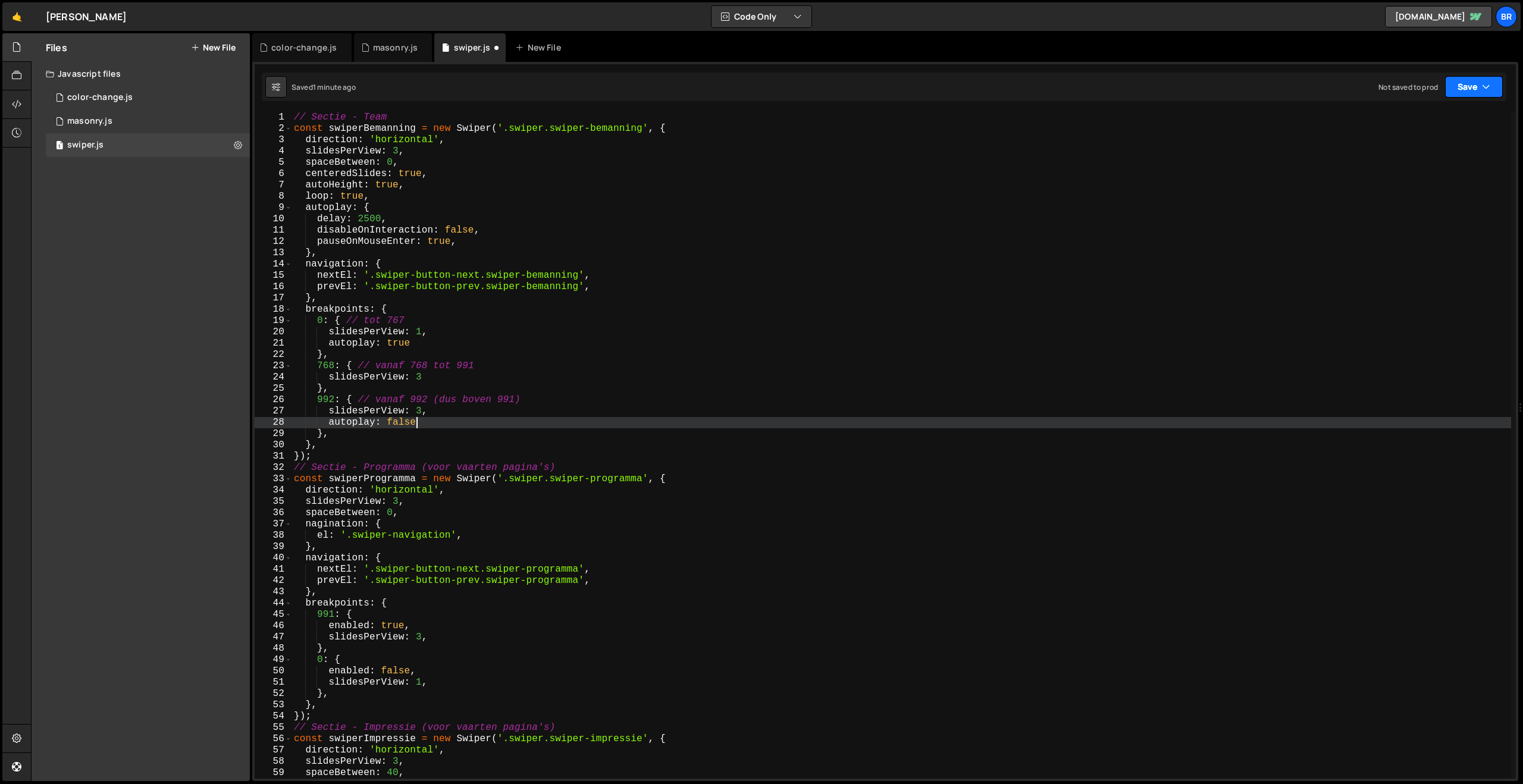
click at [1470, 92] on button "Save" at bounding box center [1473, 87] width 58 height 22
click at [1418, 125] on div "1 minute ago" at bounding box center [1413, 129] width 41 height 10
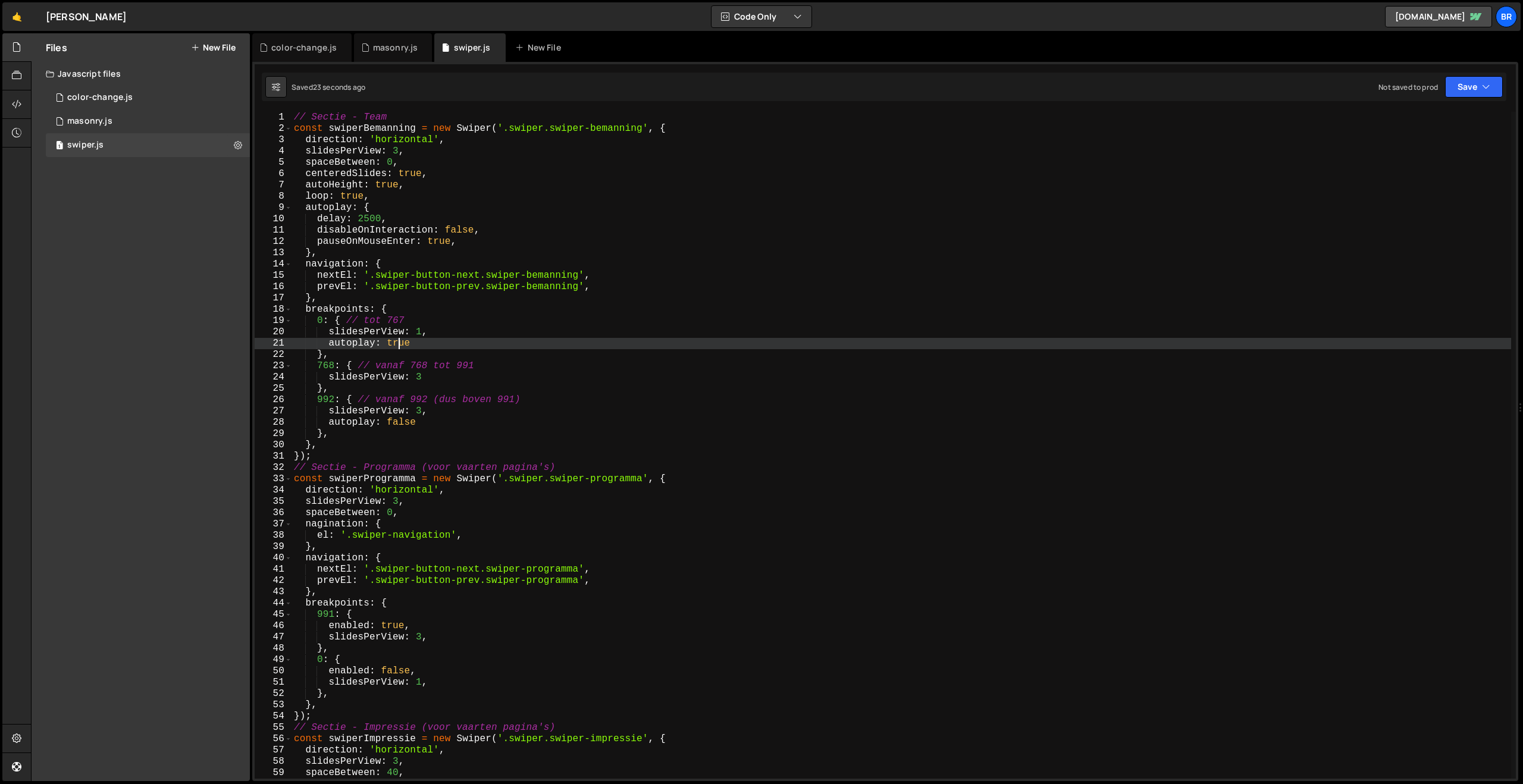
click at [396, 347] on div "// Sectie - Team const swiperBemanning = new Swiper ( '.swiper.swiper-bemanning…" at bounding box center [901, 456] width 1220 height 689
click at [401, 416] on div "// Sectie - Team const swiperBemanning = new Swiper ( '.swiper.swiper-bemanning…" at bounding box center [901, 456] width 1220 height 689
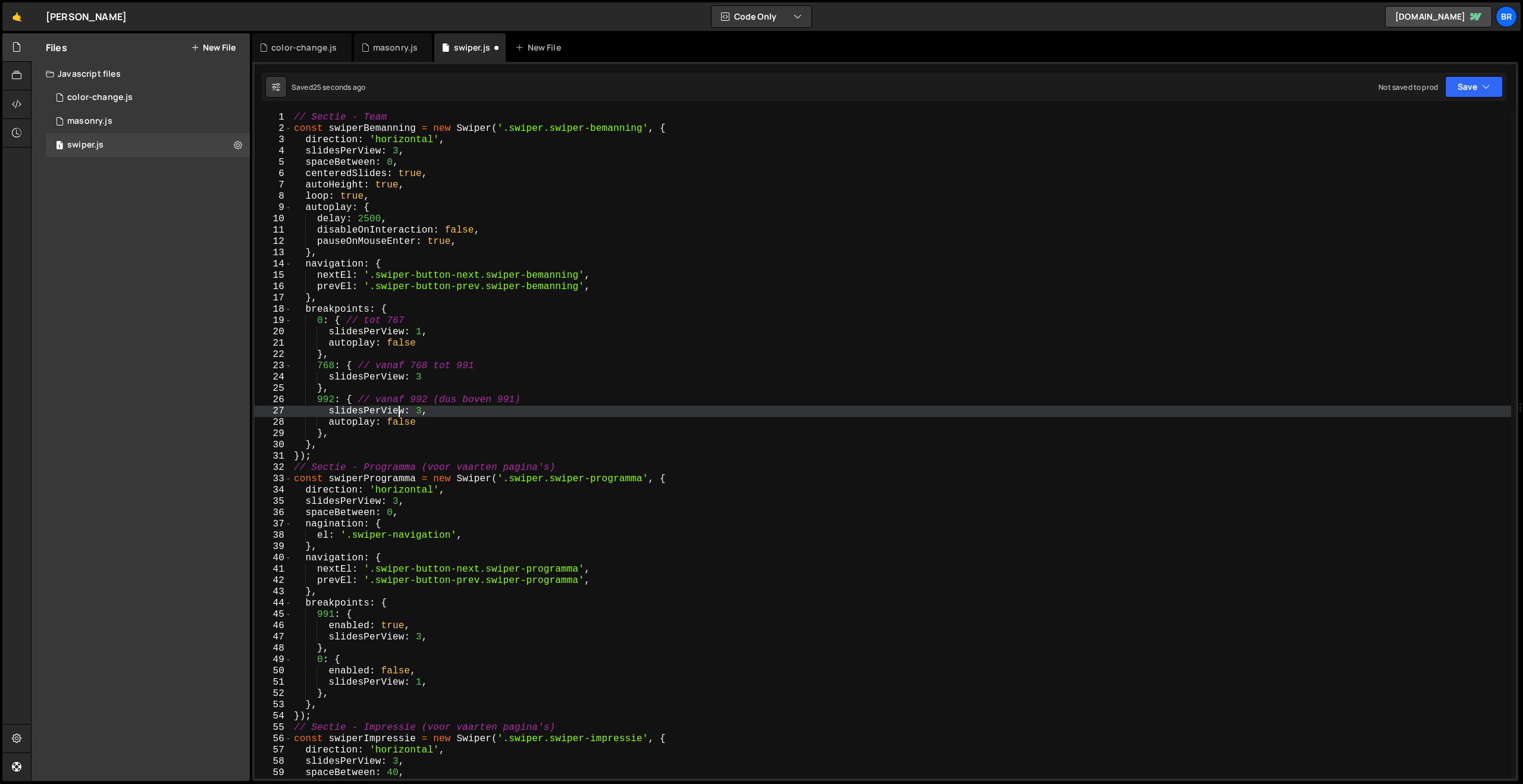
click at [401, 416] on div "// Sectie - Team const swiperBemanning = new Swiper ( '.swiper.swiper-bemanning…" at bounding box center [901, 456] width 1220 height 689
click at [399, 428] on div "// Sectie - Team const swiperBemanning = new Swiper ( '.swiper.swiper-bemanning…" at bounding box center [901, 456] width 1220 height 689
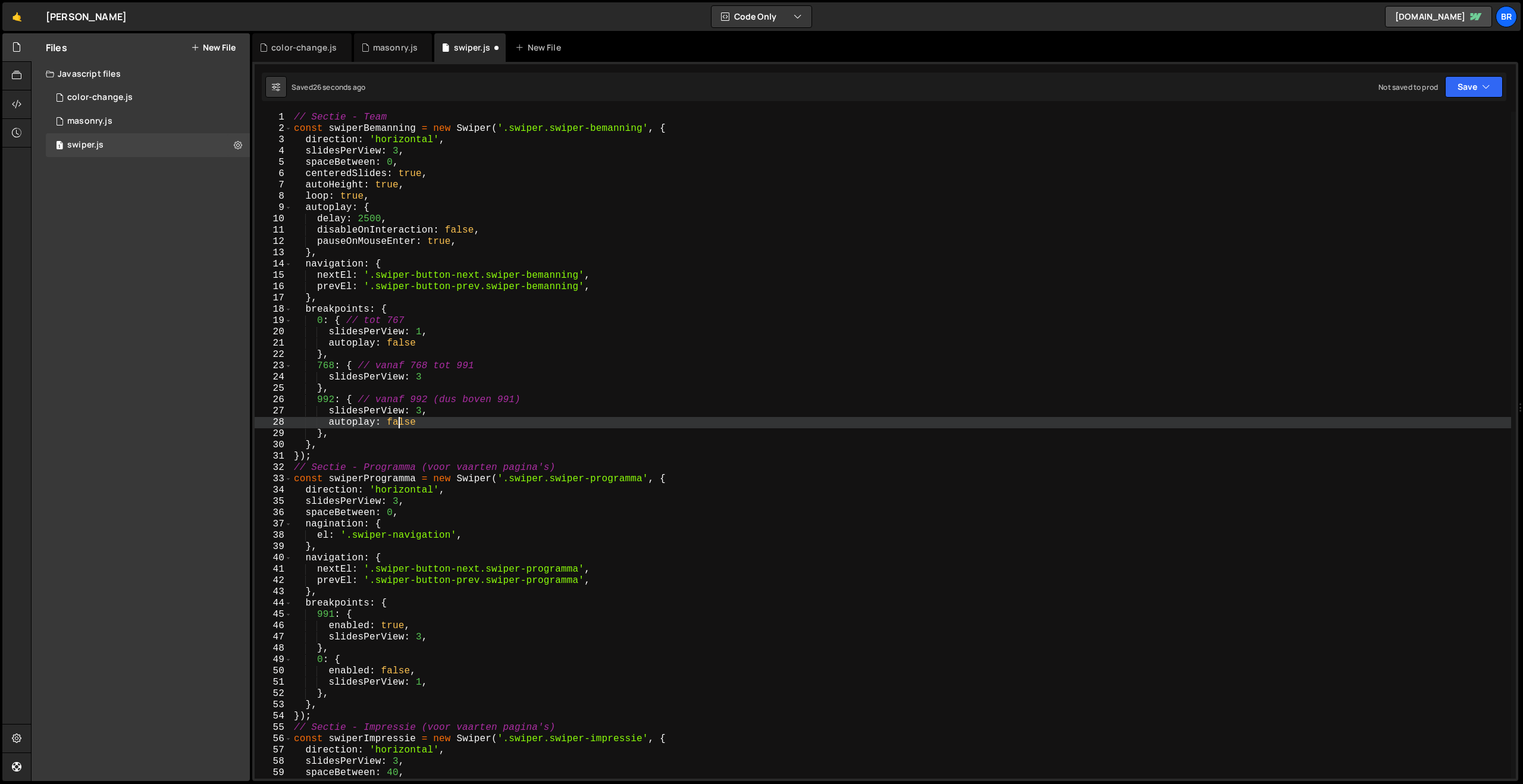
click at [399, 428] on div "// Sectie - Team const swiperBemanning = new Swiper ( '.swiper.swiper-bemanning…" at bounding box center [901, 456] width 1220 height 689
click at [1465, 84] on button "Save" at bounding box center [1473, 87] width 58 height 22
click at [1420, 128] on div "33 seconds ago" at bounding box center [1419, 129] width 53 height 10
click at [1491, 83] on button "Save" at bounding box center [1473, 87] width 58 height 22
click at [1431, 128] on div "14 seconds ago" at bounding box center [1419, 129] width 52 height 10
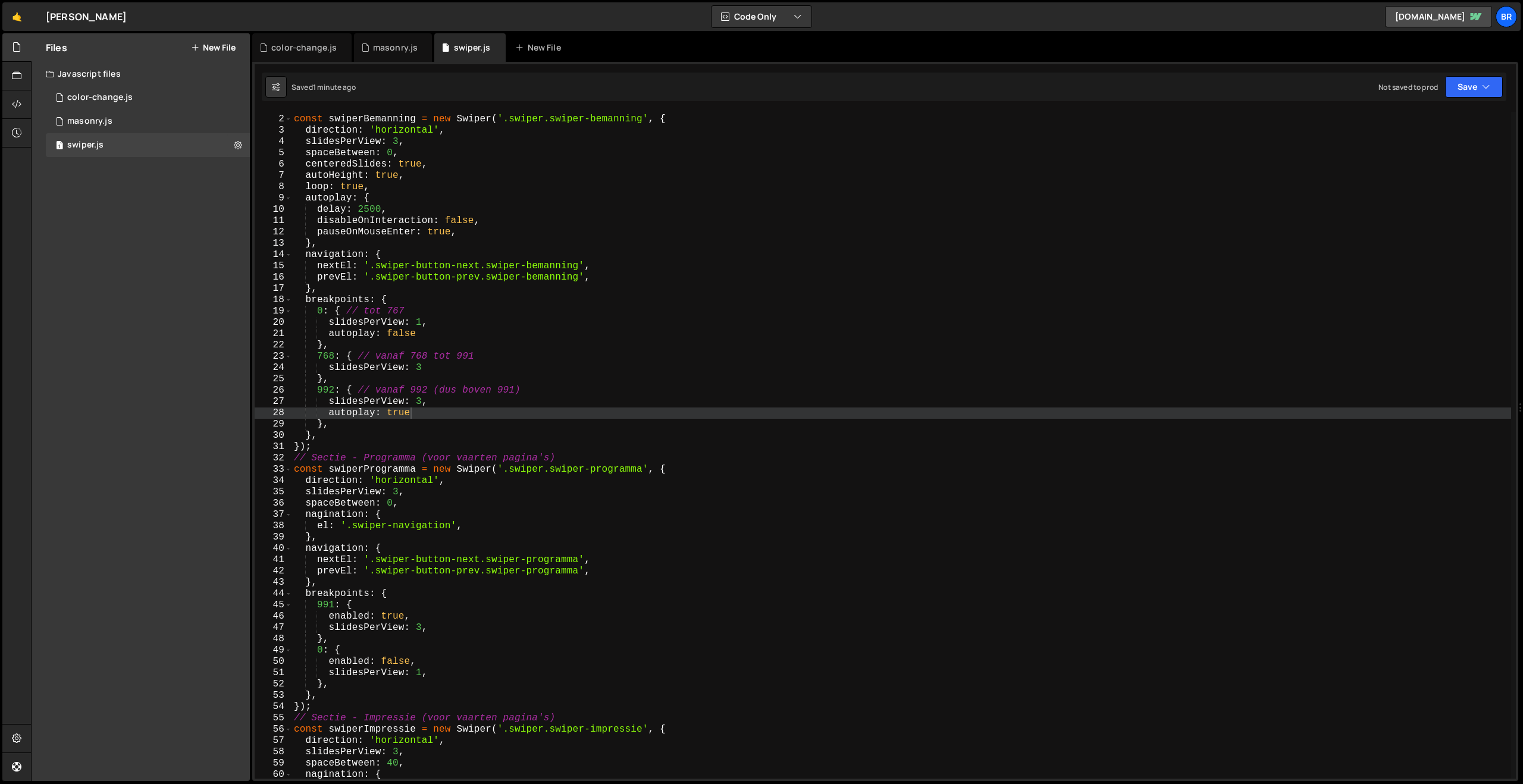
scroll to position [0, 1]
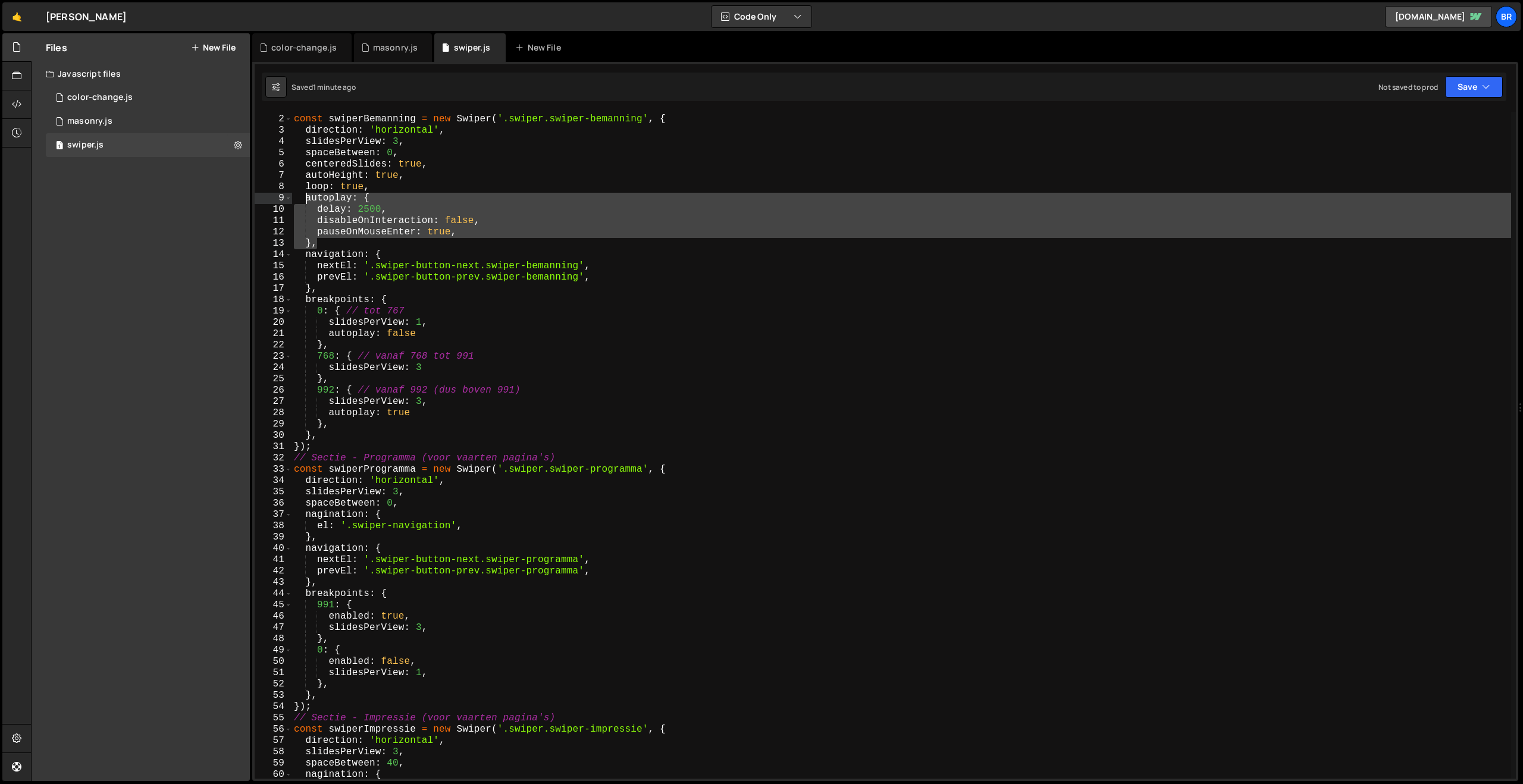
drag, startPoint x: 341, startPoint y: 247, endPoint x: 308, endPoint y: 200, distance: 57.4
click at [308, 200] on div "// Sectie - Team const swiperBemanning = new Swiper ( '.swiper.swiper-bemanning…" at bounding box center [901, 446] width 1220 height 689
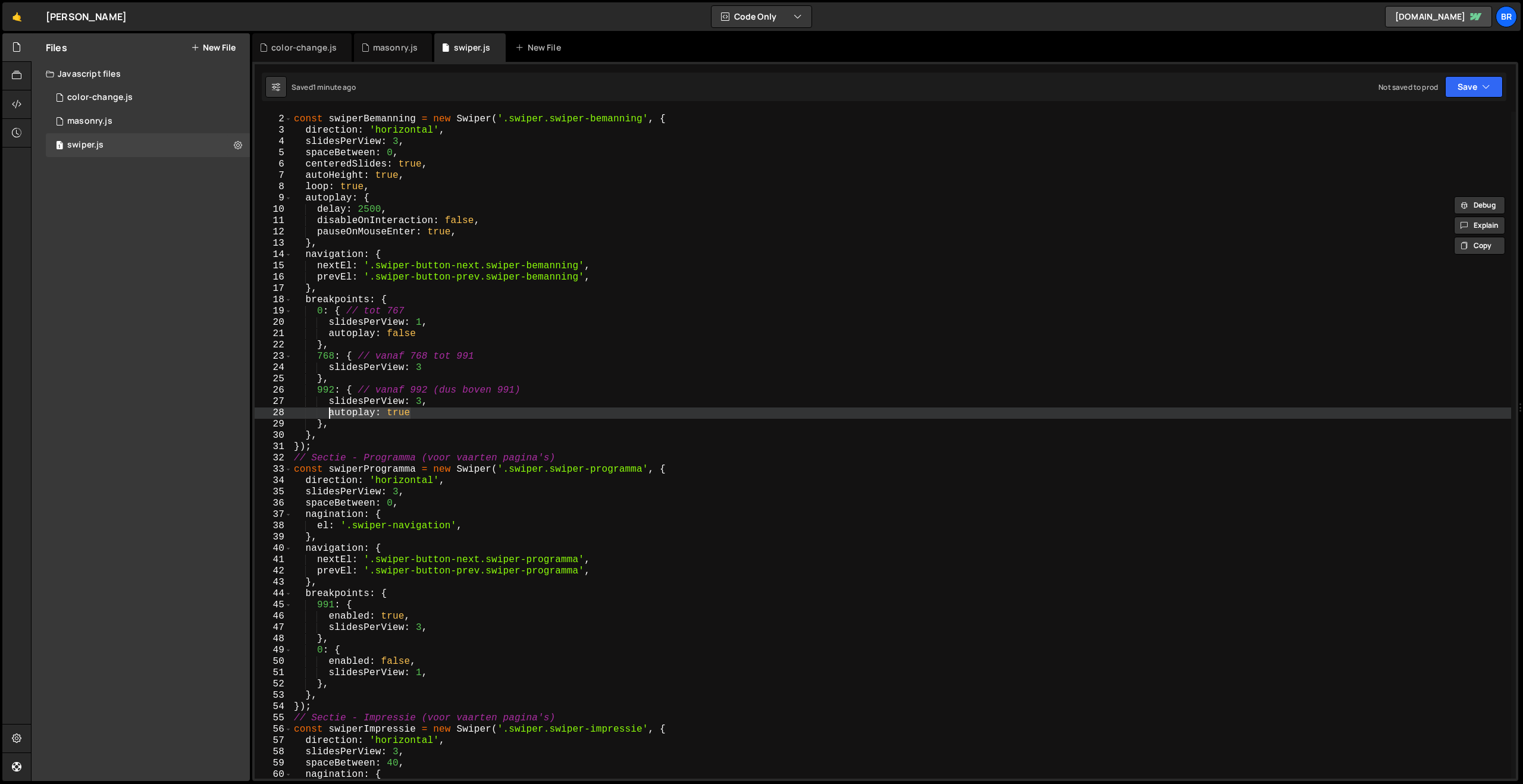
drag, startPoint x: 419, startPoint y: 416, endPoint x: 329, endPoint y: 414, distance: 90.0
click at [329, 414] on div "// Sectie - Team const swiperBemanning = new Swiper ( '.swiper.swiper-bemanning…" at bounding box center [901, 446] width 1220 height 689
paste textarea "},"
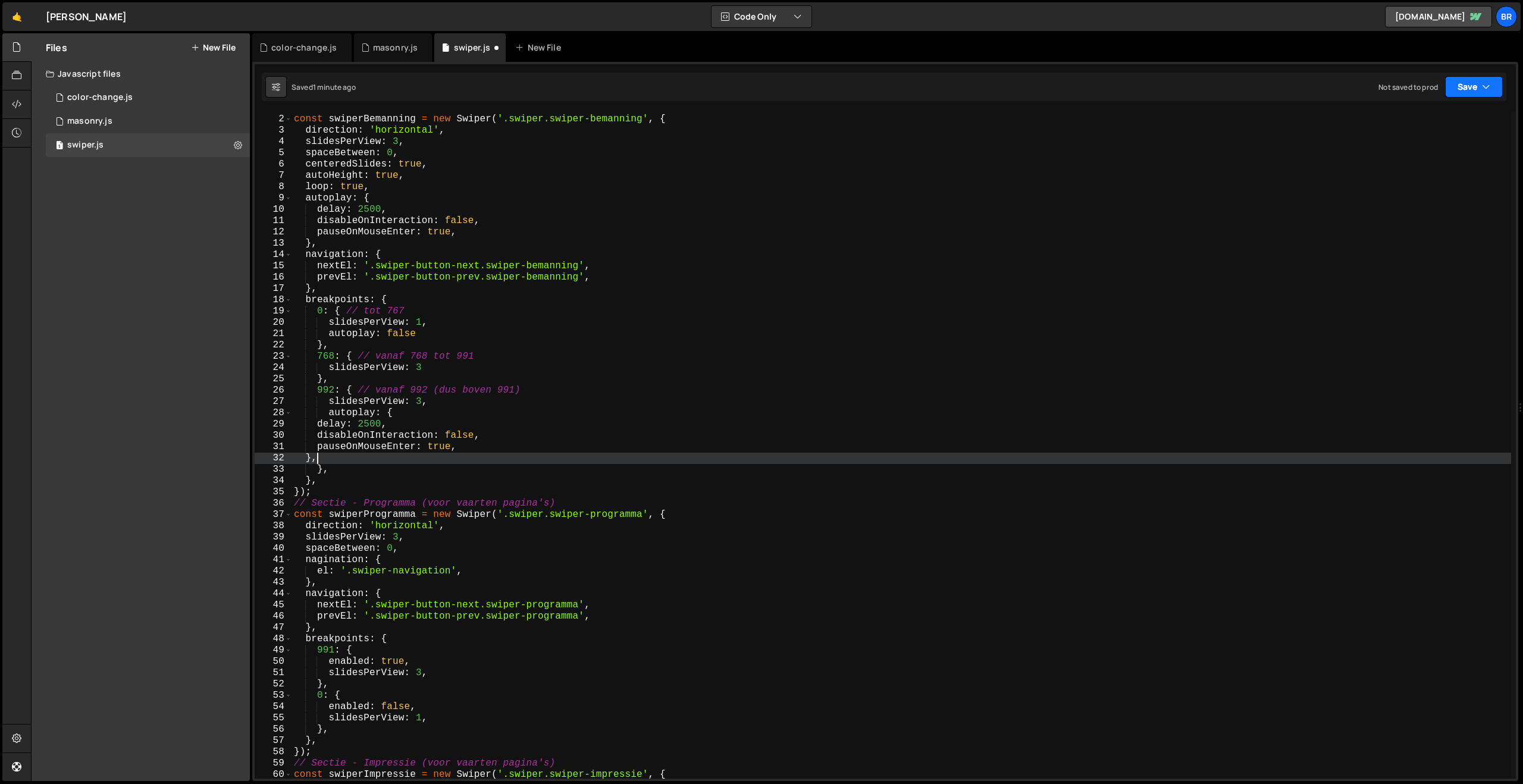
click at [1484, 92] on icon "button" at bounding box center [1486, 87] width 8 height 12
click at [1414, 128] on div "1 minute ago" at bounding box center [1413, 129] width 41 height 10
click at [500, 440] on div "// Sectie - Team const swiperBemanning = new Swiper ( '.swiper.swiper-bemanning…" at bounding box center [901, 446] width 1220 height 689
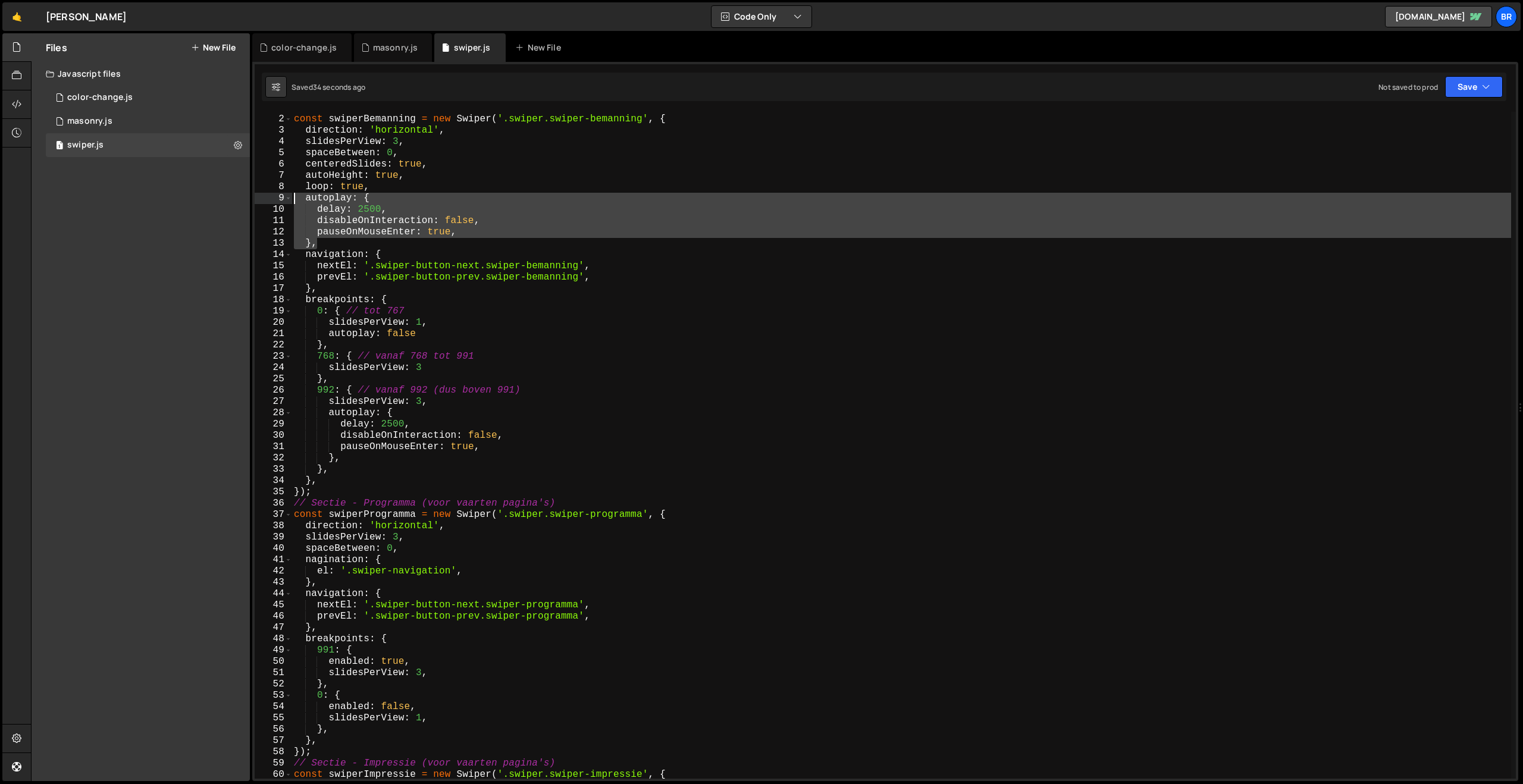
drag, startPoint x: 334, startPoint y: 244, endPoint x: 295, endPoint y: 196, distance: 61.8
click at [295, 196] on div "// Sectie - Team const swiperBemanning = new Swiper ( '.swiper.swiper-bemanning…" at bounding box center [901, 446] width 1220 height 689
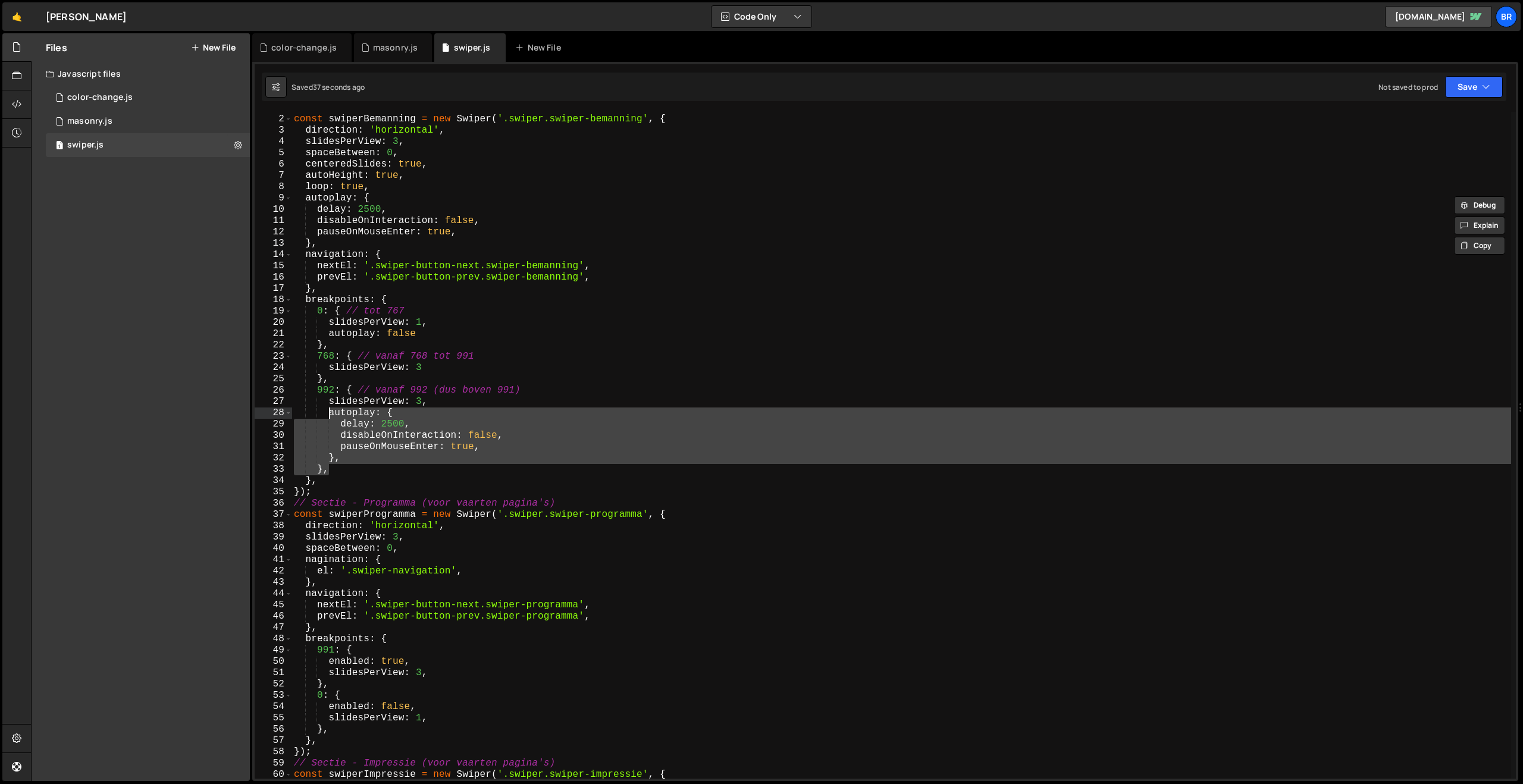
drag, startPoint x: 343, startPoint y: 465, endPoint x: 330, endPoint y: 415, distance: 51.7
click at [330, 415] on div "// Sectie - Team const swiperBemanning = new Swiper ( '.swiper.swiper-bemanning…" at bounding box center [901, 446] width 1220 height 689
click at [348, 468] on div "// Sectie - Team const swiperBemanning = new Swiper ( '.swiper.swiper-bemanning…" at bounding box center [901, 445] width 1220 height 667
type textarea "},"
